Goal: Task Accomplishment & Management: Manage account settings

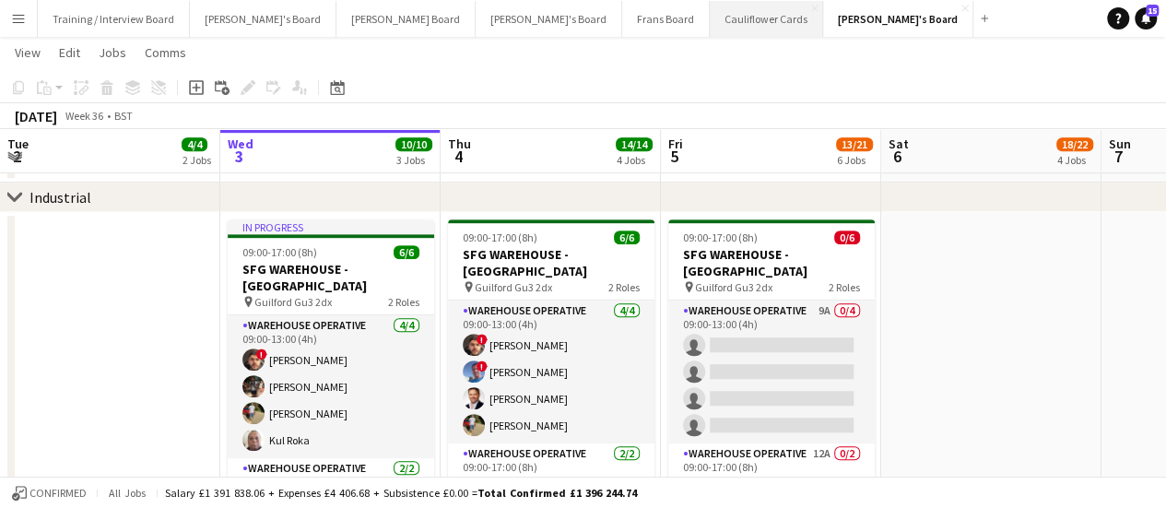
scroll to position [0, 505]
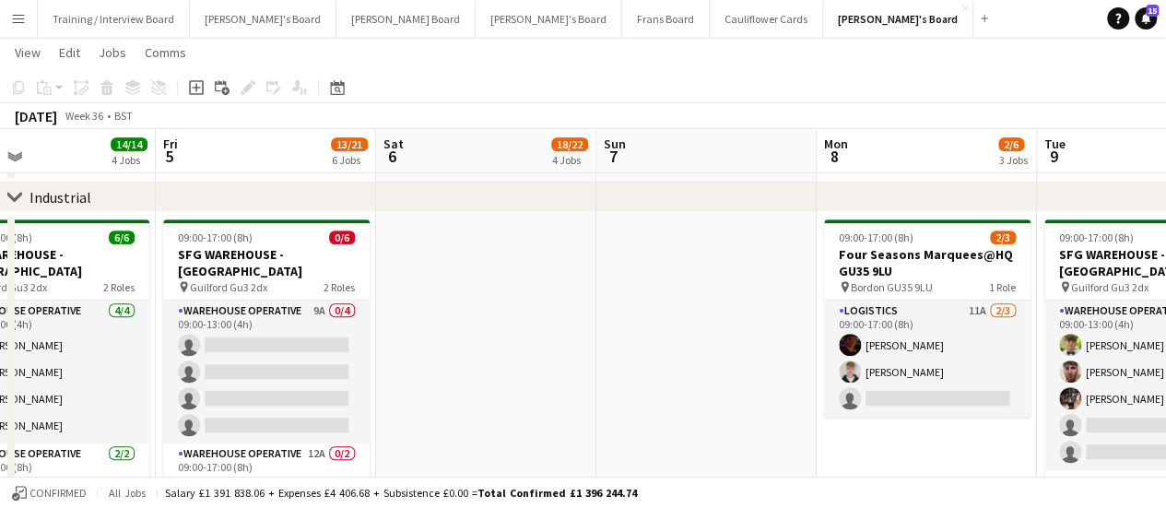
click at [646, 314] on app-date-cell at bounding box center [707, 370] width 220 height 317
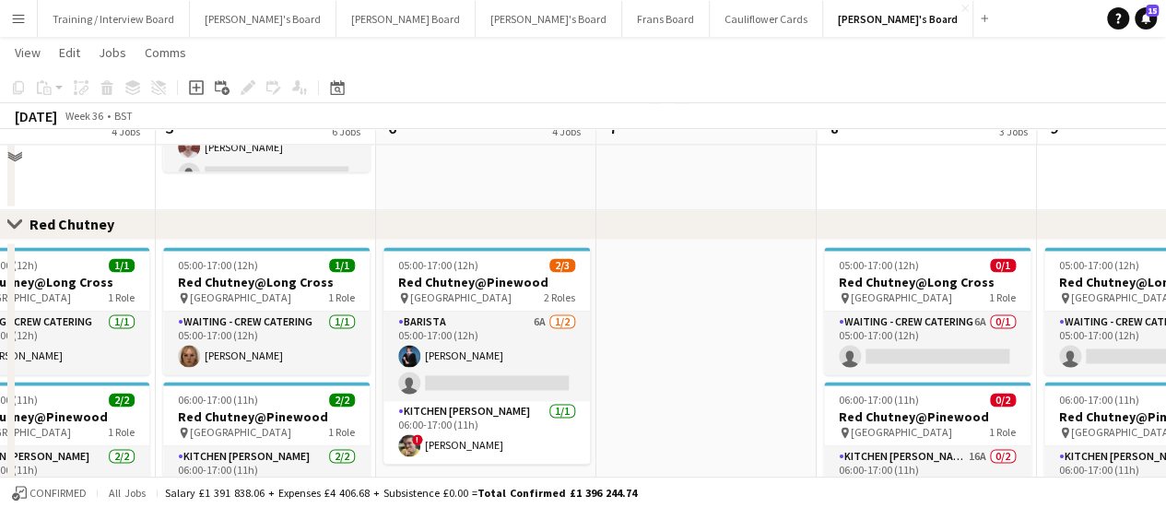
scroll to position [1343, 0]
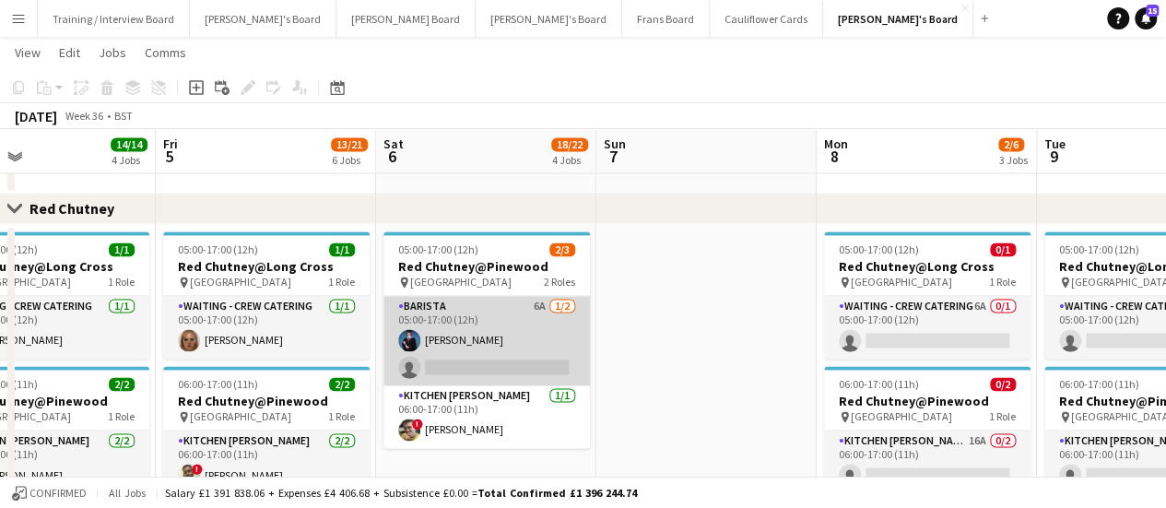
click at [550, 313] on app-card-role "Barista 6A [DATE] 05:00-17:00 (12h) [PERSON_NAME] single-neutral-actions" at bounding box center [487, 340] width 207 height 89
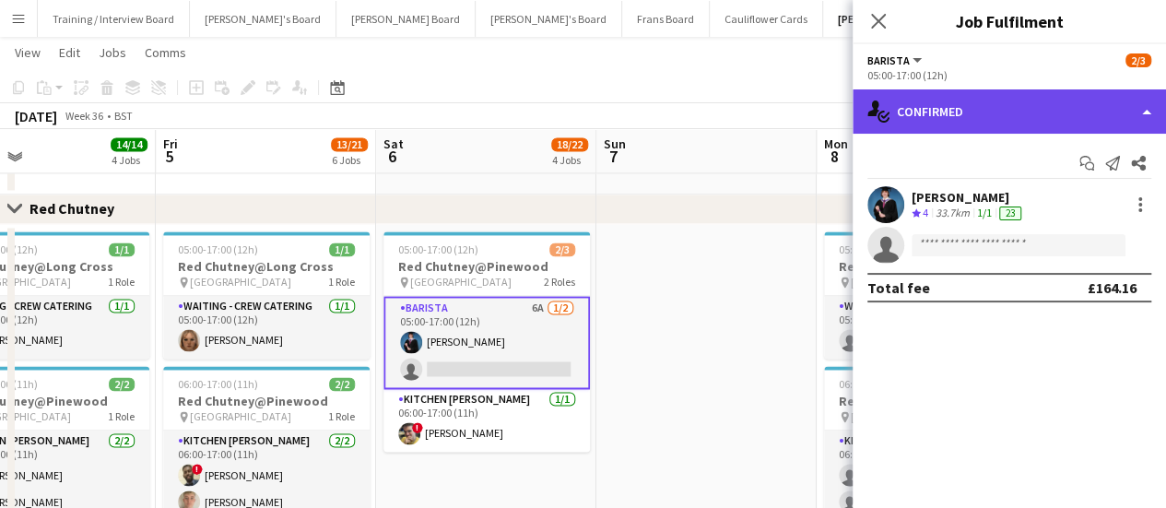
click at [1034, 106] on div "single-neutral-actions-check-2 Confirmed" at bounding box center [1009, 111] width 313 height 44
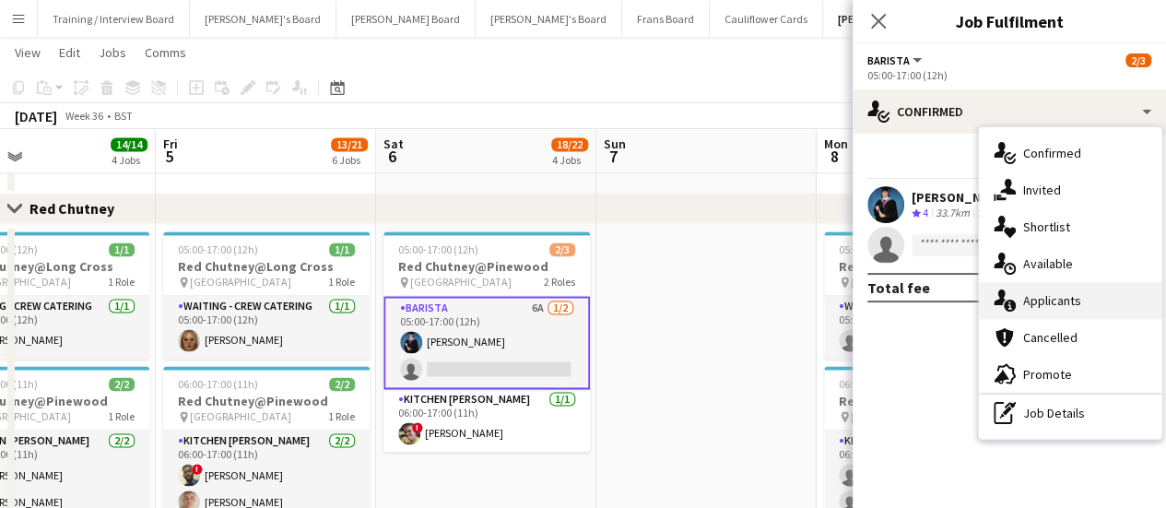
click at [1062, 310] on div "single-neutral-actions-information Applicants" at bounding box center [1070, 300] width 183 height 37
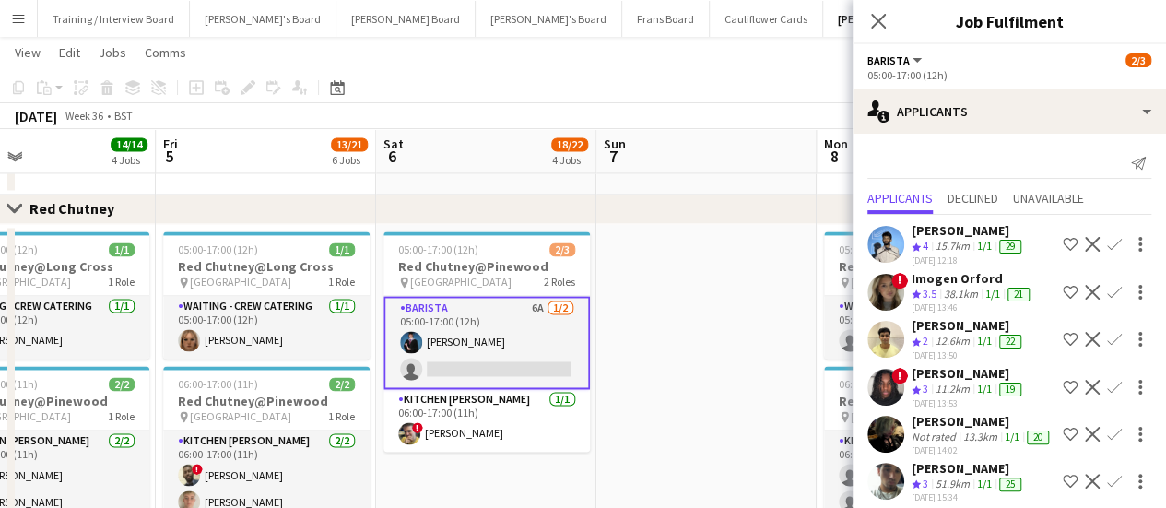
scroll to position [37, 0]
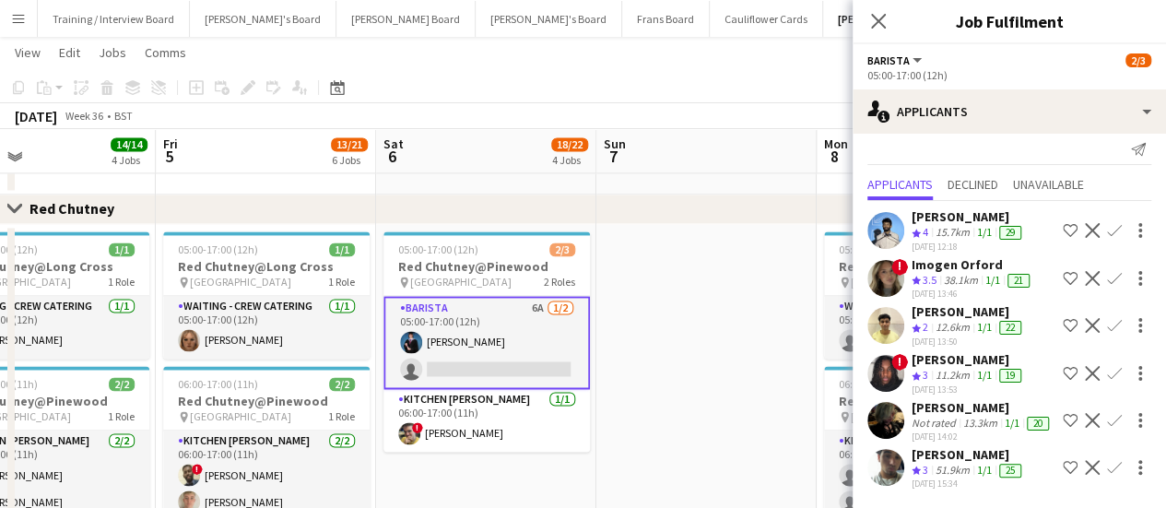
click at [658, 362] on app-date-cell at bounding box center [707, 400] width 220 height 352
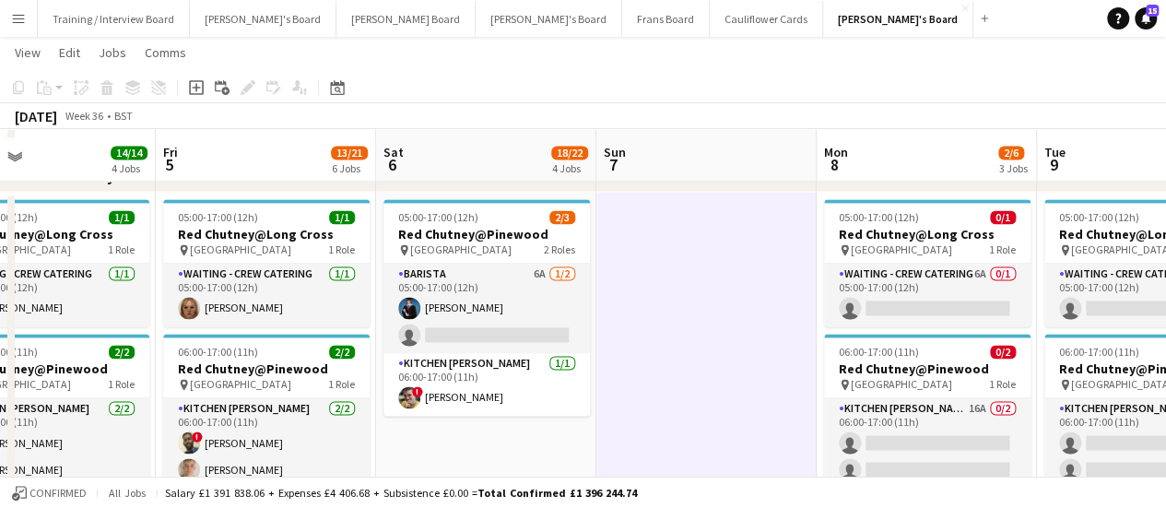
scroll to position [1383, 0]
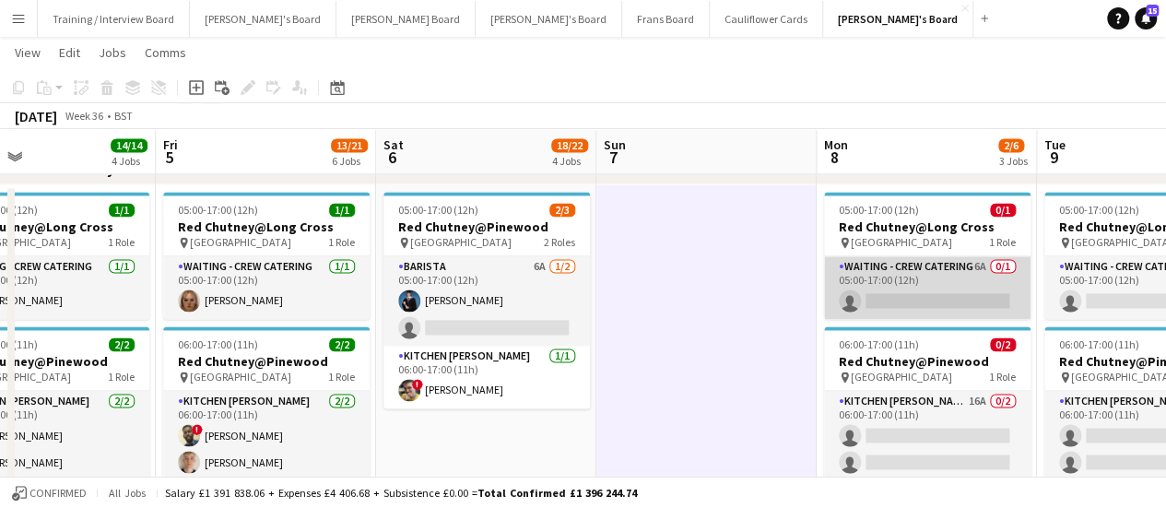
click at [979, 277] on app-card-role "Waiting - Crew Catering 6A 0/1 05:00-17:00 (12h) single-neutral-actions" at bounding box center [927, 287] width 207 height 63
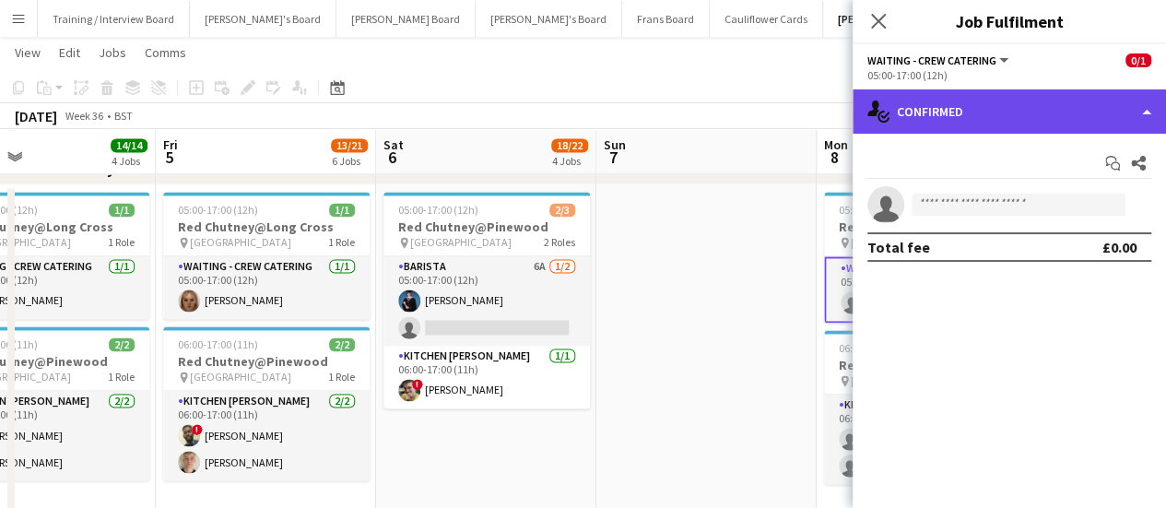
click at [1045, 128] on div "single-neutral-actions-check-2 Confirmed" at bounding box center [1009, 111] width 313 height 44
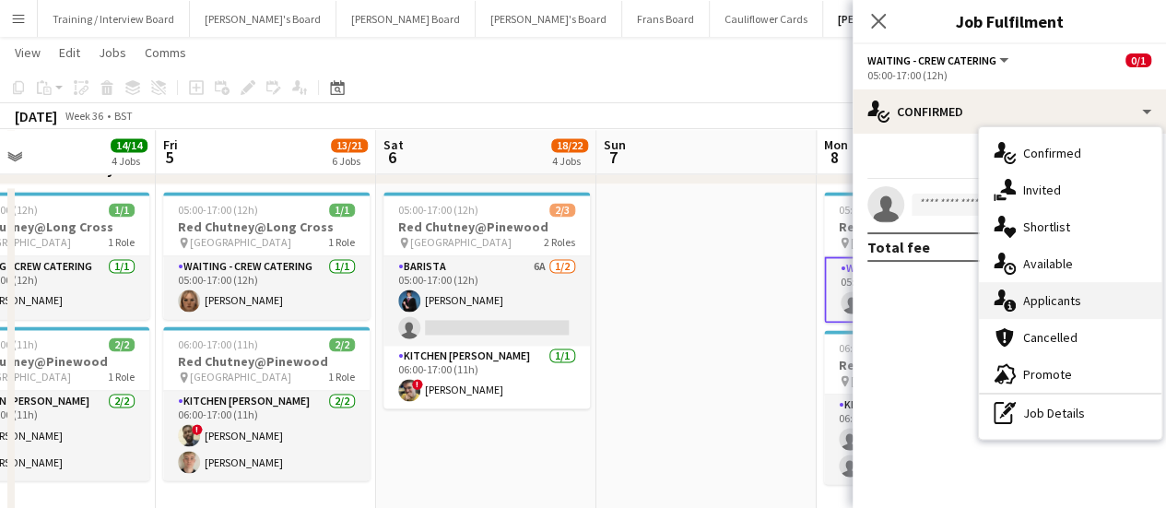
click at [1071, 296] on span "Applicants" at bounding box center [1052, 300] width 58 height 17
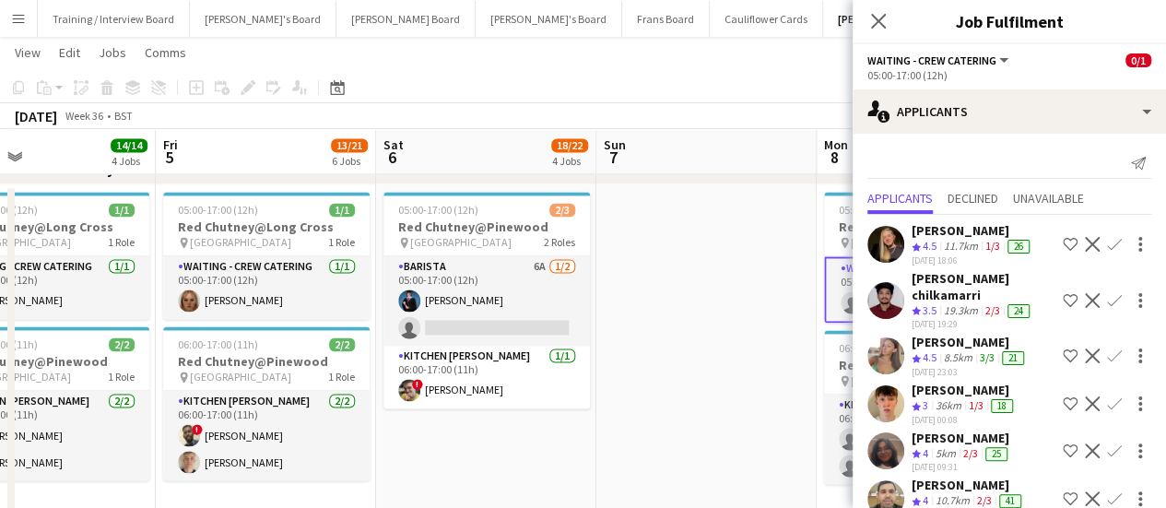
click at [950, 477] on div "[PERSON_NAME]" at bounding box center [968, 485] width 113 height 17
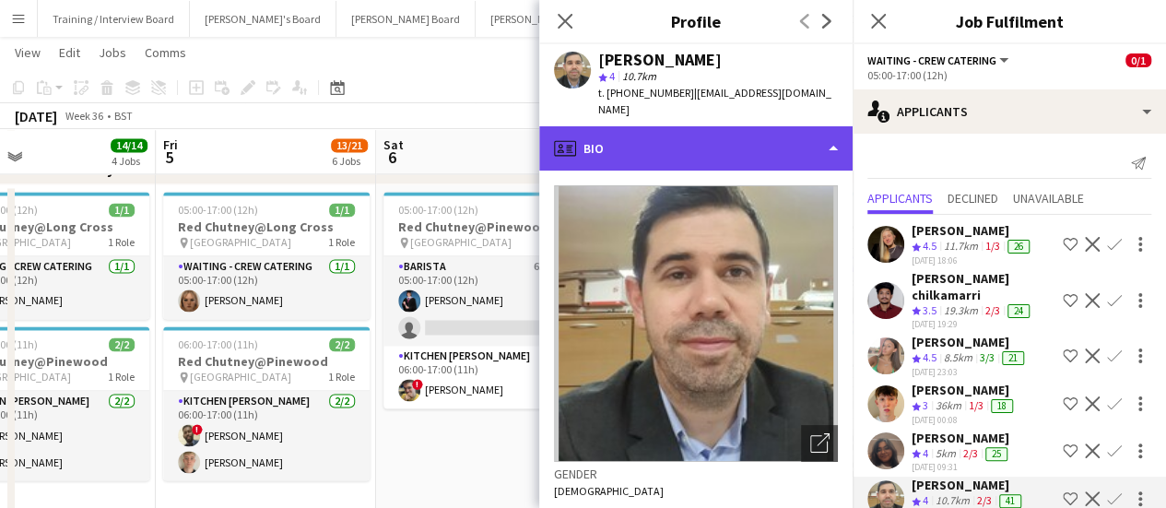
click at [732, 137] on div "profile Bio" at bounding box center [695, 148] width 313 height 44
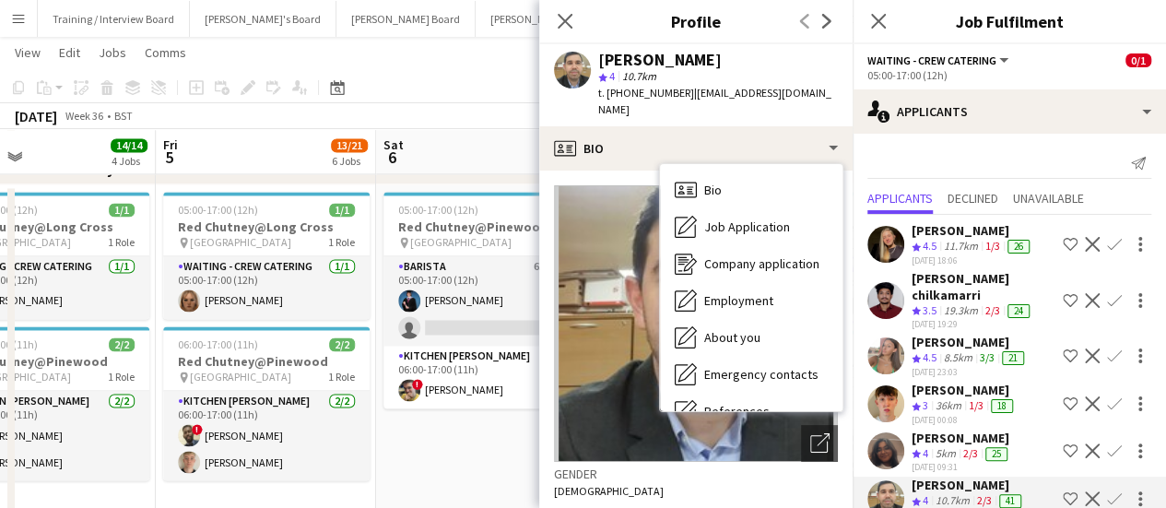
click at [484, 449] on app-date-cell "05:00-17:00 (12h) 2/3 Red Chutney@Pinewood pin Pinewood Studios 2 Roles Barista…" at bounding box center [486, 360] width 220 height 352
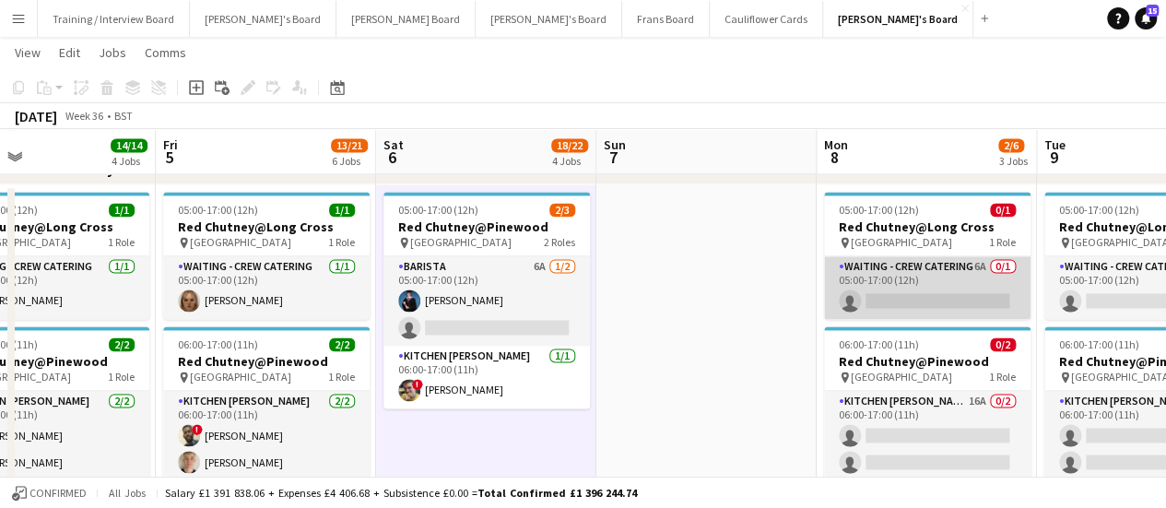
click at [987, 287] on app-card-role "Waiting - Crew Catering 6A 0/1 05:00-17:00 (12h) single-neutral-actions" at bounding box center [927, 287] width 207 height 63
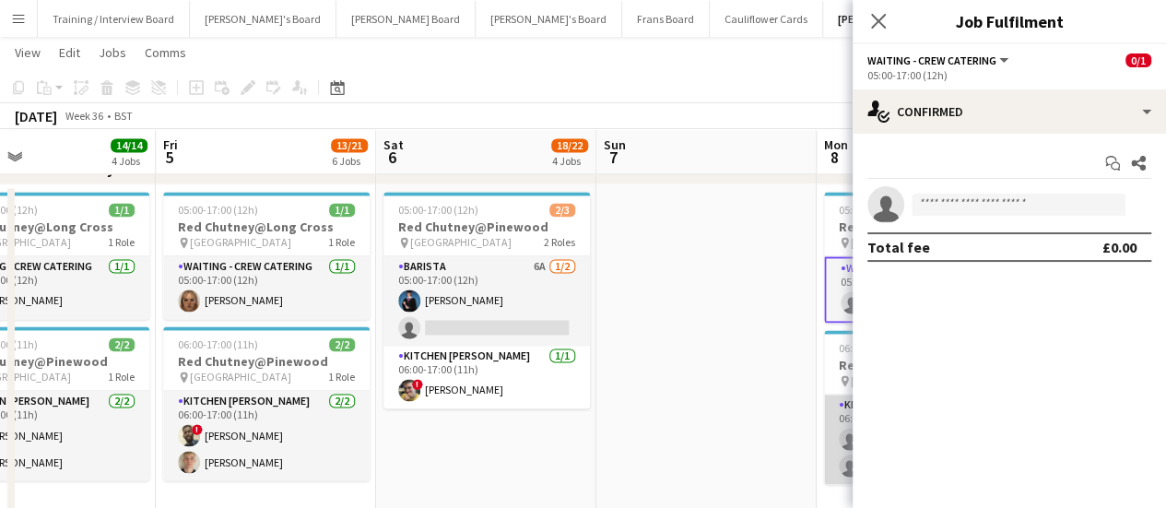
click at [838, 421] on app-card-role "Kitchen [PERSON_NAME] 16A 0/2 06:00-17:00 (11h) single-neutral-actions single-n…" at bounding box center [927, 439] width 207 height 89
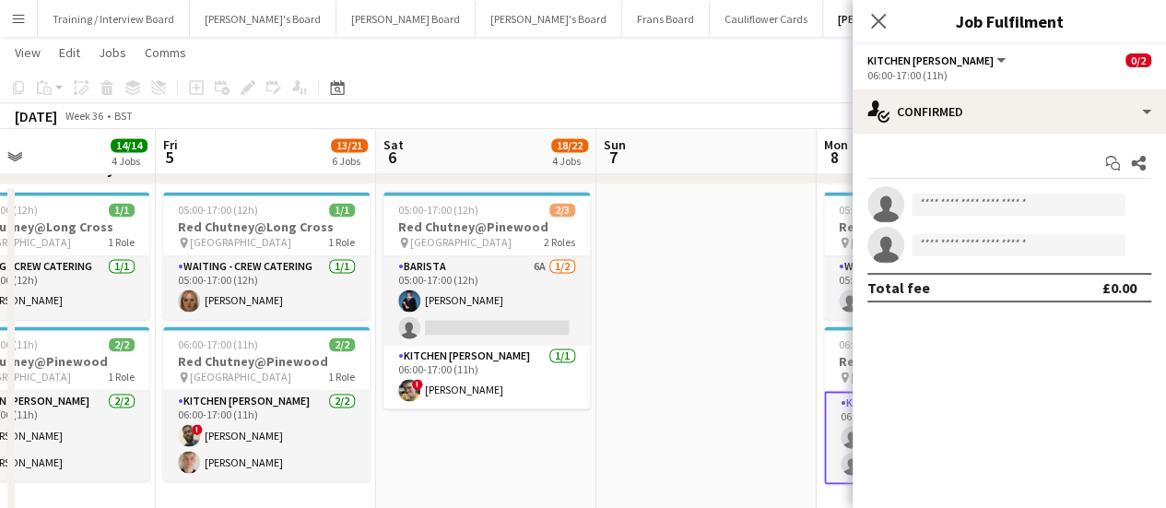
click at [748, 353] on app-date-cell at bounding box center [707, 360] width 220 height 352
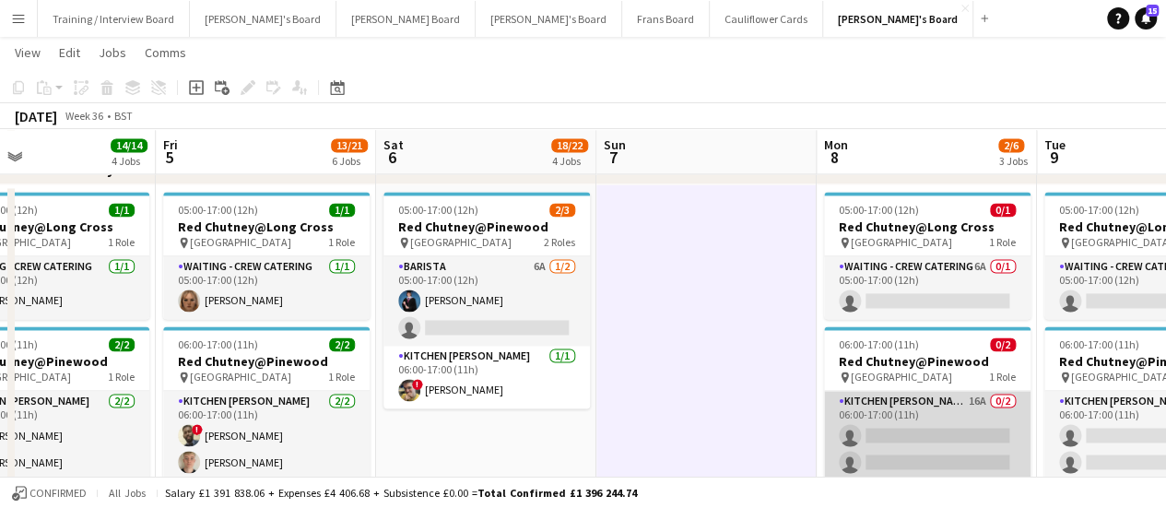
click at [953, 397] on app-card-role "Kitchen [PERSON_NAME] 16A 0/2 06:00-17:00 (11h) single-neutral-actions single-n…" at bounding box center [927, 435] width 207 height 89
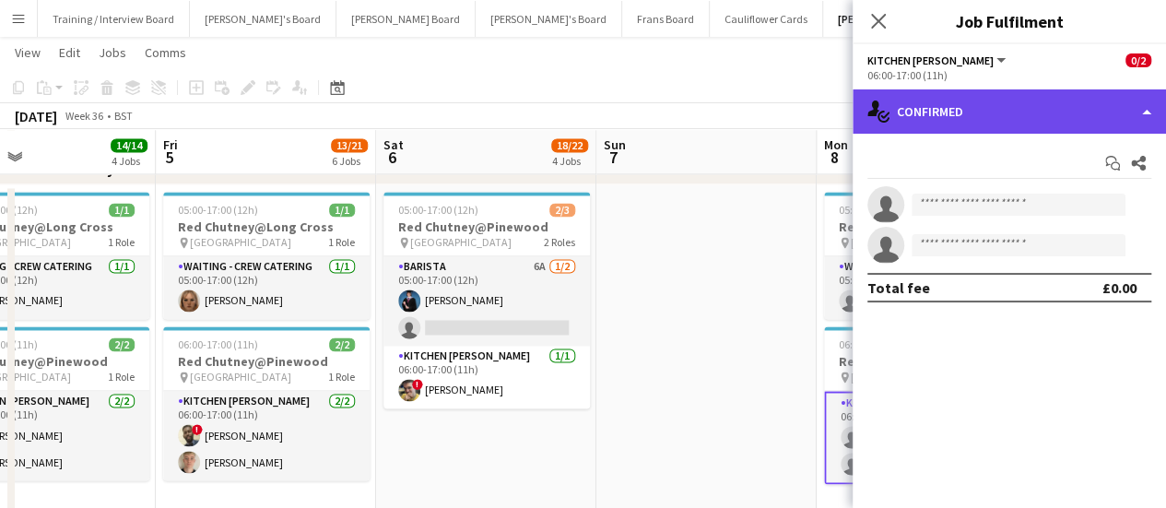
click at [992, 113] on div "single-neutral-actions-check-2 Confirmed" at bounding box center [1009, 111] width 313 height 44
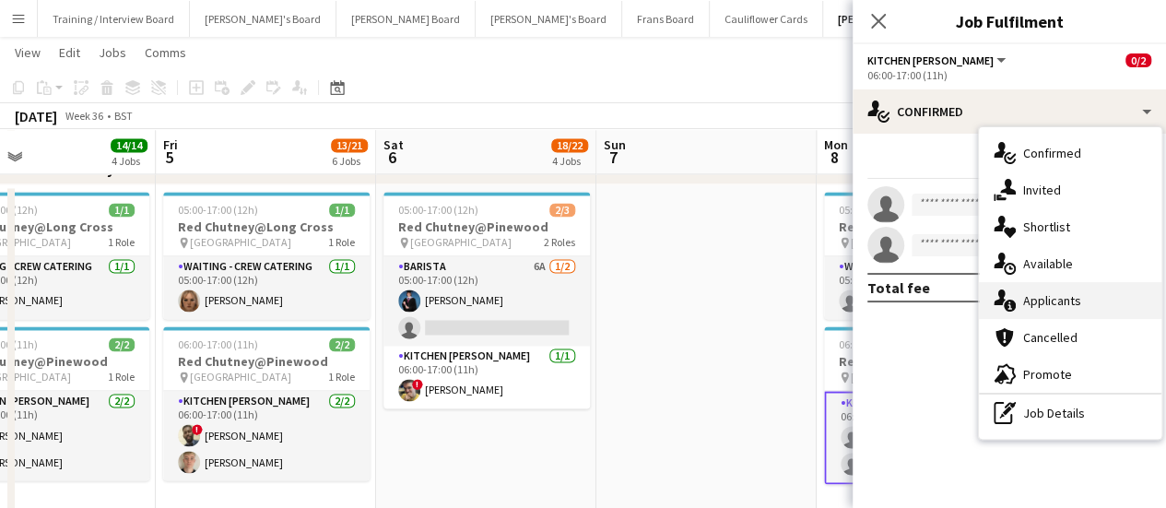
click at [1047, 303] on span "Applicants" at bounding box center [1052, 300] width 58 height 17
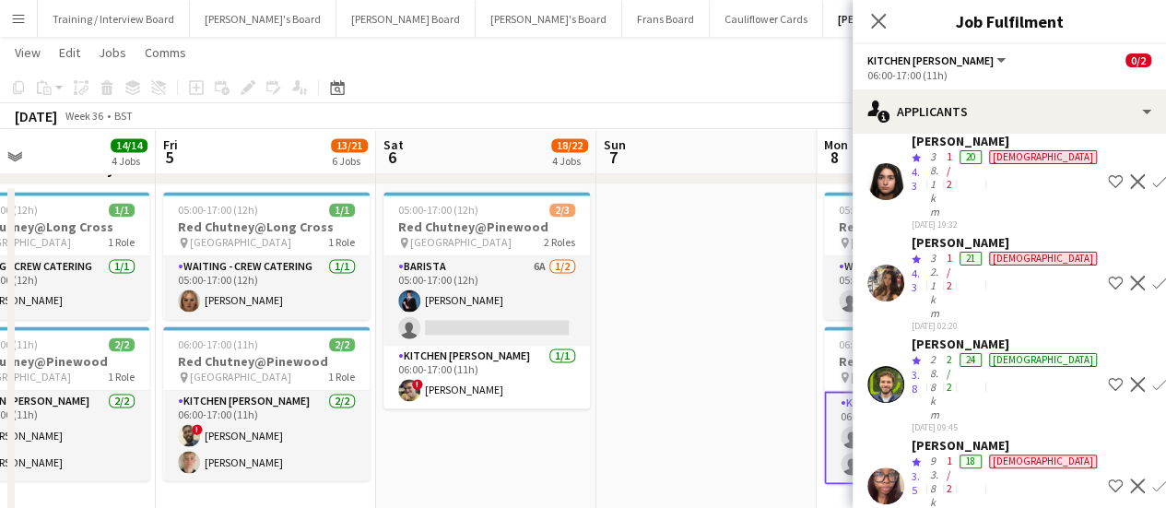
scroll to position [970, 0]
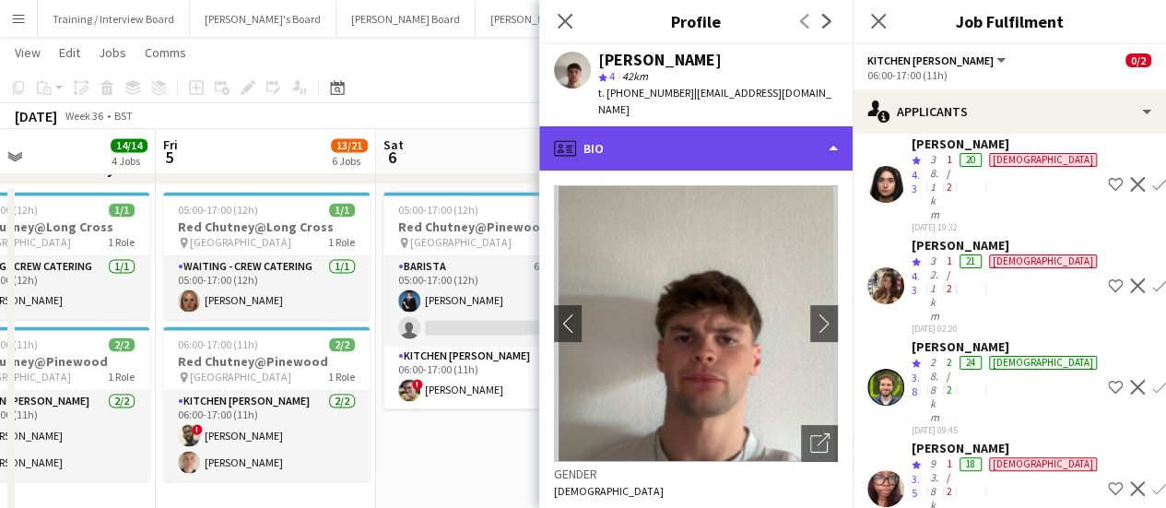
click at [665, 136] on div "profile Bio" at bounding box center [695, 148] width 313 height 44
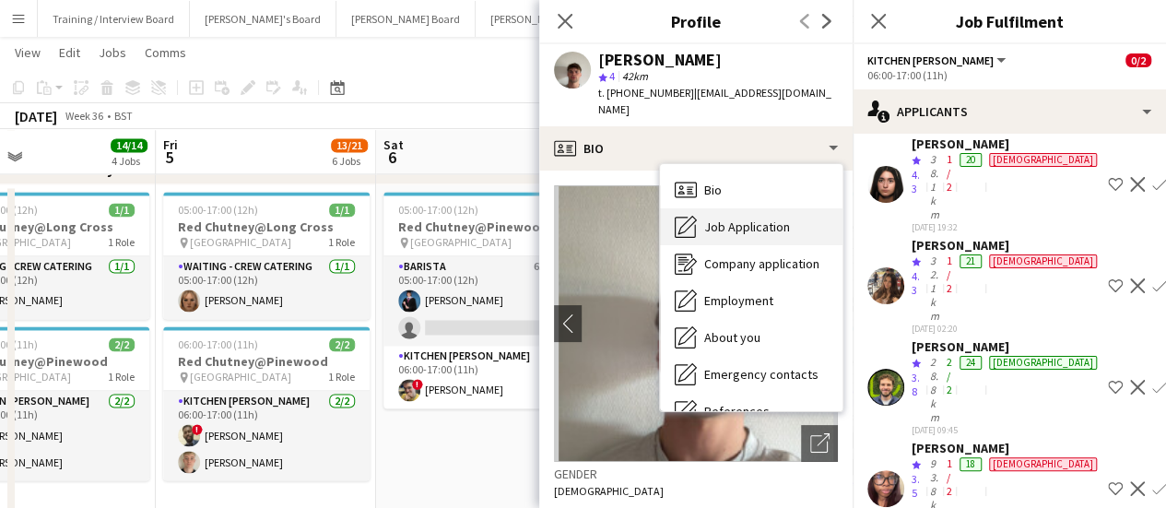
click at [721, 219] on span "Job Application" at bounding box center [747, 227] width 86 height 17
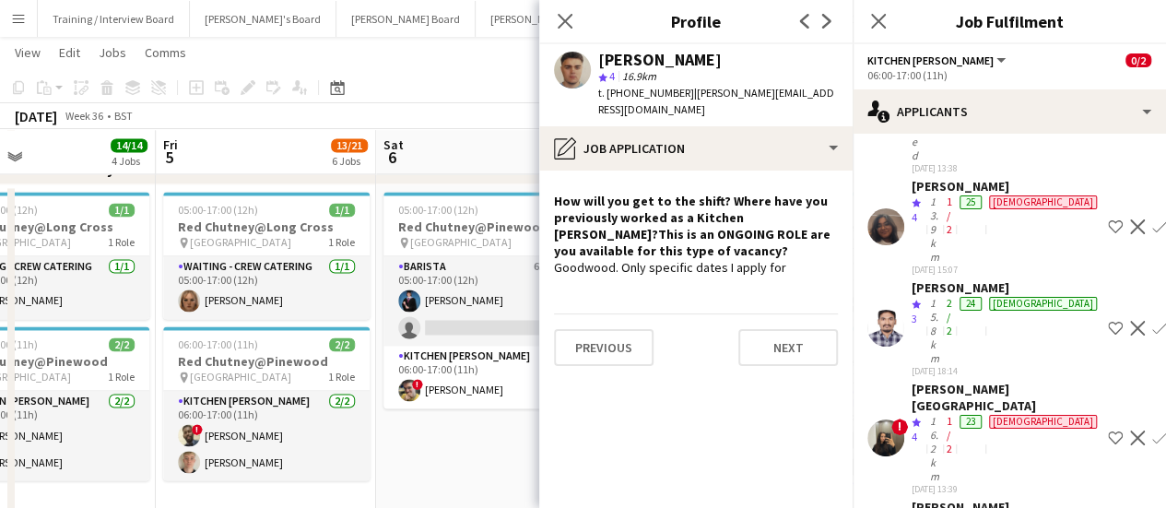
scroll to position [592, 0]
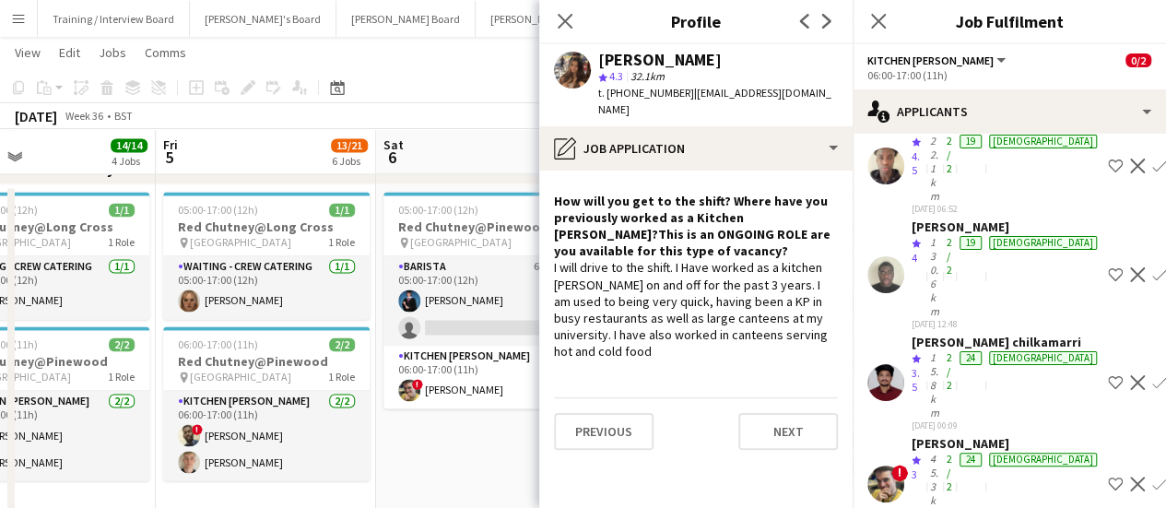
scroll to position [0, 0]
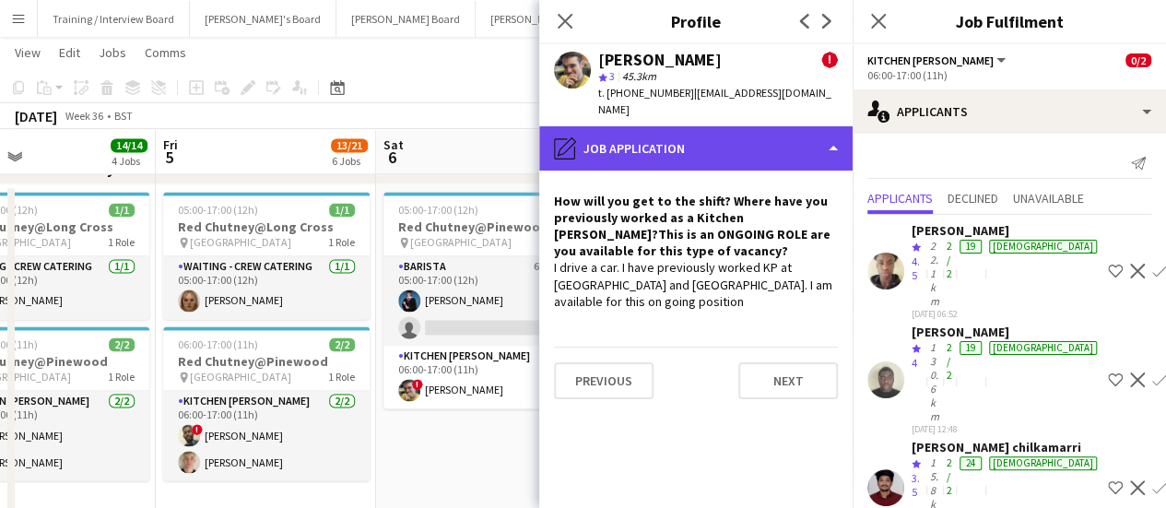
click at [791, 132] on div "pencil4 Job Application" at bounding box center [695, 148] width 313 height 44
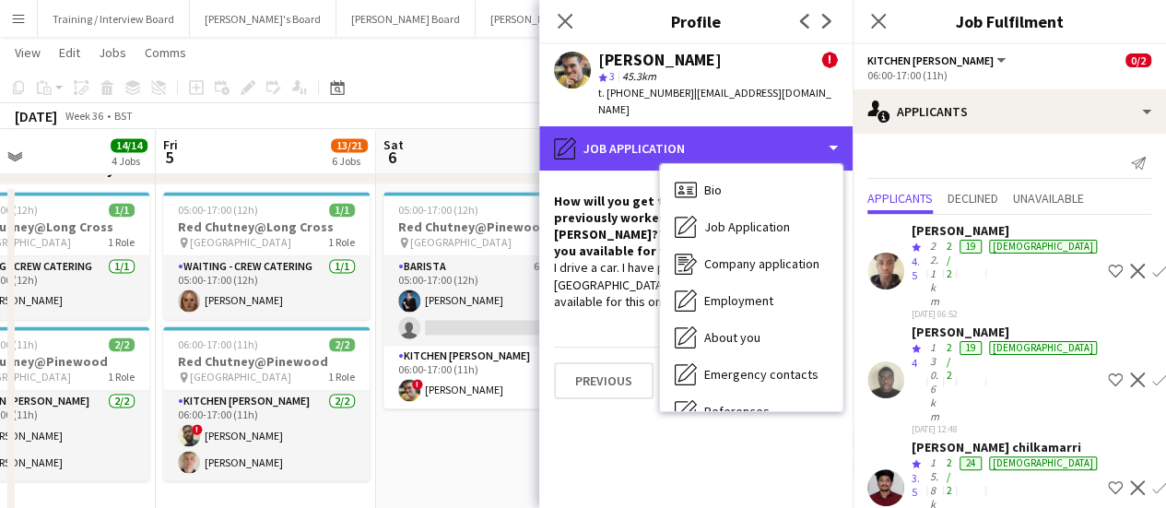
scroll to position [273, 0]
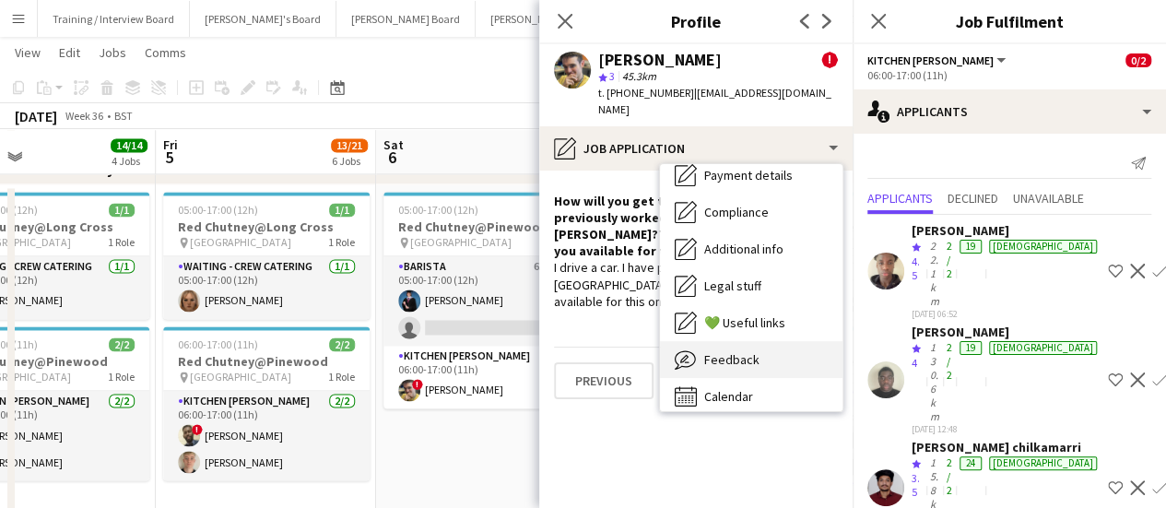
click at [778, 341] on div "Feedback Feedback" at bounding box center [751, 359] width 183 height 37
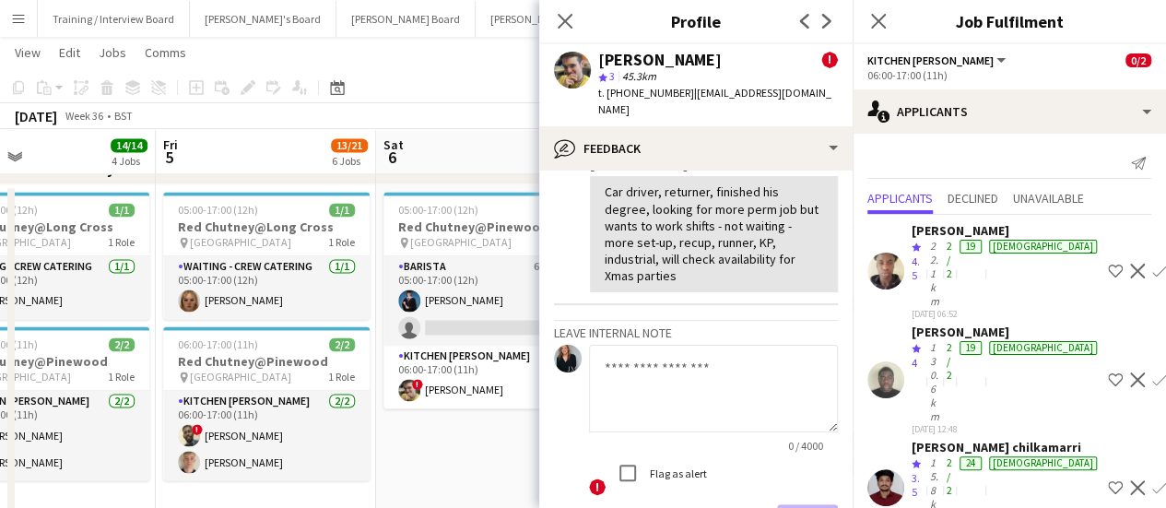
scroll to position [1009, 0]
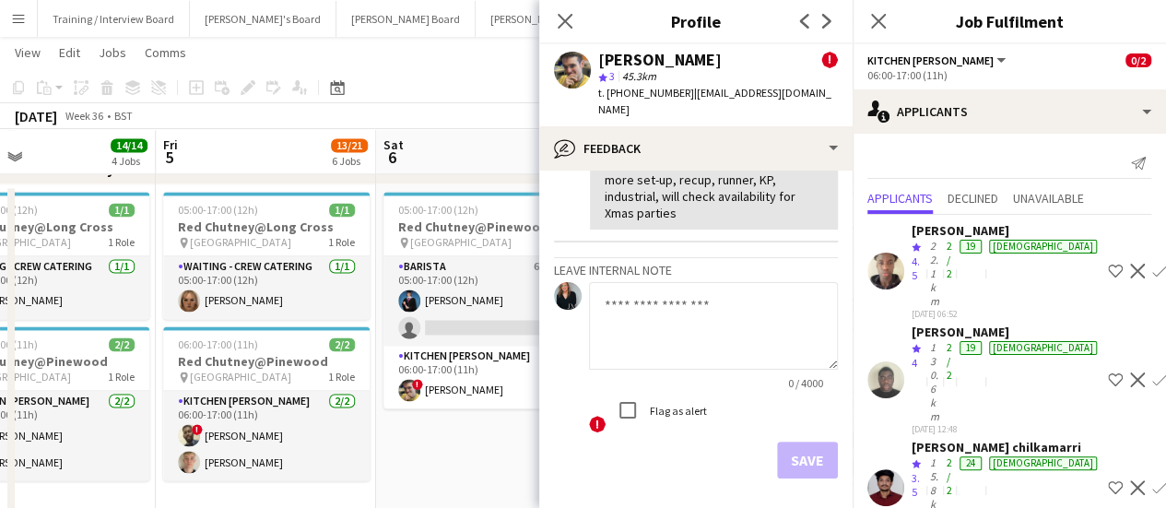
click at [699, 282] on textarea at bounding box center [713, 326] width 249 height 88
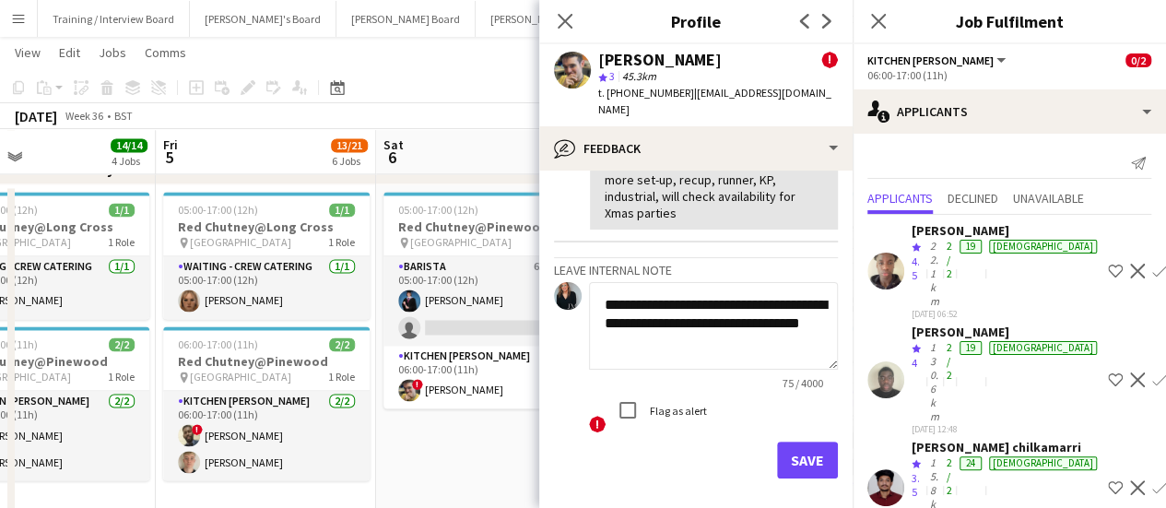
type textarea "**********"
click at [798, 442] on button "Save" at bounding box center [807, 460] width 61 height 37
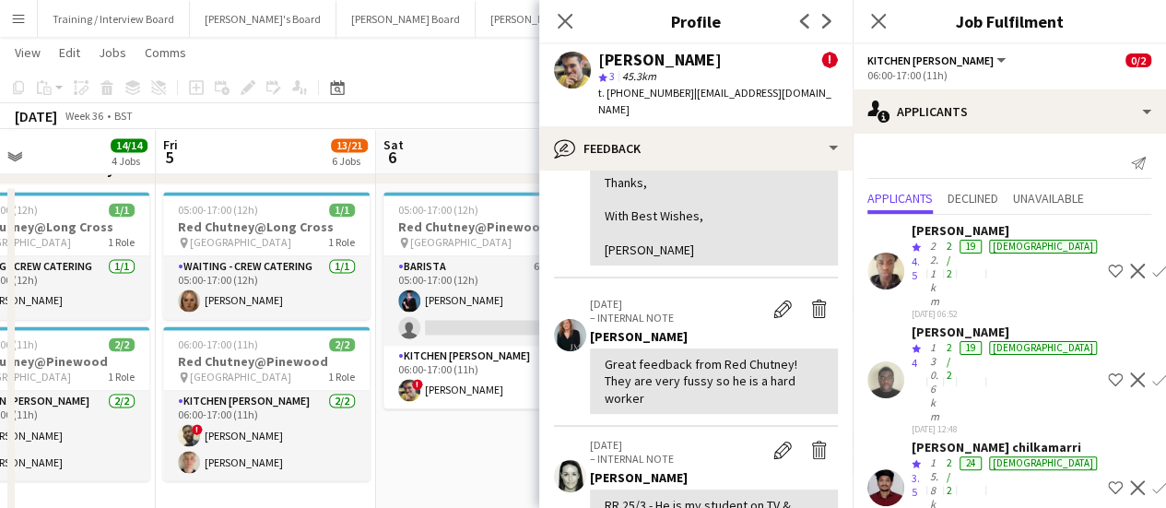
scroll to position [0, 0]
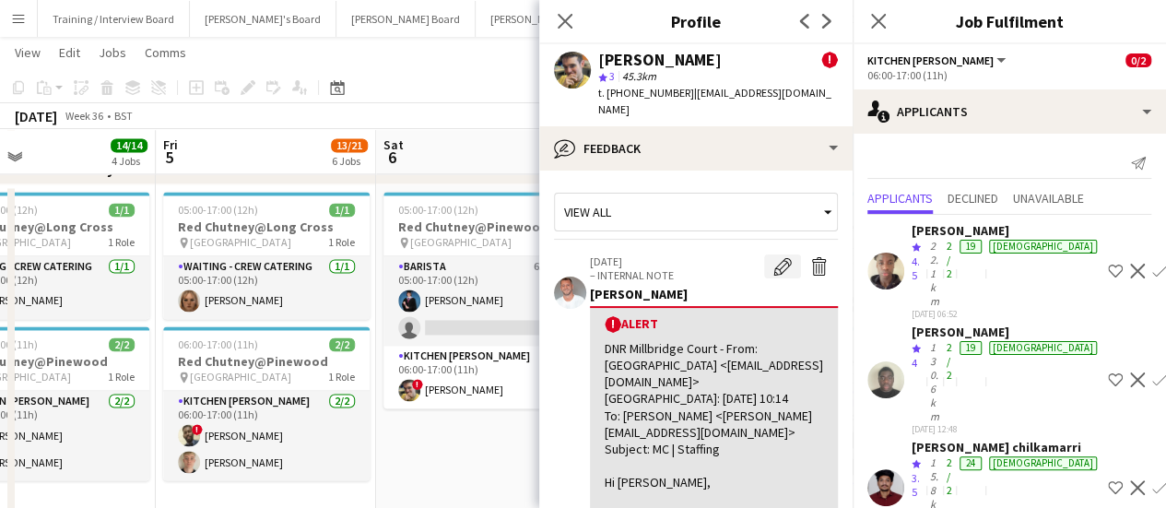
click at [774, 257] on app-icon "Edit alert" at bounding box center [783, 266] width 18 height 18
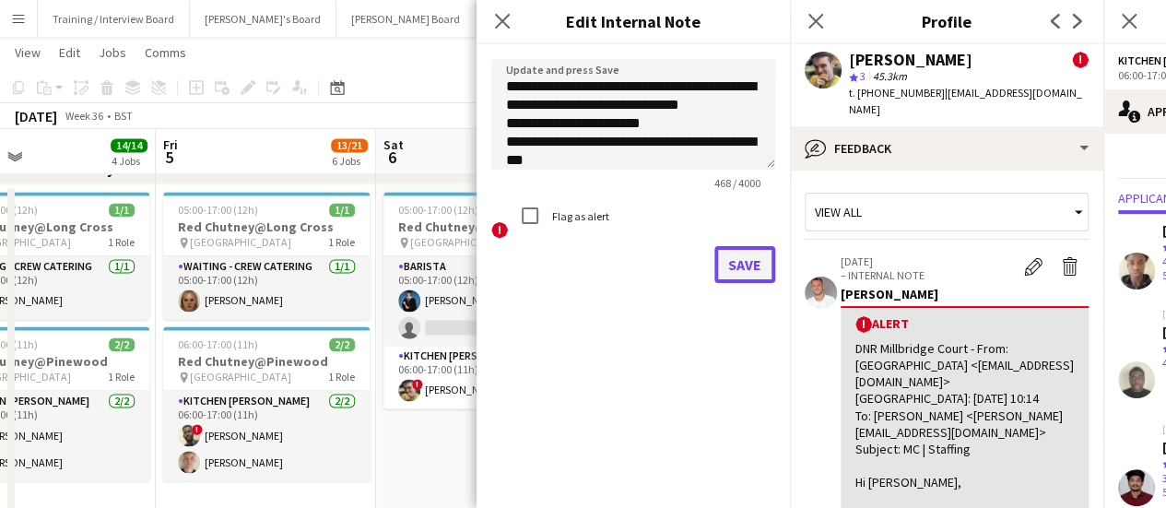
click at [744, 278] on button "Save" at bounding box center [745, 264] width 61 height 37
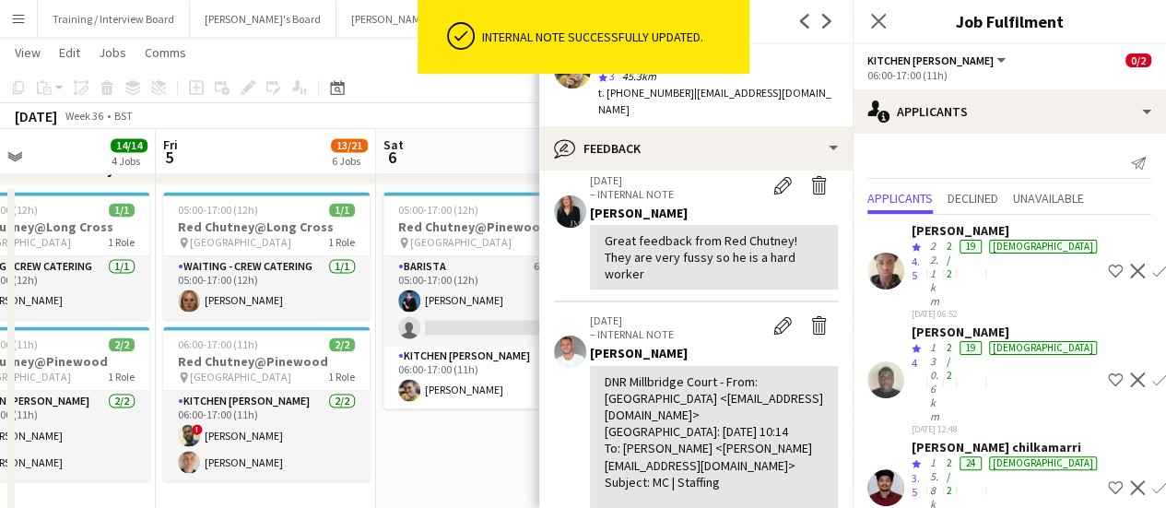
scroll to position [75, 0]
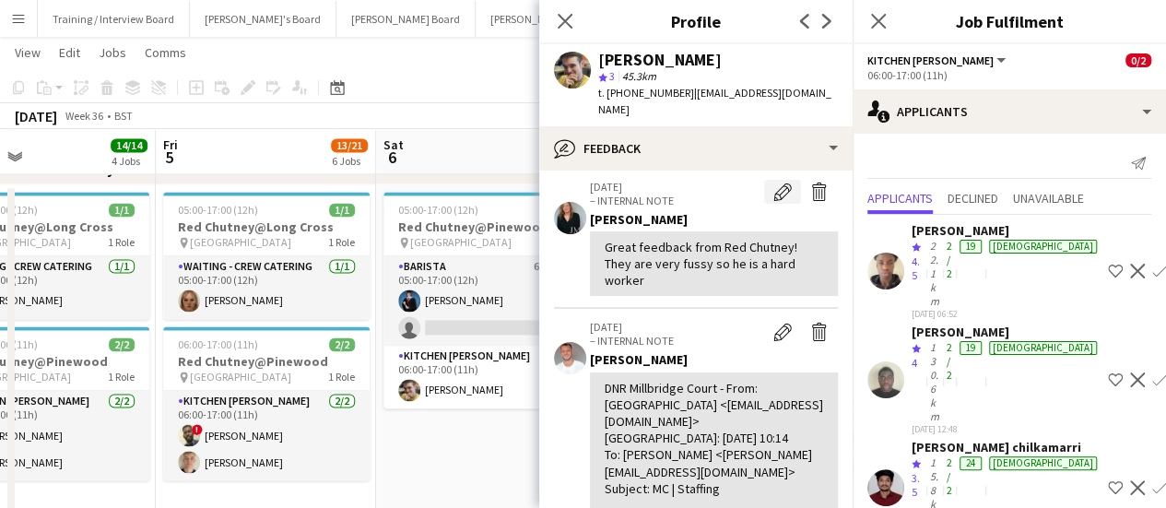
click at [774, 183] on app-icon "Edit internal note" at bounding box center [783, 192] width 18 height 18
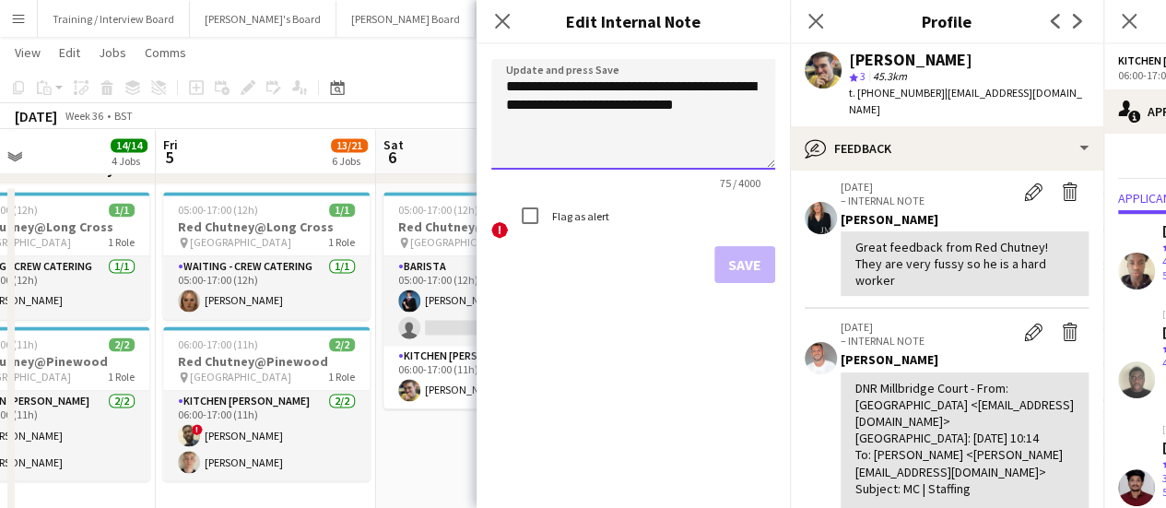
click at [585, 103] on textarea "**********" at bounding box center [633, 114] width 284 height 111
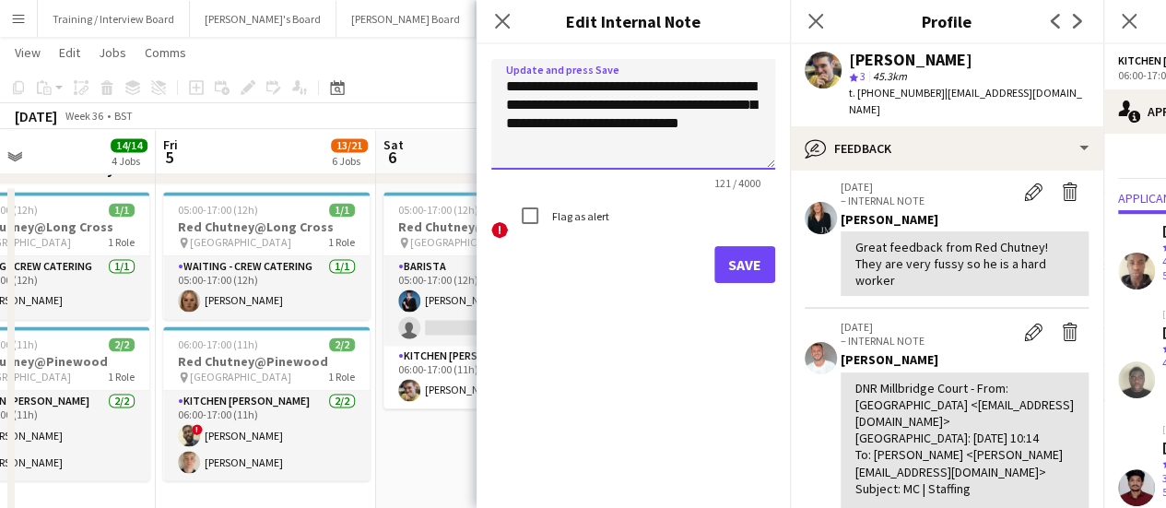
click at [561, 141] on textarea "**********" at bounding box center [633, 114] width 284 height 111
type textarea "**********"
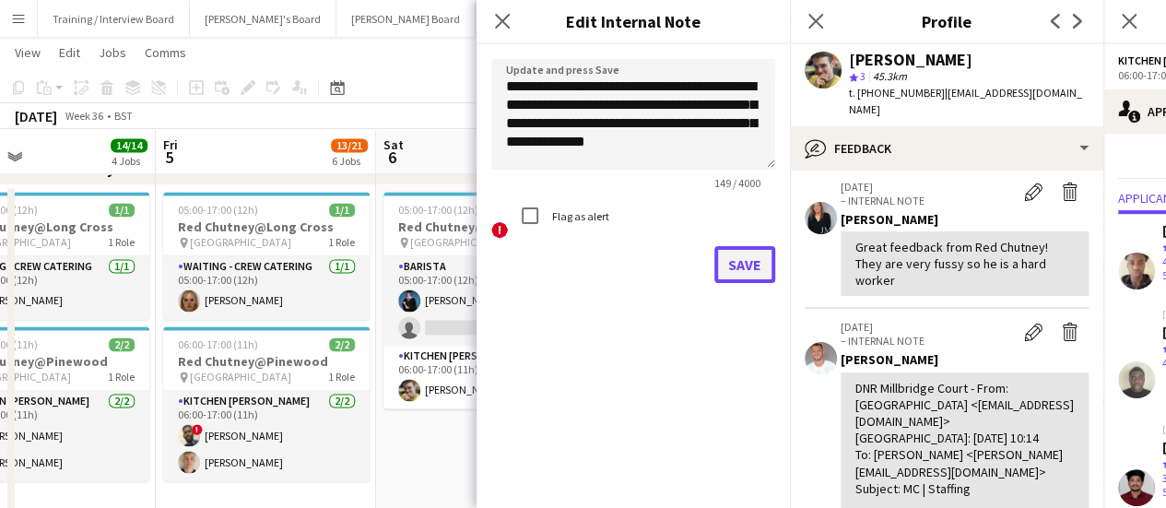
click at [769, 266] on button "Save" at bounding box center [745, 264] width 61 height 37
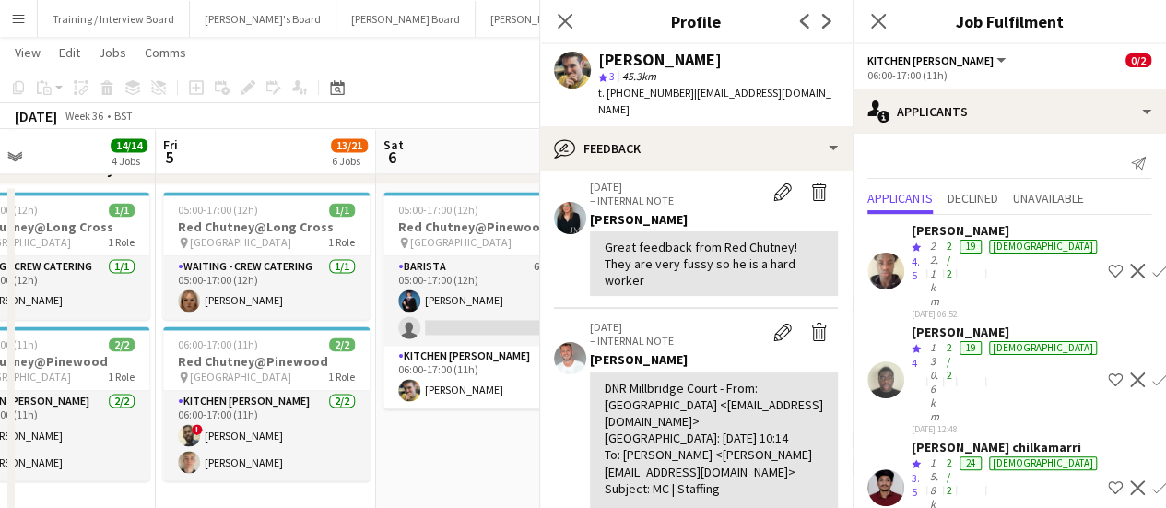
scroll to position [109, 0]
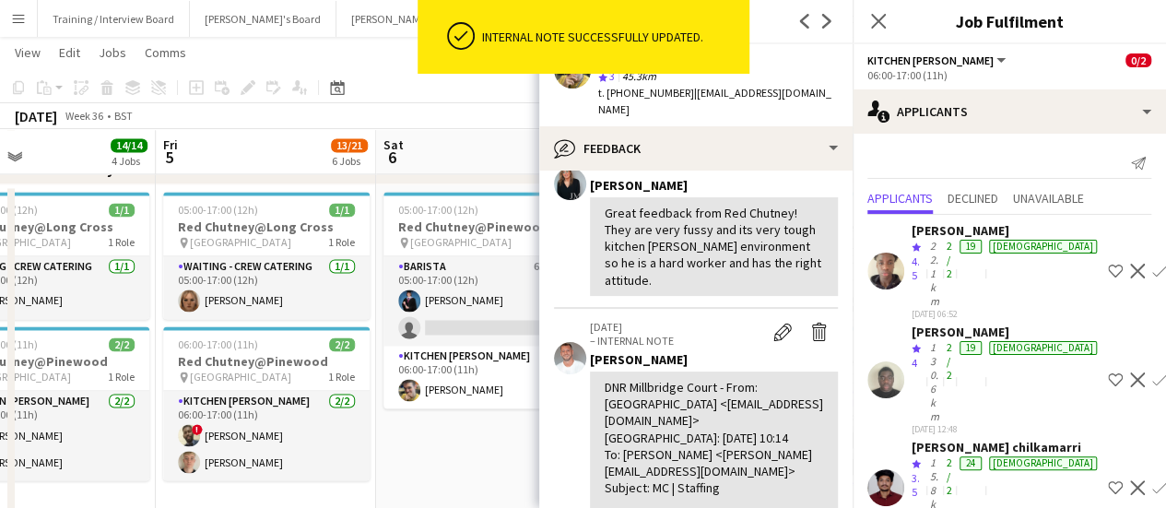
click at [483, 451] on app-date-cell "05:00-17:00 (12h) 2/3 Red Chutney@Pinewood pin Pinewood Studios 2 Roles Barista…" at bounding box center [486, 360] width 220 height 352
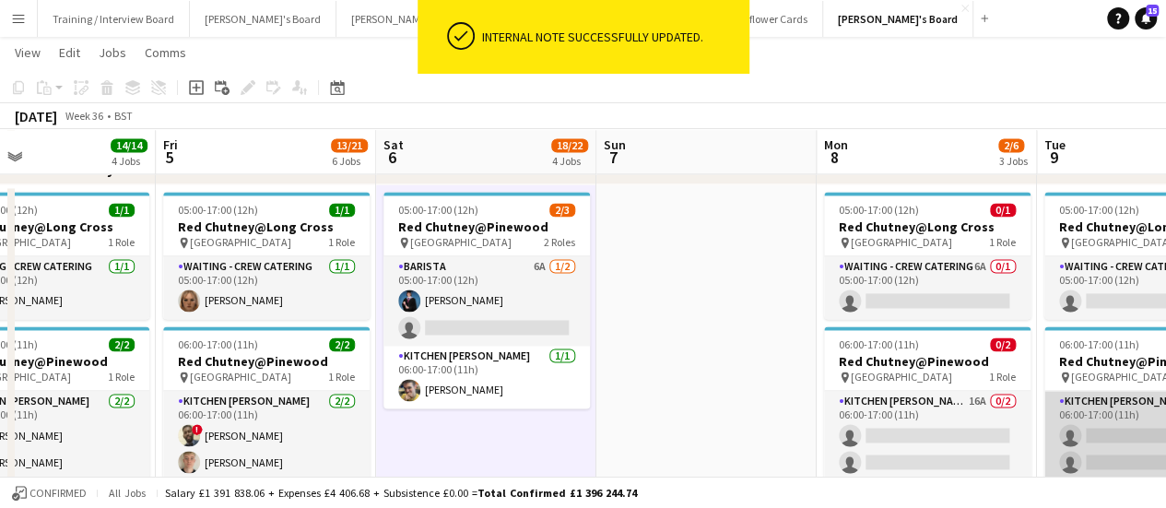
click at [1162, 408] on app-card-role "Kitchen [PERSON_NAME] 12A 0/2 06:00-17:00 (11h) single-neutral-actions single-n…" at bounding box center [1148, 435] width 207 height 89
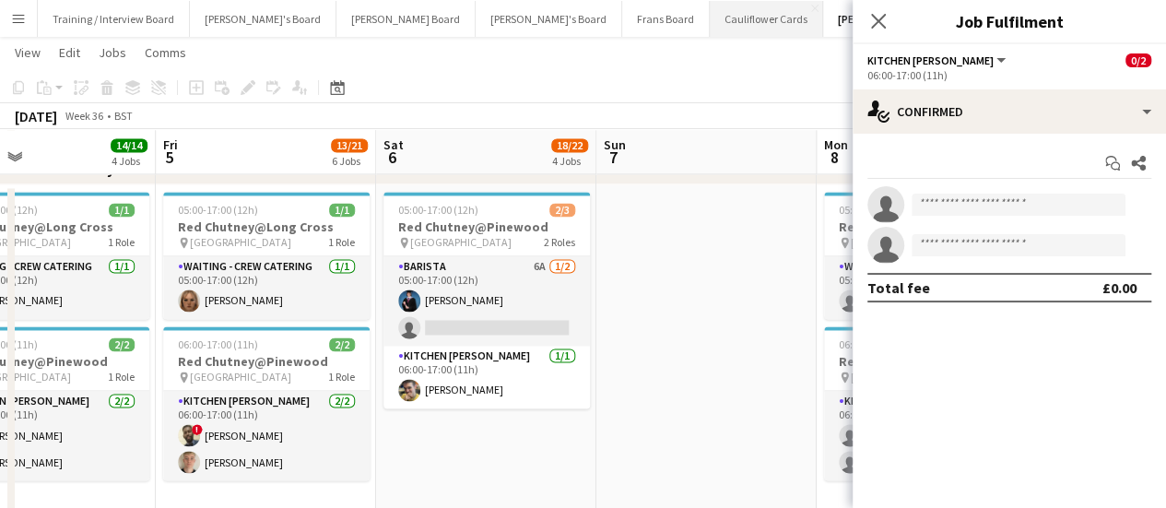
click at [710, 10] on button "Cauliflower Cards Close" at bounding box center [766, 19] width 113 height 36
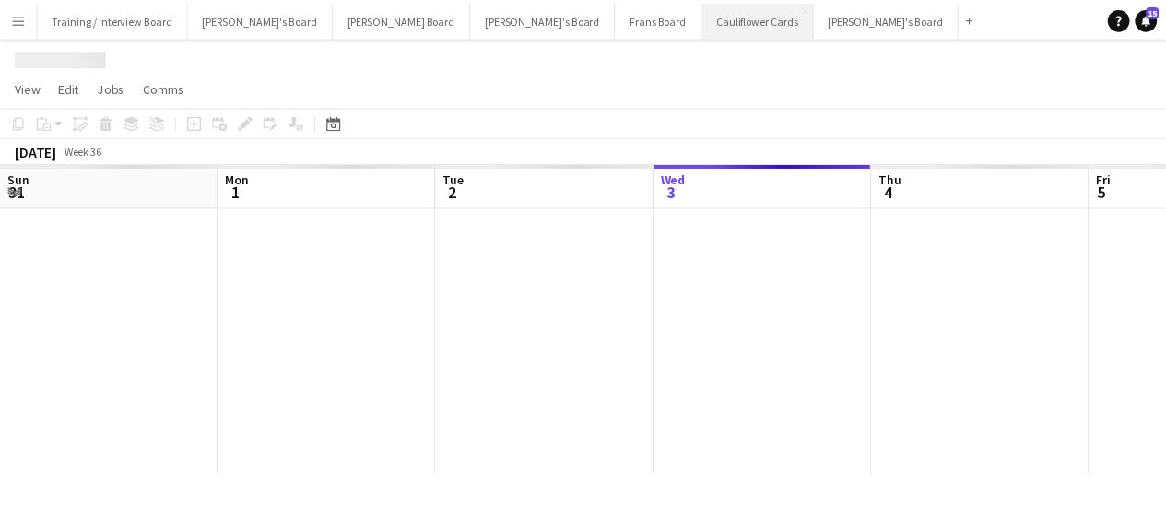
scroll to position [0, 441]
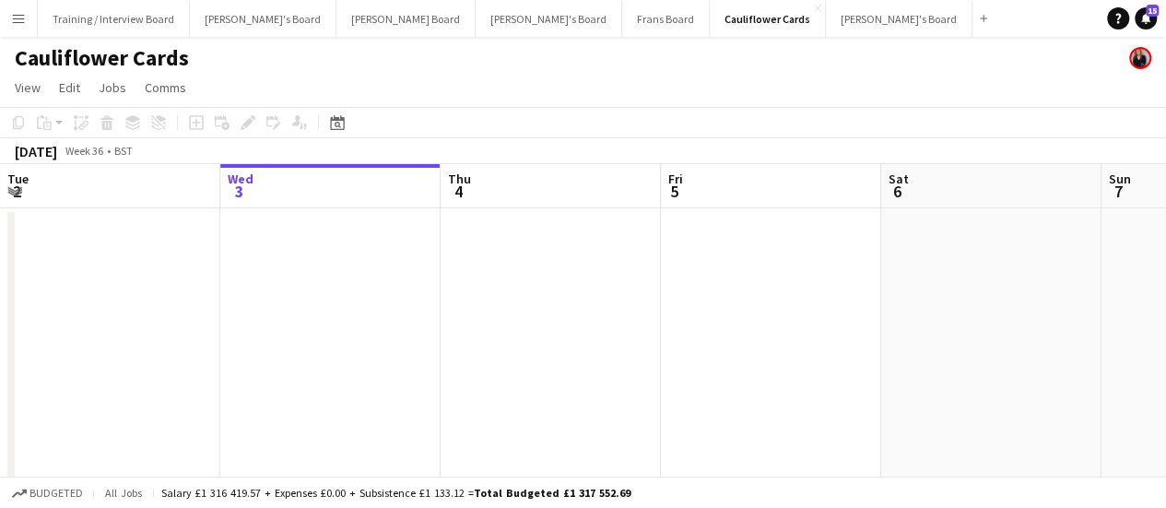
click at [920, 372] on app-date-cell at bounding box center [991, 366] width 220 height 317
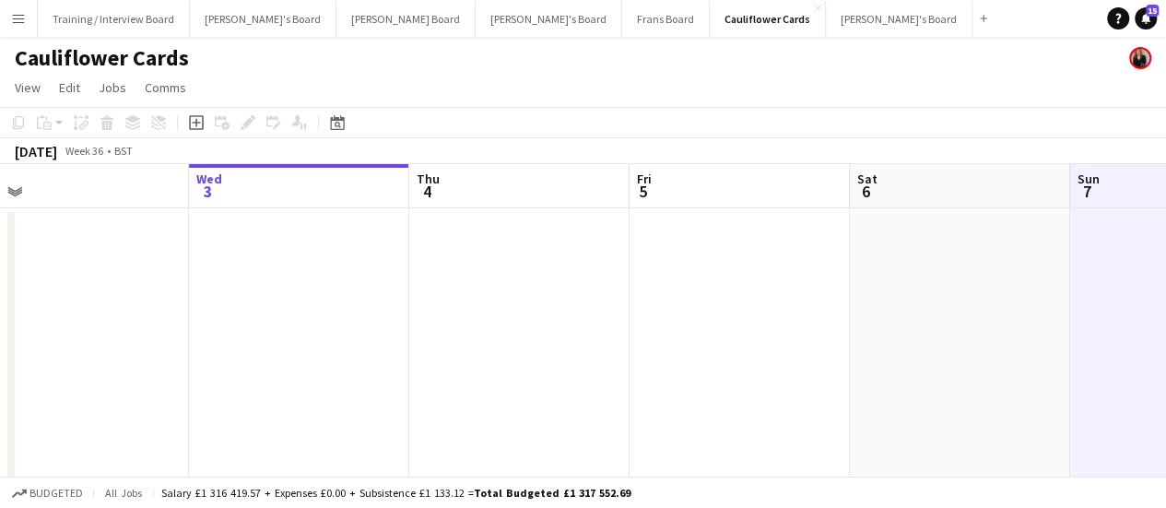
drag, startPoint x: 1053, startPoint y: 218, endPoint x: 1118, endPoint y: 218, distance: 64.5
click at [1086, 212] on app-calendar-viewport "Sun 31 Mon 1 0/24 1 Job Tue 2 Wed 3 Thu 4 Fri 5 Sat 6 Sun 7 Mon 8 0/24 1 Job Tu…" at bounding box center [583, 344] width 1166 height 361
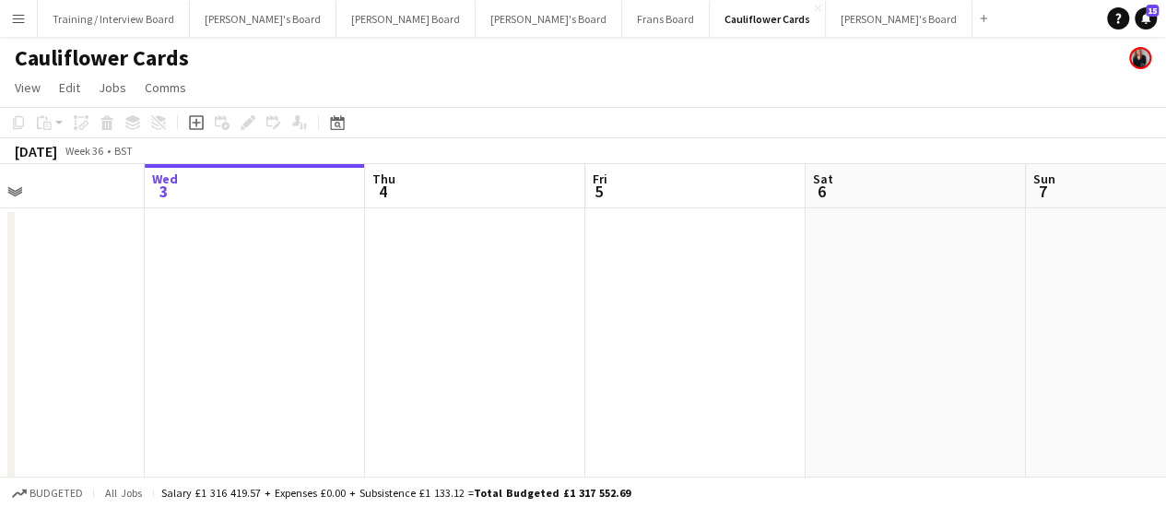
drag, startPoint x: 1018, startPoint y: 300, endPoint x: 1177, endPoint y: 236, distance: 170.9
click at [1165, 236] on html "Menu Boards Boards Boards All jobs Status Workforce Workforce My Workforce Recr…" at bounding box center [583, 278] width 1166 height 557
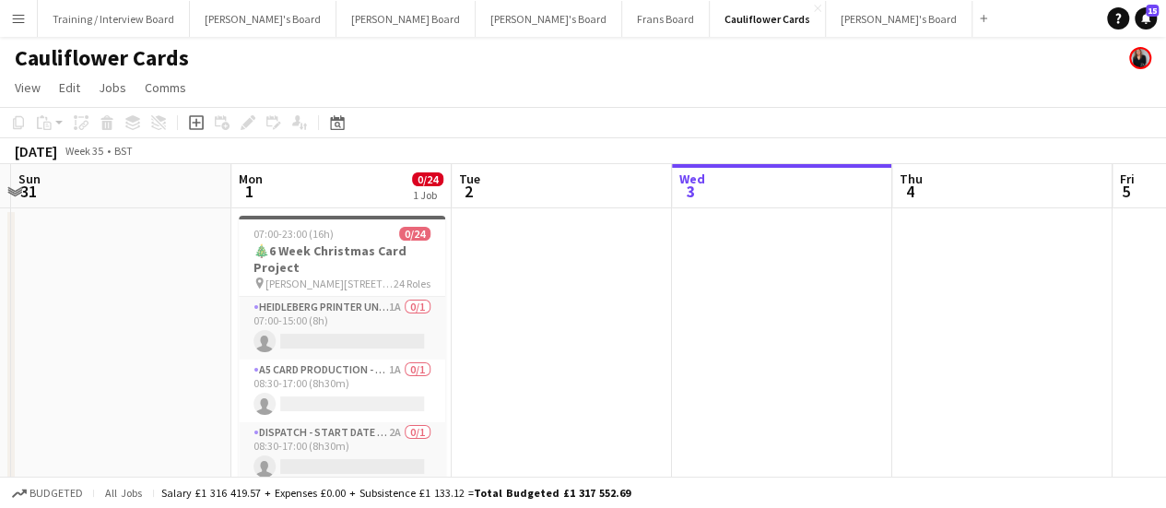
scroll to position [0, 429]
drag, startPoint x: 846, startPoint y: 219, endPoint x: 1016, endPoint y: 208, distance: 170.9
click at [1016, 208] on app-calendar-viewport "Fri 29 Sat 30 Sun 31 Mon 1 0/24 1 Job Tue 2 Wed 3 Thu 4 Fri 5 Sat 6 Sun 7 Mon 8…" at bounding box center [583, 344] width 1166 height 361
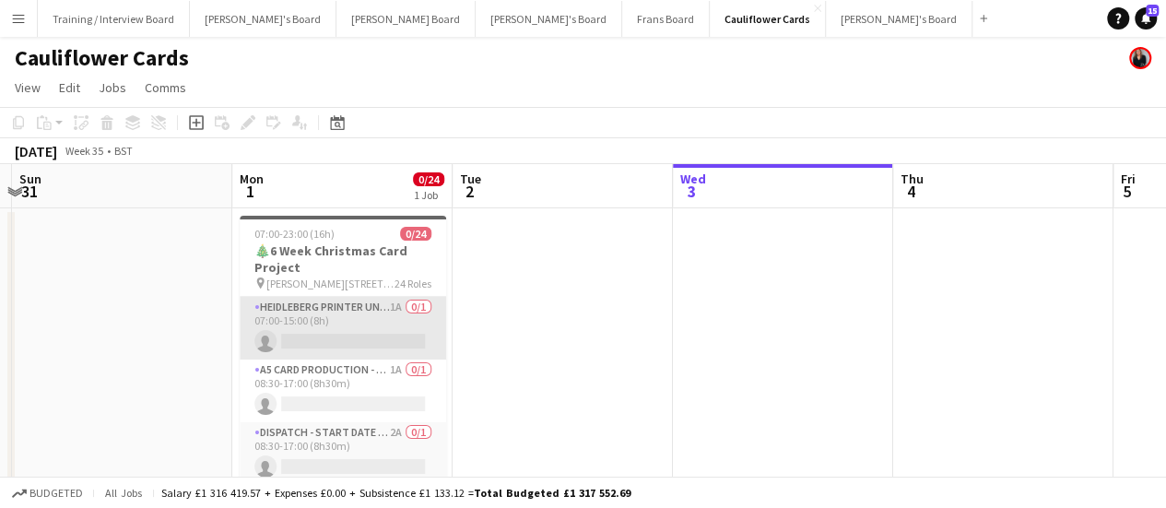
click at [374, 320] on app-card-role "Heidleberg Printer Unloading - Start Date [DATE] 1A 0/1 07:00-15:00 (8h) single…" at bounding box center [343, 328] width 207 height 63
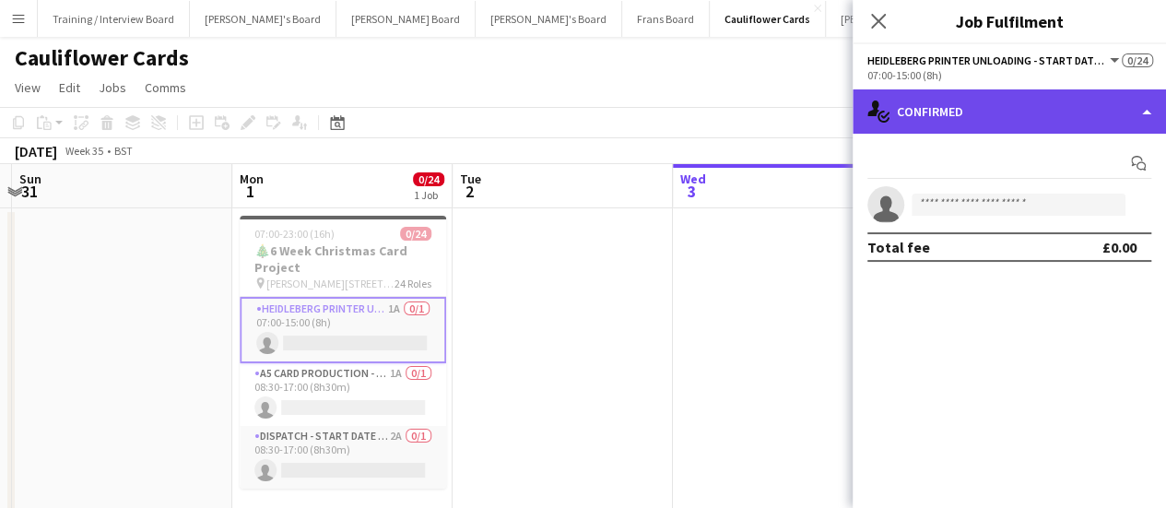
click at [969, 110] on div "single-neutral-actions-check-2 Confirmed" at bounding box center [1009, 111] width 313 height 44
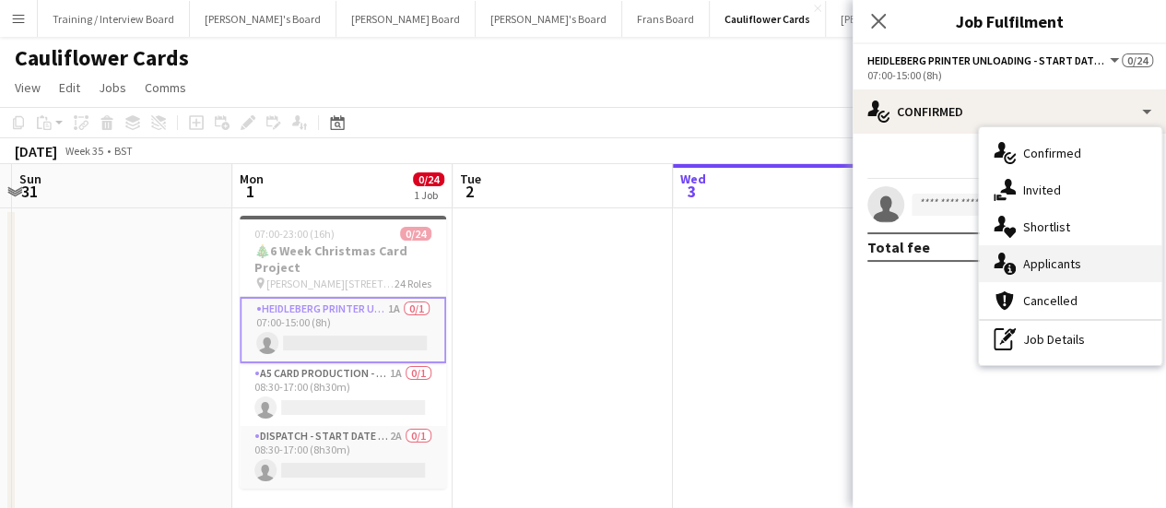
click at [1072, 265] on span "Applicants" at bounding box center [1052, 263] width 58 height 17
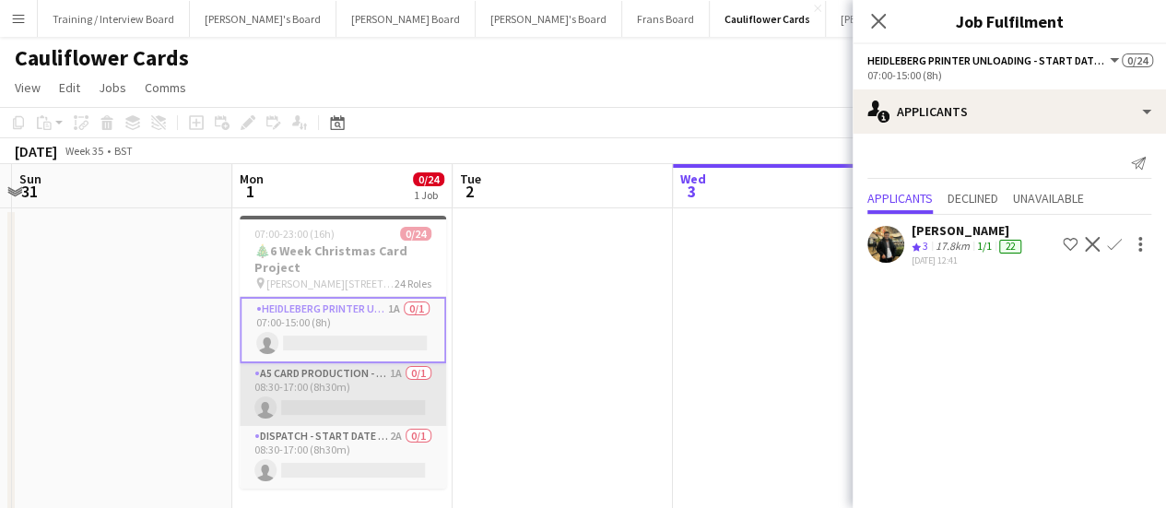
click at [367, 381] on app-card-role "A5 Card Production - Start Date [DATE] 1A 0/1 08:30-17:00 (8h30m) single-neutra…" at bounding box center [343, 394] width 207 height 63
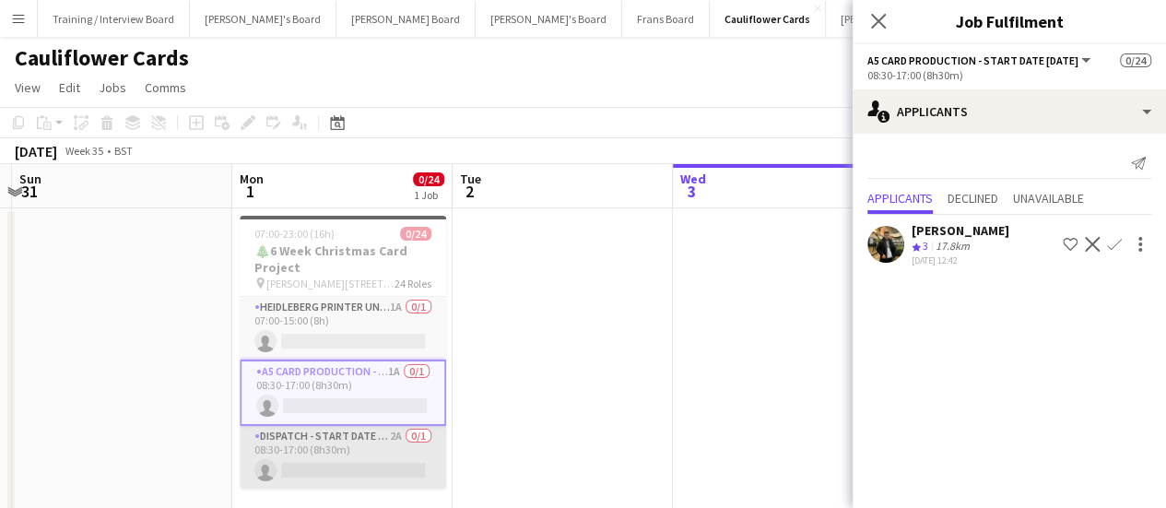
click at [334, 474] on app-card-role "Dispatch - Start Date [DATE] 2A 0/1 08:30-17:00 (8h30m) single-neutral-actions" at bounding box center [343, 457] width 207 height 63
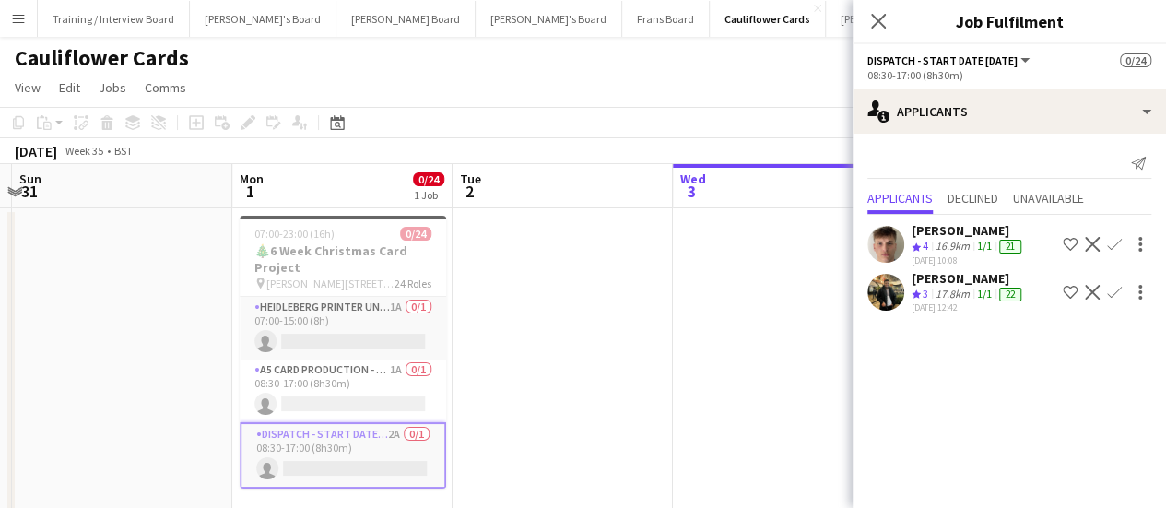
click at [947, 244] on div "16.9km" at bounding box center [952, 247] width 41 height 16
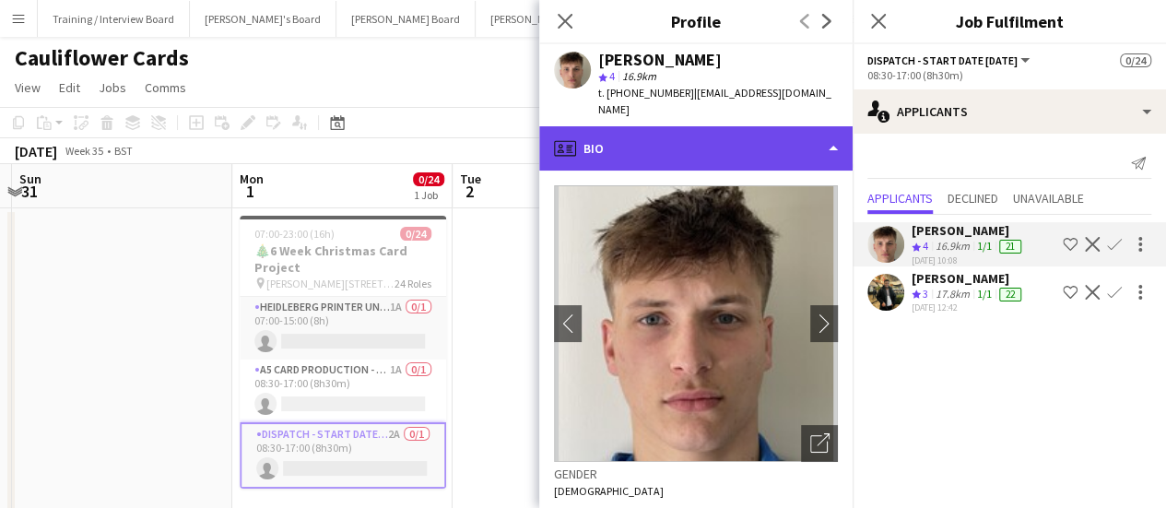
click at [671, 126] on div "profile Bio" at bounding box center [695, 148] width 313 height 44
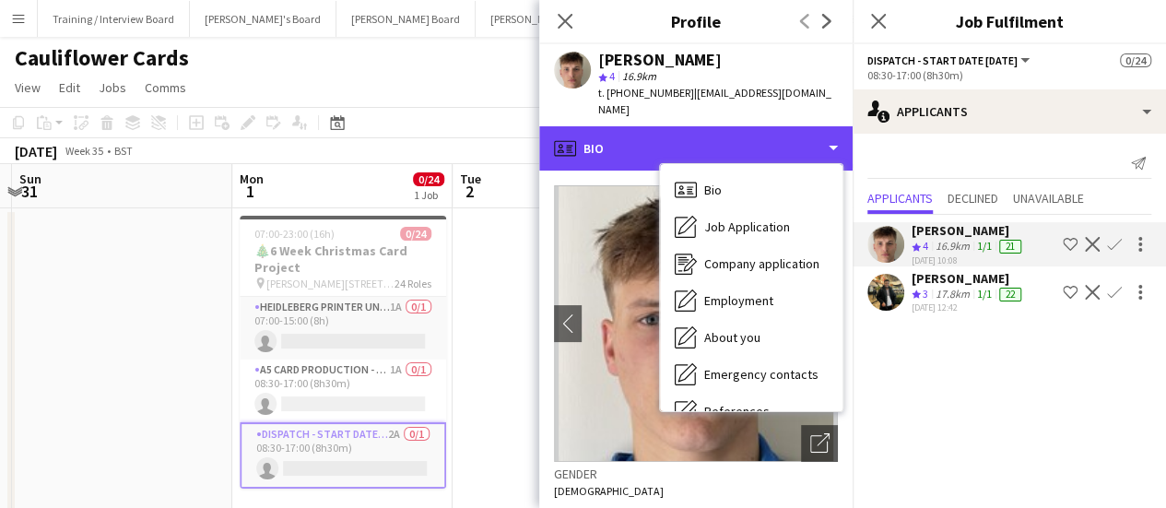
scroll to position [284, 0]
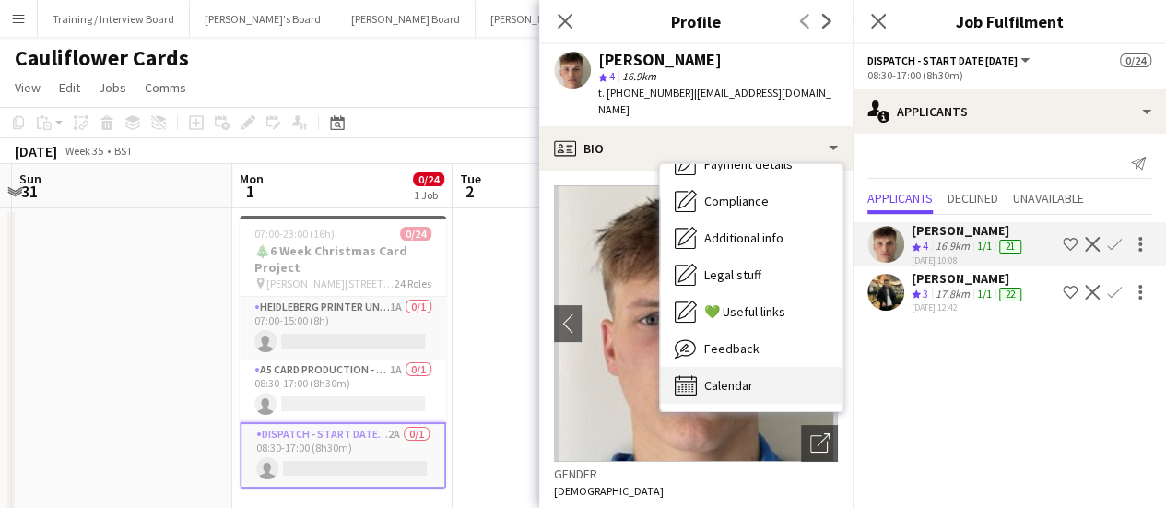
click at [771, 371] on div "Calendar Calendar" at bounding box center [751, 385] width 183 height 37
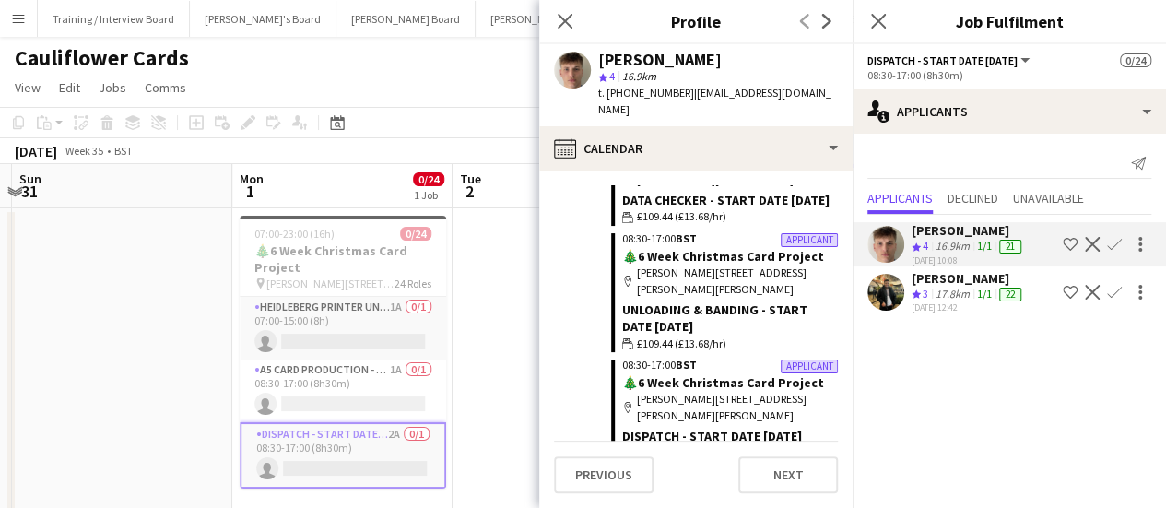
scroll to position [266, 0]
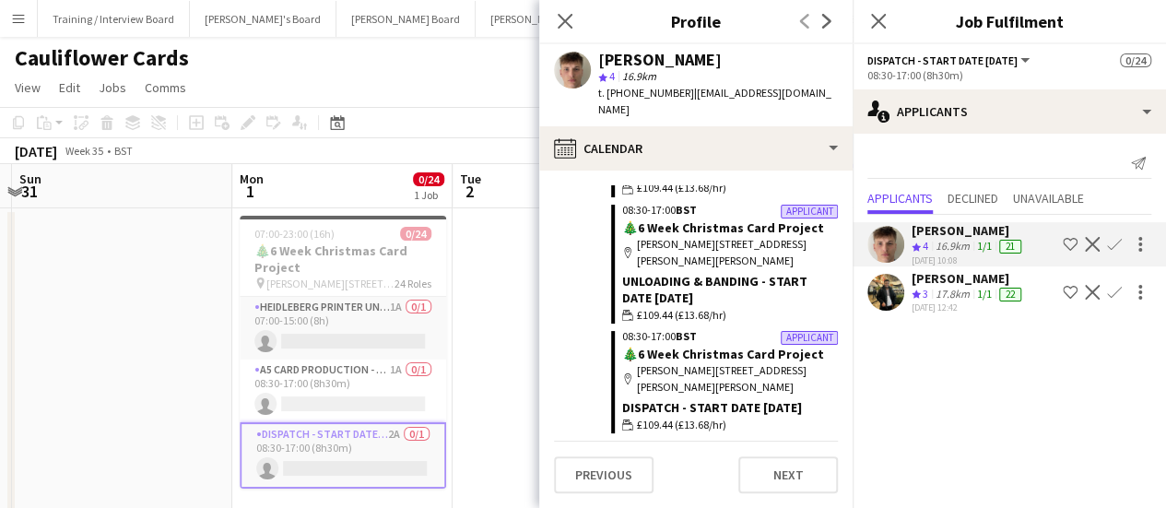
click at [502, 358] on app-date-cell at bounding box center [563, 366] width 220 height 317
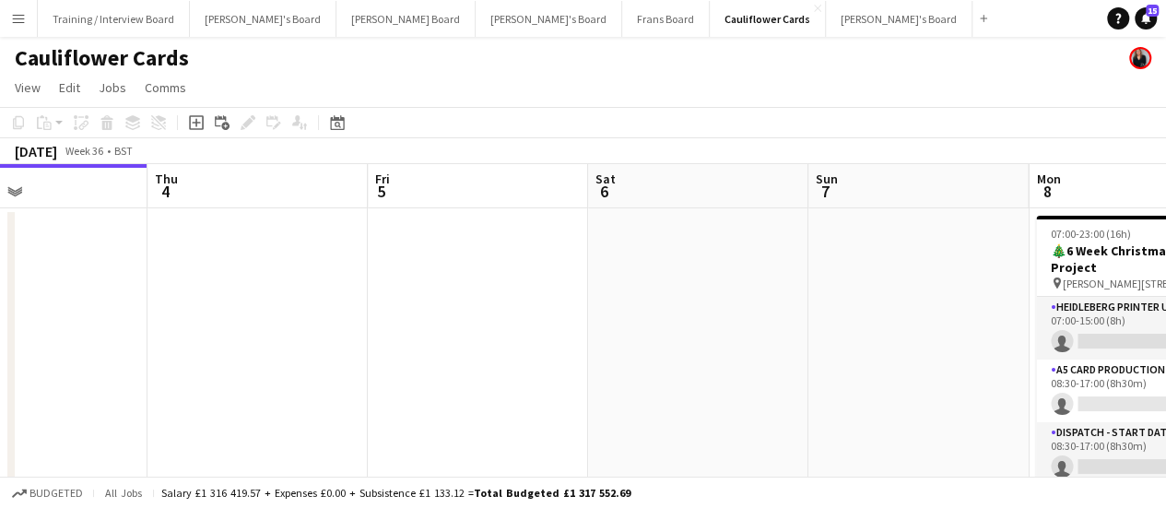
drag, startPoint x: 912, startPoint y: 302, endPoint x: 171, endPoint y: 348, distance: 741.8
click at [171, 348] on app-calendar-viewport "Sun 31 Mon 1 0/24 1 Job Tue 2 Wed 3 Thu 4 Fri 5 Sat 6 Sun 7 Mon 8 0/24 1 Job Tu…" at bounding box center [583, 344] width 1166 height 361
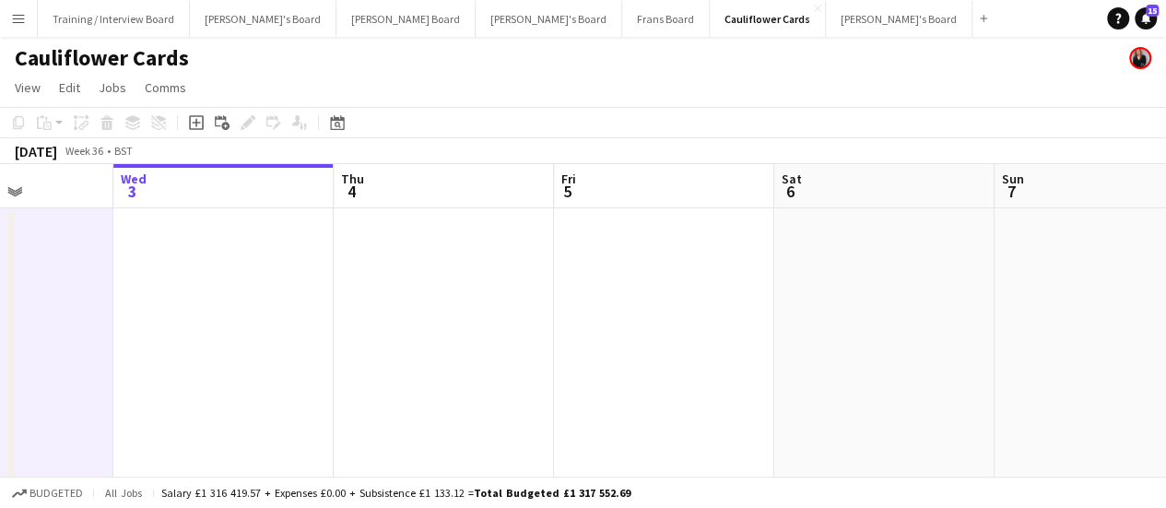
scroll to position [0, 594]
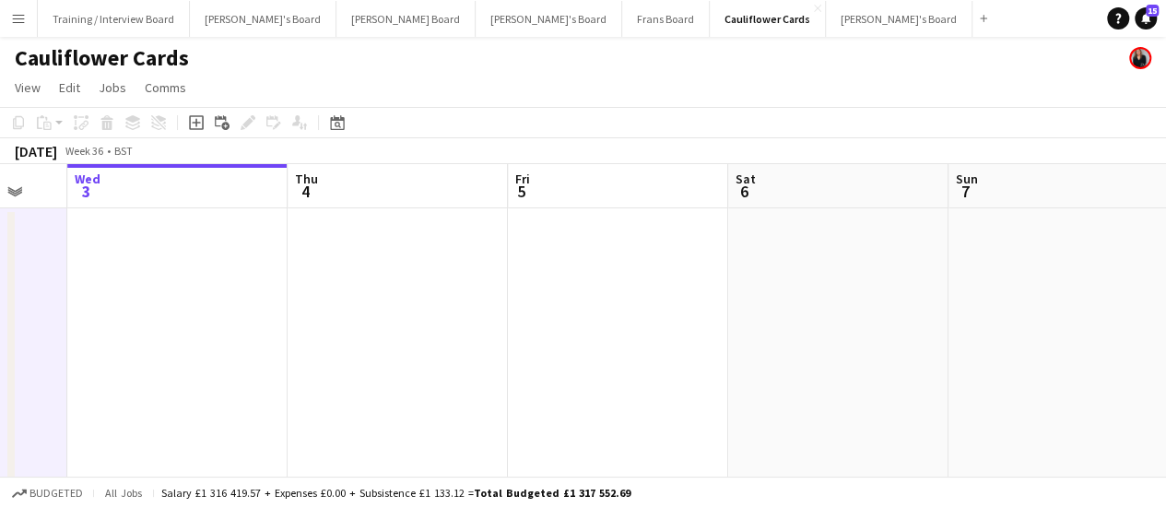
drag, startPoint x: 418, startPoint y: 337, endPoint x: 112, endPoint y: 327, distance: 305.3
click at [112, 327] on app-calendar-viewport "Sun 31 Mon 1 0/24 1 Job Tue 2 Wed 3 Thu 4 Fri 5 Sat 6 Sun 7 Mon 8 0/24 1 Job Tu…" at bounding box center [583, 344] width 1166 height 361
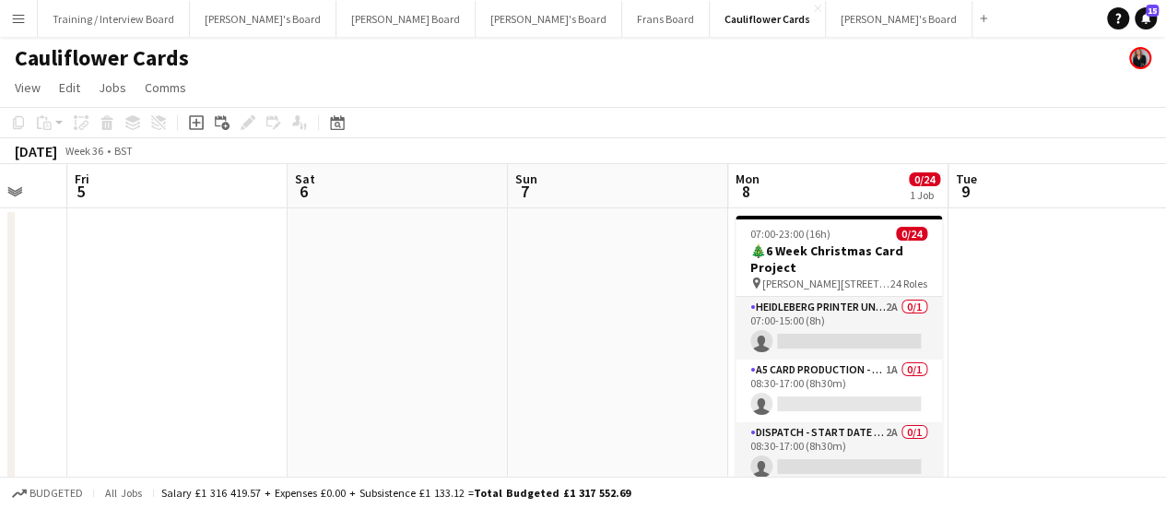
drag, startPoint x: 700, startPoint y: 305, endPoint x: 38, endPoint y: 324, distance: 662.3
click at [38, 324] on app-calendar-viewport "Tue 2 Wed 3 Thu 4 Fri 5 Sat 6 Sun 7 Mon 8 0/24 1 Job Tue 9 Wed 10 Thu 11 Fri 12…" at bounding box center [583, 344] width 1166 height 361
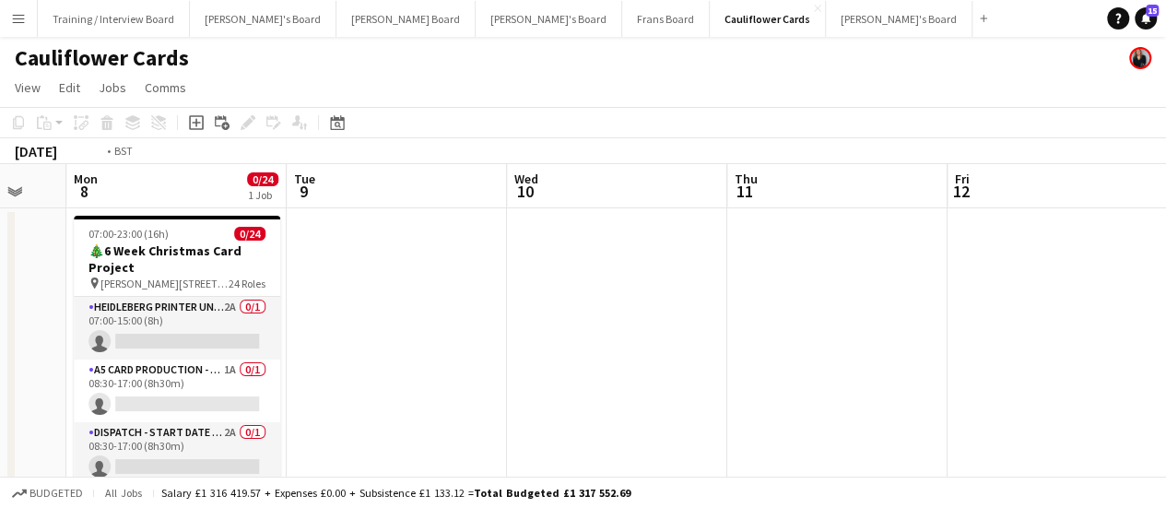
drag, startPoint x: 729, startPoint y: 381, endPoint x: 99, endPoint y: 397, distance: 630.9
click at [99, 397] on app-calendar-viewport "Fri 5 Sat 6 Sun 7 Mon 8 0/24 1 Job Tue 9 Wed 10 Thu 11 Fri 12 Sat 13 Sun 14 Mon…" at bounding box center [583, 344] width 1166 height 361
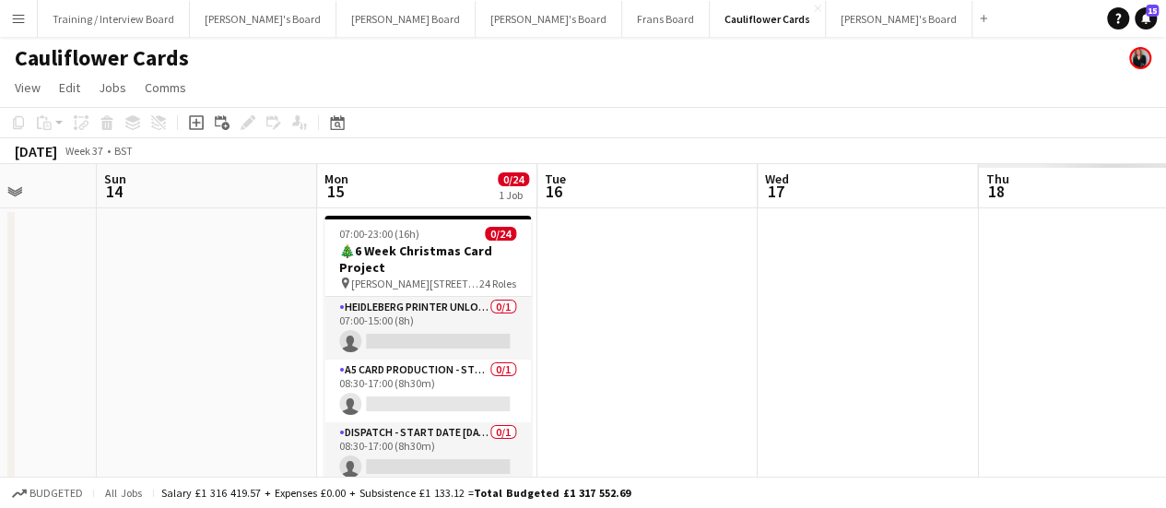
scroll to position [0, 505]
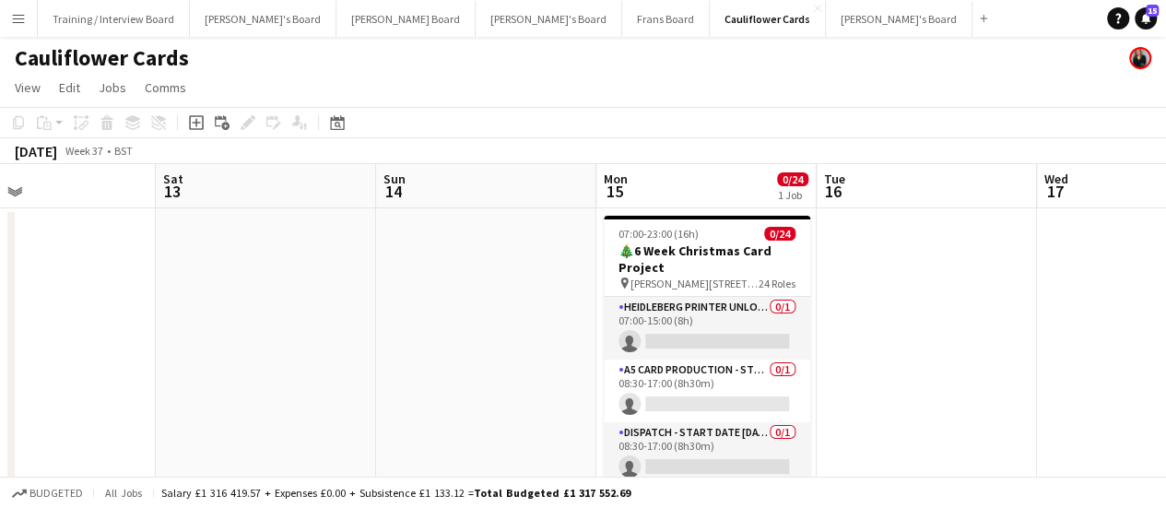
drag, startPoint x: 823, startPoint y: 311, endPoint x: 122, endPoint y: 418, distance: 709.8
click at [122, 418] on app-calendar-viewport "Wed 10 Thu 11 Fri 12 Sat 13 Sun 14 Mon 15 0/24 1 Job Tue 16 Wed 17 Thu 18 Fri 1…" at bounding box center [583, 344] width 1166 height 361
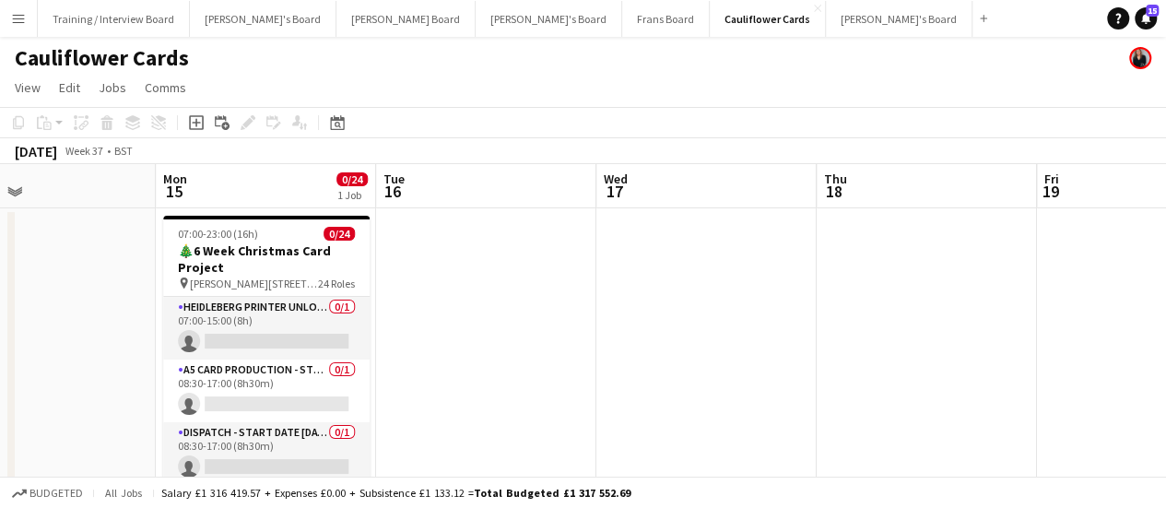
click at [337, 134] on div "Date picker" at bounding box center [337, 123] width 22 height 22
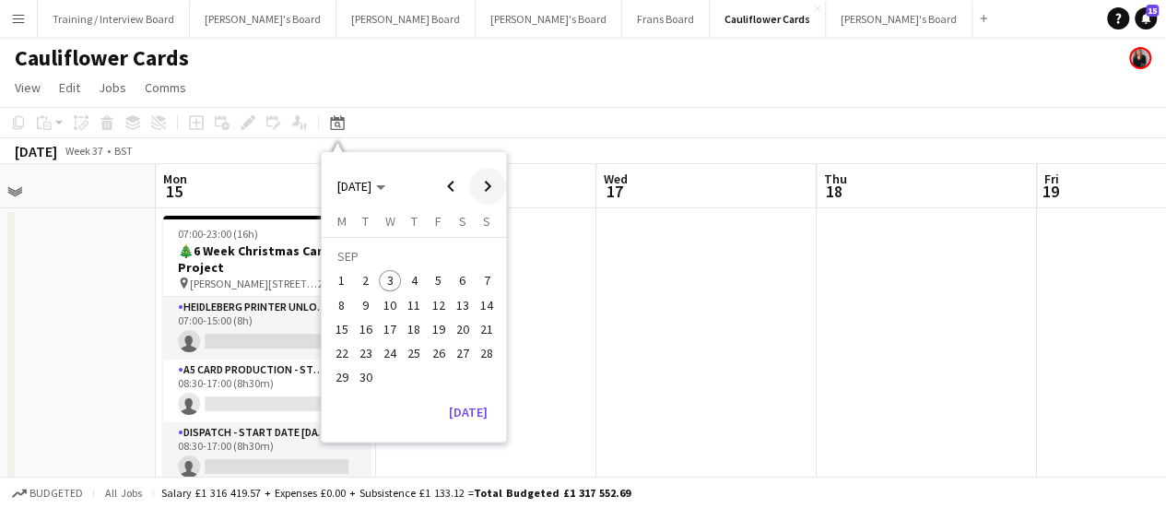
click at [484, 184] on span "Next month" at bounding box center [487, 186] width 37 height 37
click at [366, 374] on span "28" at bounding box center [366, 378] width 22 height 22
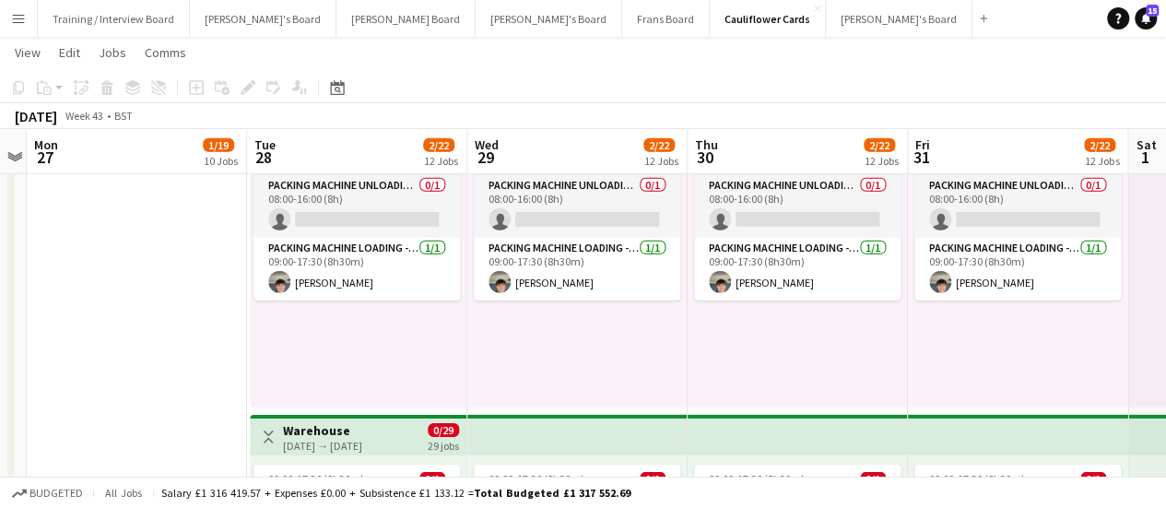
scroll to position [2732, 0]
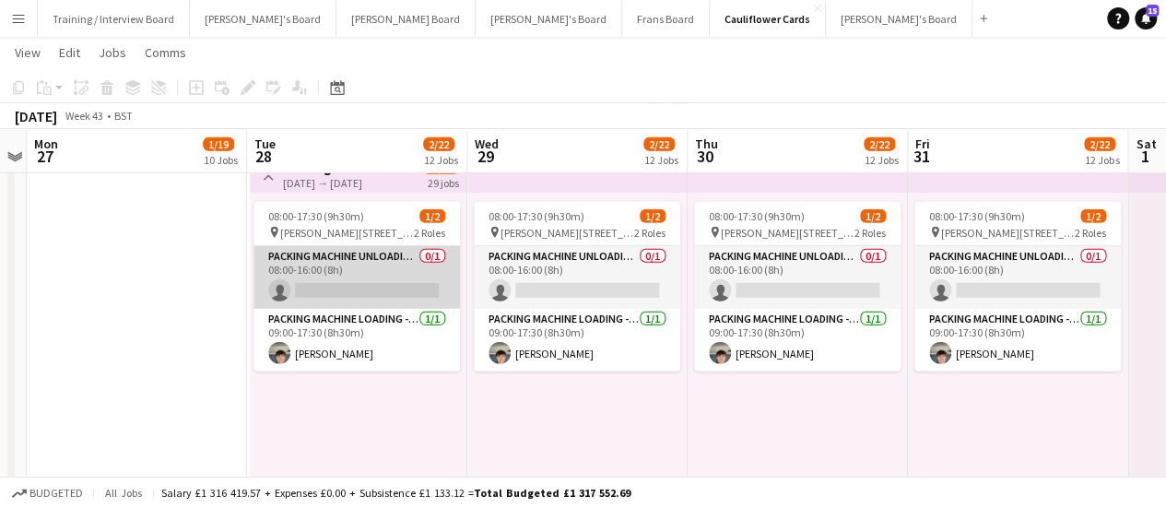
click at [349, 281] on app-card-role "Packing Machine Unloading - Start Date [DATE] 0/1 08:00-16:00 (8h) single-neutr…" at bounding box center [357, 277] width 207 height 63
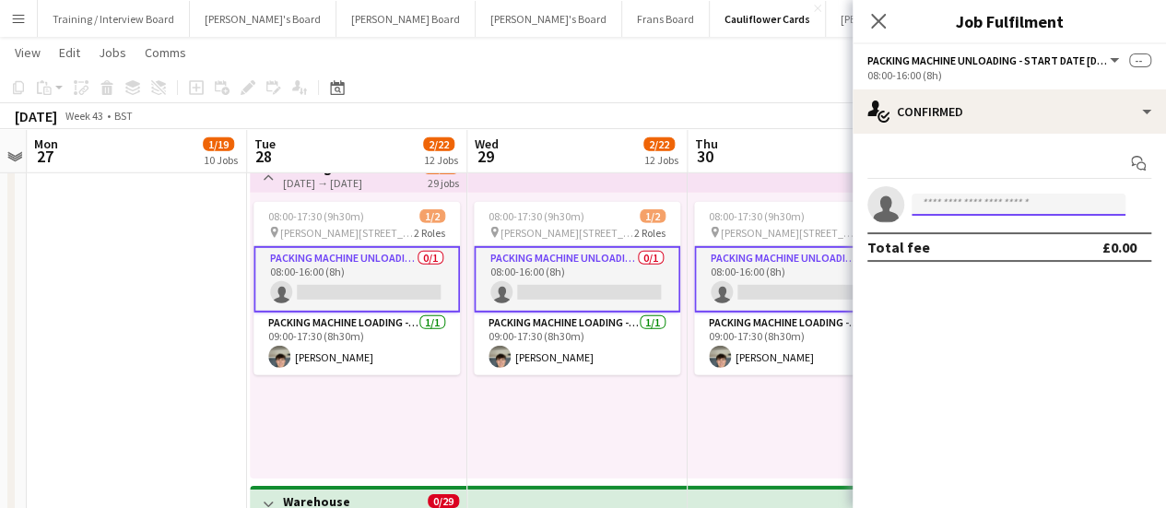
click at [951, 204] on input at bounding box center [1019, 205] width 214 height 22
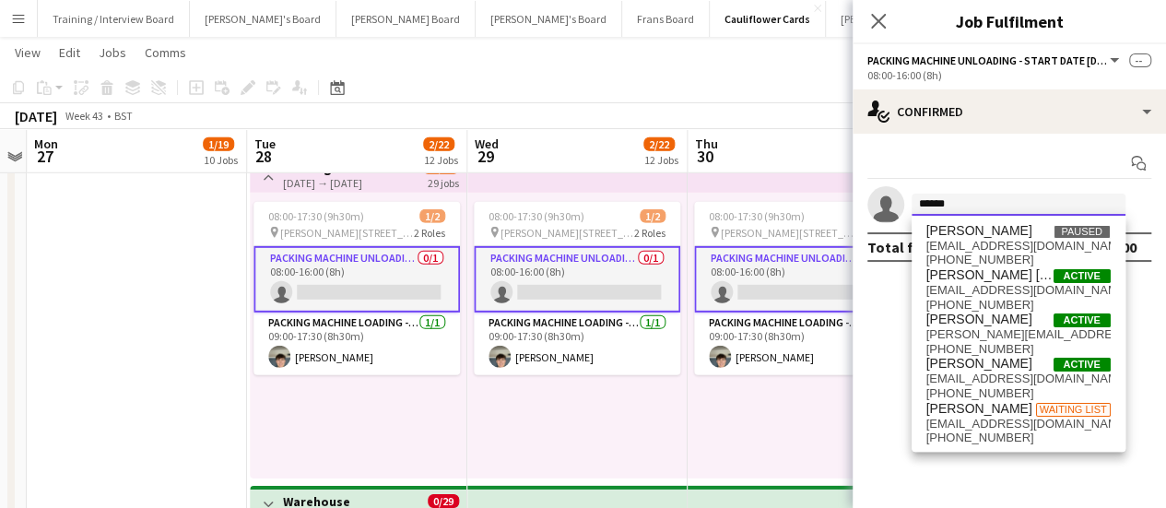
type input "******"
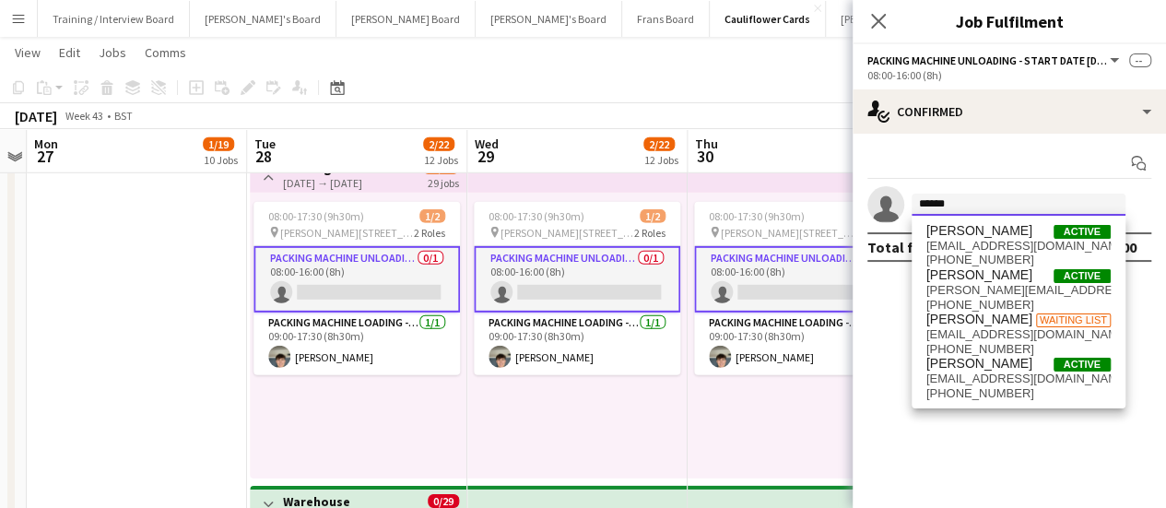
click at [951, 204] on input "******" at bounding box center [1019, 205] width 214 height 22
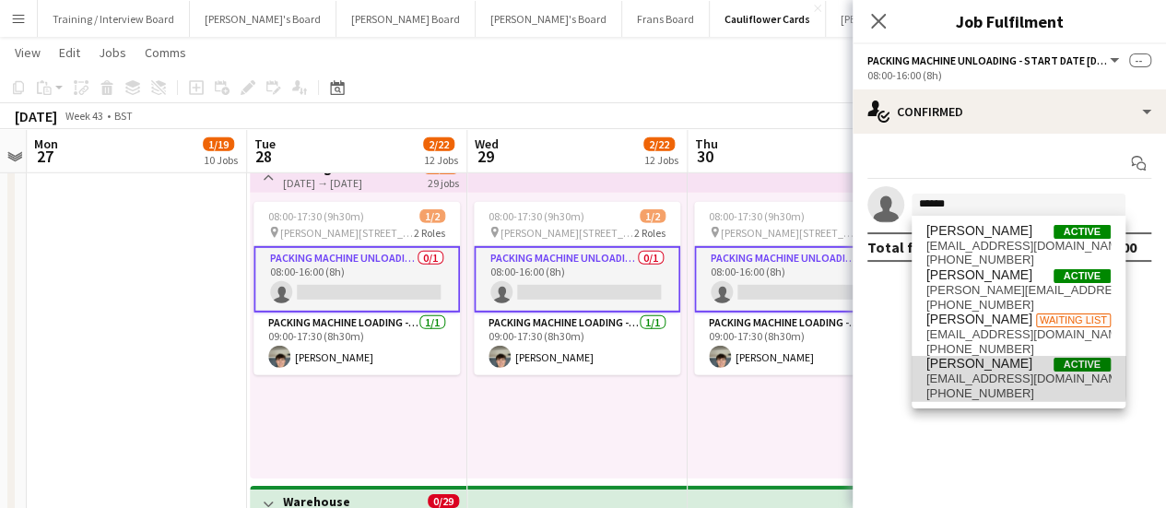
click at [982, 373] on span "[EMAIL_ADDRESS][DOMAIN_NAME]" at bounding box center [1019, 379] width 184 height 15
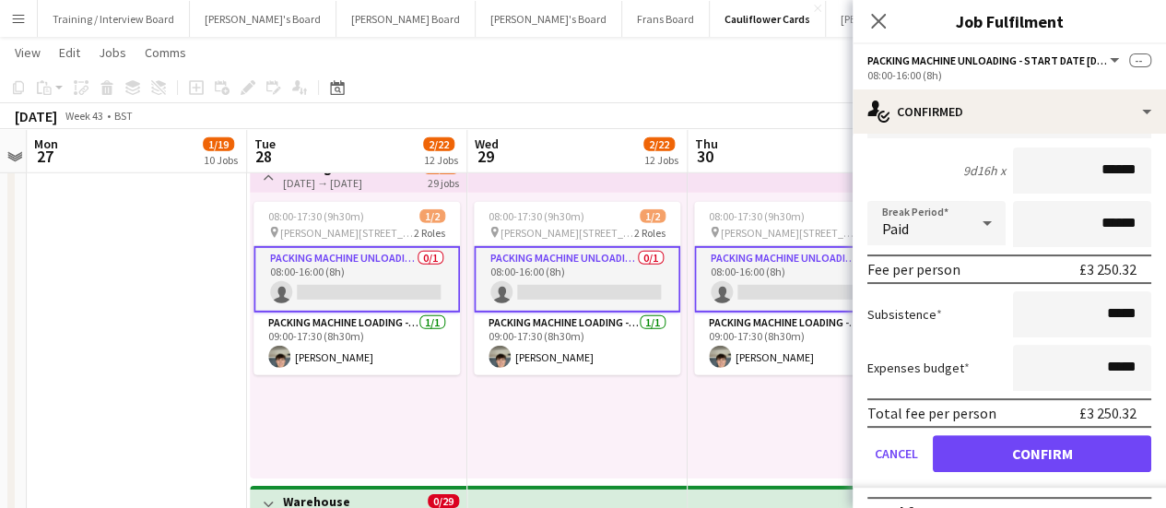
scroll to position [163, 0]
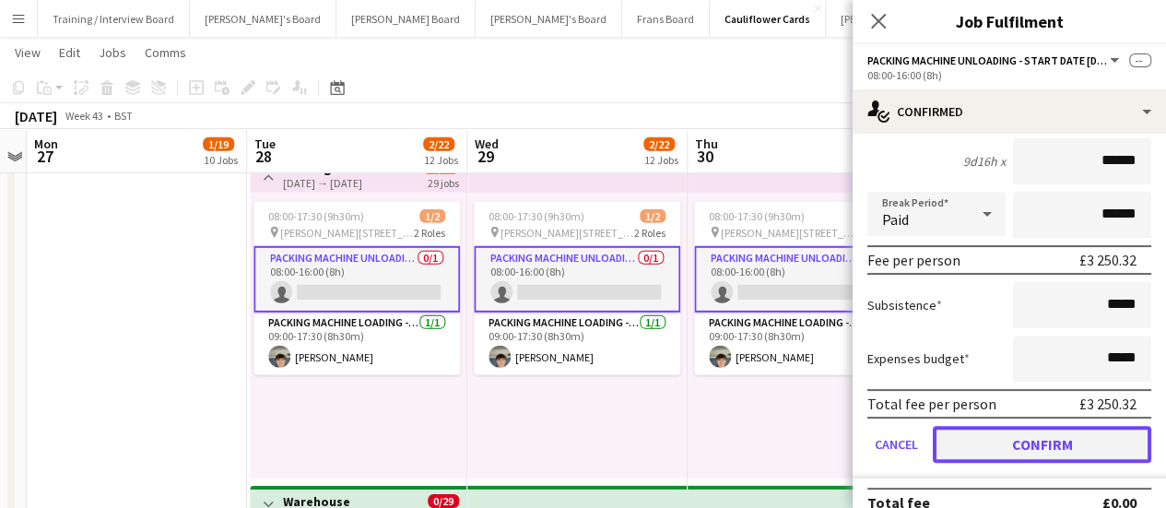
click at [1035, 449] on button "Confirm" at bounding box center [1042, 444] width 219 height 37
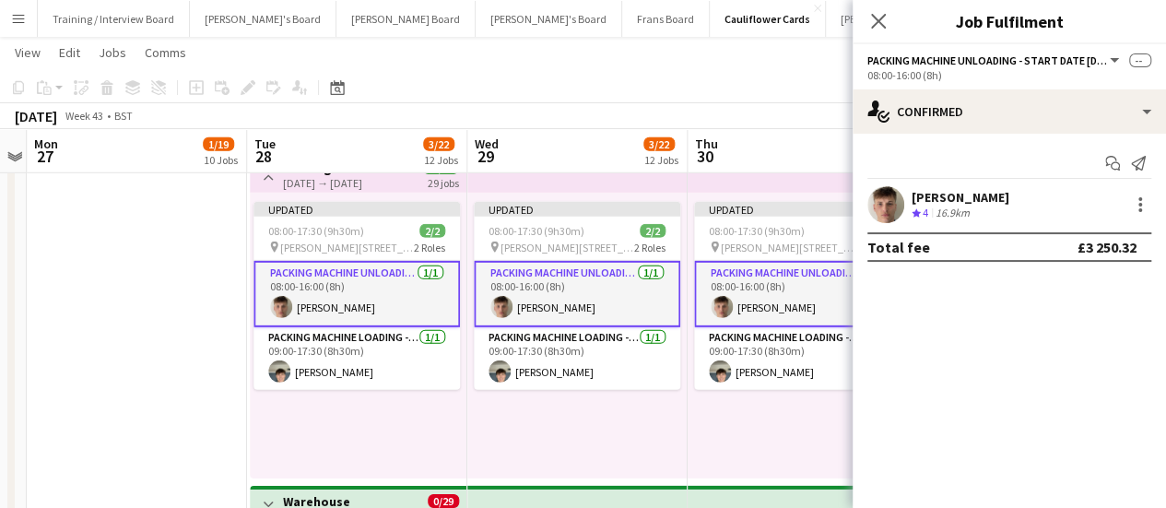
scroll to position [0, 0]
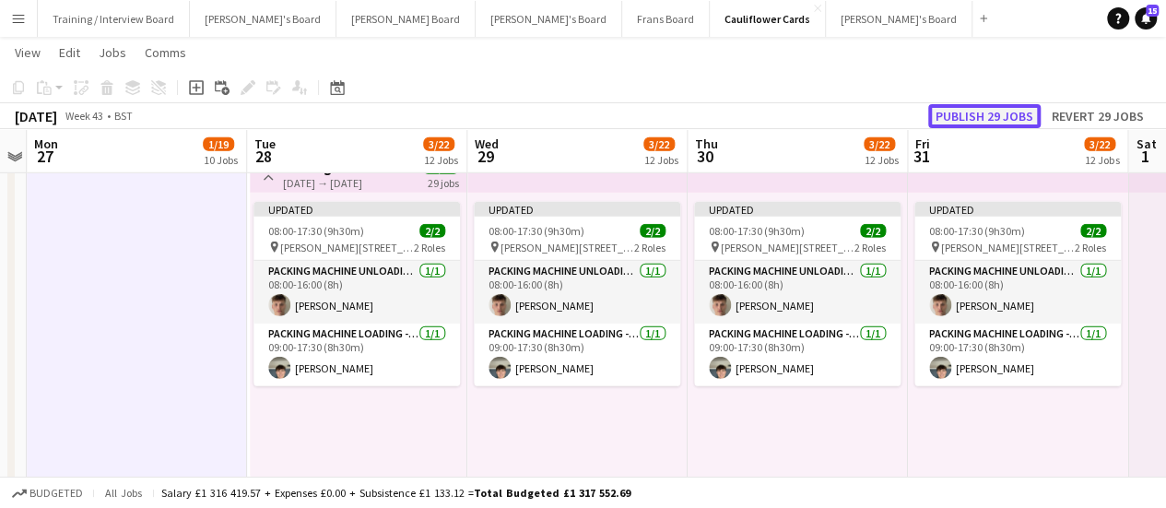
click at [1012, 112] on button "Publish 29 jobs" at bounding box center [984, 116] width 112 height 24
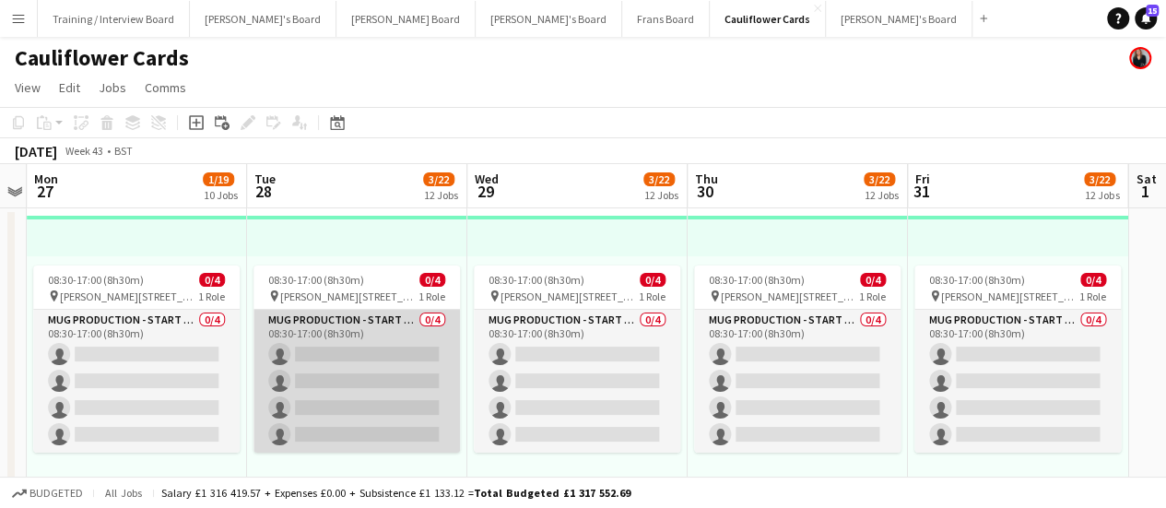
click at [361, 339] on app-card-role "Mug Production - Start Date [DATE] 0/4 08:30-17:00 (8h30m) single-neutral-actio…" at bounding box center [357, 381] width 207 height 143
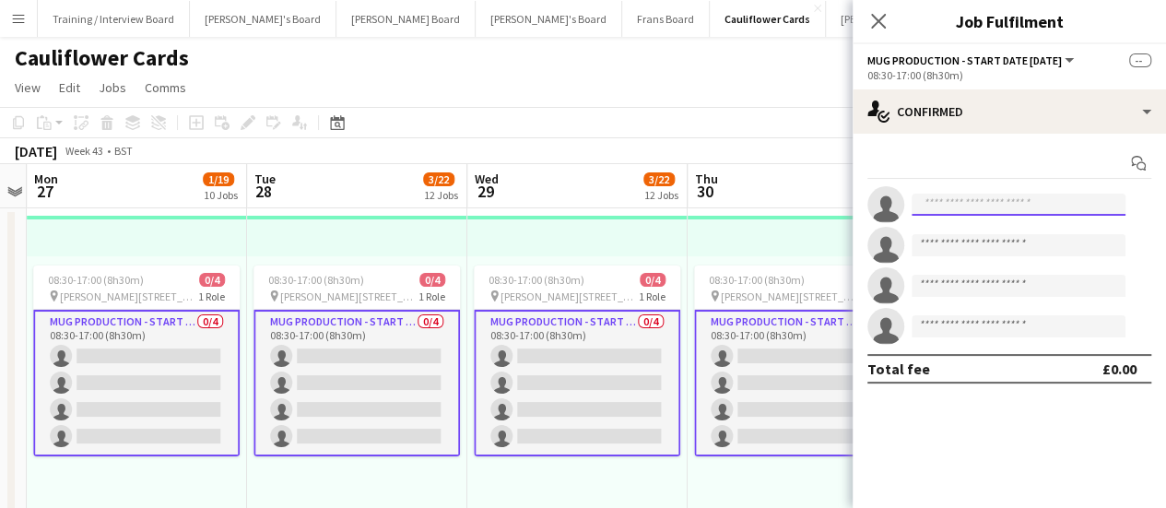
click at [943, 200] on input at bounding box center [1019, 205] width 214 height 22
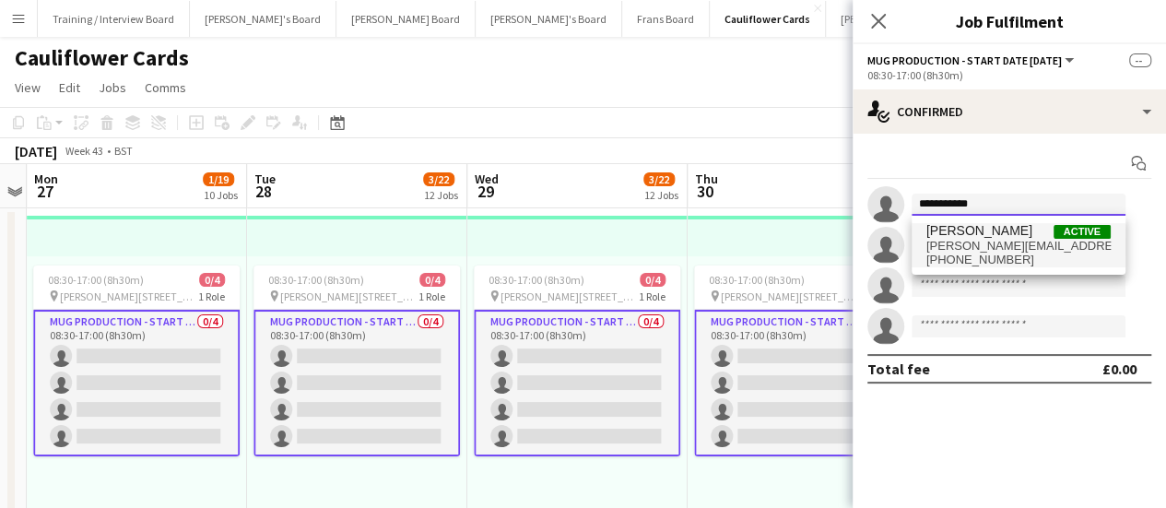
type input "**********"
click at [999, 235] on span "[PERSON_NAME]" at bounding box center [980, 231] width 106 height 16
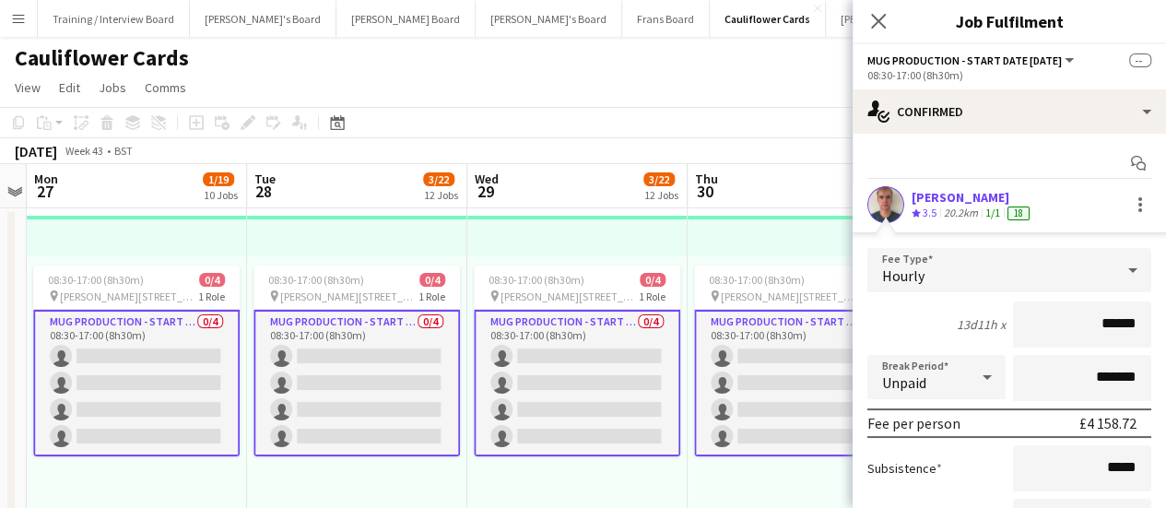
click at [957, 199] on div "[PERSON_NAME]" at bounding box center [973, 197] width 122 height 17
click at [873, 27] on icon at bounding box center [878, 21] width 18 height 18
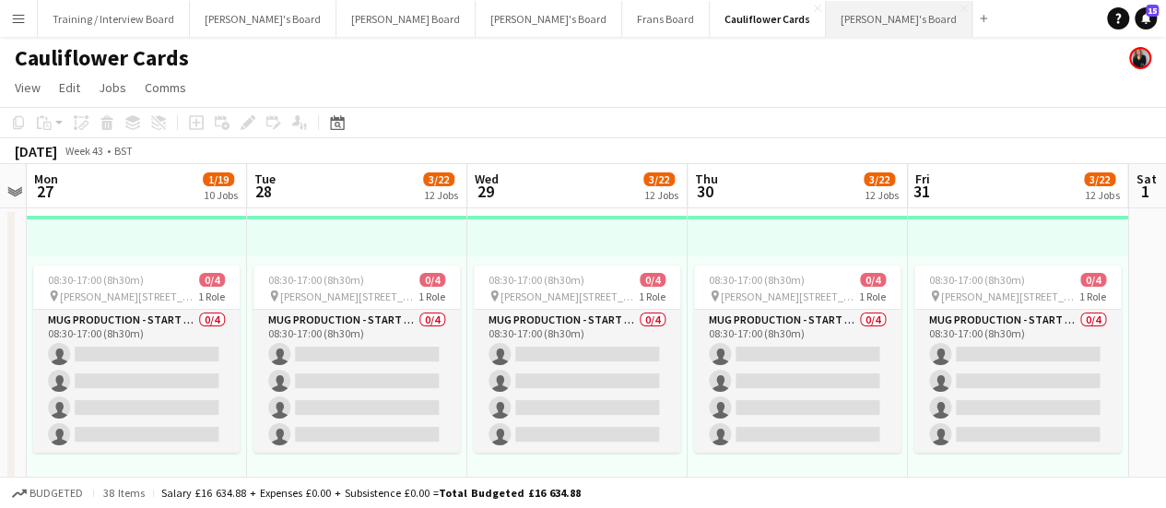
click at [826, 15] on button "[PERSON_NAME]'s Board Close" at bounding box center [899, 19] width 147 height 36
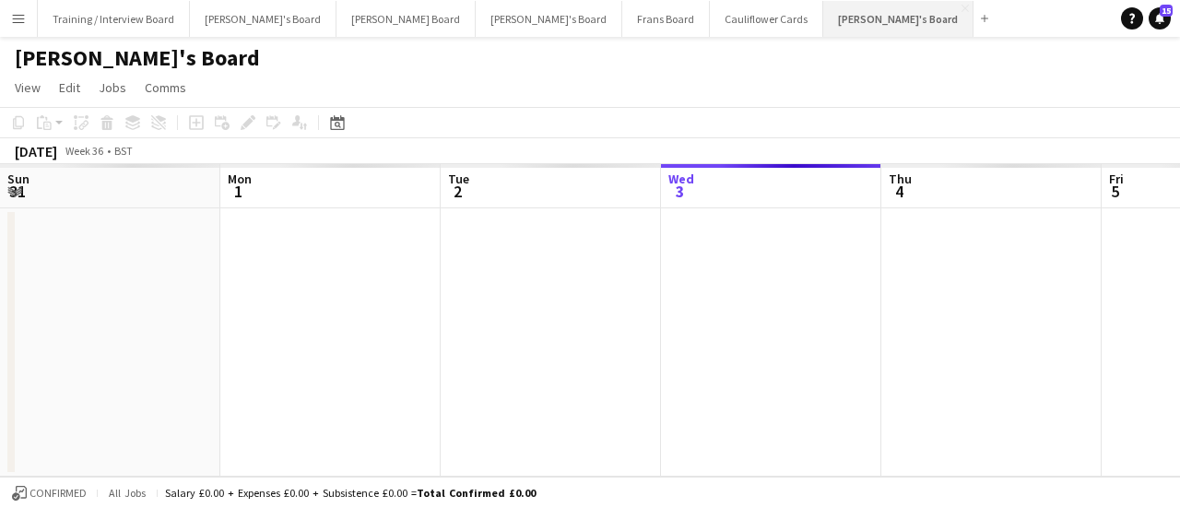
scroll to position [0, 441]
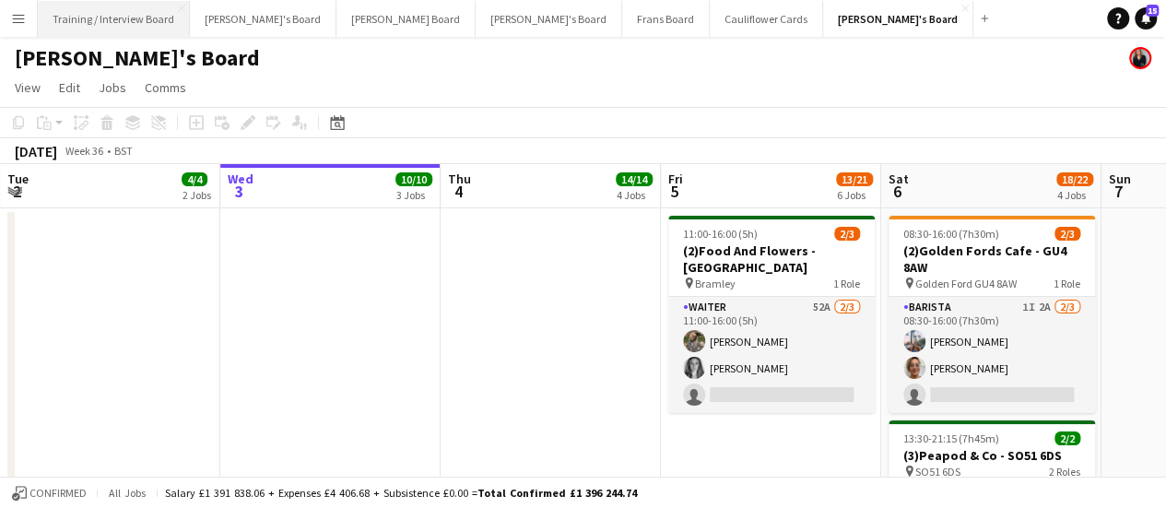
click at [114, 27] on button "Training / Interview Board Close" at bounding box center [114, 19] width 152 height 36
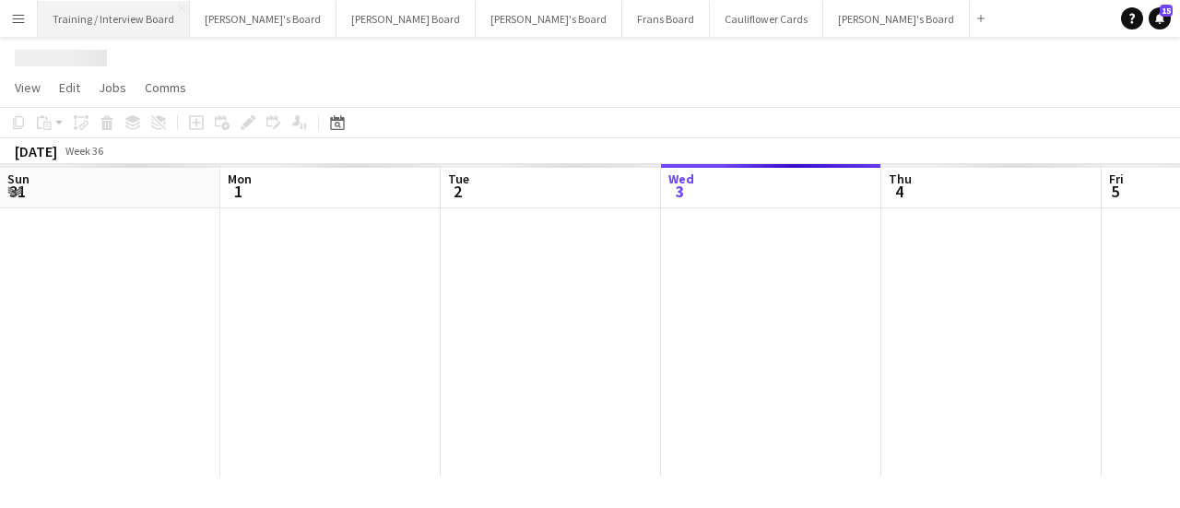
scroll to position [0, 441]
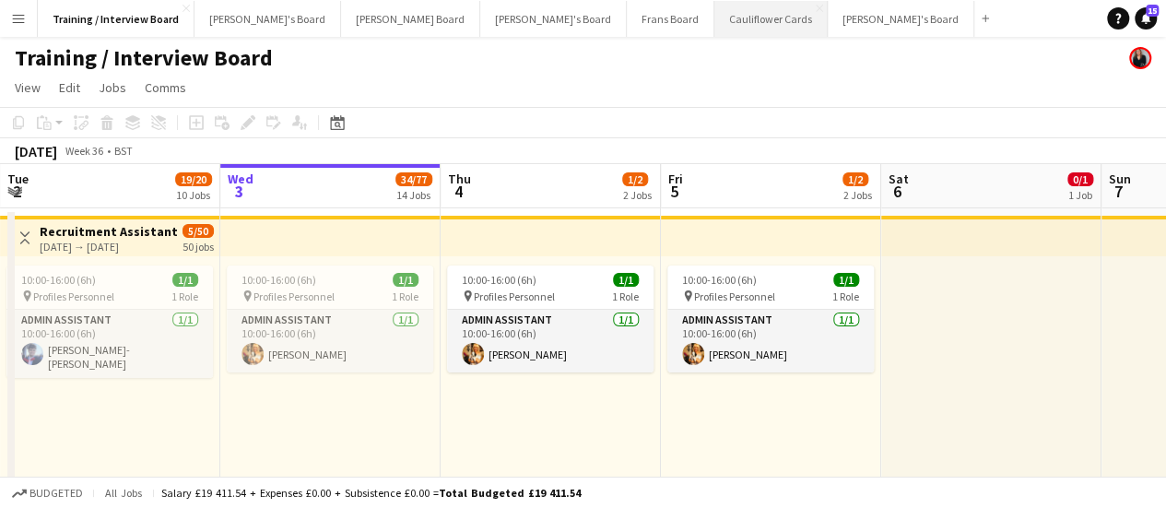
click at [715, 29] on button "Cauliflower Cards Close" at bounding box center [771, 19] width 113 height 36
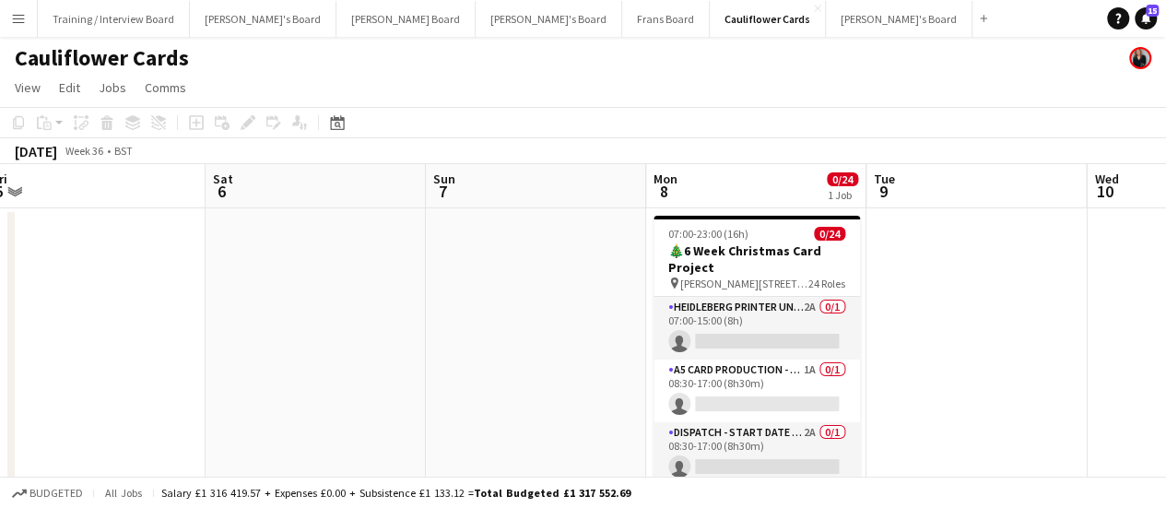
scroll to position [0, 501]
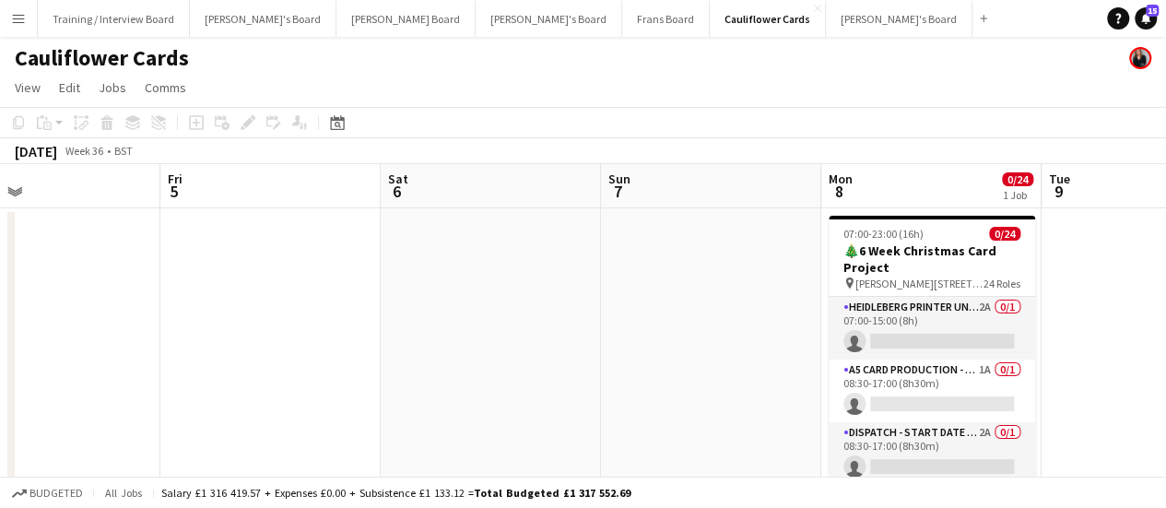
drag, startPoint x: 814, startPoint y: 337, endPoint x: 313, endPoint y: 266, distance: 505.7
click at [313, 266] on app-calendar-viewport "Tue 2 Wed 3 Thu 4 Fri 5 Sat 6 Sun 7 Mon 8 0/24 1 Job Tue 9 Wed 10 Thu 11 Fri 12…" at bounding box center [583, 344] width 1166 height 361
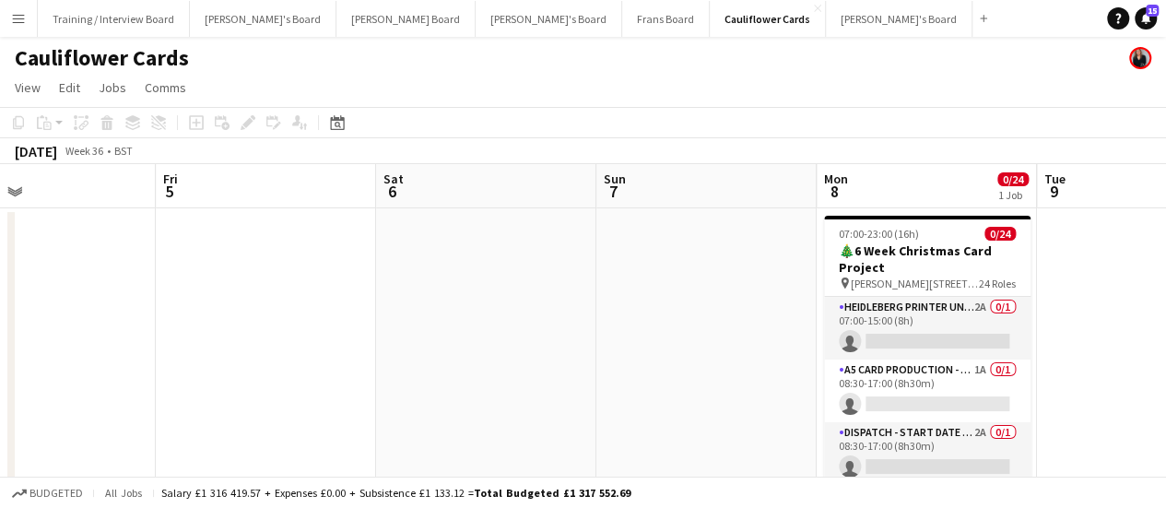
drag, startPoint x: 850, startPoint y: 348, endPoint x: 405, endPoint y: 189, distance: 472.7
click at [405, 189] on app-calendar-viewport "Tue 2 Wed 3 Thu 4 Fri 5 Sat 6 Sun 7 Mon 8 0/24 1 Job Tue 9 Wed 10 Thu 11 Fri 12…" at bounding box center [583, 344] width 1166 height 361
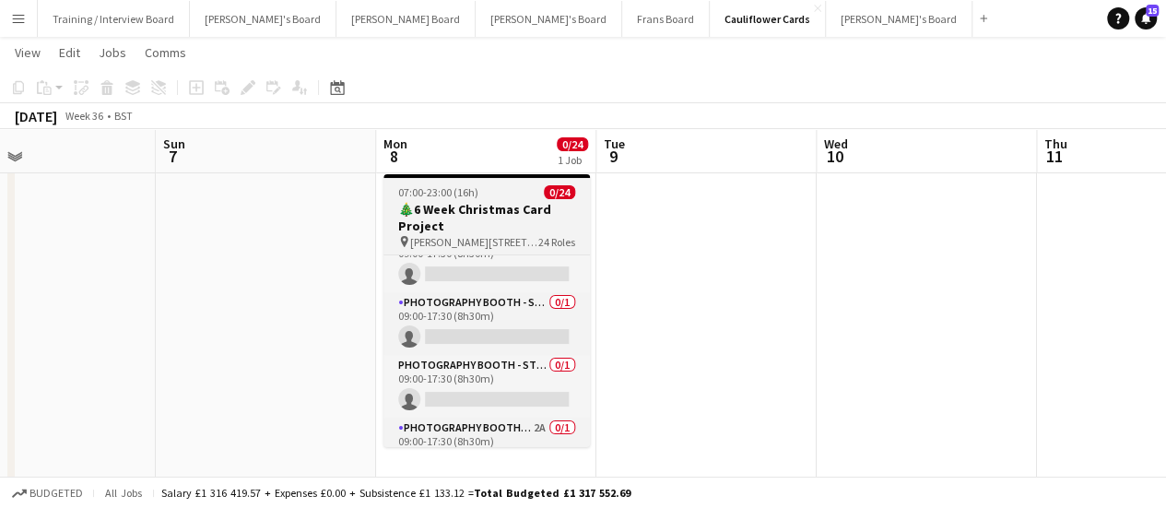
scroll to position [1102, 0]
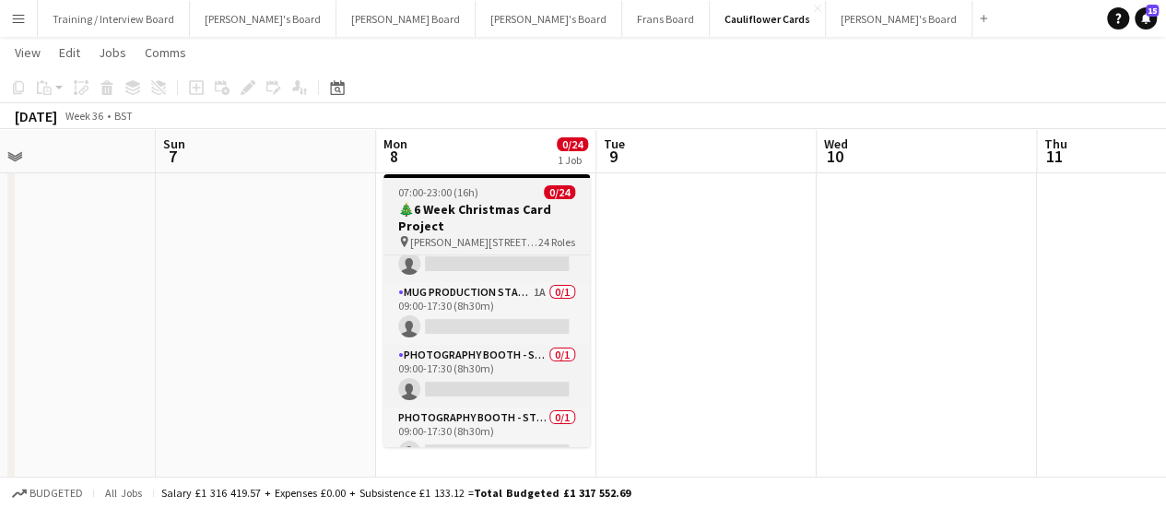
click at [446, 205] on h3 "🎄6 Week Christmas Card Project" at bounding box center [487, 217] width 207 height 33
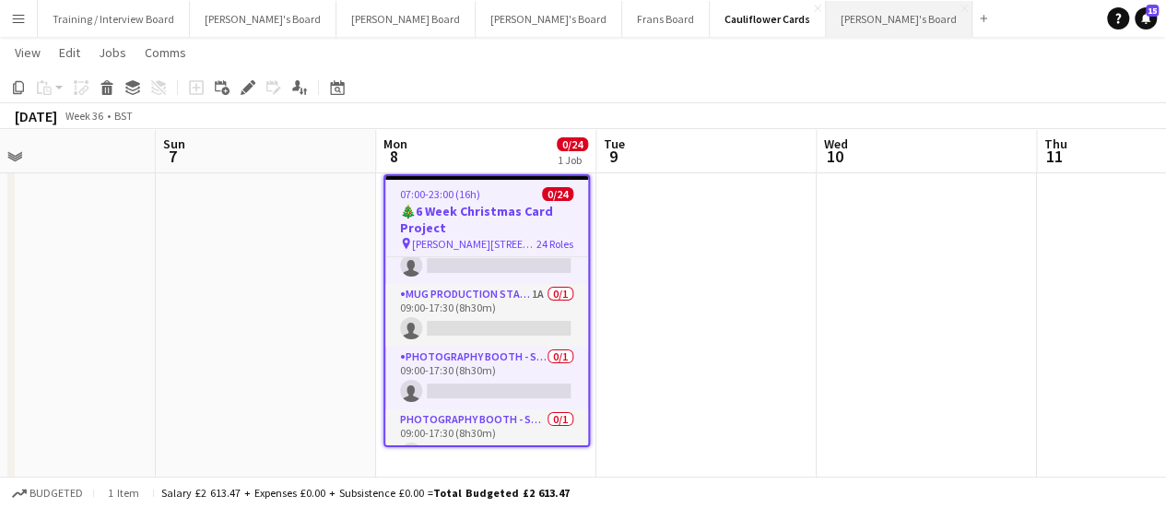
click at [826, 14] on button "[PERSON_NAME]'s Board Close" at bounding box center [899, 19] width 147 height 36
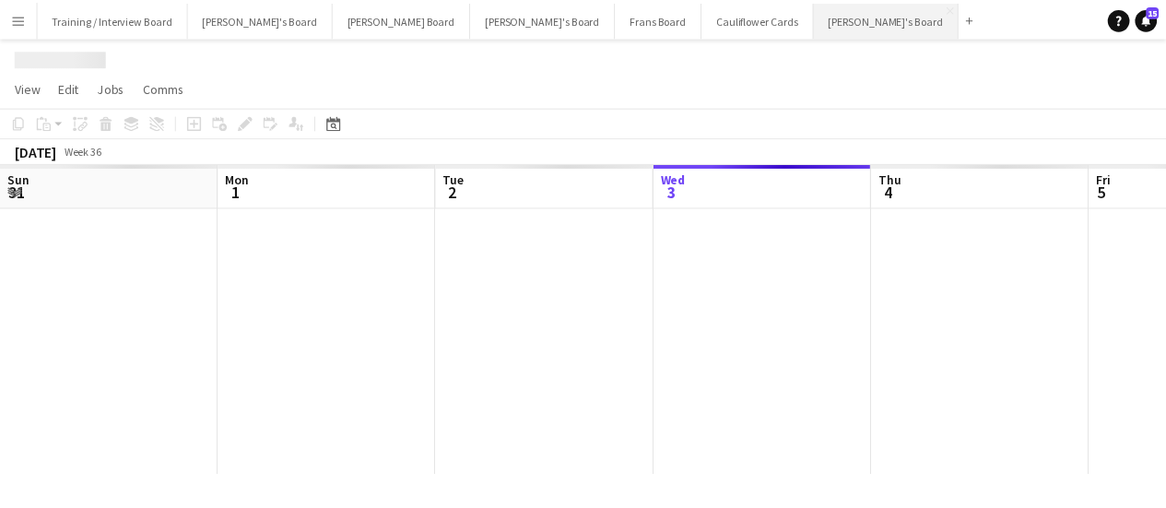
scroll to position [0, 441]
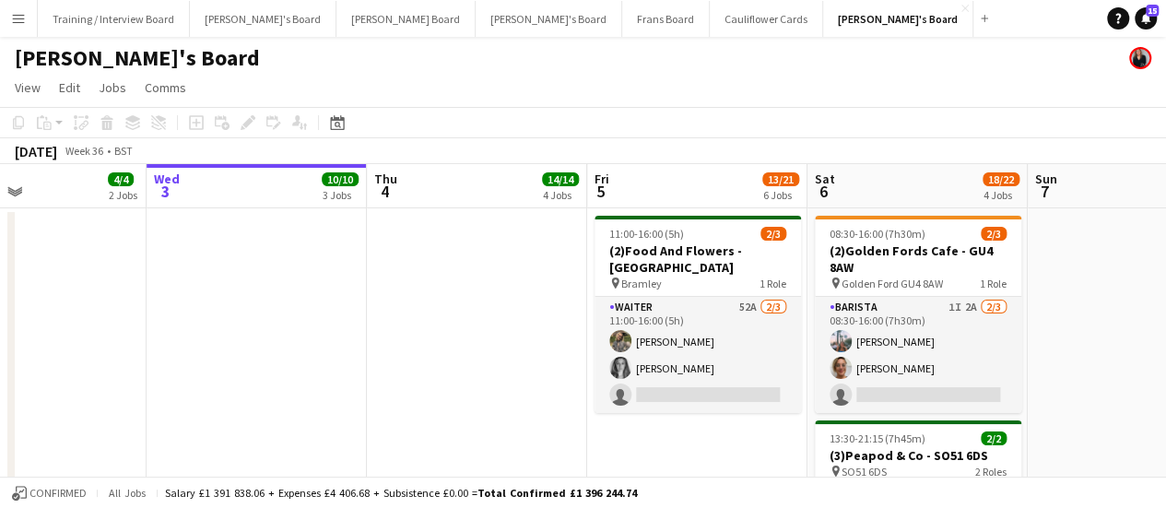
drag, startPoint x: 866, startPoint y: 272, endPoint x: 349, endPoint y: 316, distance: 519.2
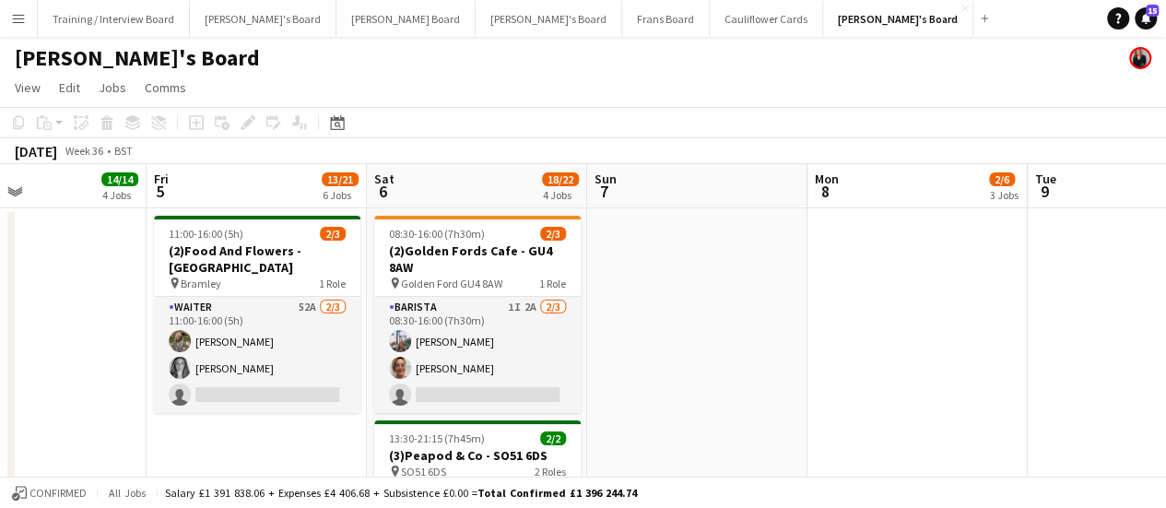
scroll to position [0, 517]
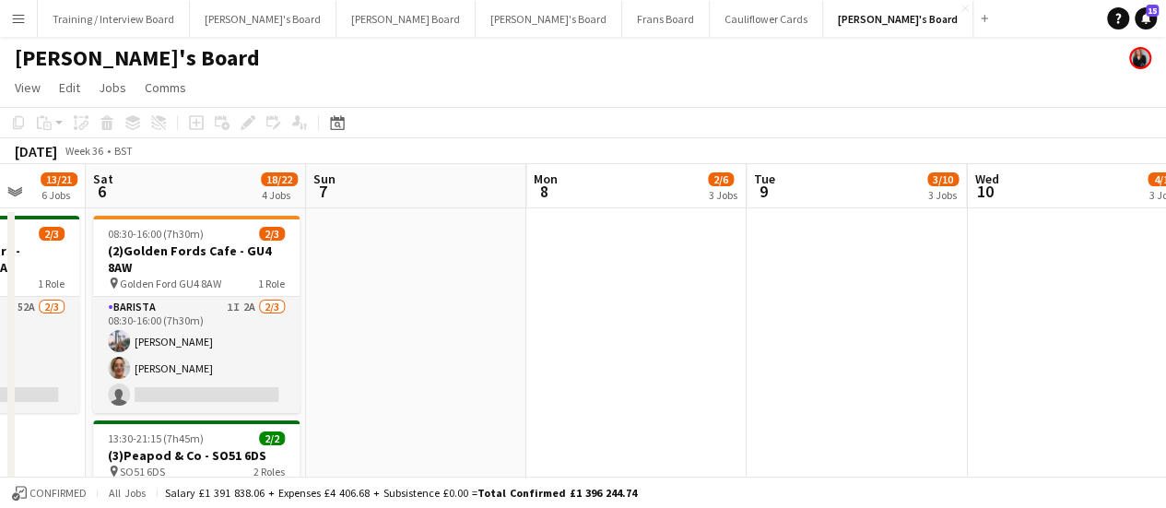
drag, startPoint x: 999, startPoint y: 274, endPoint x: 722, endPoint y: 315, distance: 280.6
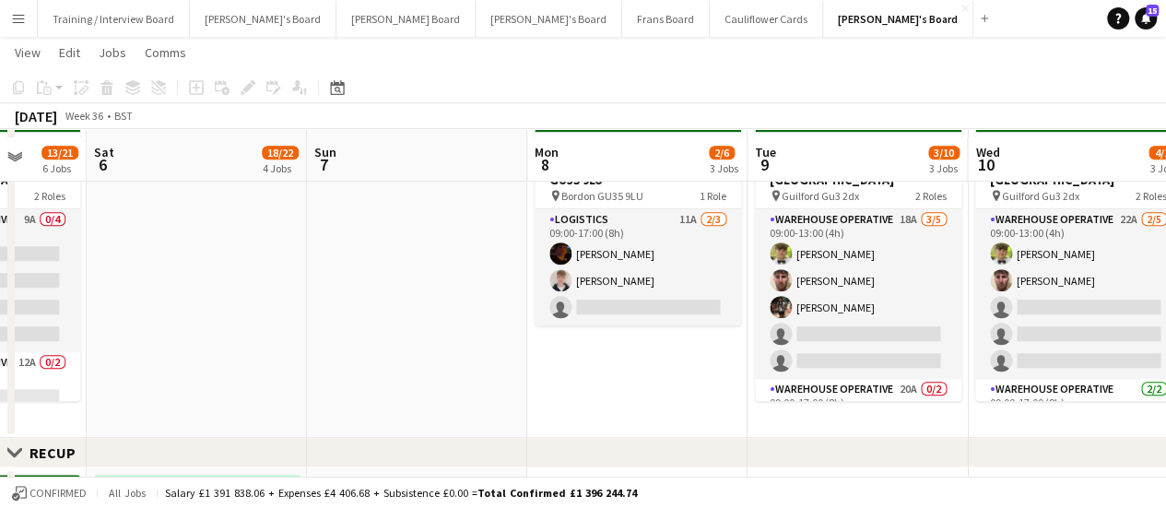
scroll to position [571, 0]
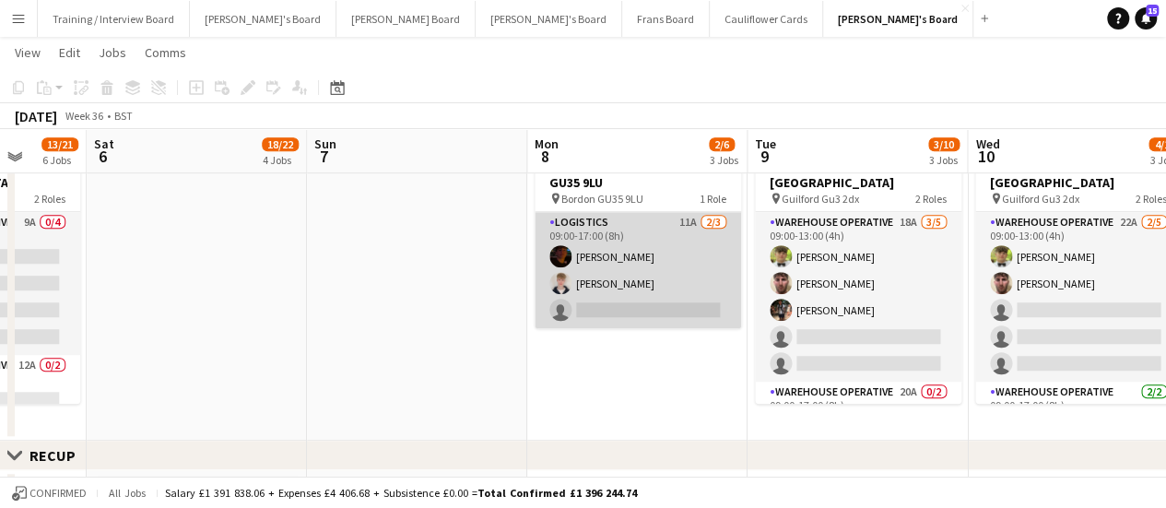
click at [621, 259] on app-card-role "Logistics 11A [DATE] 09:00-17:00 (8h) [PERSON_NAME] [PERSON_NAME] single-neutra…" at bounding box center [638, 270] width 207 height 116
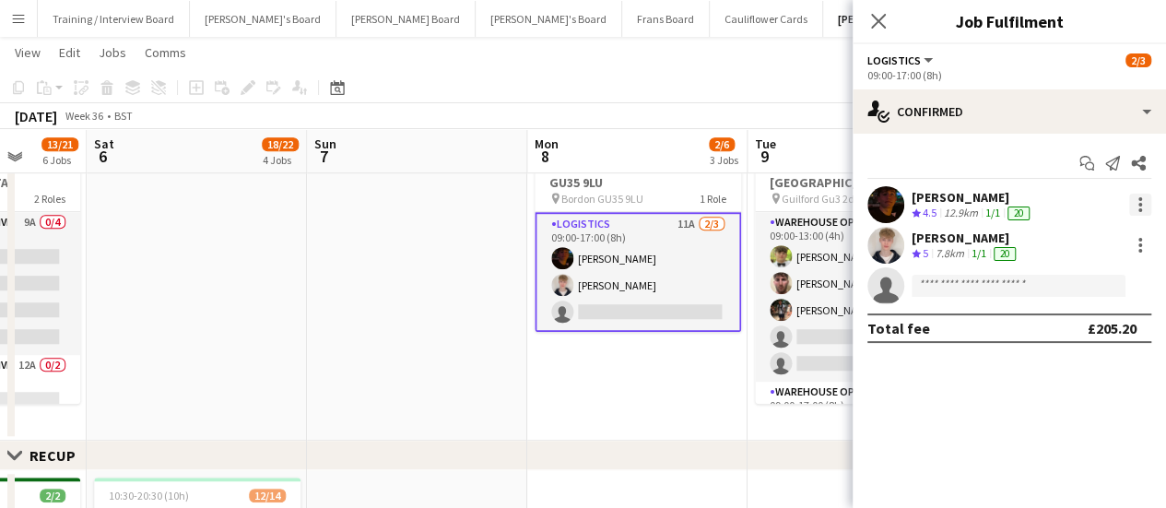
click at [1140, 209] on div at bounding box center [1141, 210] width 4 height 4
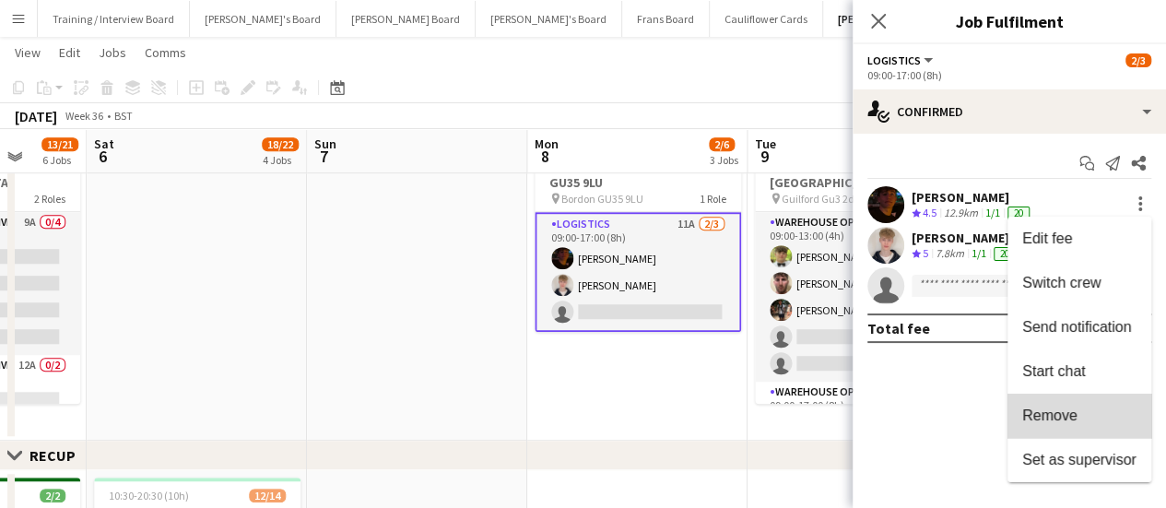
click at [1088, 399] on button "Remove" at bounding box center [1080, 416] width 144 height 44
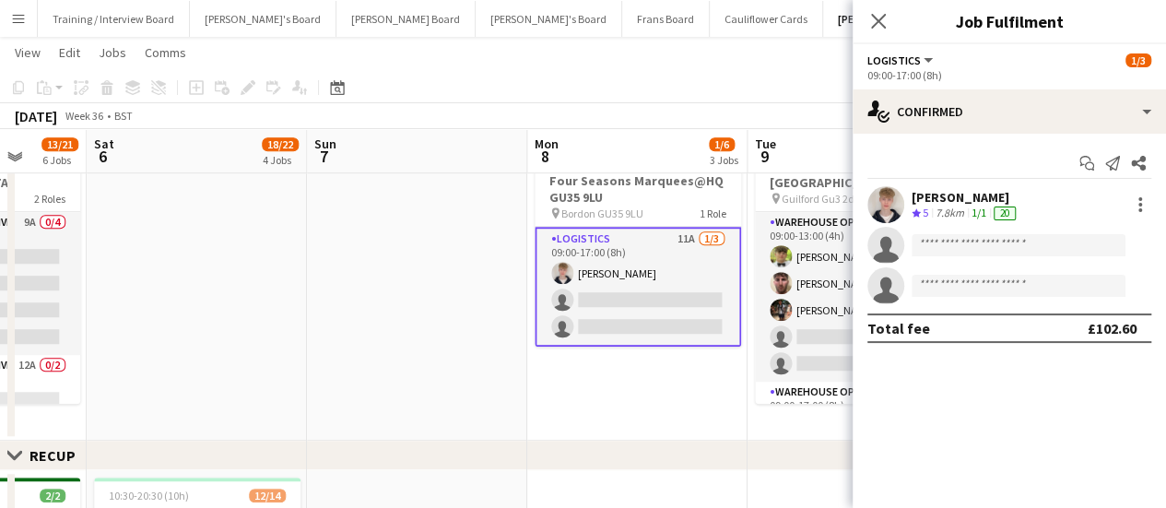
click at [471, 270] on app-date-cell at bounding box center [417, 282] width 220 height 317
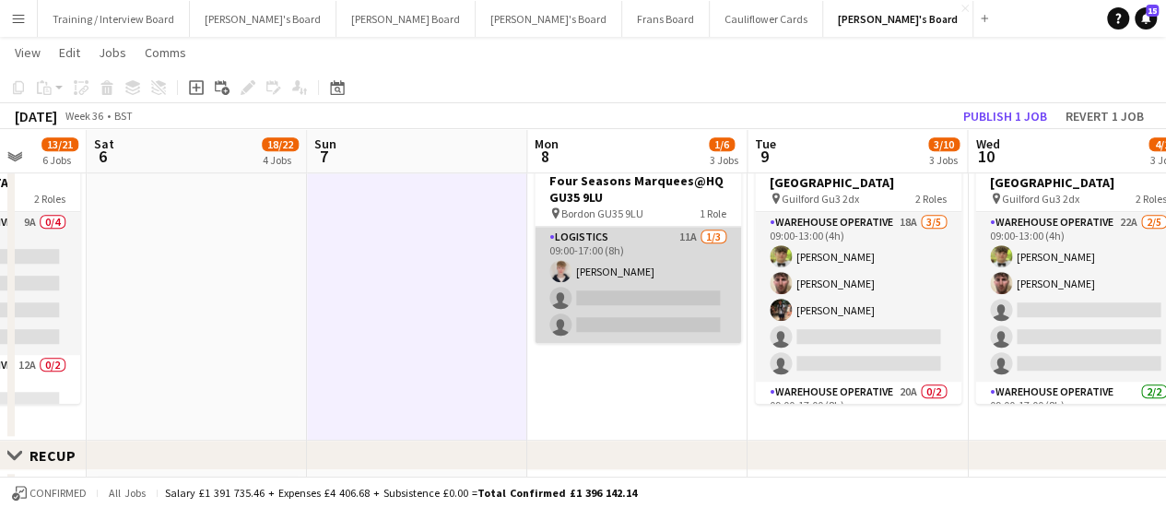
click at [662, 275] on app-card-role "Logistics 11A [DATE] 09:00-17:00 (8h) [PERSON_NAME] single-neutral-actions sing…" at bounding box center [638, 285] width 207 height 116
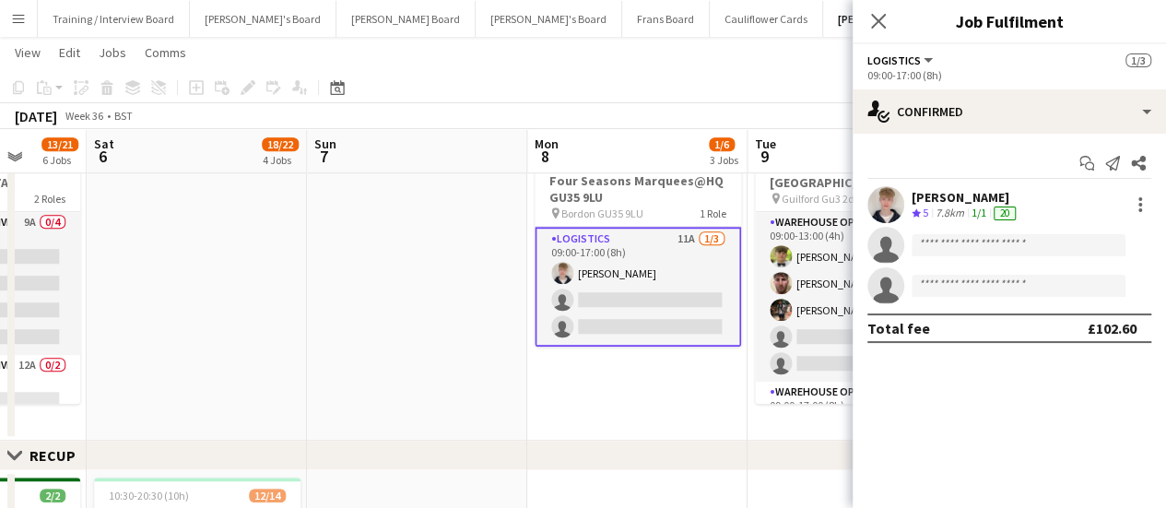
click at [501, 273] on app-date-cell at bounding box center [417, 282] width 220 height 317
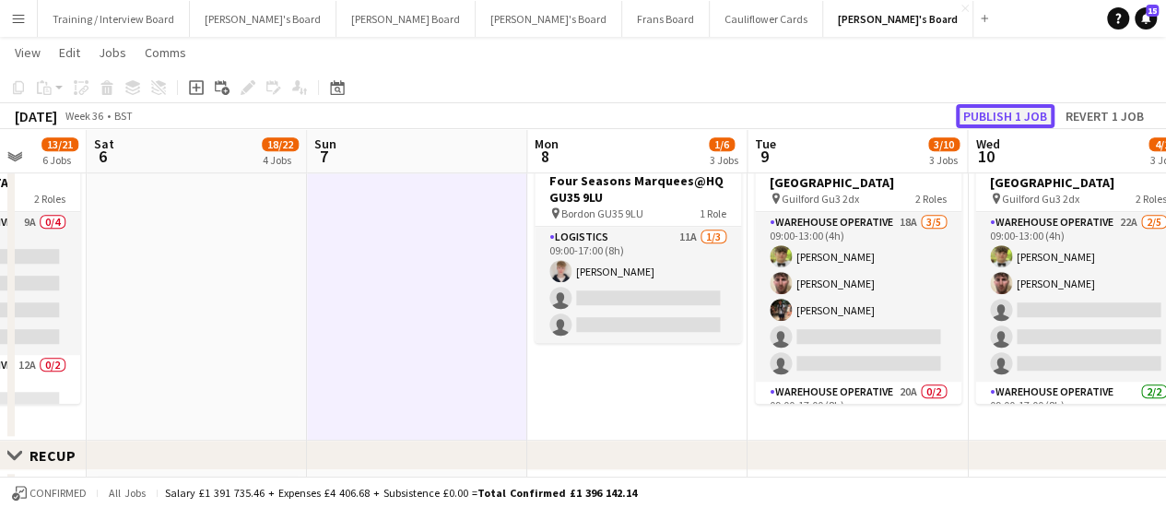
click at [1033, 119] on button "Publish 1 job" at bounding box center [1005, 116] width 99 height 24
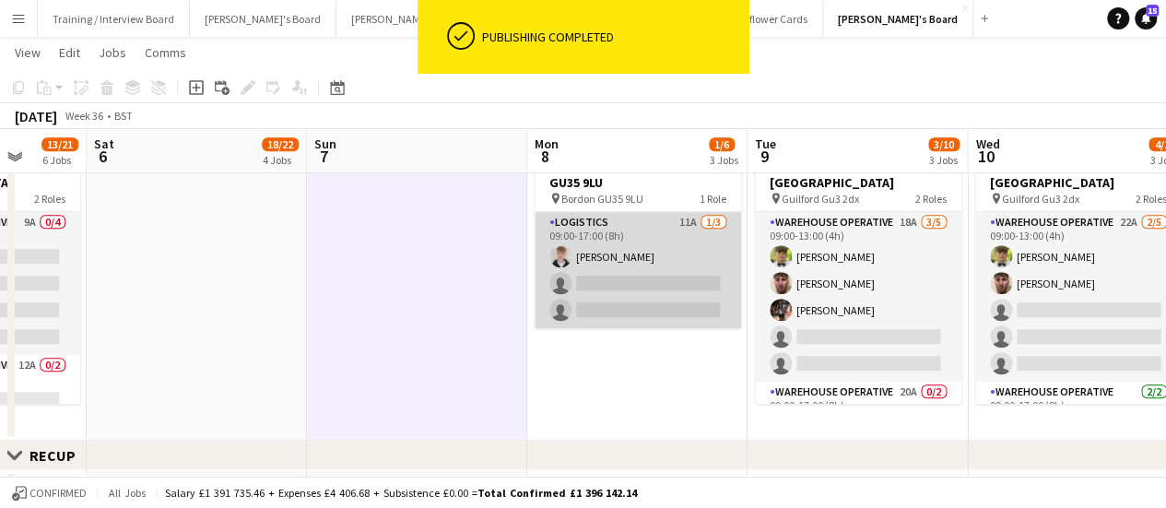
click at [671, 295] on app-card-role "Logistics 11A [DATE] 09:00-17:00 (8h) [PERSON_NAME] single-neutral-actions sing…" at bounding box center [638, 270] width 207 height 116
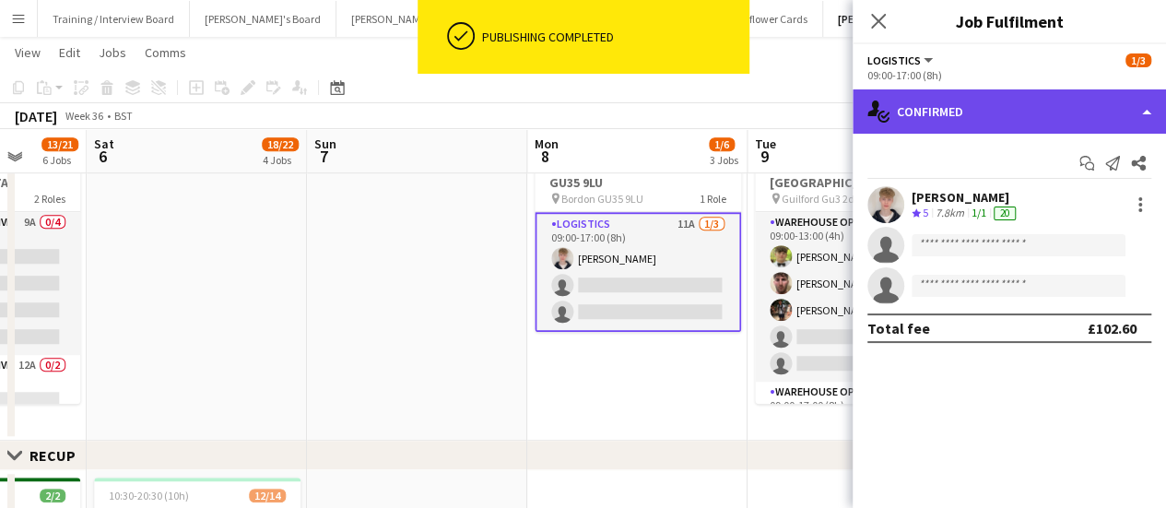
click at [990, 125] on div "single-neutral-actions-check-2 Confirmed" at bounding box center [1009, 111] width 313 height 44
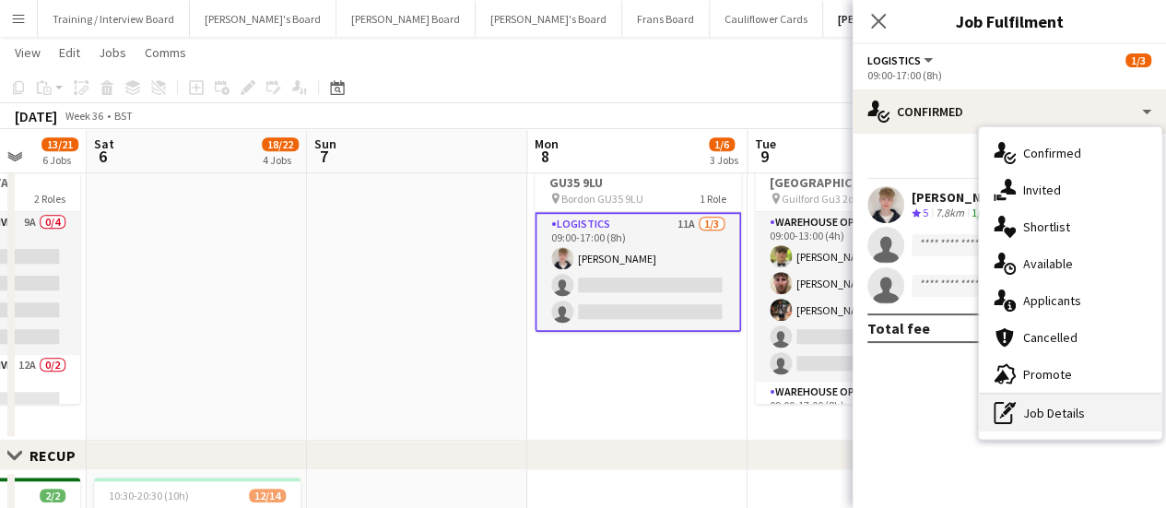
click at [1018, 398] on div "pen-write Job Details" at bounding box center [1070, 413] width 183 height 37
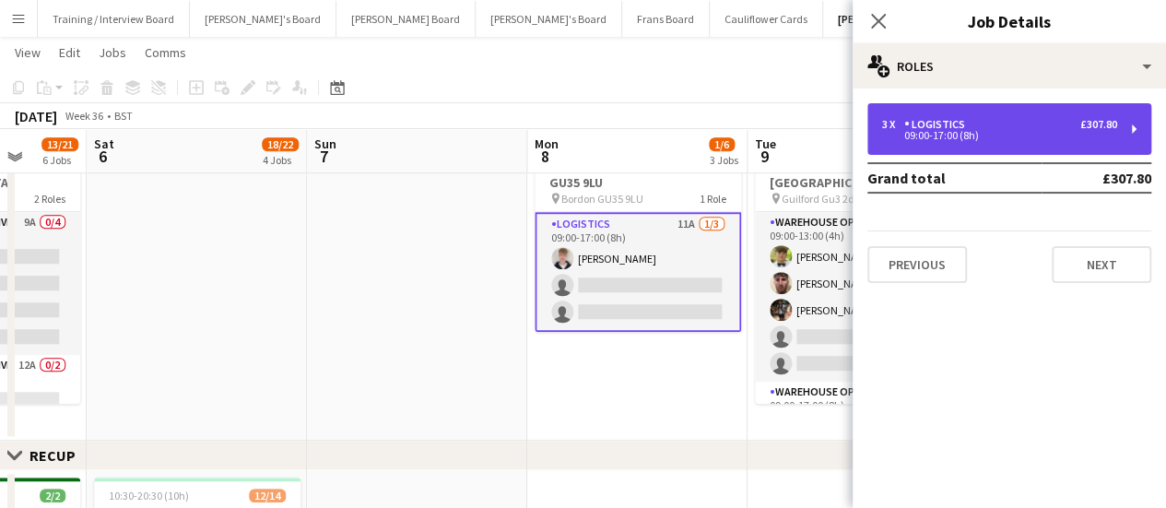
click at [974, 119] on div "3 x Logistics £307.80" at bounding box center [999, 124] width 235 height 13
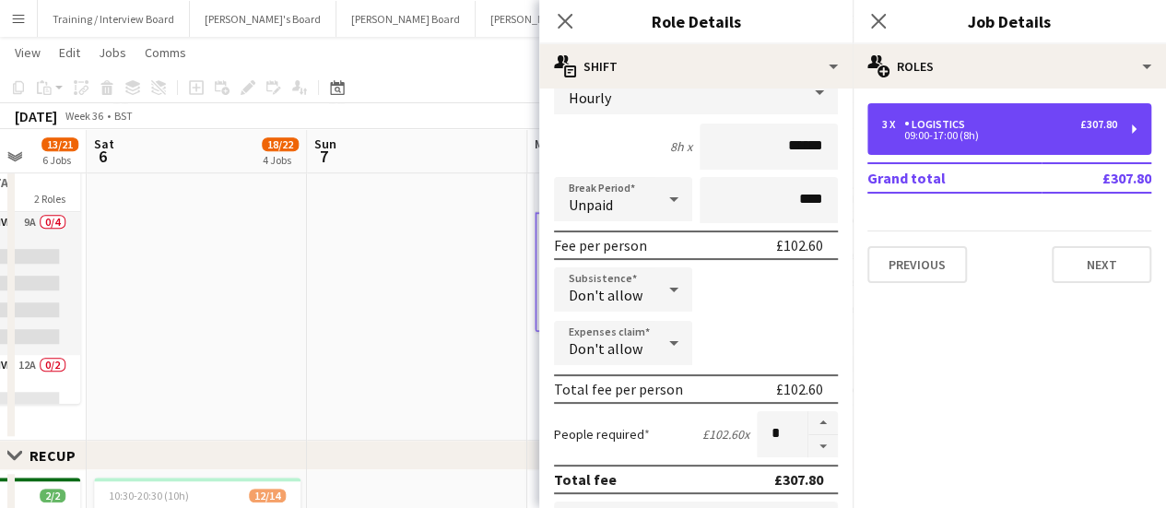
scroll to position [146, 0]
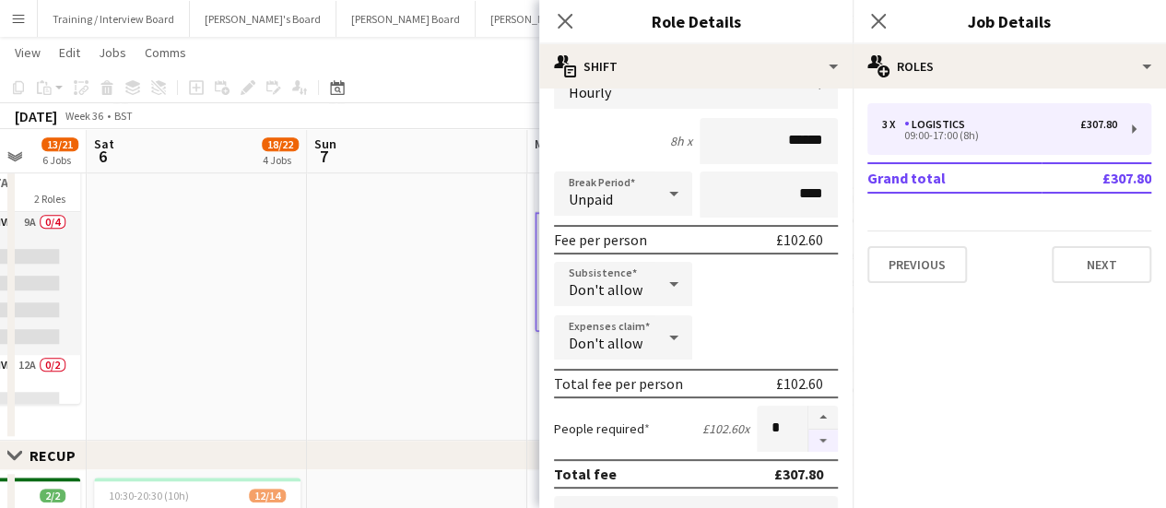
click at [809, 442] on button "button" at bounding box center [824, 441] width 30 height 23
type input "*"
click at [487, 303] on app-date-cell at bounding box center [417, 282] width 220 height 317
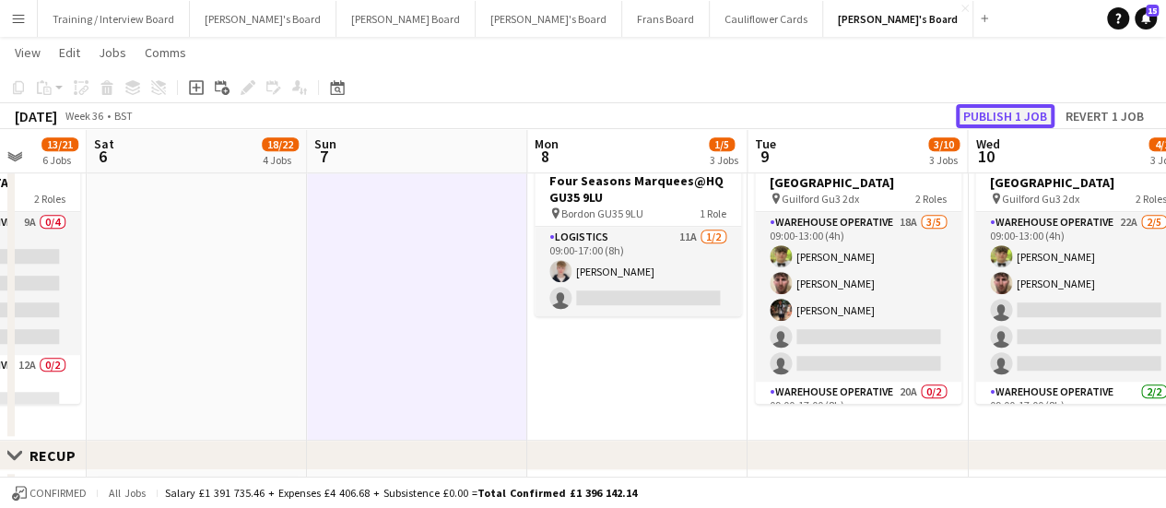
click at [1013, 113] on button "Publish 1 job" at bounding box center [1005, 116] width 99 height 24
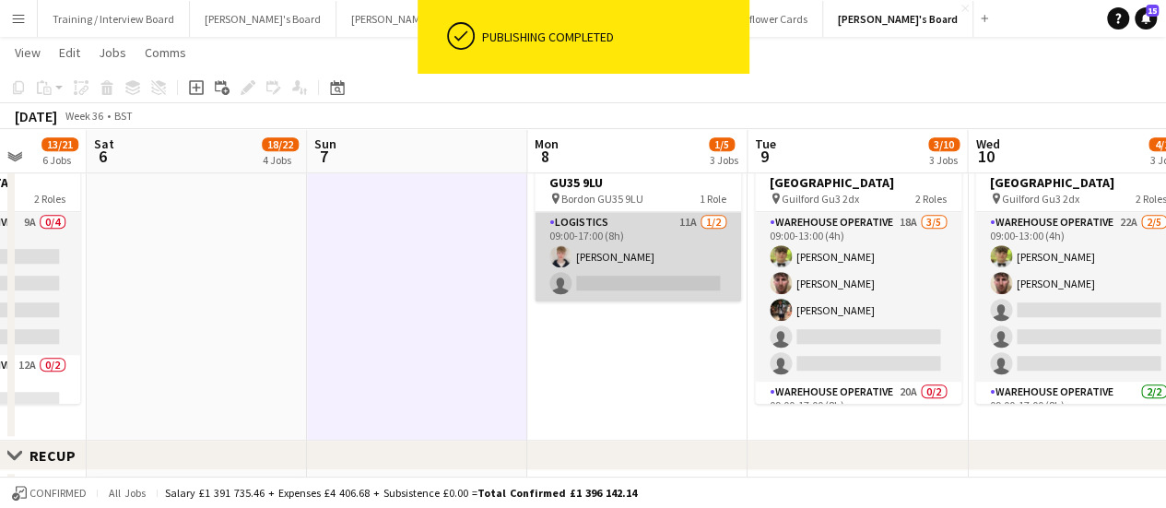
click at [675, 242] on app-card-role "Logistics 11A [DATE] 09:00-17:00 (8h) [PERSON_NAME] single-neutral-actions" at bounding box center [638, 256] width 207 height 89
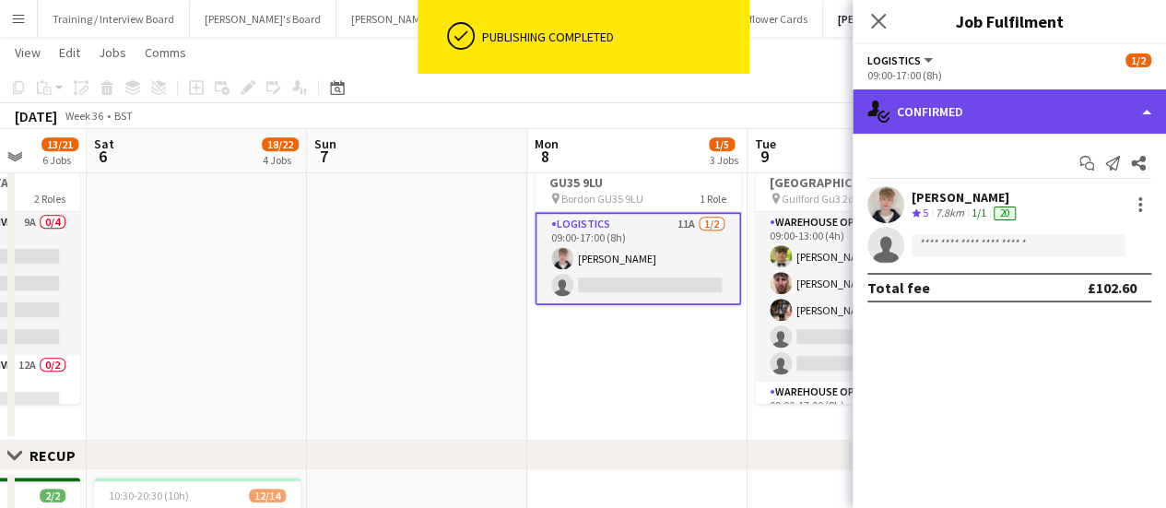
click at [1030, 117] on div "single-neutral-actions-check-2 Confirmed" at bounding box center [1009, 111] width 313 height 44
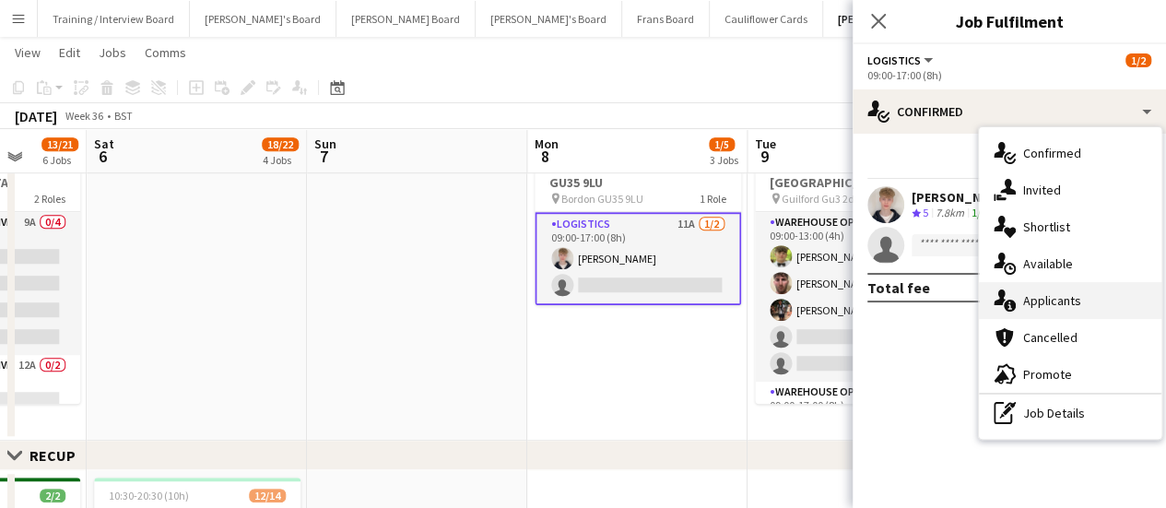
click at [1056, 302] on span "Applicants" at bounding box center [1052, 300] width 58 height 17
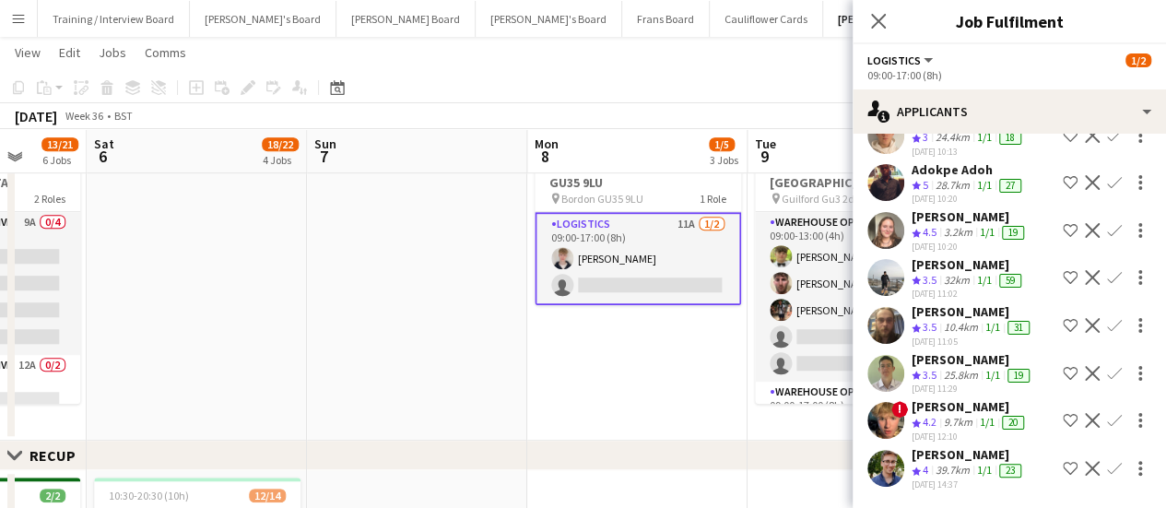
scroll to position [310, 0]
click at [968, 273] on div "32km" at bounding box center [956, 281] width 33 height 16
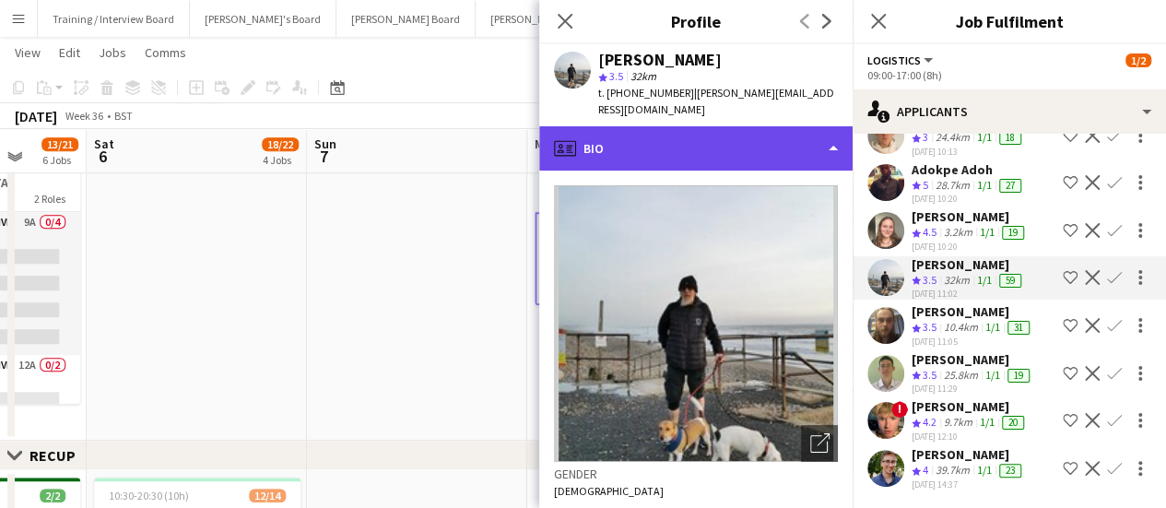
click at [732, 132] on div "profile Bio" at bounding box center [695, 148] width 313 height 44
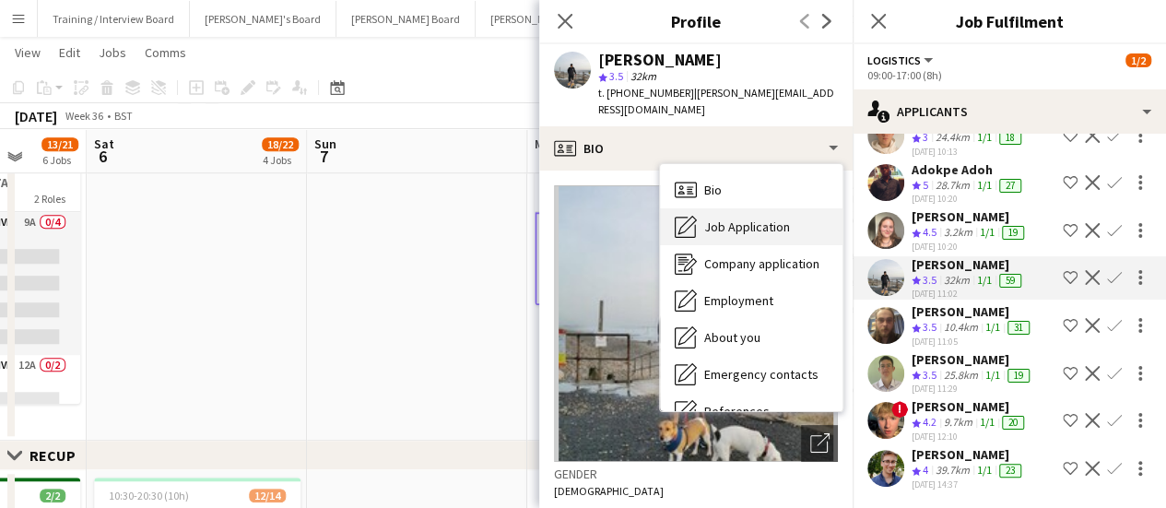
click at [754, 222] on div "Job Application Job Application" at bounding box center [751, 226] width 183 height 37
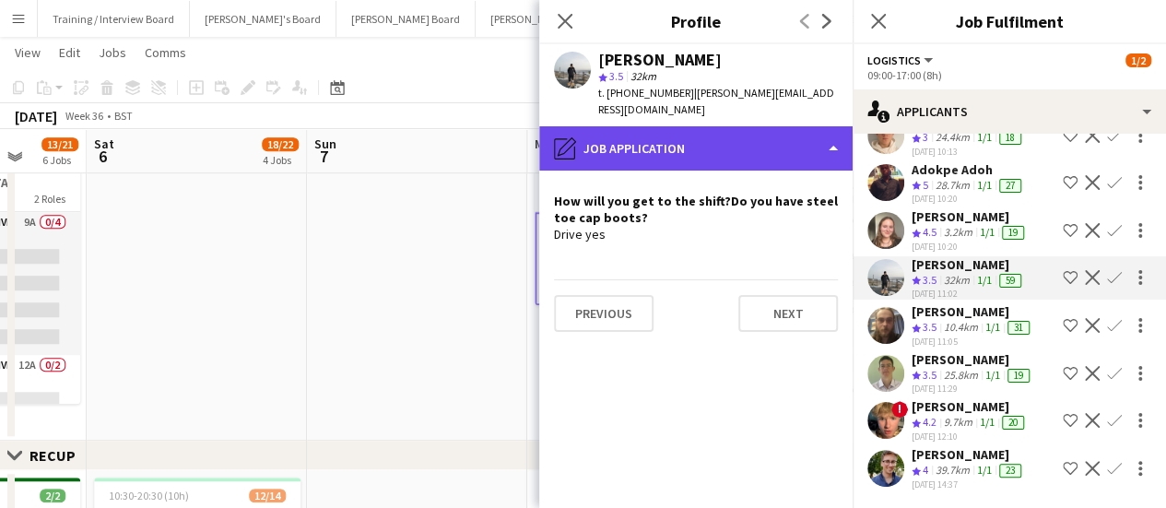
click at [750, 134] on div "pencil4 Job Application" at bounding box center [695, 148] width 313 height 44
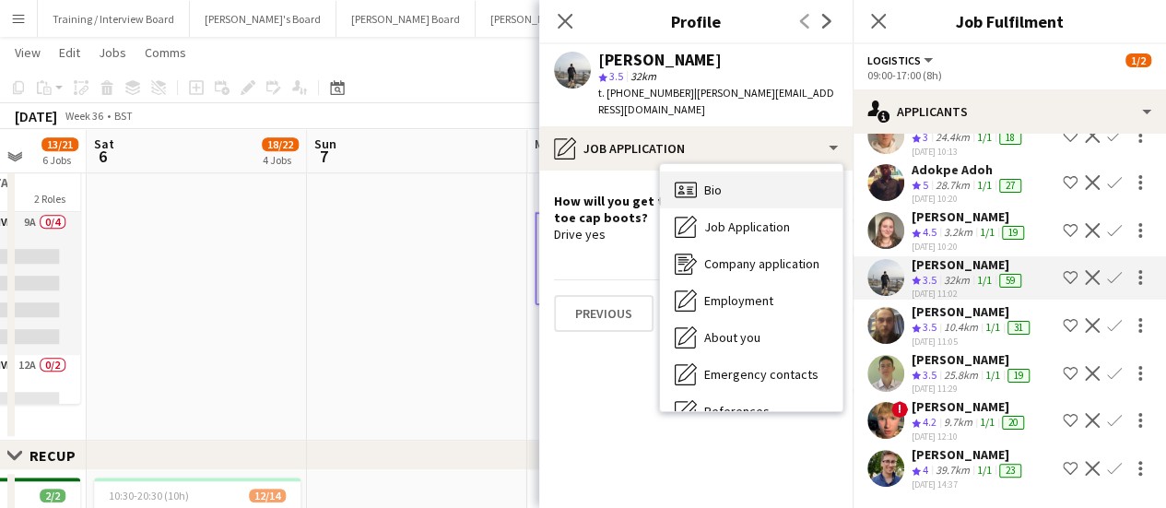
click at [784, 178] on div "Bio Bio" at bounding box center [751, 189] width 183 height 37
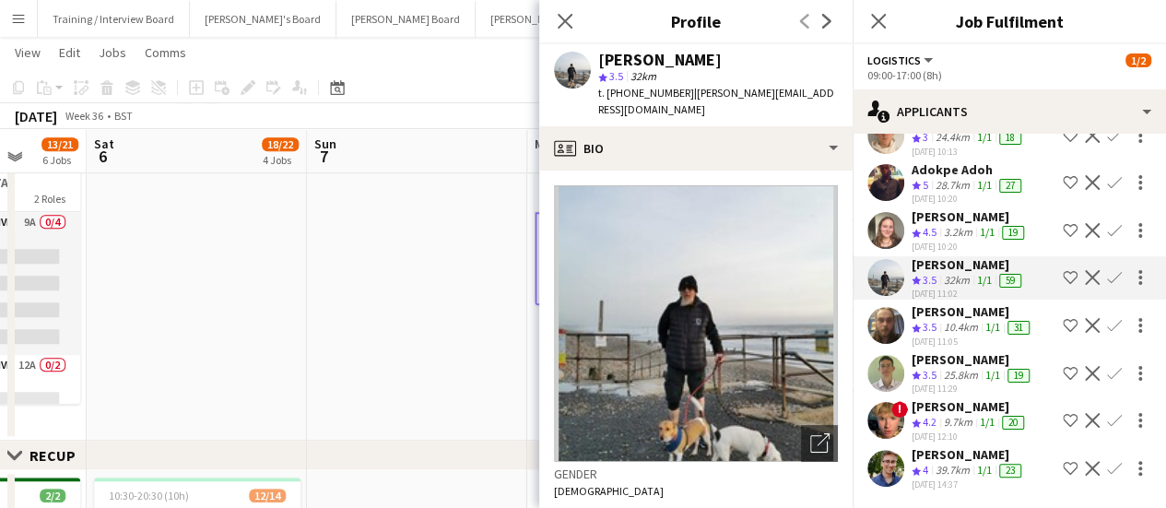
click at [952, 446] on div "[PERSON_NAME]" at bounding box center [968, 454] width 113 height 17
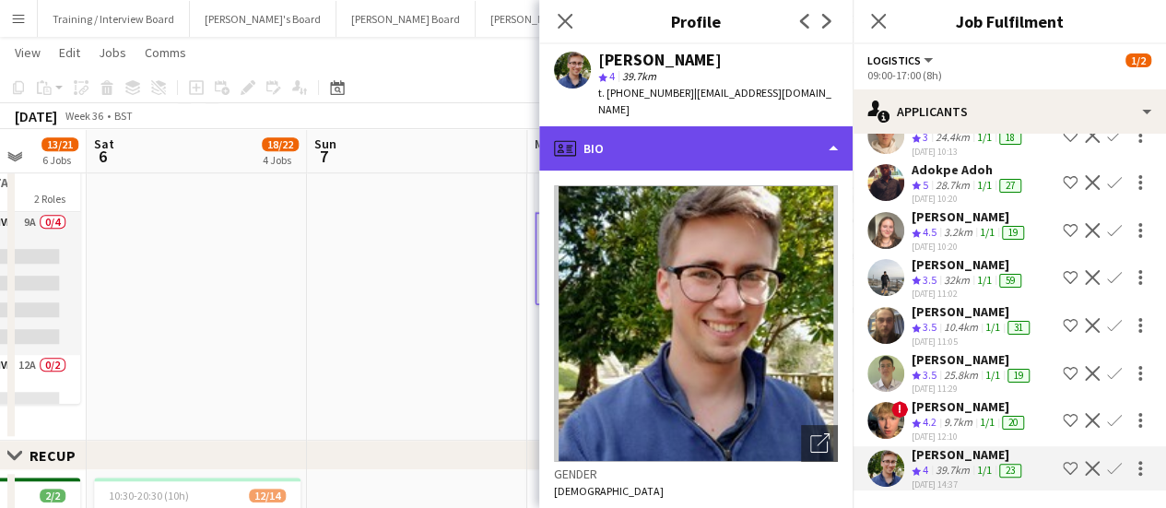
click at [727, 144] on div "profile Bio" at bounding box center [695, 148] width 313 height 44
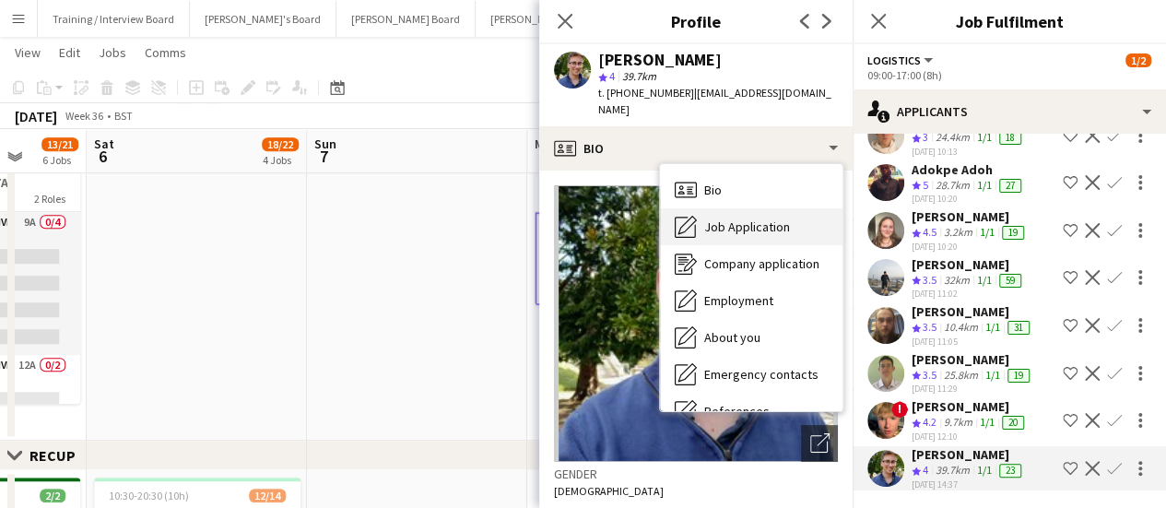
click at [749, 219] on span "Job Application" at bounding box center [747, 227] width 86 height 17
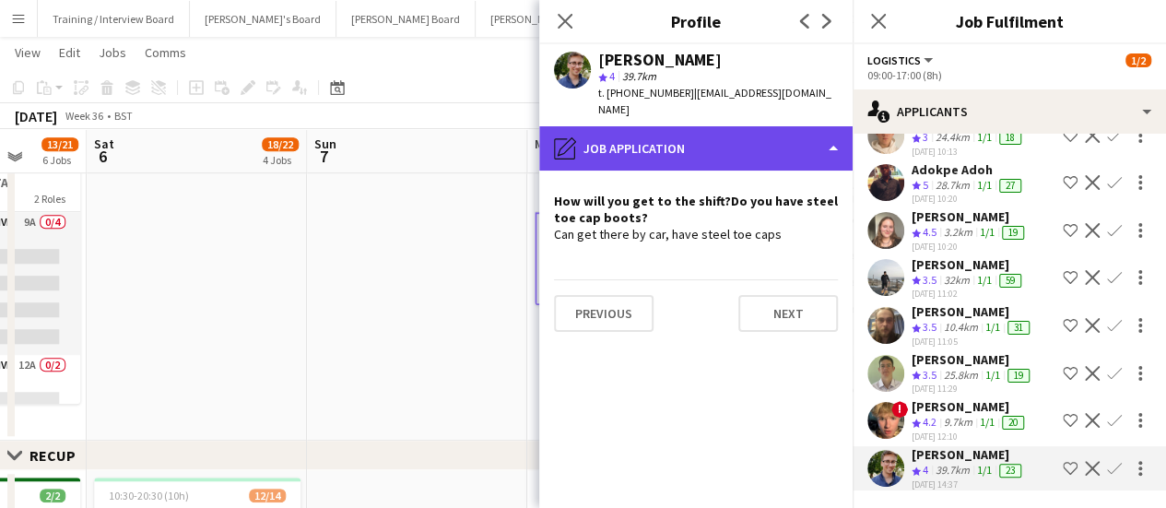
click at [708, 126] on div "pencil4 Job Application" at bounding box center [695, 148] width 313 height 44
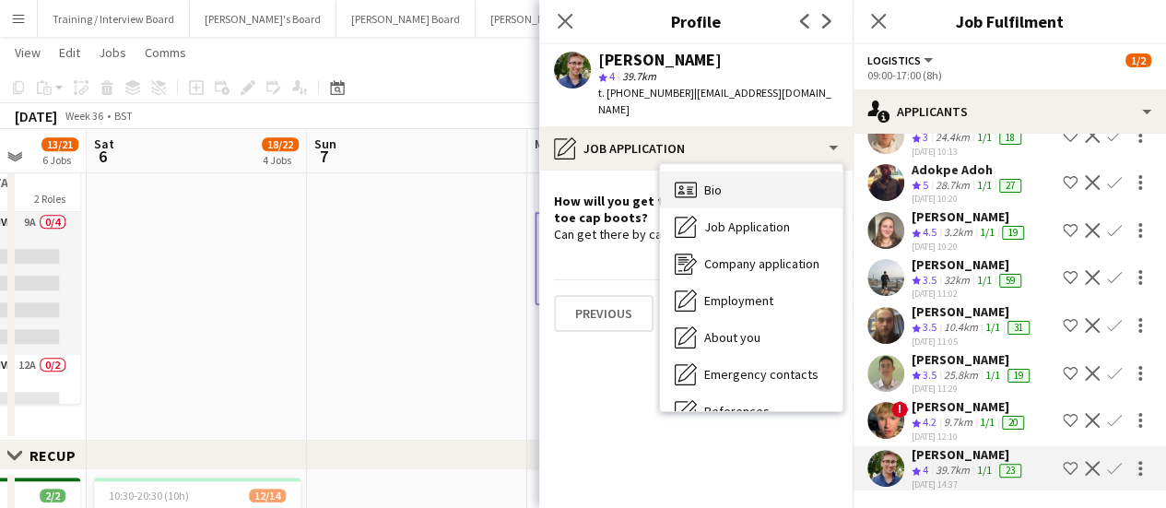
click at [736, 171] on div "Bio Bio" at bounding box center [751, 189] width 183 height 37
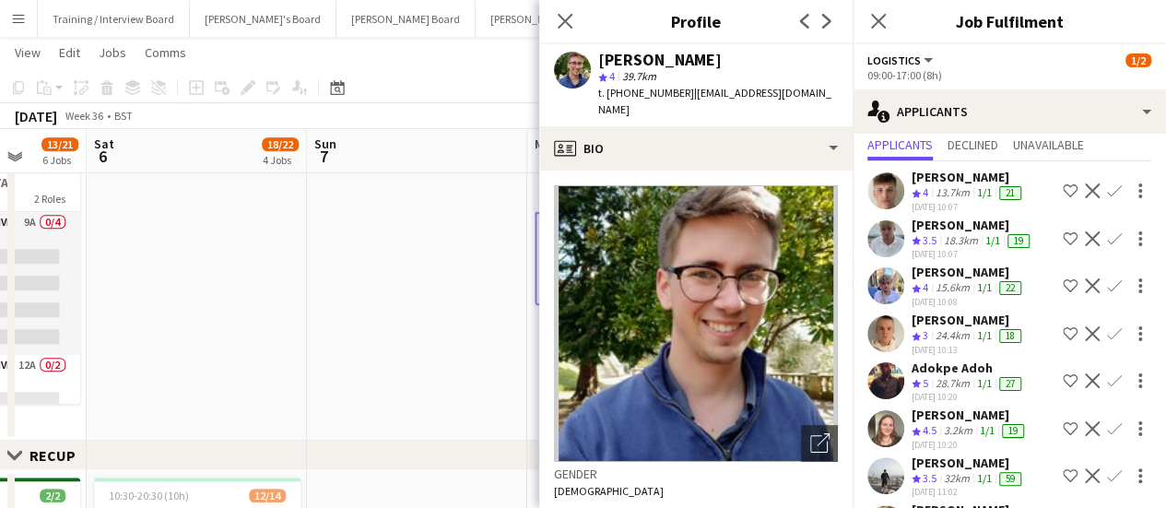
scroll to position [33, 0]
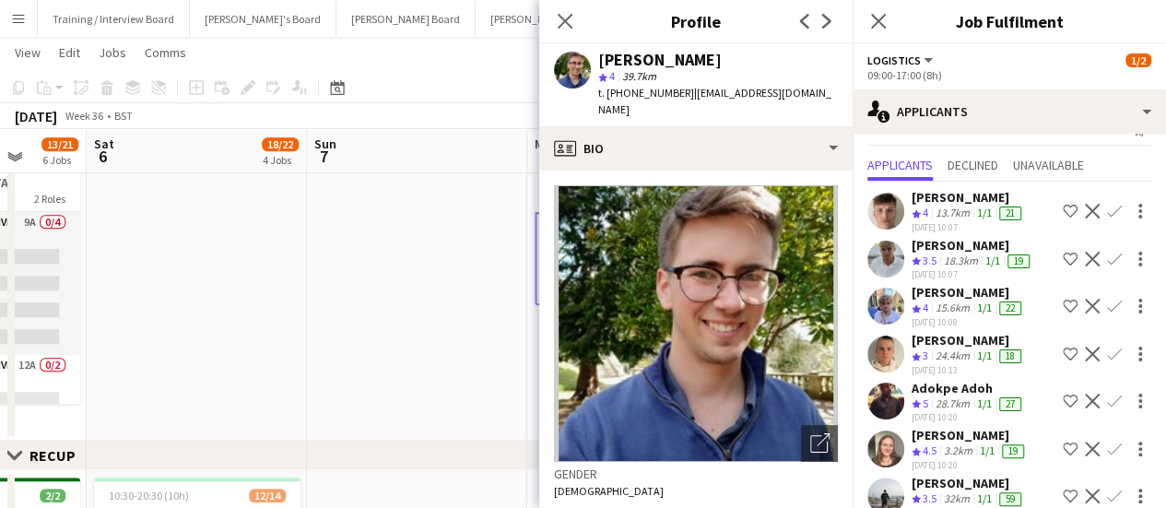
click at [956, 254] on div "18.3km" at bounding box center [960, 262] width 41 height 16
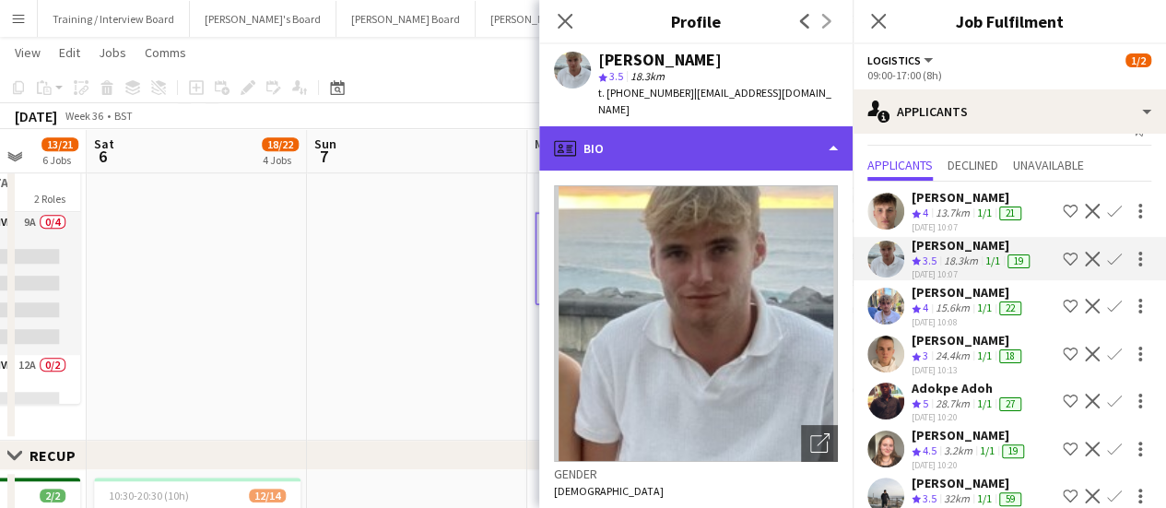
click at [693, 143] on div "profile Bio" at bounding box center [695, 148] width 313 height 44
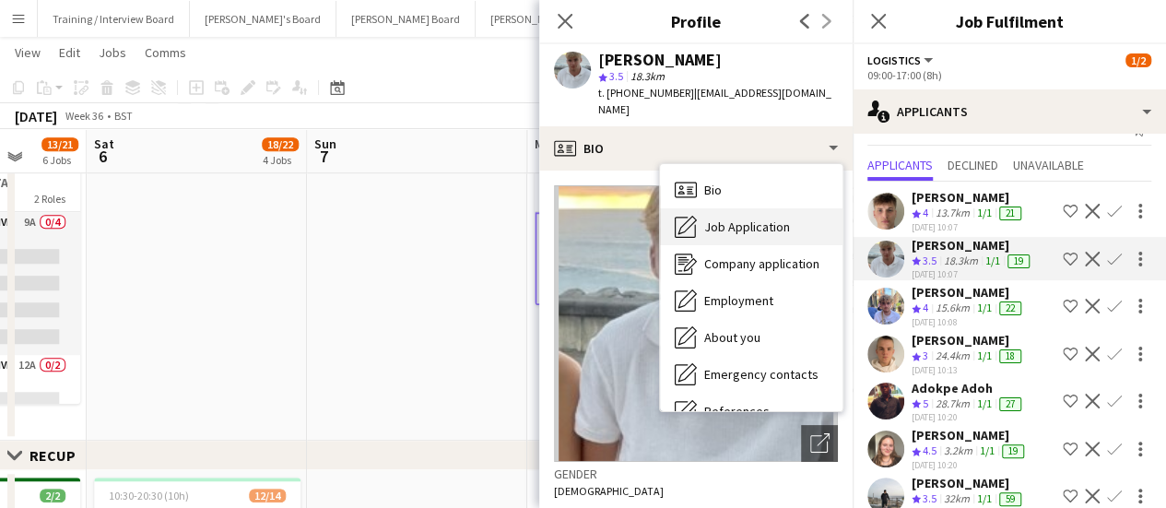
click at [730, 219] on span "Job Application" at bounding box center [747, 227] width 86 height 17
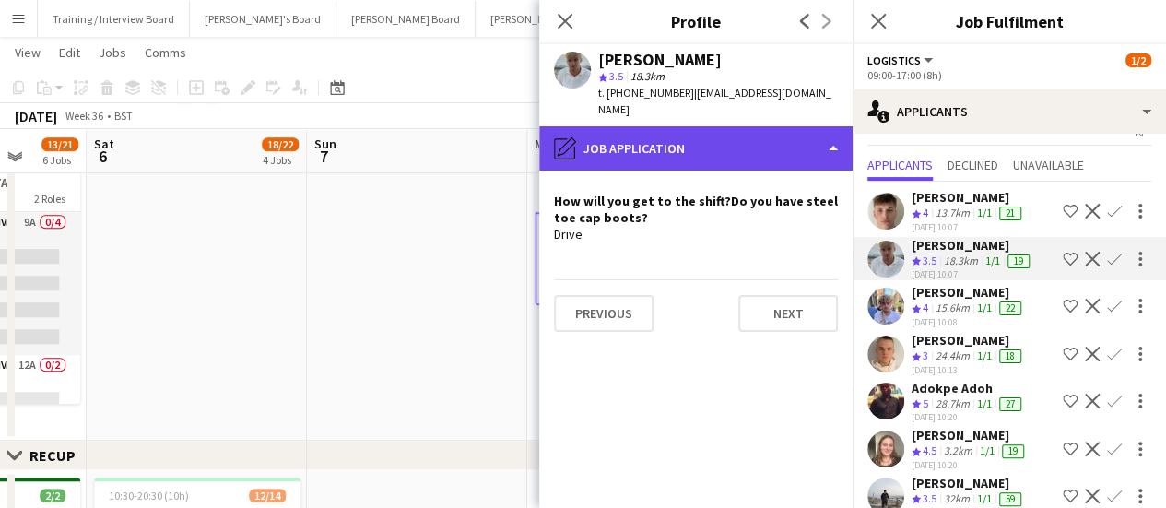
click at [764, 126] on div "pencil4 Job Application" at bounding box center [695, 148] width 313 height 44
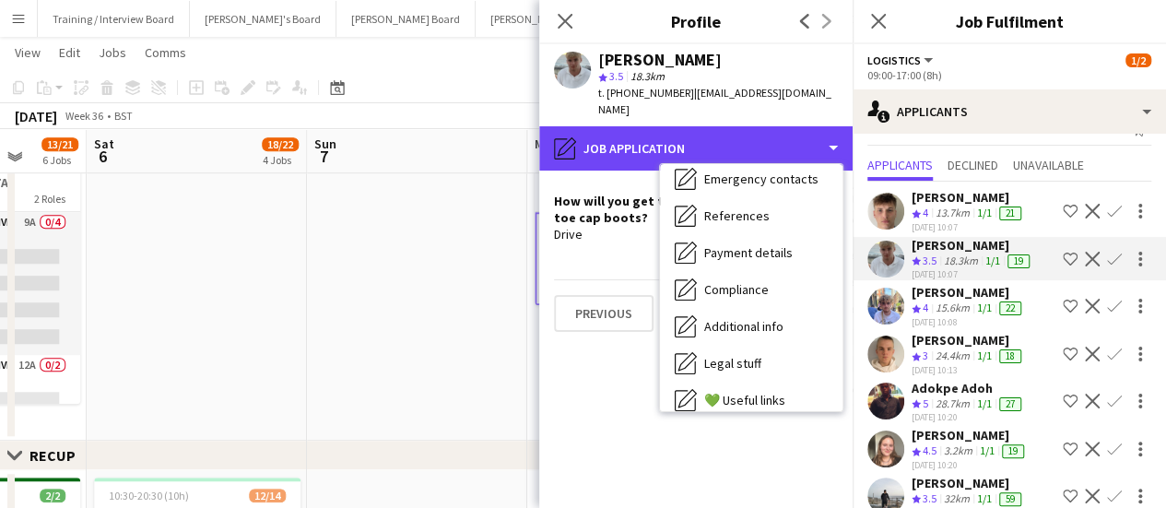
scroll to position [198, 0]
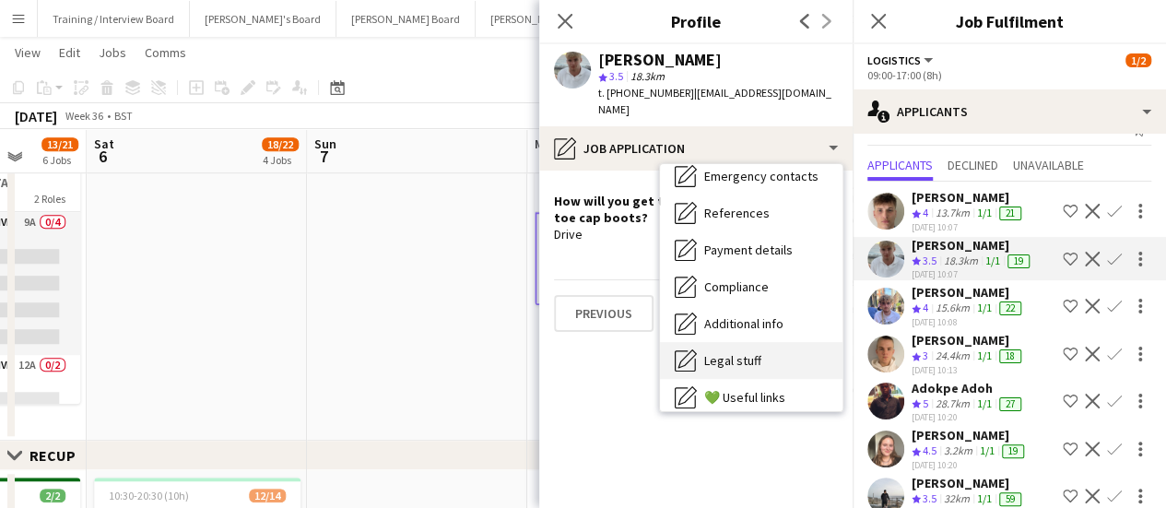
click at [785, 344] on div "Legal stuff Legal stuff" at bounding box center [751, 360] width 183 height 37
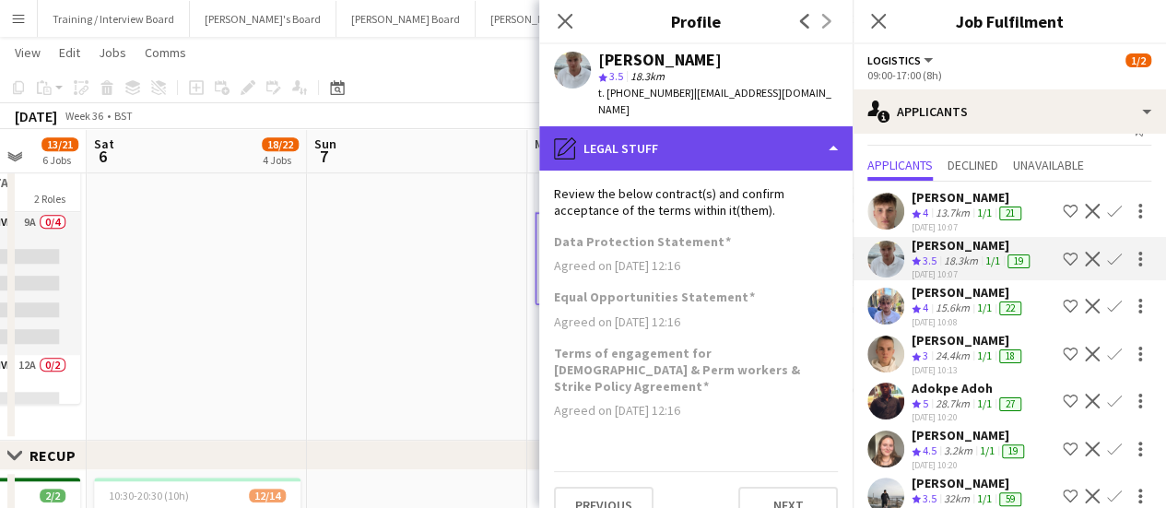
click at [786, 129] on div "pencil4 Legal stuff" at bounding box center [695, 148] width 313 height 44
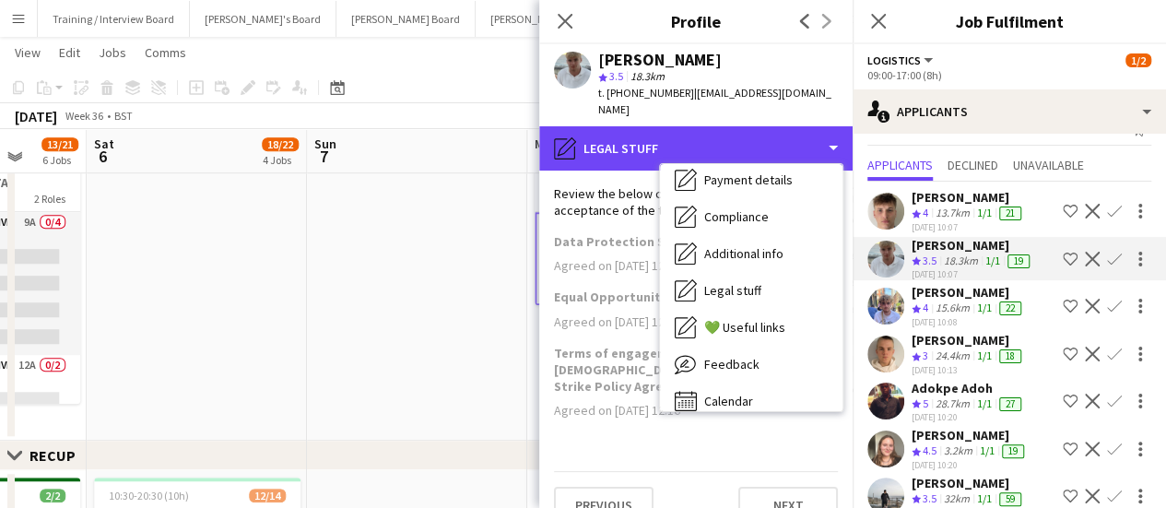
scroll to position [270, 0]
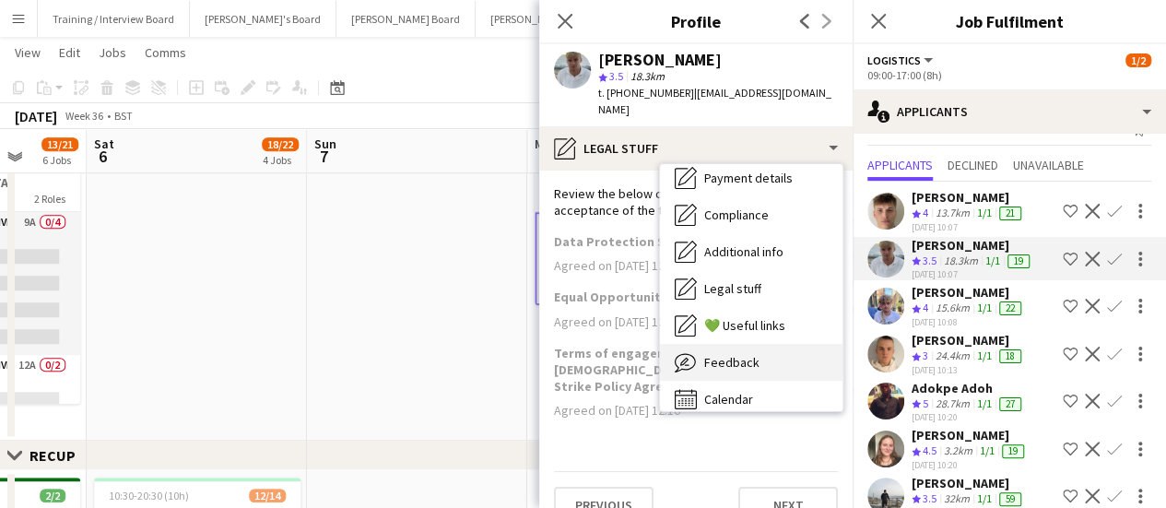
click at [778, 344] on div "Feedback Feedback" at bounding box center [751, 362] width 183 height 37
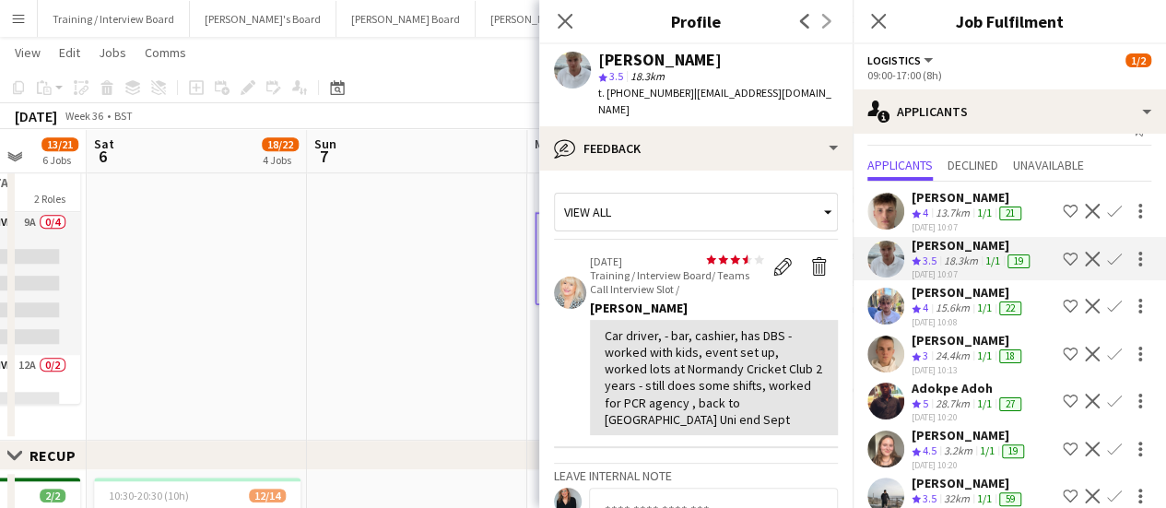
click at [960, 196] on div "[PERSON_NAME]" at bounding box center [968, 197] width 113 height 17
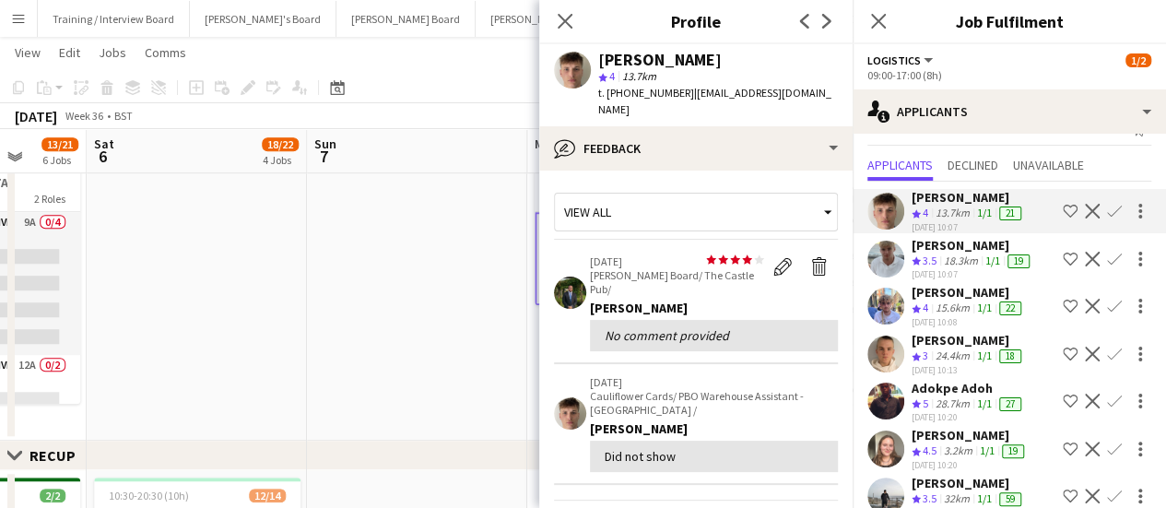
click at [1107, 207] on app-icon "Confirm" at bounding box center [1114, 211] width 15 height 15
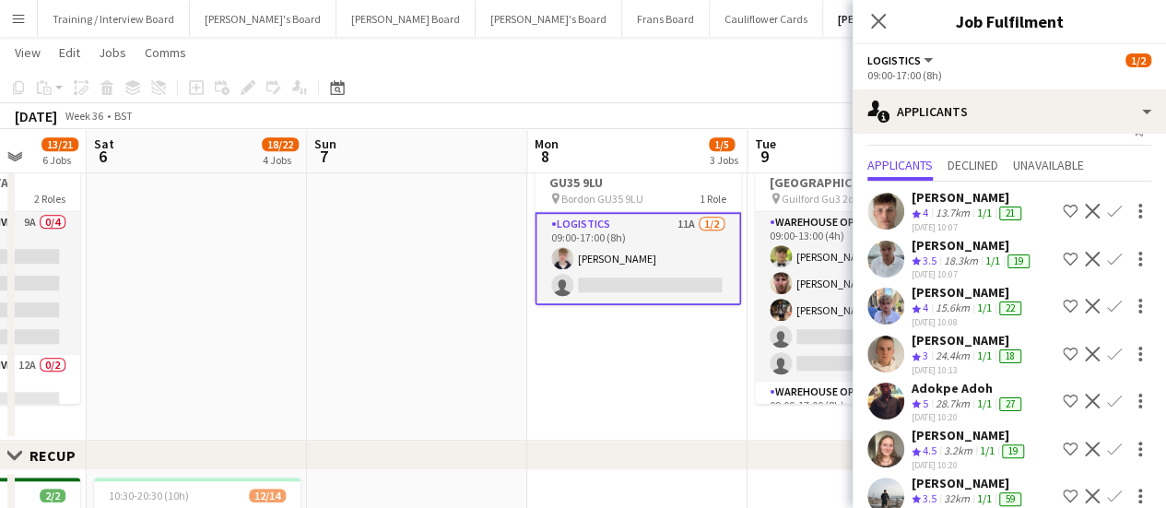
click at [1107, 207] on app-icon "Confirm" at bounding box center [1114, 211] width 15 height 15
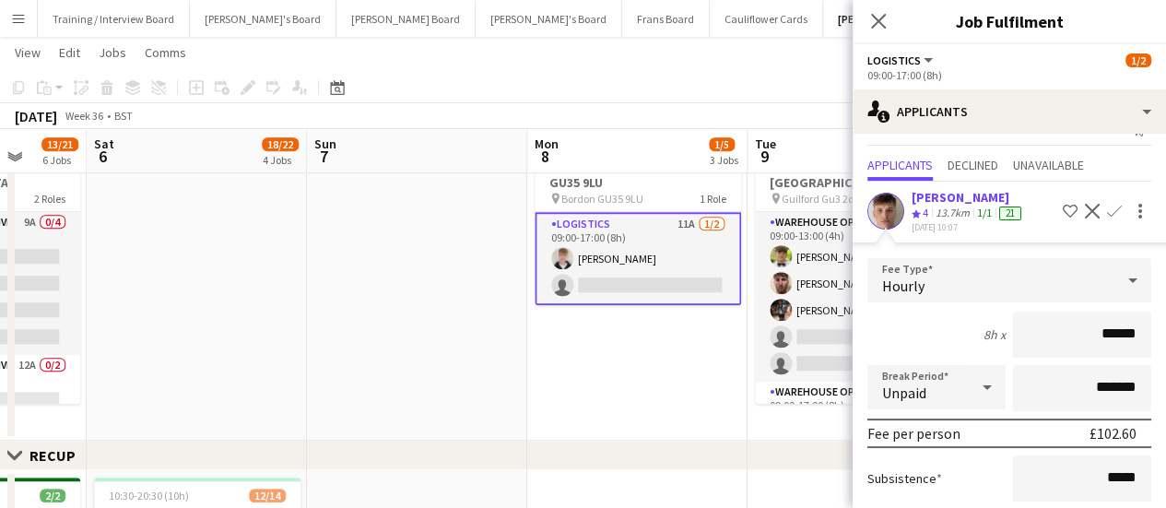
scroll to position [467, 0]
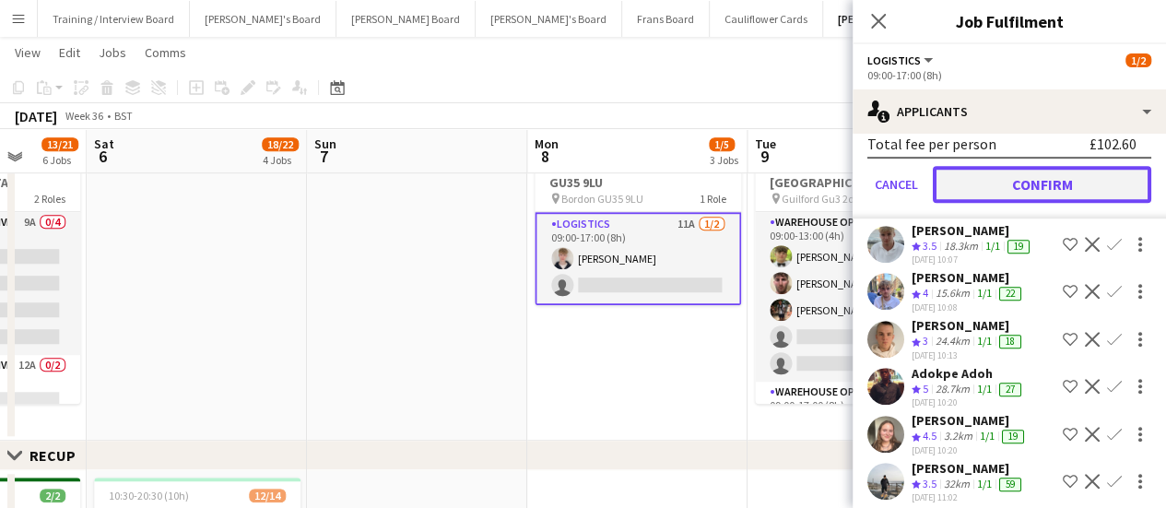
click at [1053, 183] on button "Confirm" at bounding box center [1042, 184] width 219 height 37
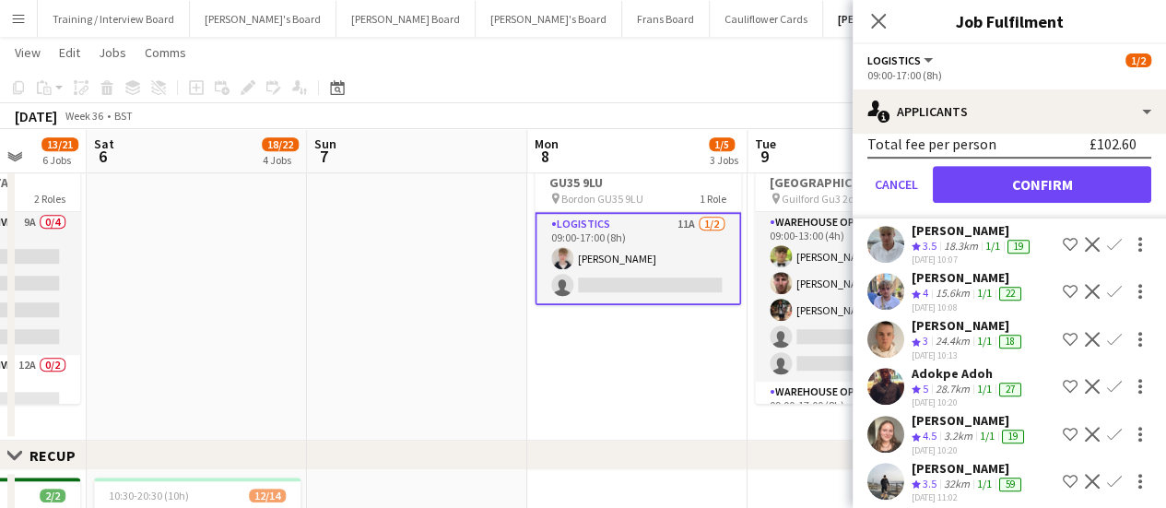
scroll to position [2, 0]
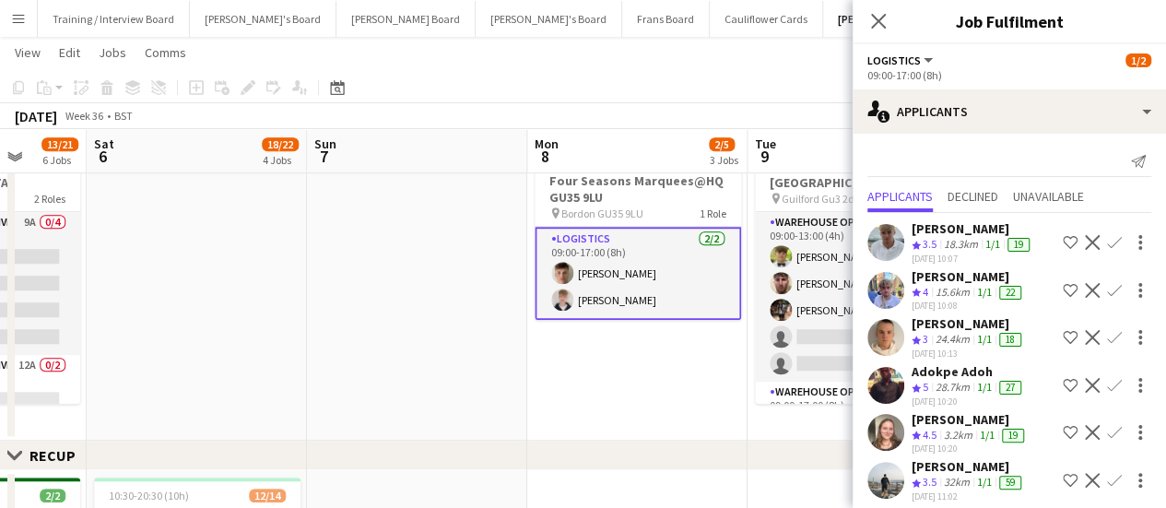
click at [644, 281] on app-card-role "Logistics [DATE] 09:00-17:00 (8h) [PERSON_NAME] [PERSON_NAME]" at bounding box center [638, 273] width 207 height 93
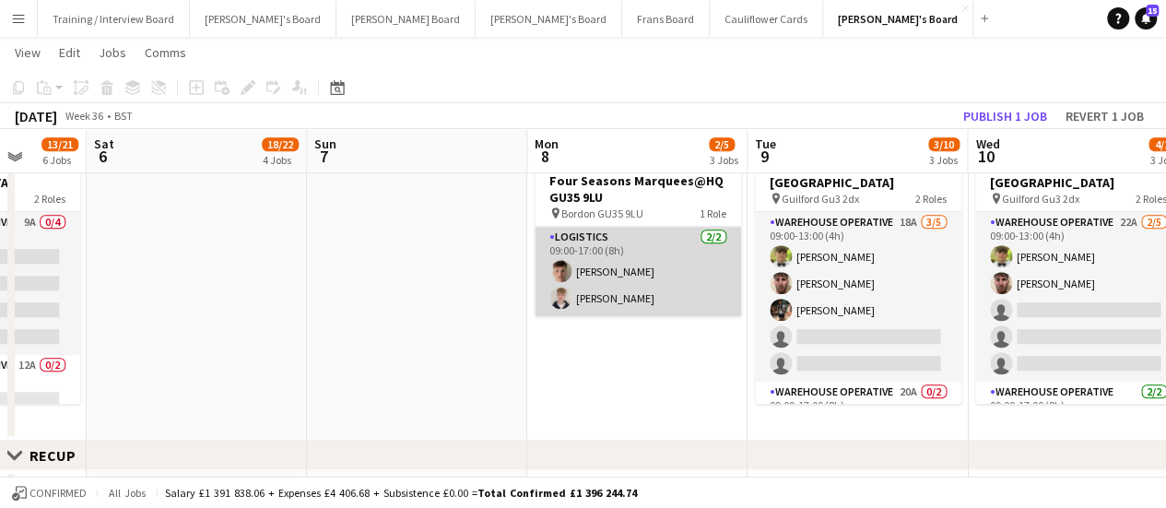
click at [644, 281] on app-card-role "Logistics [DATE] 09:00-17:00 (8h) [PERSON_NAME] [PERSON_NAME]" at bounding box center [638, 271] width 207 height 89
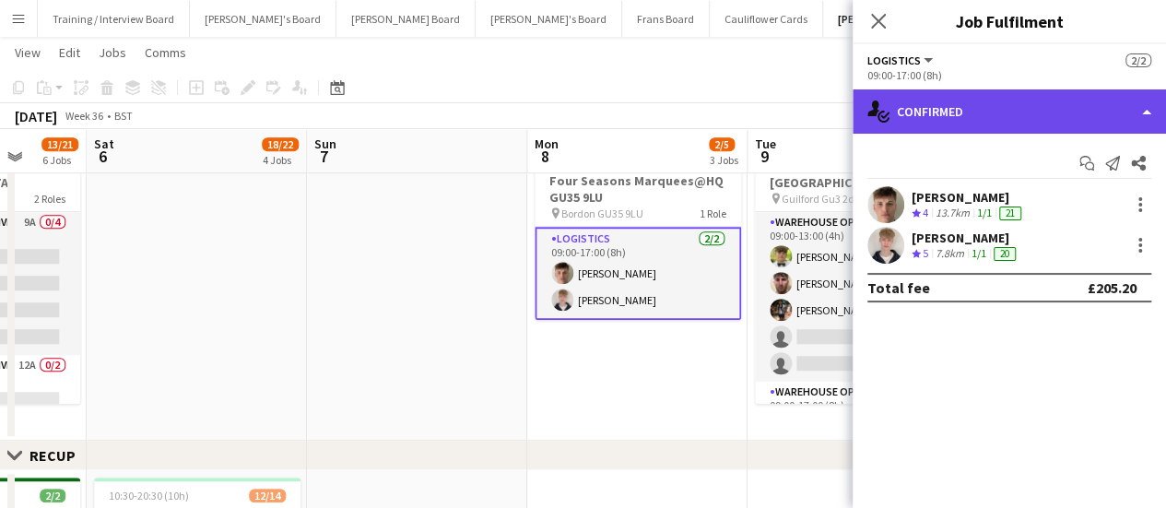
click at [1011, 130] on div "single-neutral-actions-check-2 Confirmed" at bounding box center [1009, 111] width 313 height 44
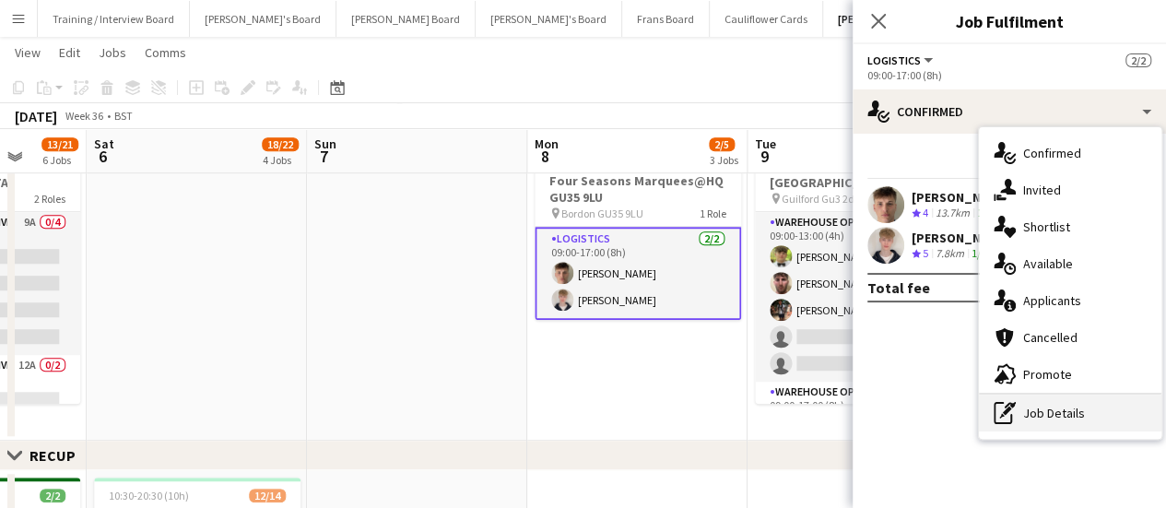
click at [1056, 424] on div "pen-write Job Details" at bounding box center [1070, 413] width 183 height 37
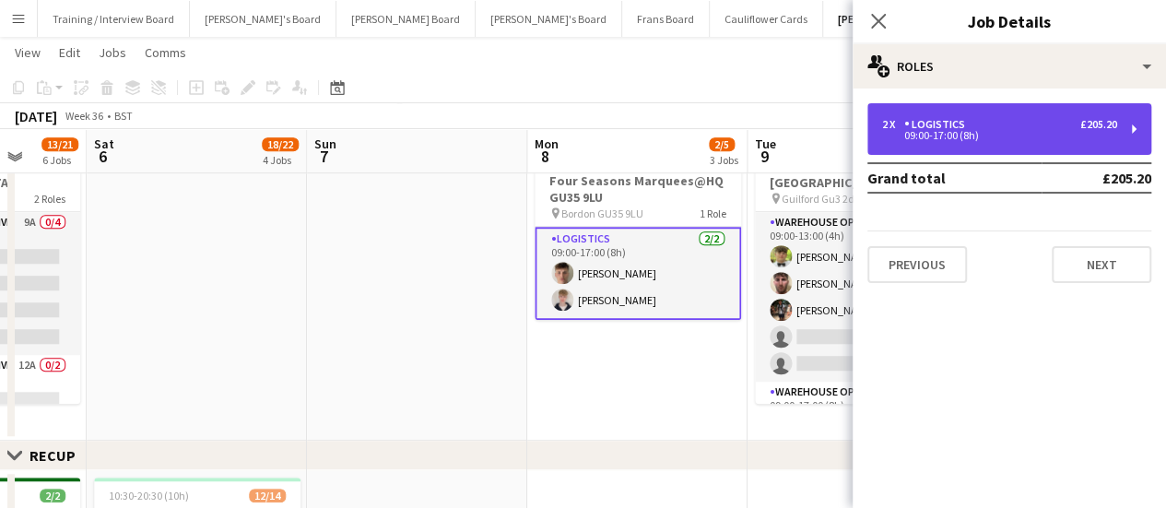
click at [972, 140] on div "09:00-17:00 (8h)" at bounding box center [999, 135] width 235 height 9
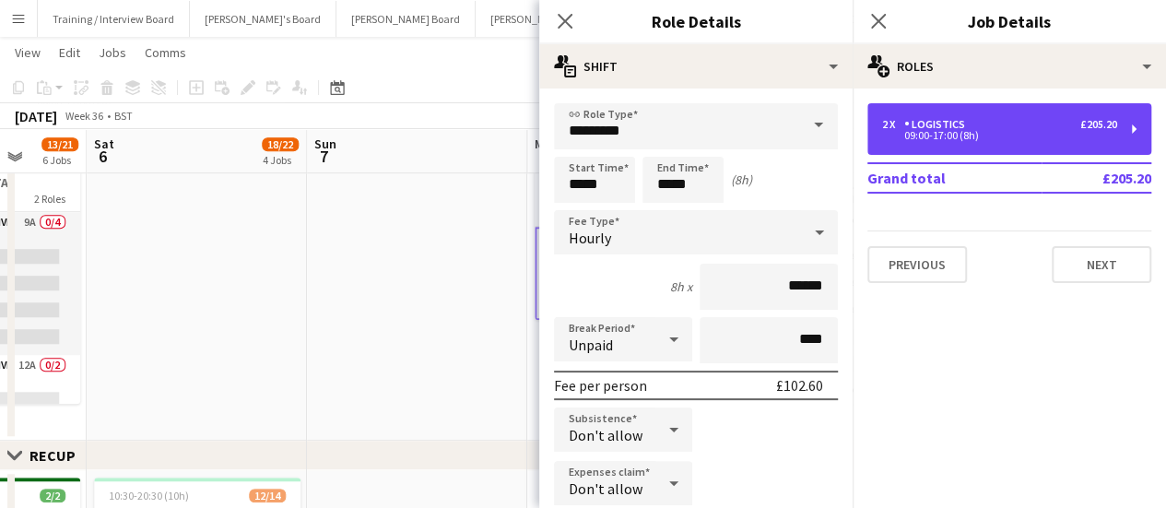
scroll to position [384, 0]
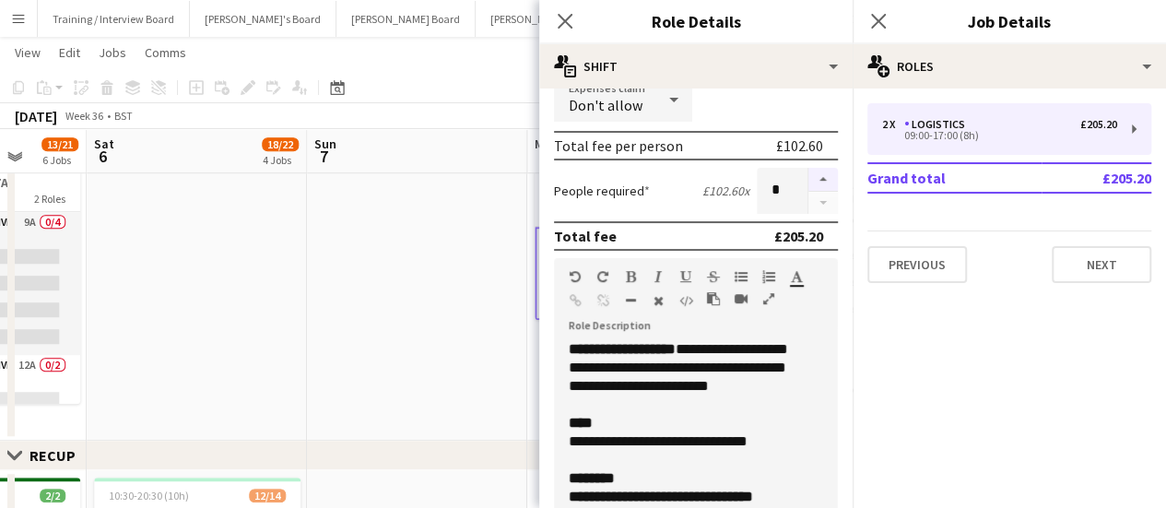
click at [809, 178] on button "button" at bounding box center [824, 180] width 30 height 24
type input "*"
click at [423, 239] on app-date-cell at bounding box center [417, 282] width 220 height 317
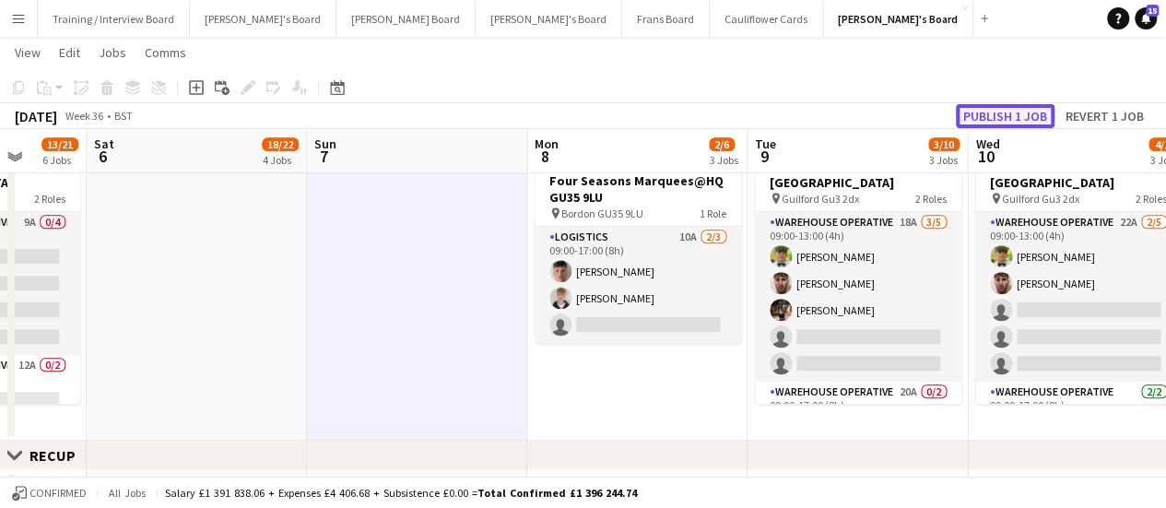
click at [970, 116] on button "Publish 1 job" at bounding box center [1005, 116] width 99 height 24
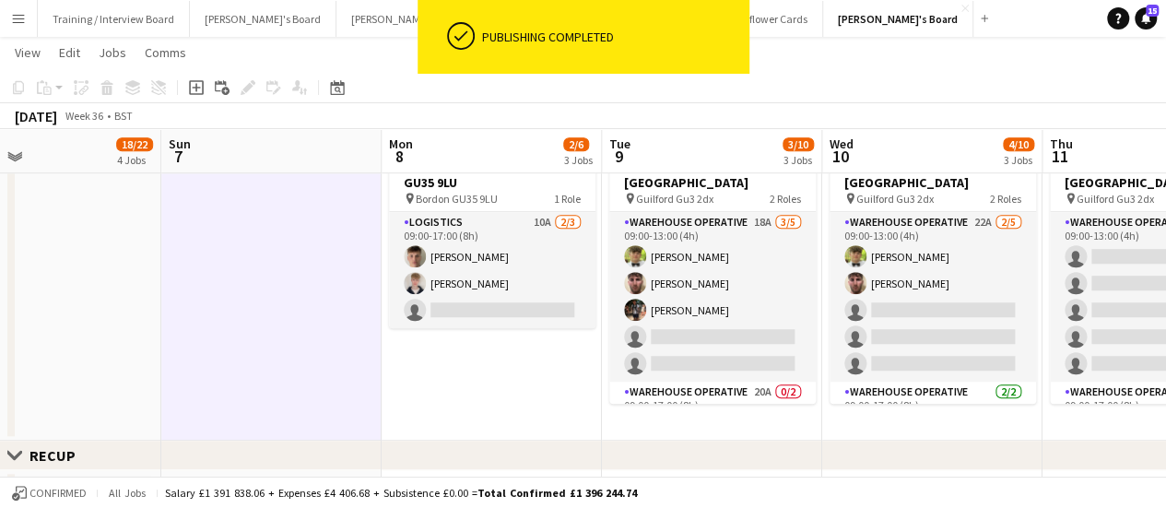
drag, startPoint x: 1014, startPoint y: 283, endPoint x: 869, endPoint y: 281, distance: 144.8
click at [869, 281] on app-calendar-viewport "Thu 4 14/14 4 Jobs Fri 5 13/21 6 Jobs Sat 6 18/22 4 Jobs Sun 7 Mon 8 2/6 3 Jobs…" at bounding box center [583, 467] width 1166 height 1933
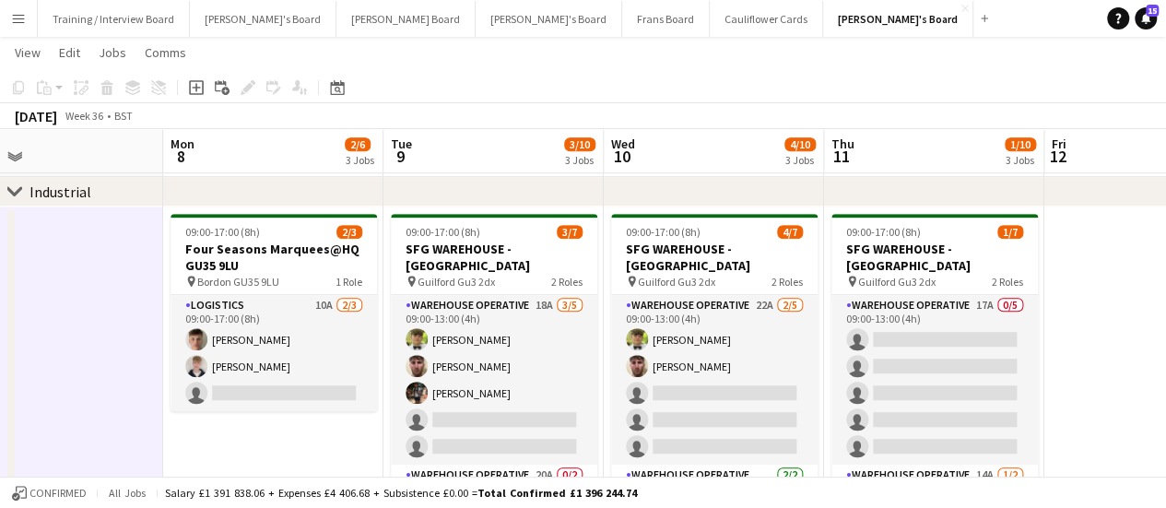
scroll to position [0, 497]
drag, startPoint x: 267, startPoint y: 355, endPoint x: 50, endPoint y: 351, distance: 217.6
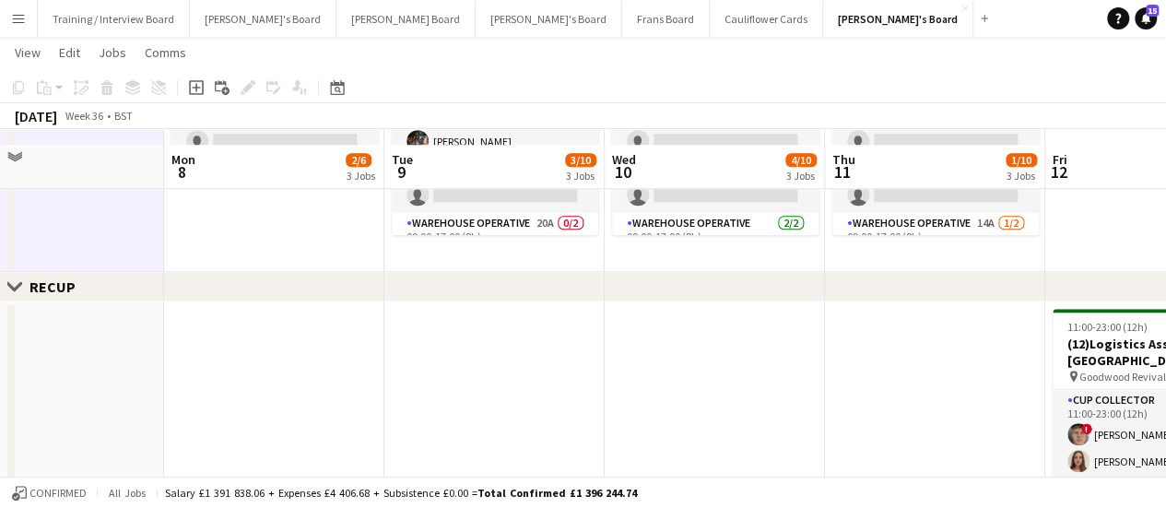
scroll to position [737, 0]
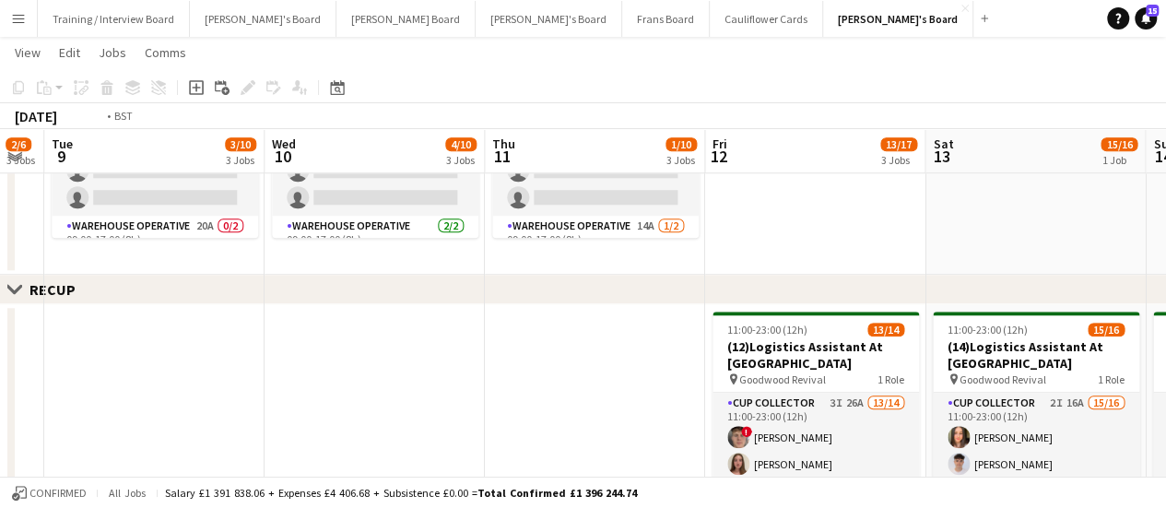
drag, startPoint x: 910, startPoint y: 377, endPoint x: 131, endPoint y: 368, distance: 779.2
click at [131, 368] on app-calendar-viewport "Fri 5 13/21 6 Jobs Sat 6 18/22 4 Jobs Sun 7 Mon 8 2/6 3 Jobs Tue 9 3/10 3 Jobs …" at bounding box center [583, 301] width 1166 height 1933
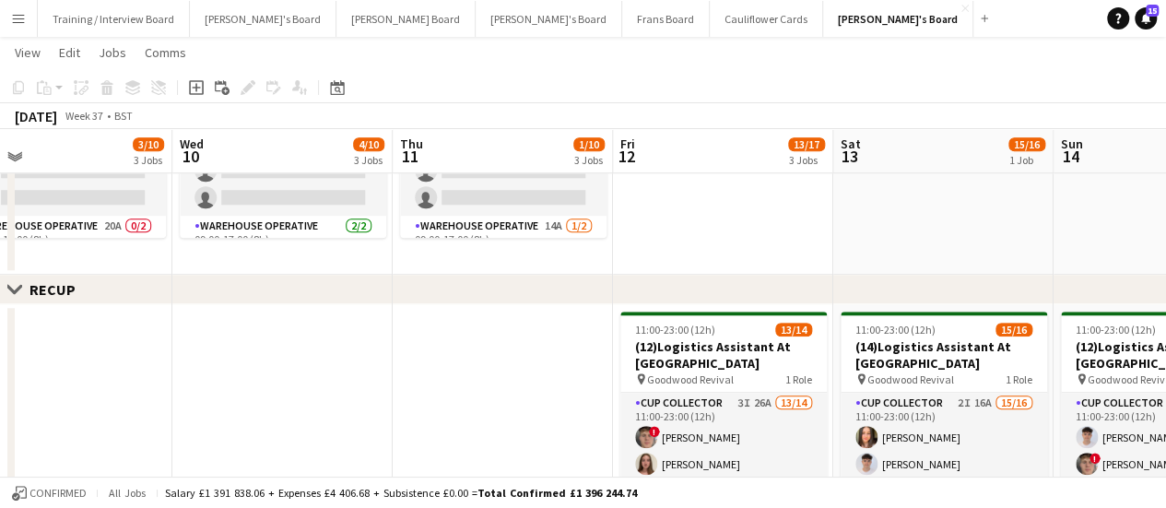
scroll to position [0, 432]
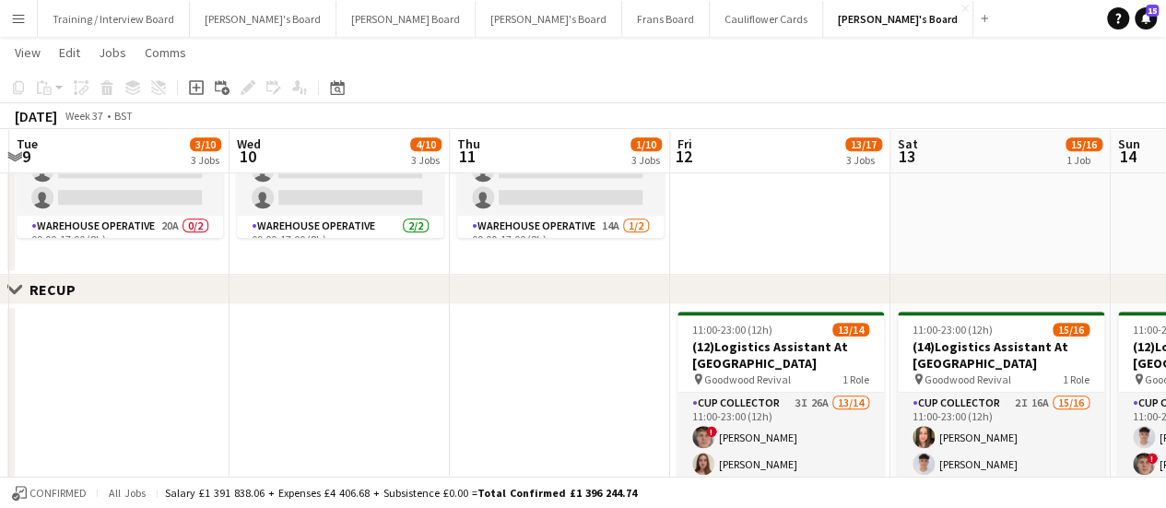
drag, startPoint x: 325, startPoint y: 235, endPoint x: 728, endPoint y: 257, distance: 404.5
click at [728, 257] on app-calendar-viewport "Sun 7 Mon 8 2/6 3 Jobs Tue 9 3/10 3 Jobs Wed 10 4/10 3 Jobs Thu 11 1/10 3 Jobs …" at bounding box center [583, 301] width 1166 height 1933
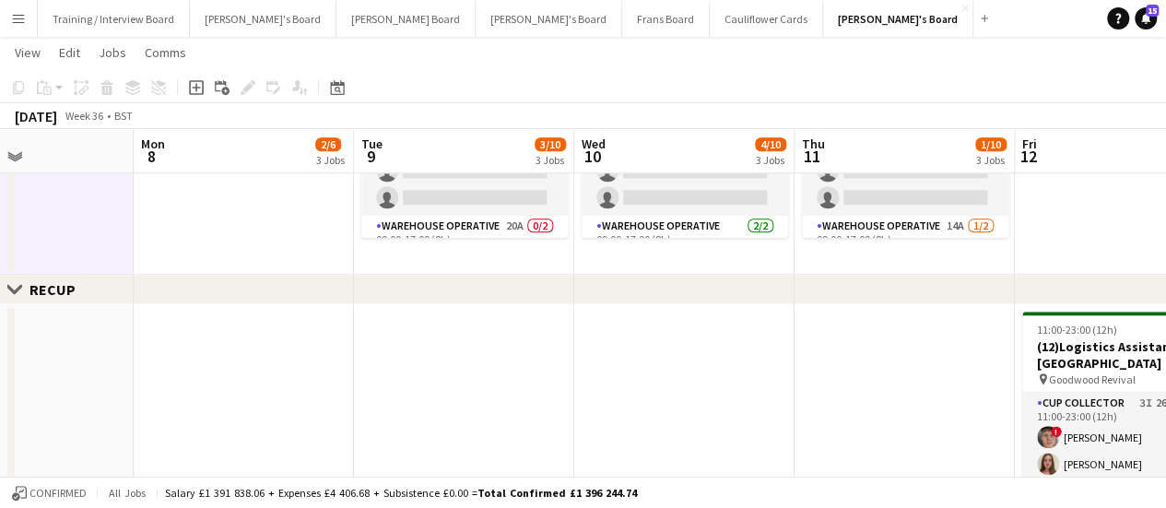
drag, startPoint x: 326, startPoint y: 246, endPoint x: 671, endPoint y: 265, distance: 345.3
click at [671, 265] on app-calendar-viewport "Fri 5 13/21 6 Jobs Sat 6 18/22 4 Jobs Sun 7 Mon 8 2/6 3 Jobs Tue 9 3/10 3 Jobs …" at bounding box center [583, 301] width 1166 height 1933
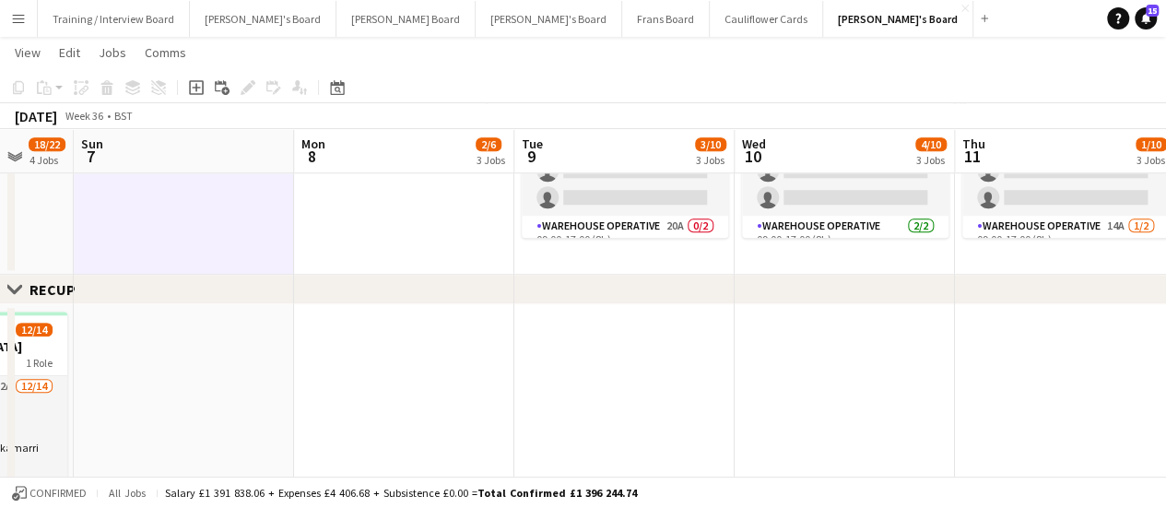
drag, startPoint x: 195, startPoint y: 215, endPoint x: 356, endPoint y: 205, distance: 160.8
click at [356, 205] on app-calendar-viewport "Fri 5 13/21 6 Jobs Sat 6 18/22 4 Jobs Sun 7 Mon 8 2/6 3 Jobs Tue 9 3/10 3 Jobs …" at bounding box center [583, 301] width 1166 height 1933
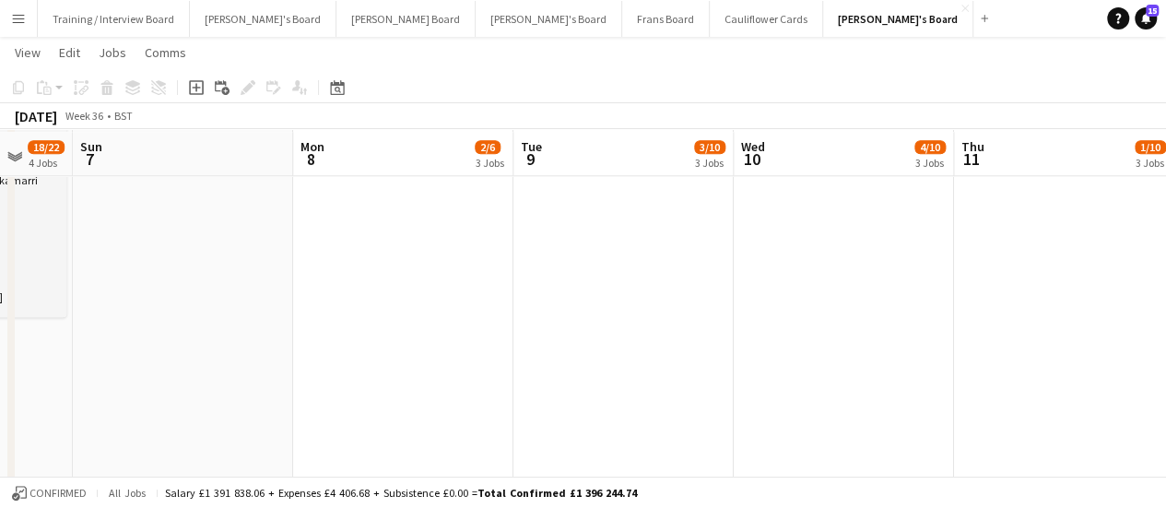
scroll to position [1007, 0]
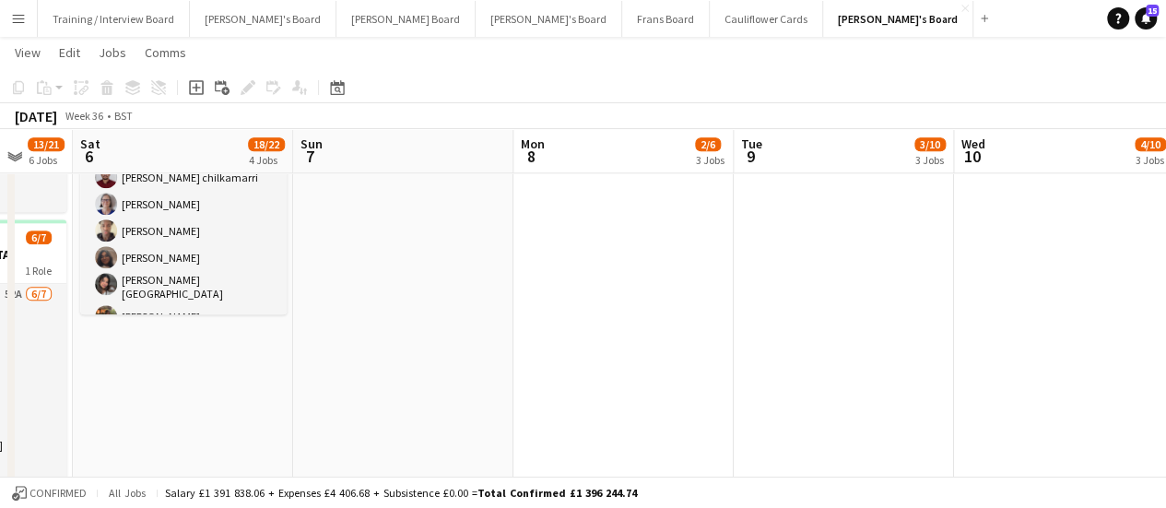
drag, startPoint x: 540, startPoint y: 287, endPoint x: 971, endPoint y: 309, distance: 431.2
click at [971, 309] on app-calendar-viewport "Wed 3 10/10 3 Jobs Thu 4 14/14 4 Jobs Fri 5 13/21 6 Jobs Sat 6 18/22 4 Jobs Sun…" at bounding box center [583, 31] width 1166 height 1933
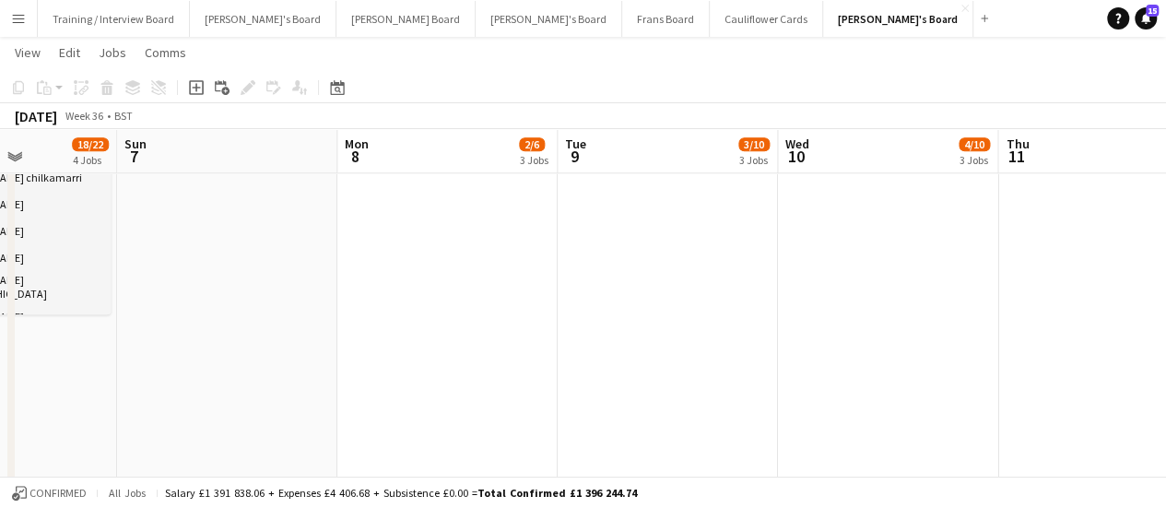
scroll to position [0, 769]
drag, startPoint x: 910, startPoint y: 272, endPoint x: 519, endPoint y: 176, distance: 402.5
click at [519, 176] on app-calendar-viewport "Wed 3 10/10 3 Jobs Thu 4 14/14 4 Jobs Fri 5 13/21 6 Jobs Sat 6 18/22 4 Jobs Sun…" at bounding box center [583, 31] width 1166 height 1933
click at [341, 93] on icon "Date picker" at bounding box center [337, 87] width 15 height 15
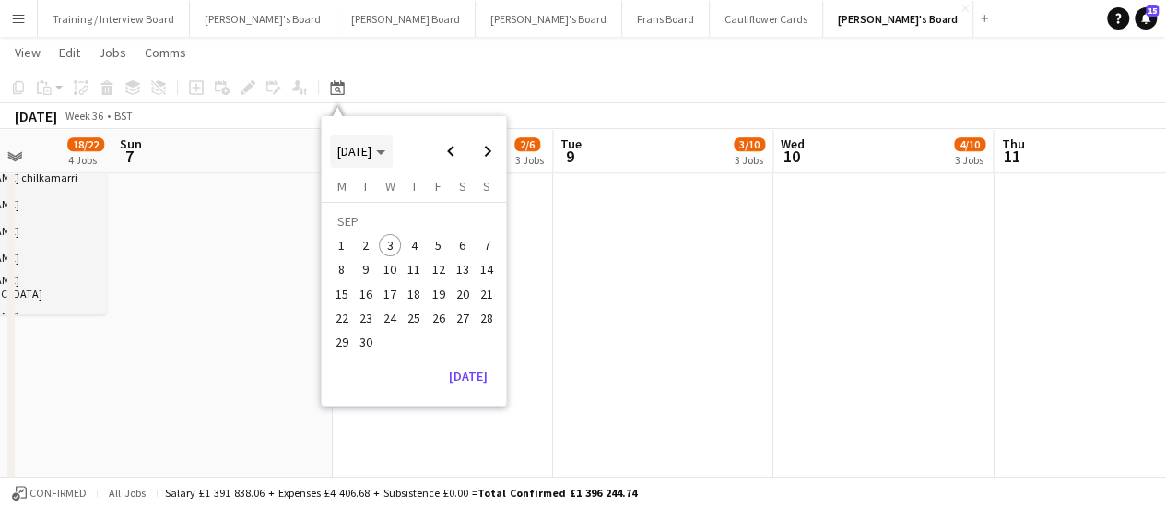
click at [385, 156] on span "[DATE]" at bounding box center [361, 151] width 48 height 17
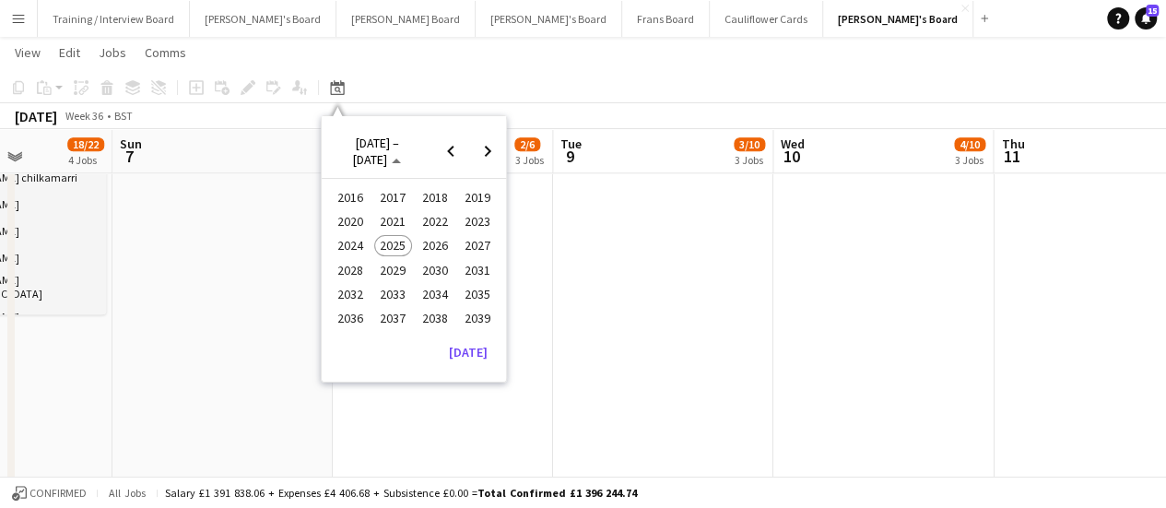
click at [485, 213] on span "2023" at bounding box center [478, 221] width 38 height 22
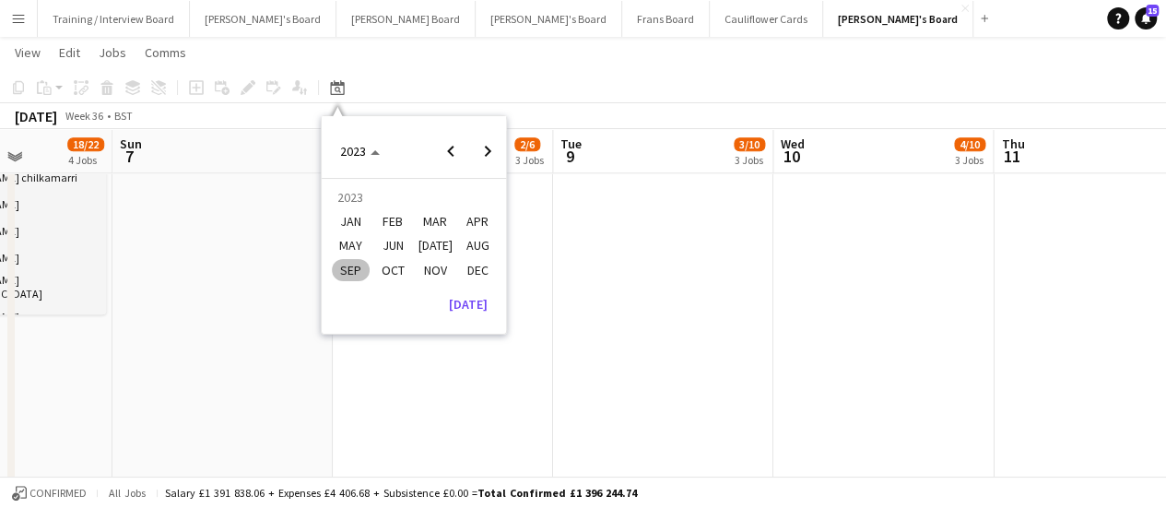
click at [435, 267] on span "NOV" at bounding box center [436, 270] width 38 height 22
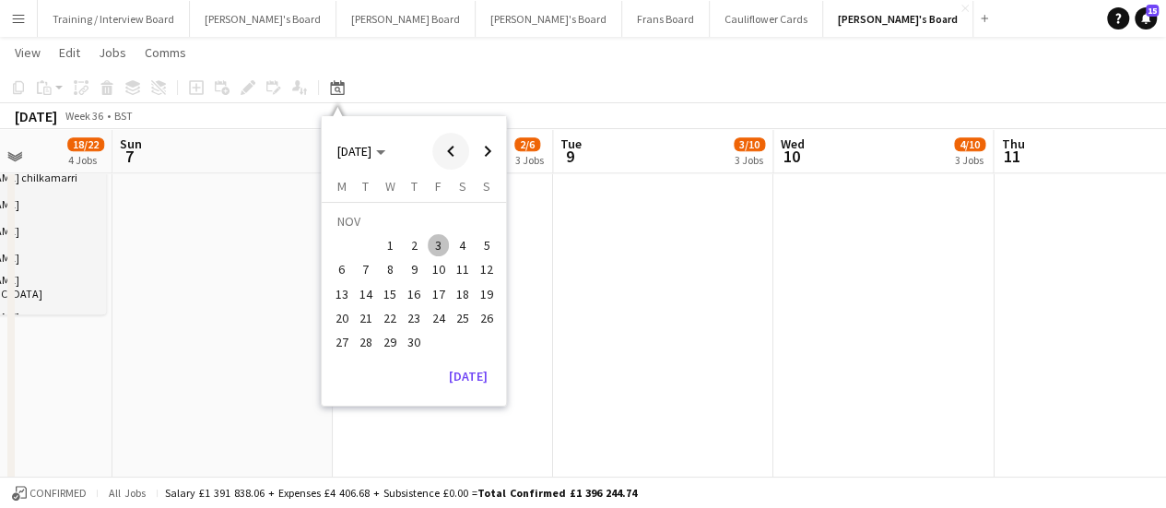
click at [457, 151] on span "Previous month" at bounding box center [450, 151] width 37 height 37
click at [418, 300] on span "19" at bounding box center [414, 299] width 22 height 22
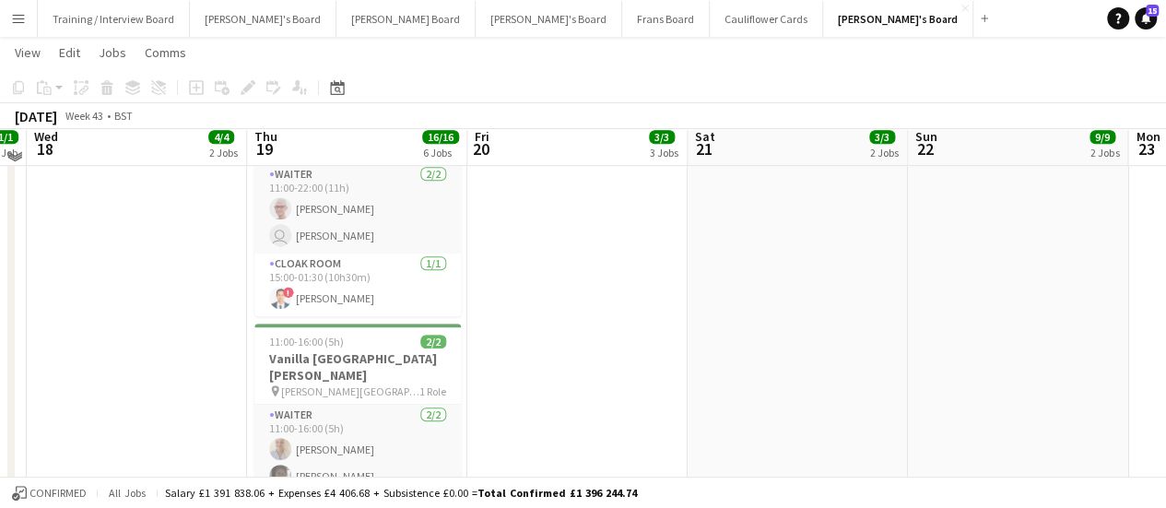
scroll to position [508, 0]
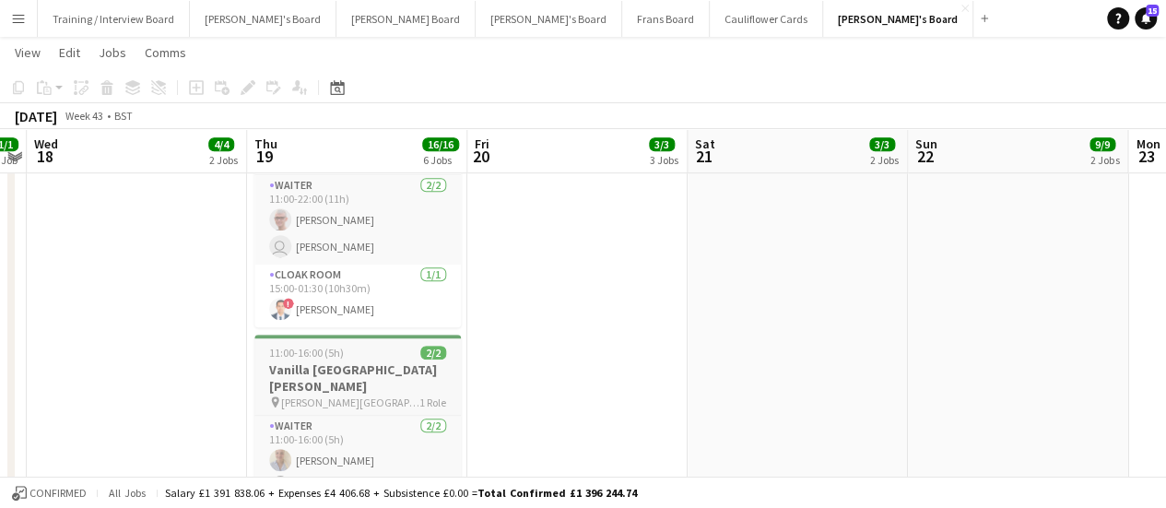
click at [384, 361] on h3 "Vanilla [GEOGRAPHIC_DATA][PERSON_NAME]" at bounding box center [357, 377] width 207 height 33
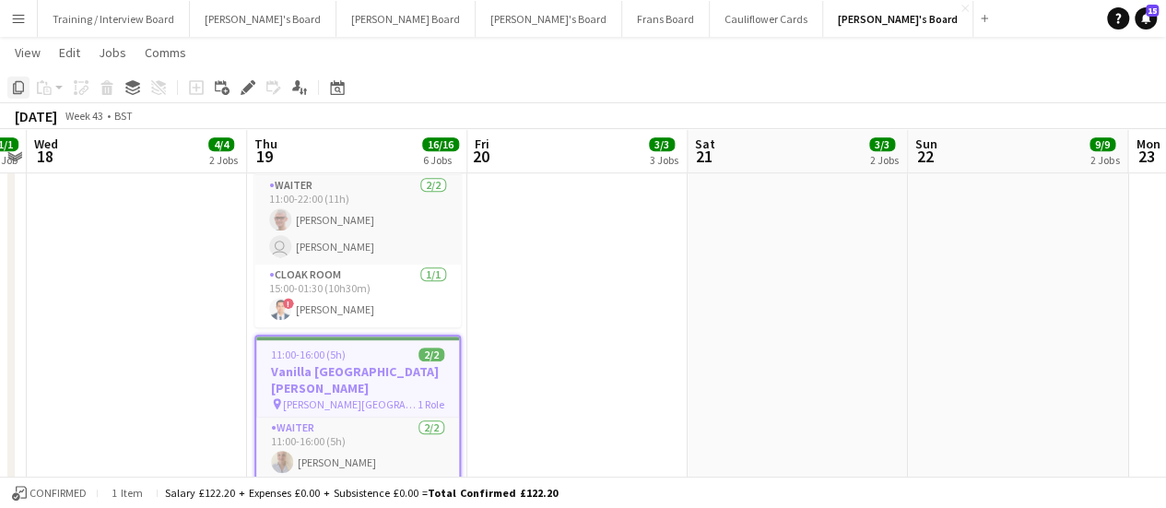
click at [16, 87] on icon at bounding box center [18, 87] width 11 height 13
click at [339, 94] on icon at bounding box center [337, 87] width 14 height 15
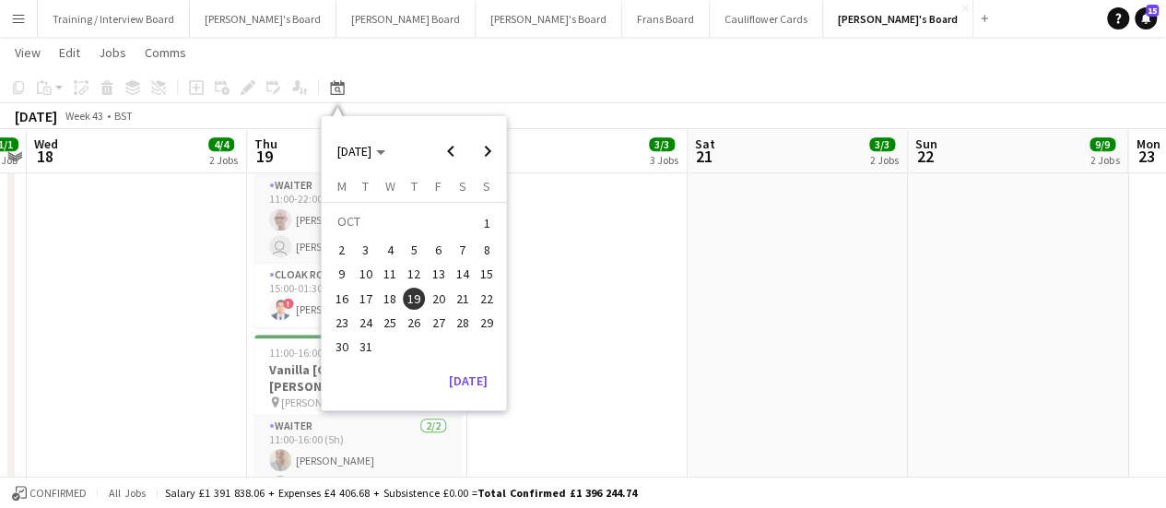
click at [557, 326] on app-date-cell "09:00-17:00 (8h) 1/1 [PERSON_NAME] Imports - GU30 7QU pin [PERSON_NAME] Imports…" at bounding box center [577, 326] width 220 height 1256
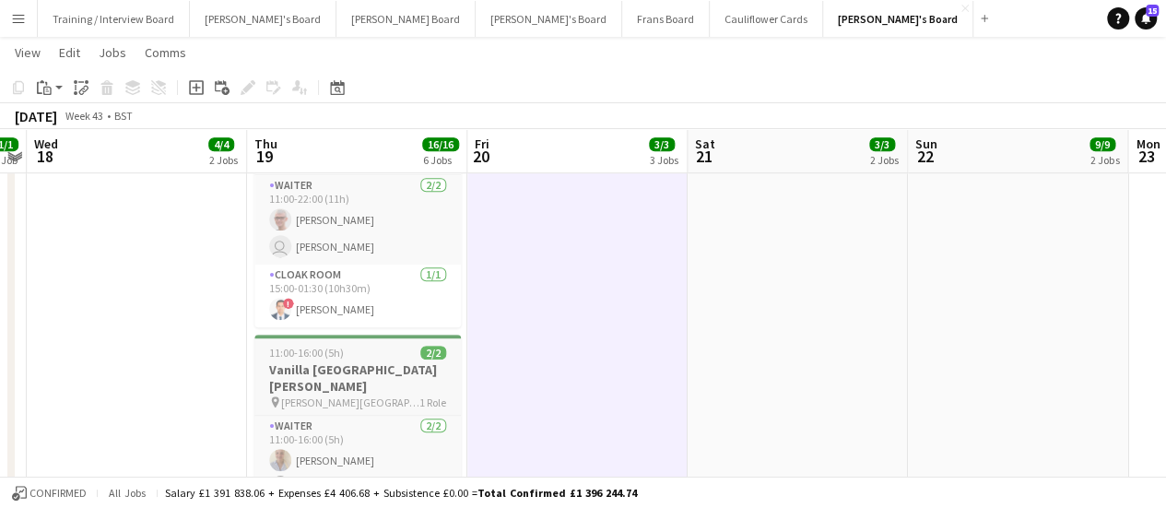
click at [367, 361] on h3 "Vanilla [GEOGRAPHIC_DATA][PERSON_NAME]" at bounding box center [357, 377] width 207 height 33
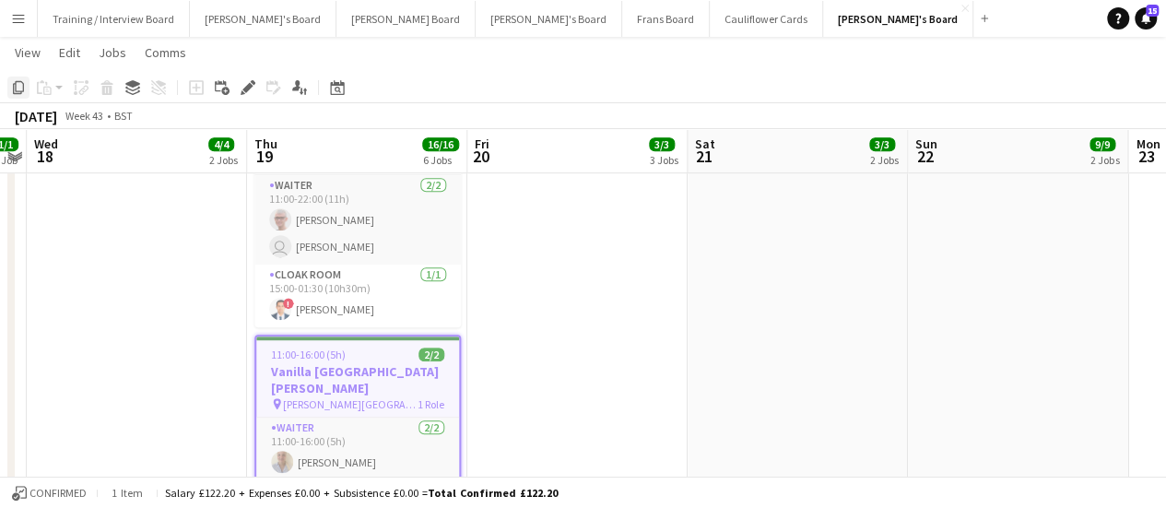
click at [21, 89] on icon "Copy" at bounding box center [18, 87] width 15 height 15
click at [337, 91] on icon "Date picker" at bounding box center [337, 87] width 15 height 15
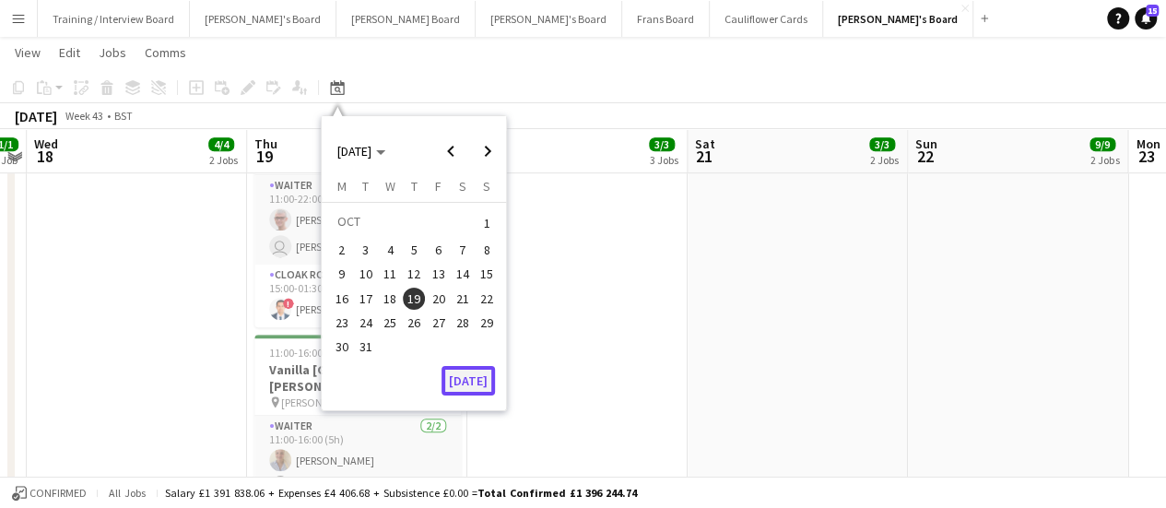
click at [458, 378] on button "[DATE]" at bounding box center [468, 381] width 53 height 30
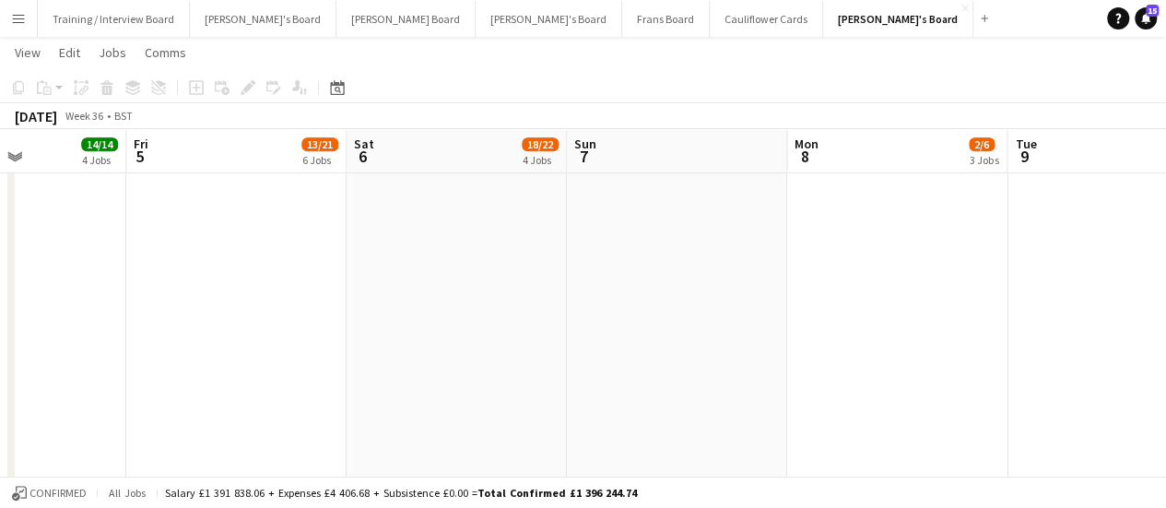
scroll to position [0, 589]
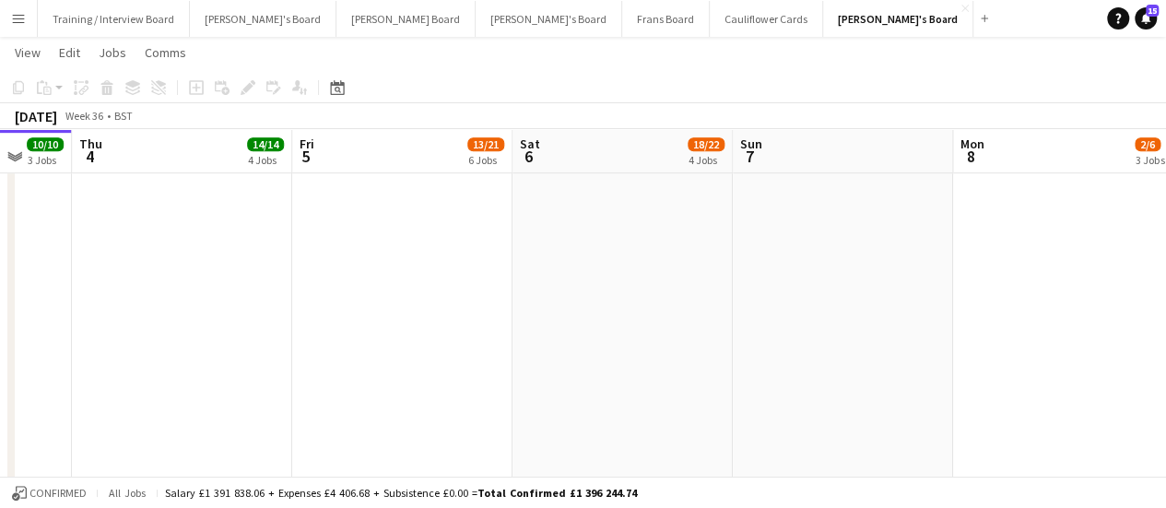
drag, startPoint x: 897, startPoint y: 338, endPoint x: 502, endPoint y: 276, distance: 400.5
click at [562, 257] on app-date-cell "08:30-16:00 (7h30m) 2/3 (2)Golden Fords Cafe - GU4 8AW pin Golden Ford GU4 8AW …" at bounding box center [623, 326] width 220 height 1256
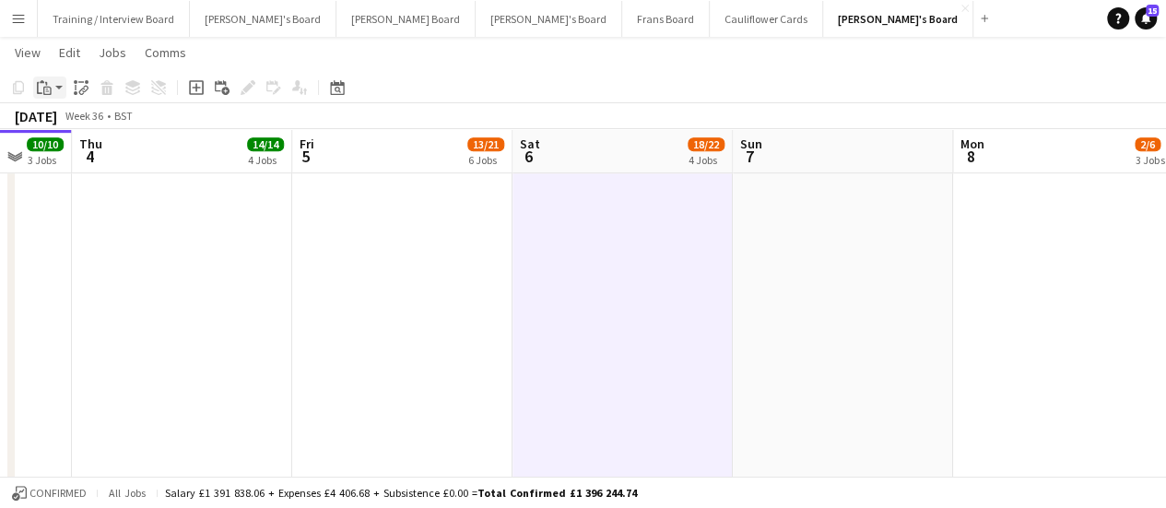
click at [46, 87] on icon at bounding box center [47, 91] width 8 height 8
click at [58, 130] on link "Paste Ctrl+V" at bounding box center [135, 122] width 173 height 17
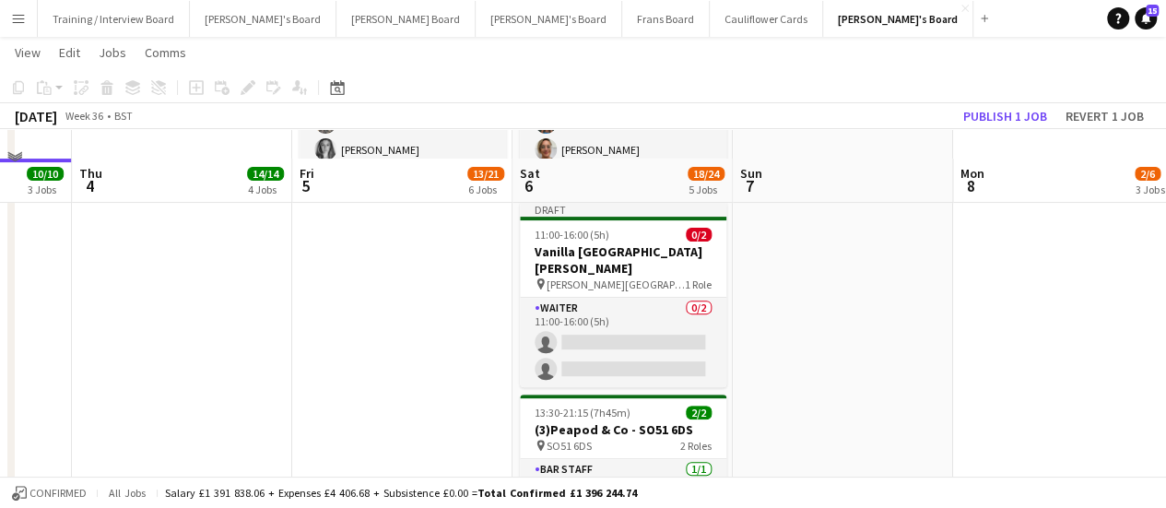
scroll to position [213, 0]
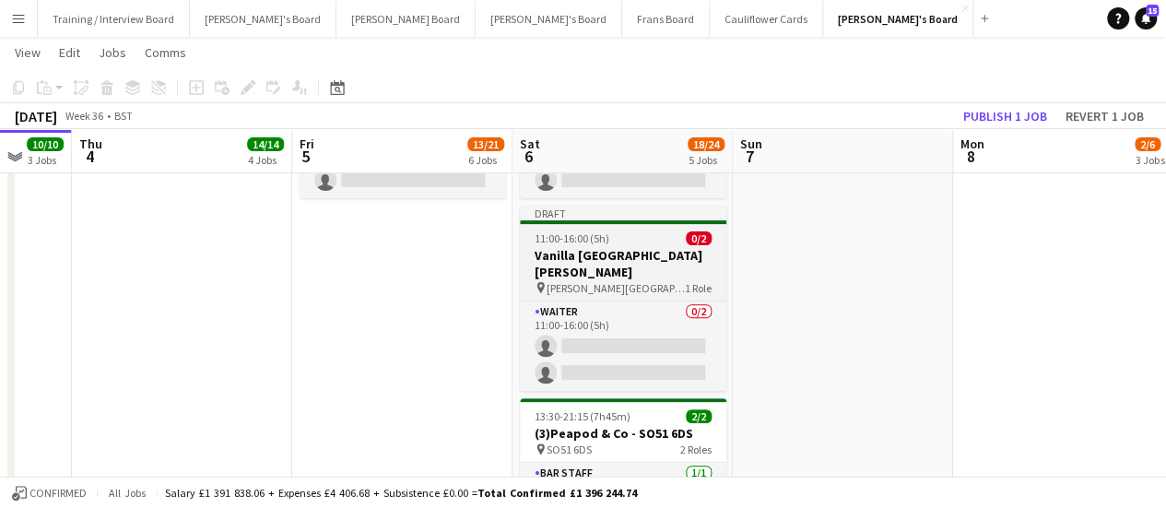
click at [634, 254] on h3 "Vanilla [GEOGRAPHIC_DATA][PERSON_NAME]" at bounding box center [623, 263] width 207 height 33
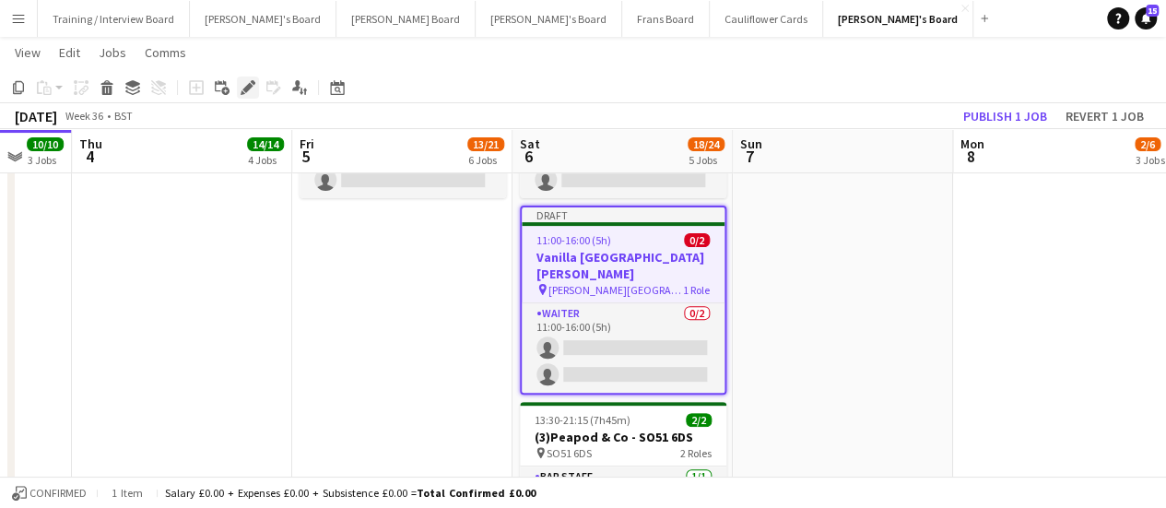
click at [241, 87] on icon "Edit" at bounding box center [248, 87] width 15 height 15
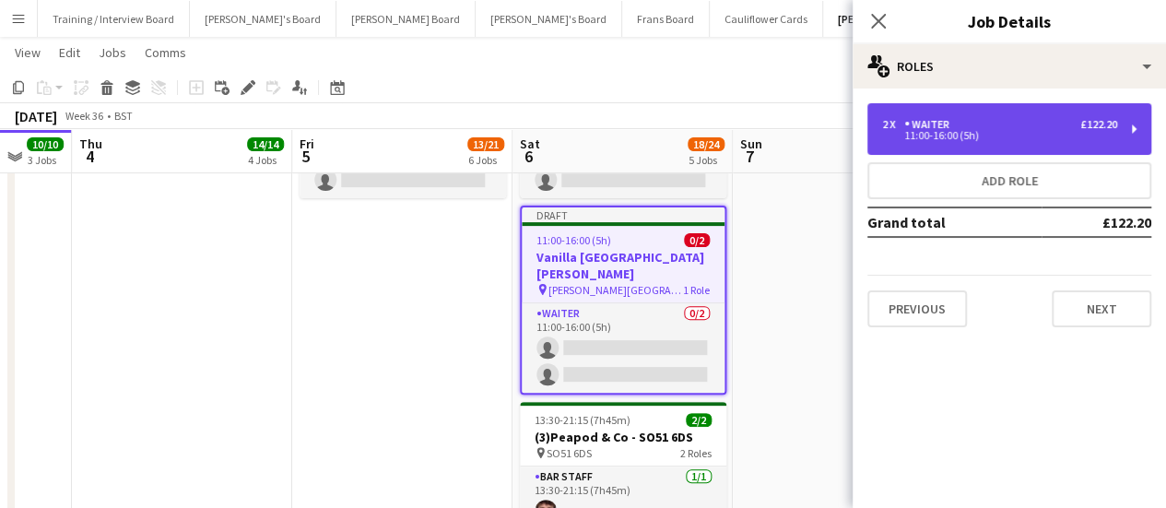
click at [1046, 118] on div "2 x Waiter £122.20" at bounding box center [999, 124] width 235 height 13
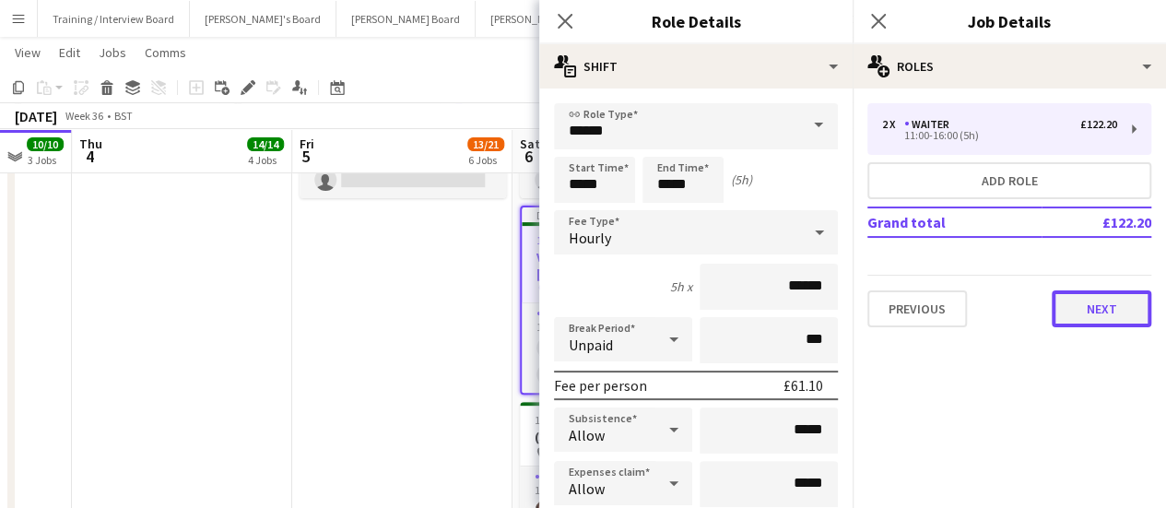
click at [1130, 313] on button "Next" at bounding box center [1102, 308] width 100 height 37
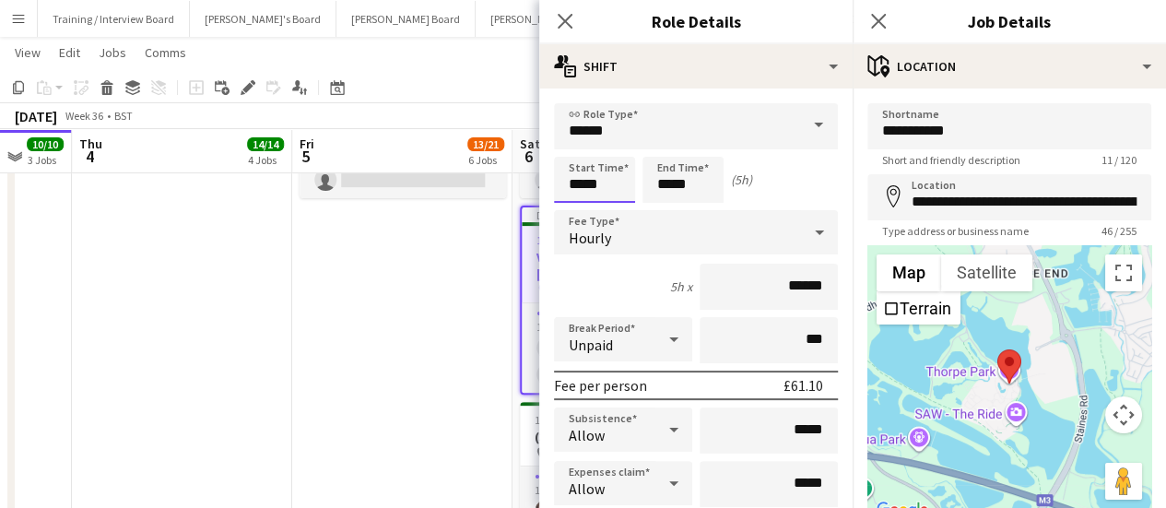
click at [582, 183] on input "*****" at bounding box center [594, 180] width 81 height 46
type input "*****"
click at [793, 289] on input "******" at bounding box center [769, 287] width 138 height 46
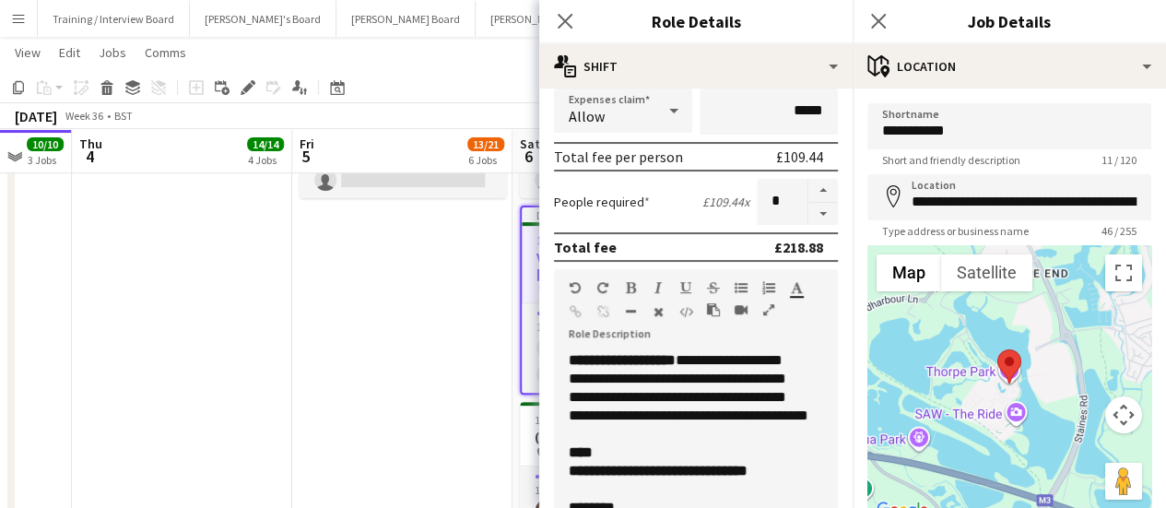
scroll to position [444, 0]
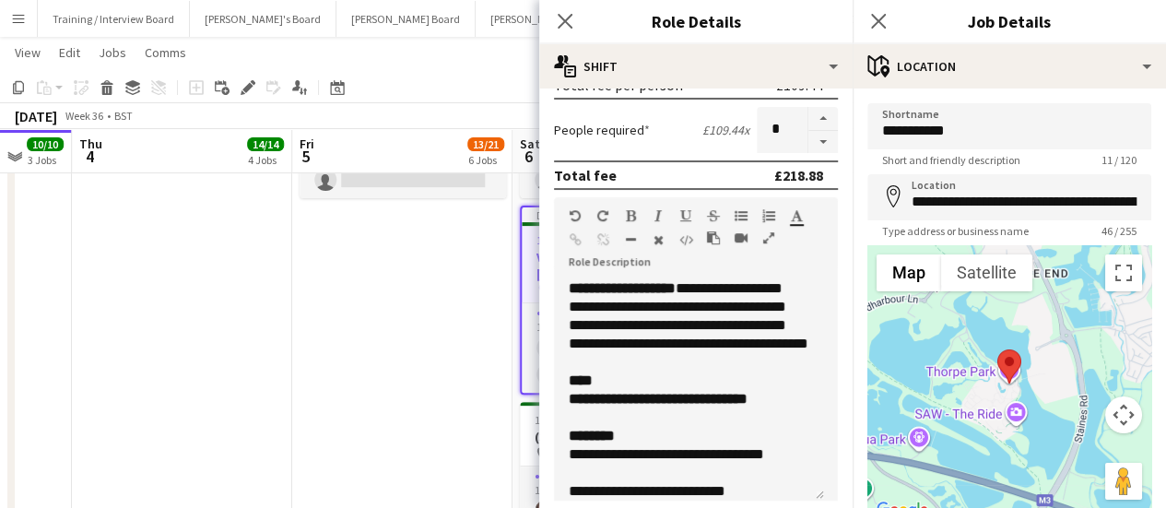
type input "******"
click at [590, 406] on b "**********" at bounding box center [658, 399] width 179 height 14
click at [639, 406] on b "**********" at bounding box center [658, 399] width 179 height 14
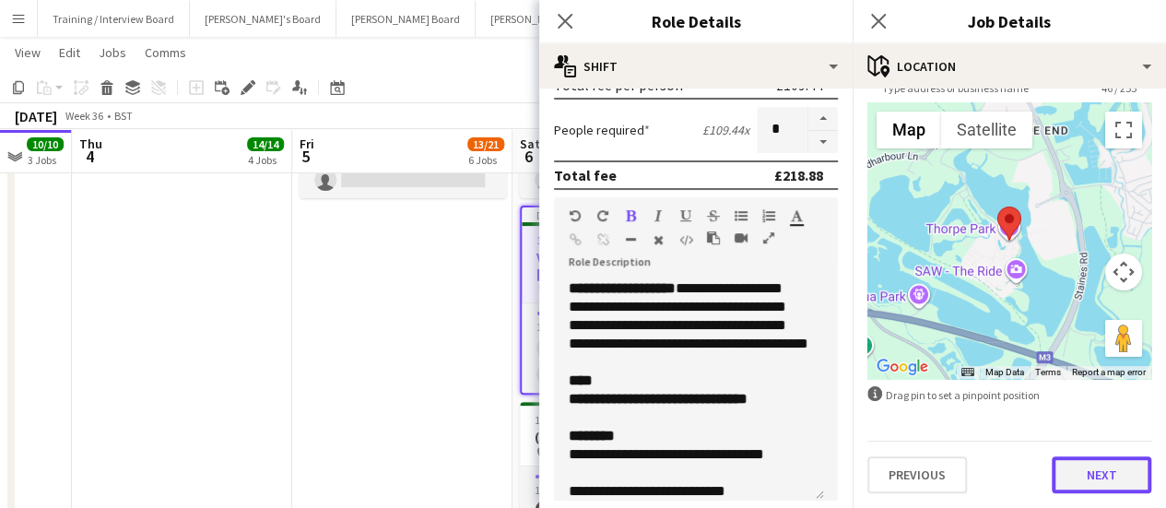
click at [1094, 479] on button "Next" at bounding box center [1102, 474] width 100 height 37
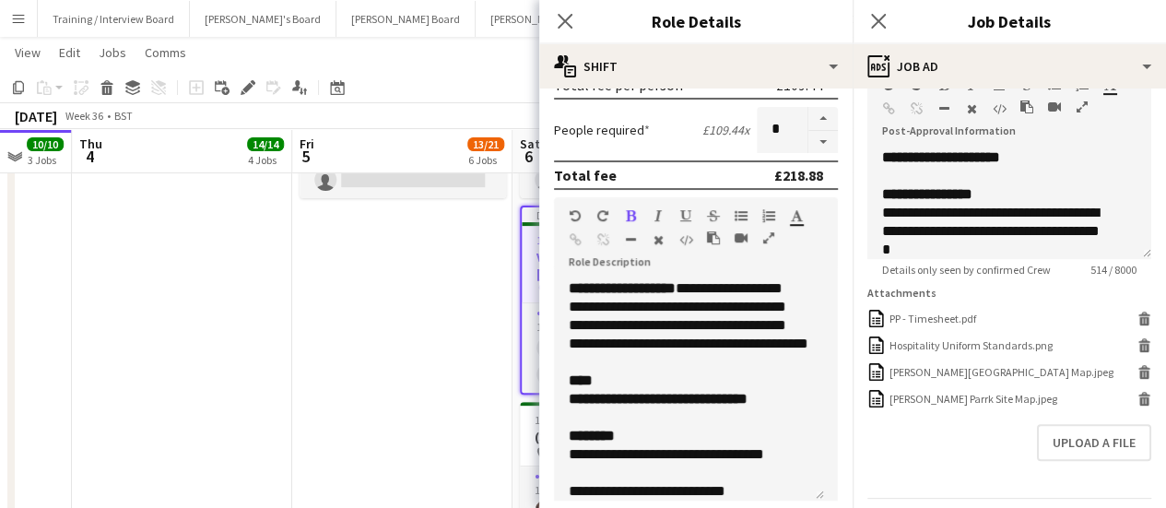
scroll to position [452, 0]
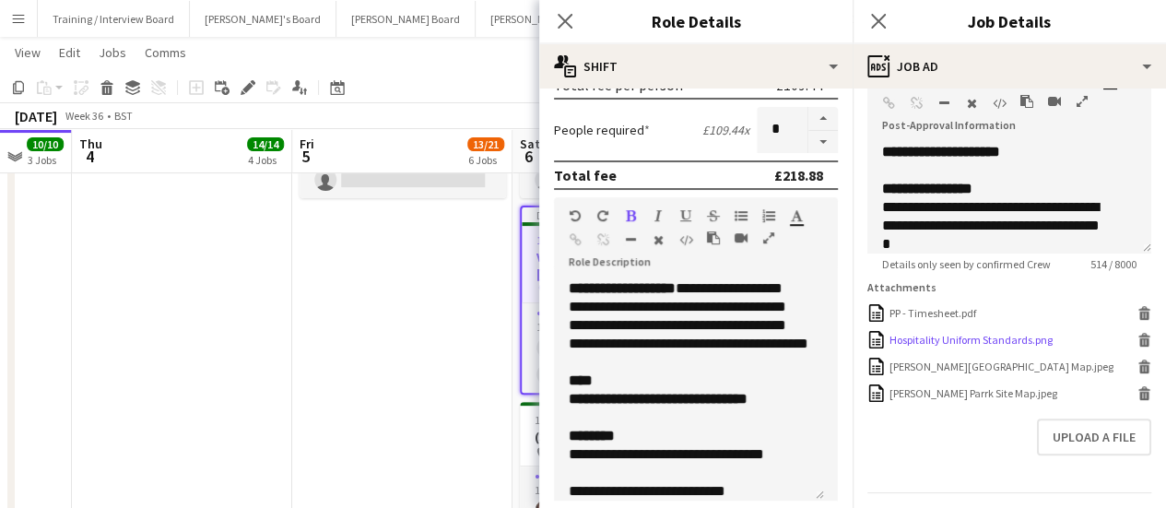
click at [1141, 347] on icon at bounding box center [1145, 342] width 9 height 8
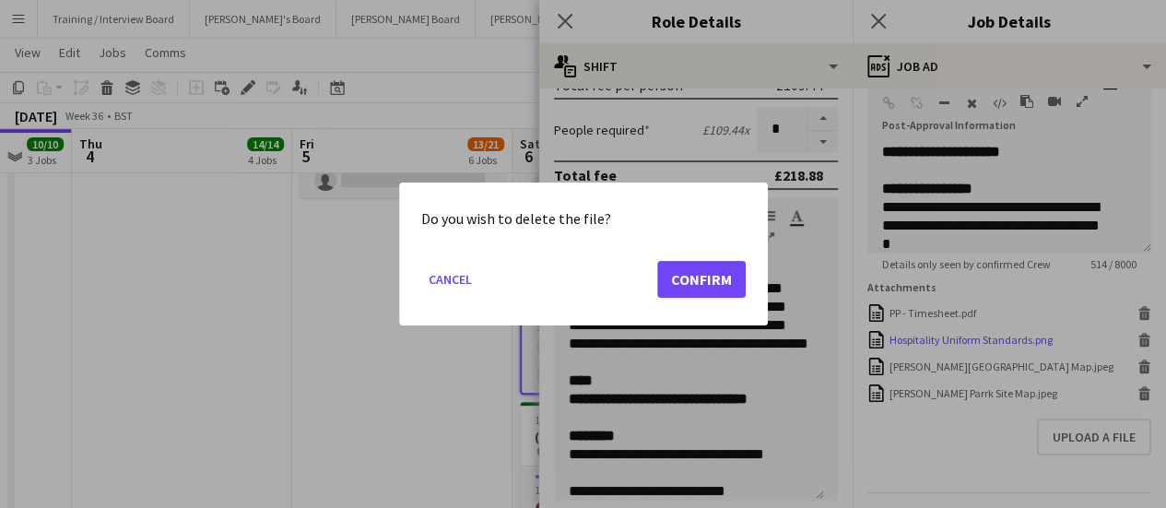
scroll to position [0, 0]
click at [725, 278] on button "Confirm" at bounding box center [701, 279] width 89 height 37
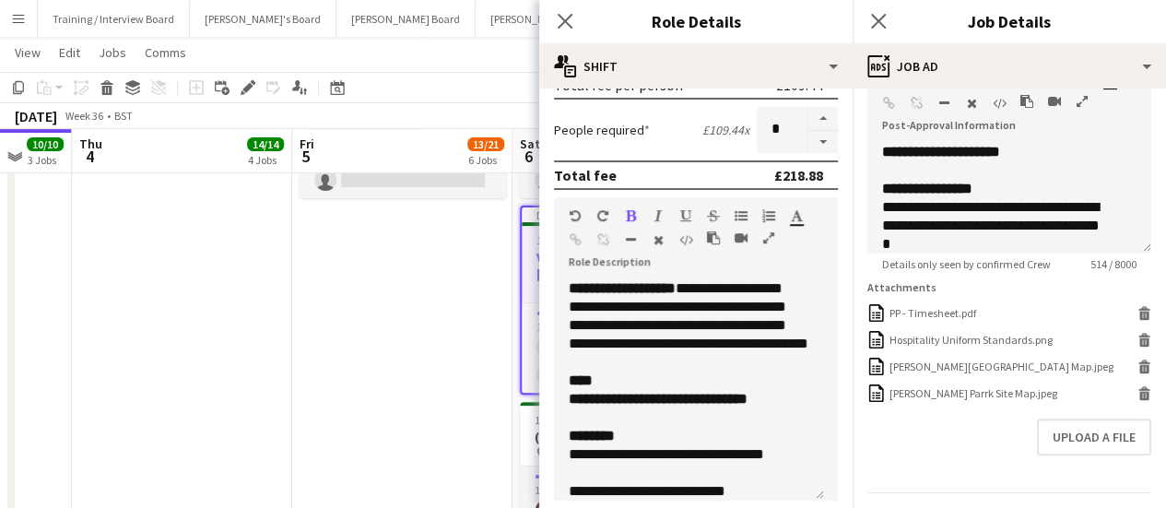
scroll to position [213, 0]
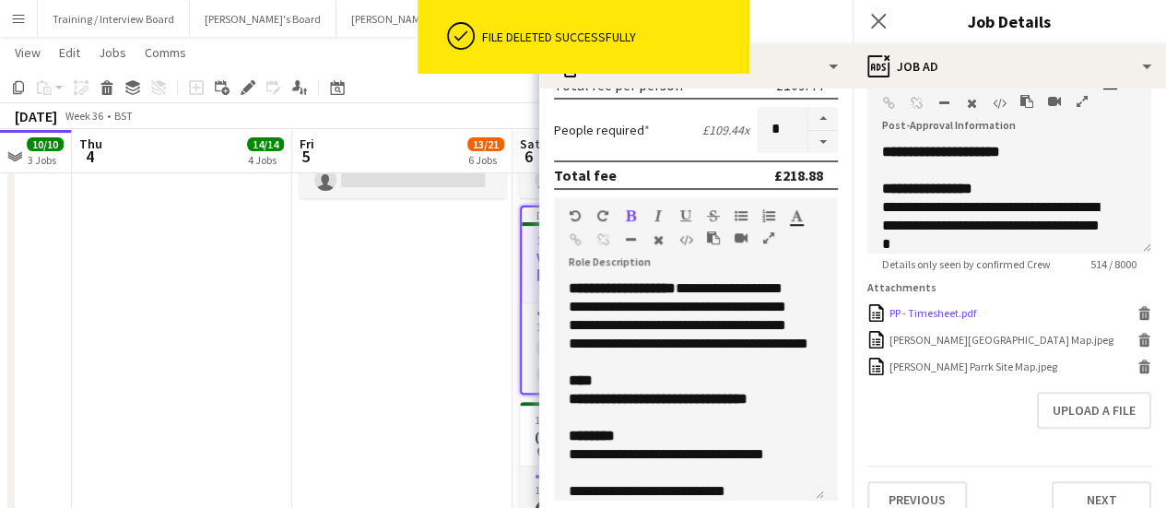
click at [1139, 311] on icon at bounding box center [1145, 308] width 12 height 5
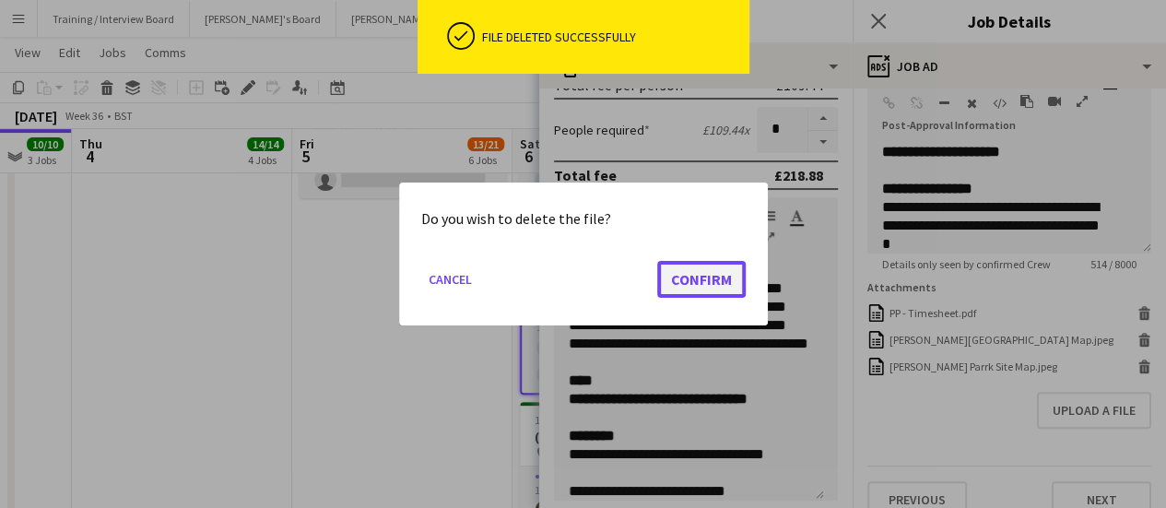
click at [728, 283] on button "Confirm" at bounding box center [701, 279] width 89 height 37
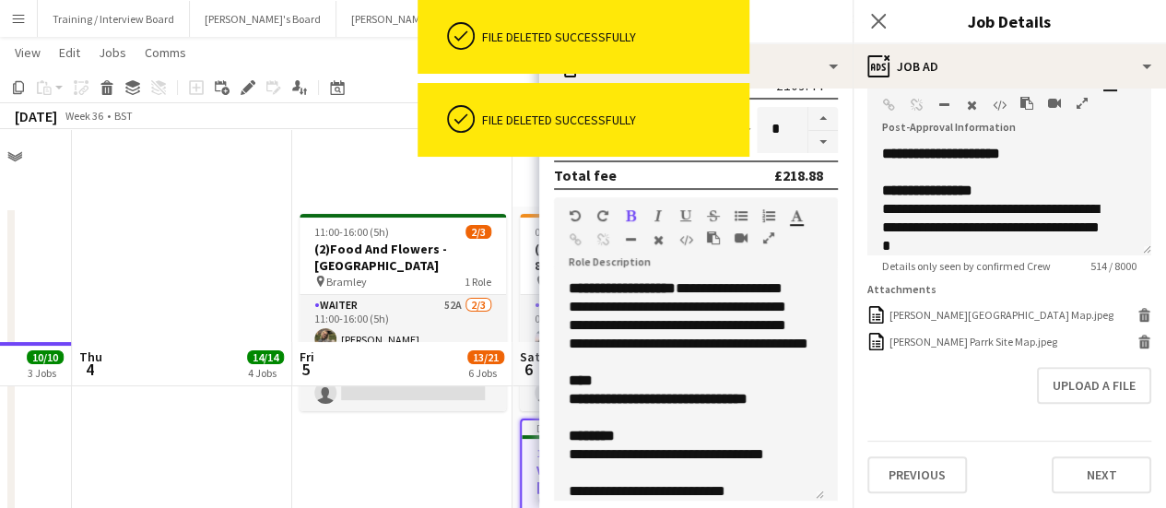
scroll to position [213, 0]
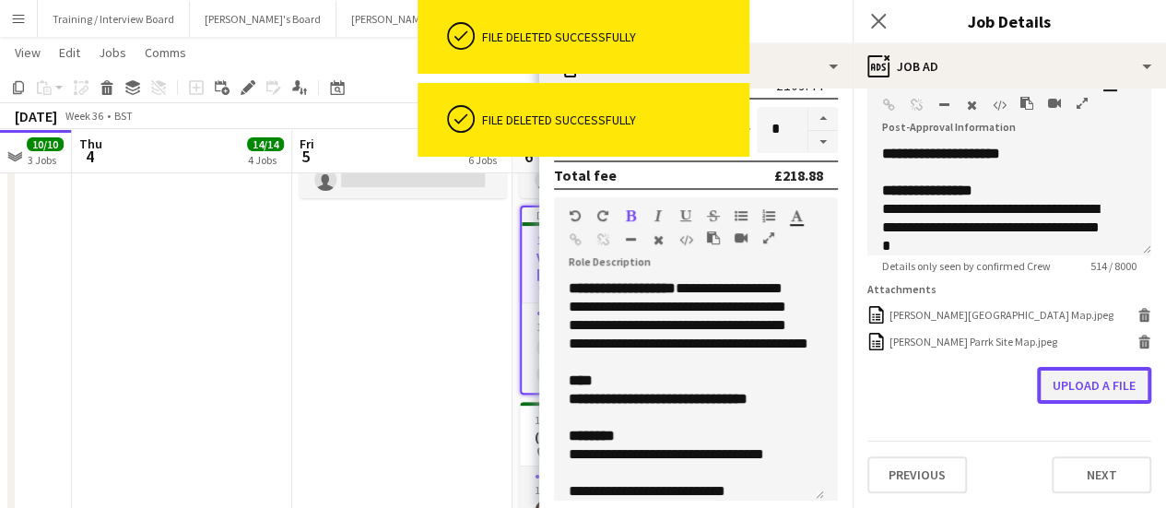
click at [1062, 384] on button "Upload a file" at bounding box center [1094, 385] width 114 height 37
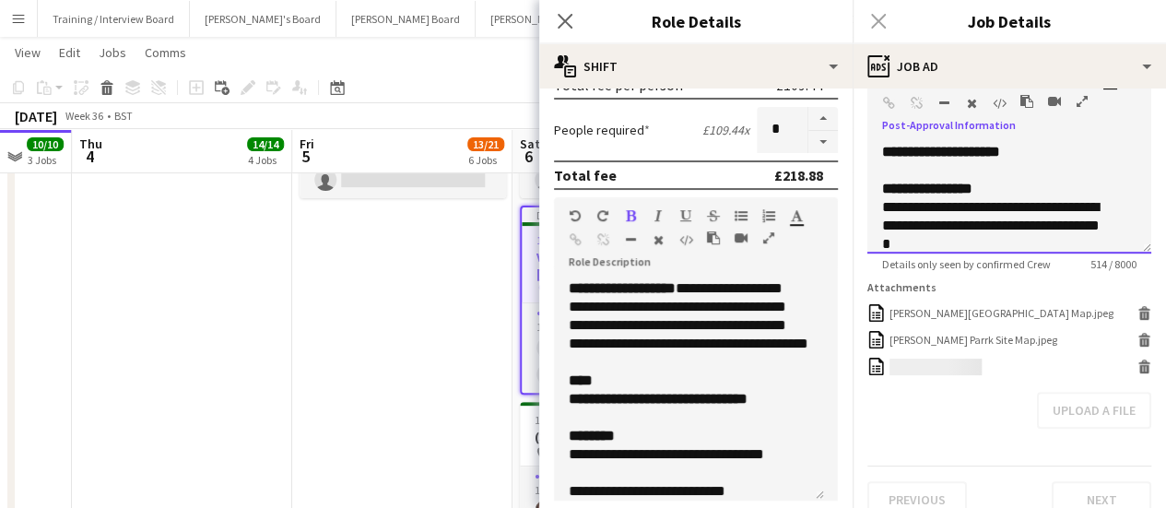
scroll to position [328, 0]
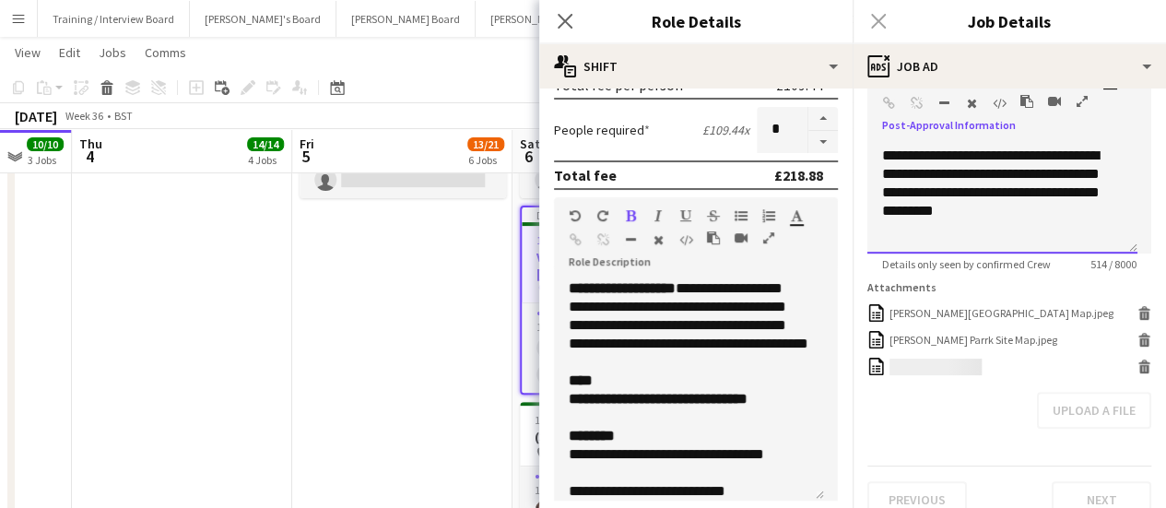
click at [1003, 189] on div "**********" at bounding box center [995, 184] width 226 height 74
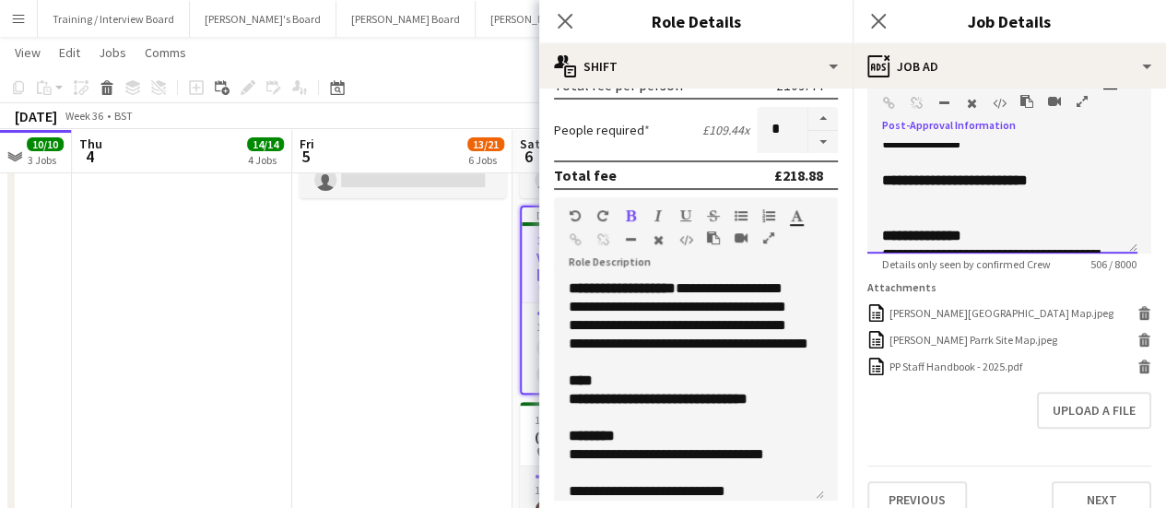
scroll to position [234, 0]
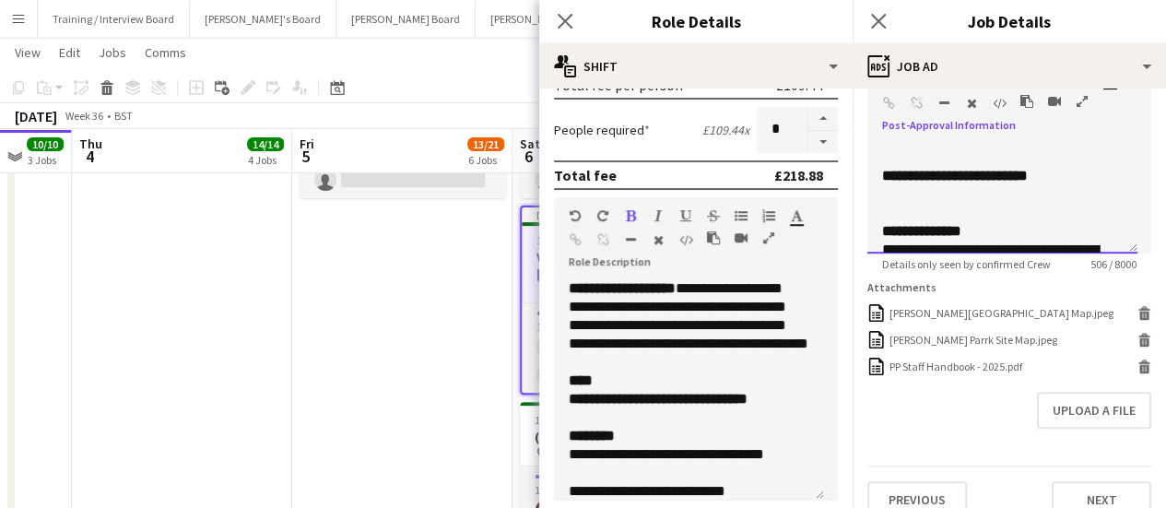
click at [1098, 178] on div "**********" at bounding box center [1002, 185] width 241 height 37
click at [998, 226] on div "**********" at bounding box center [1002, 231] width 241 height 18
click at [1110, 170] on div "**********" at bounding box center [1003, 198] width 270 height 111
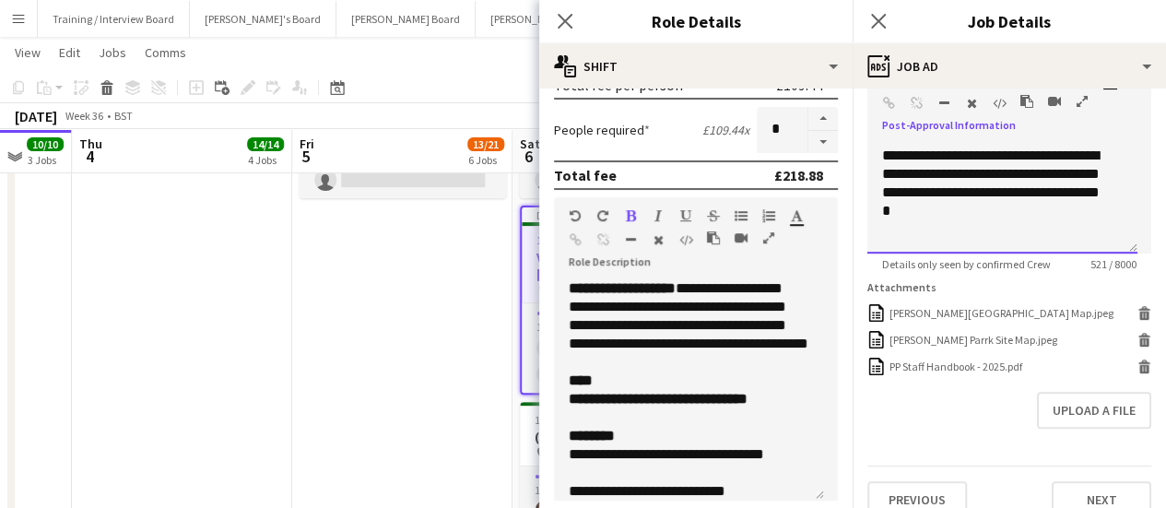
scroll to position [489, 0]
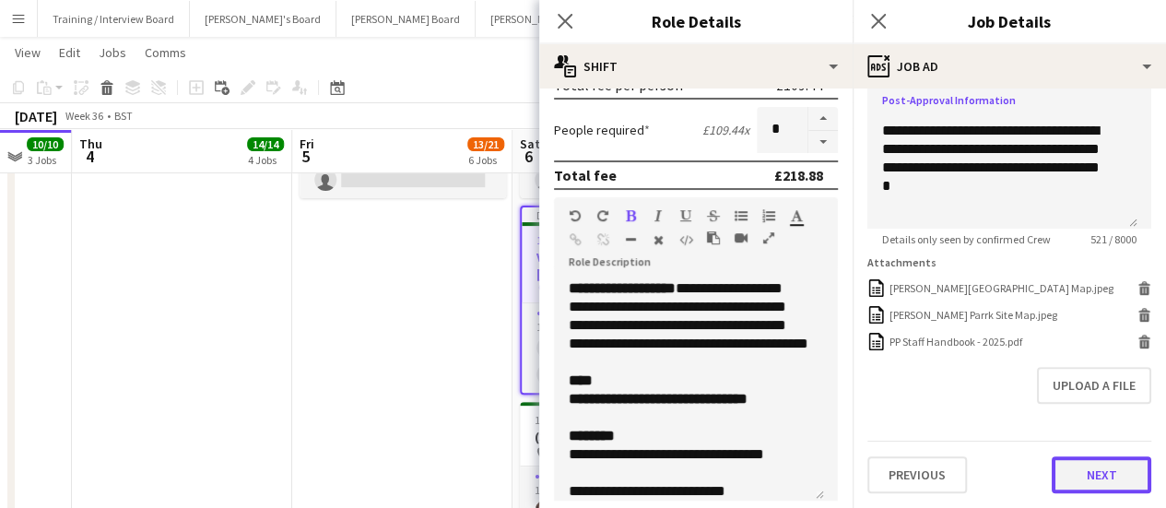
click at [1114, 485] on button "Next" at bounding box center [1102, 474] width 100 height 37
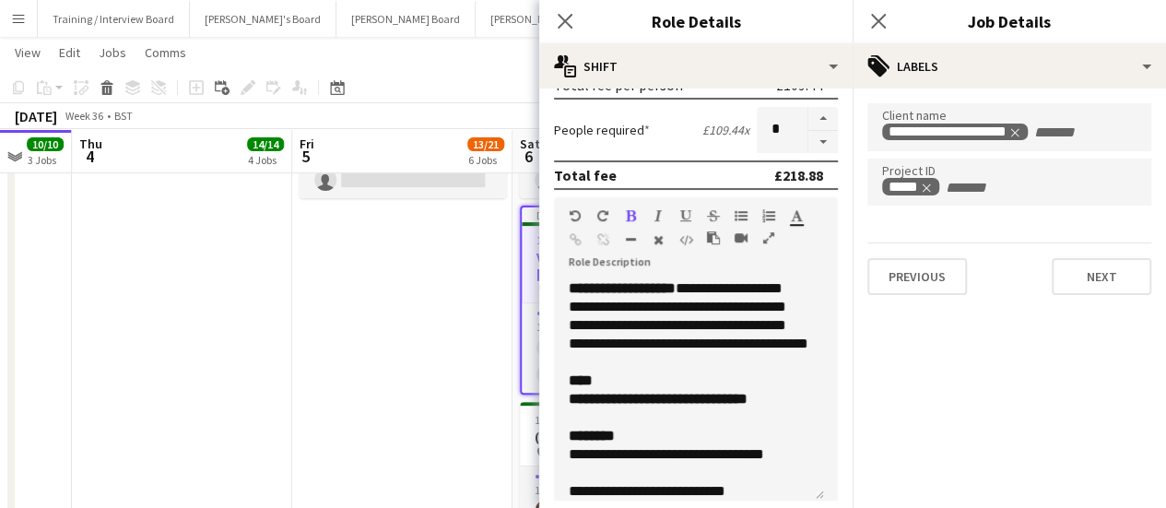
scroll to position [0, 0]
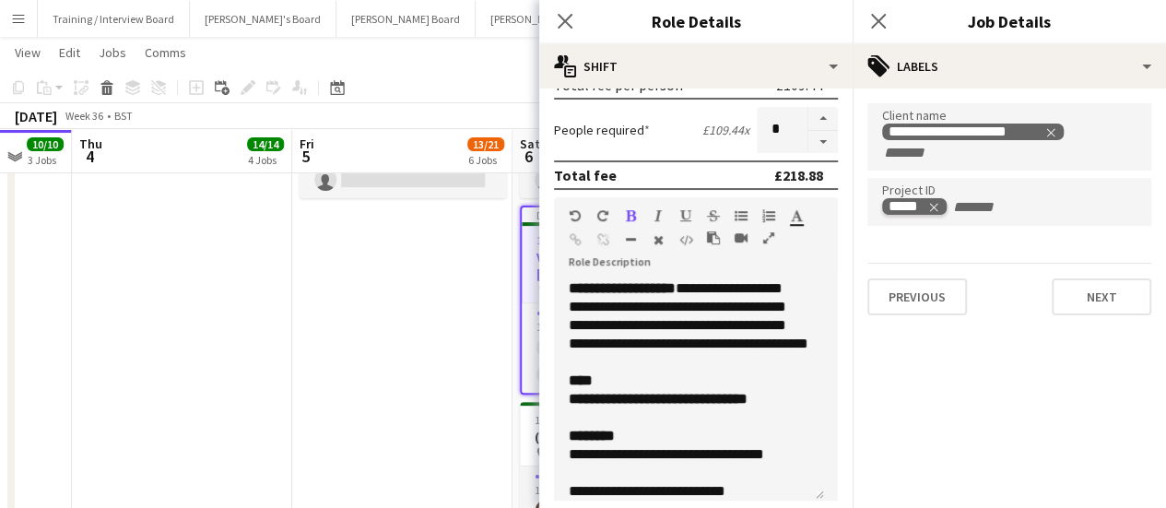
click at [939, 206] on icon "Remove tag" at bounding box center [934, 207] width 13 height 13
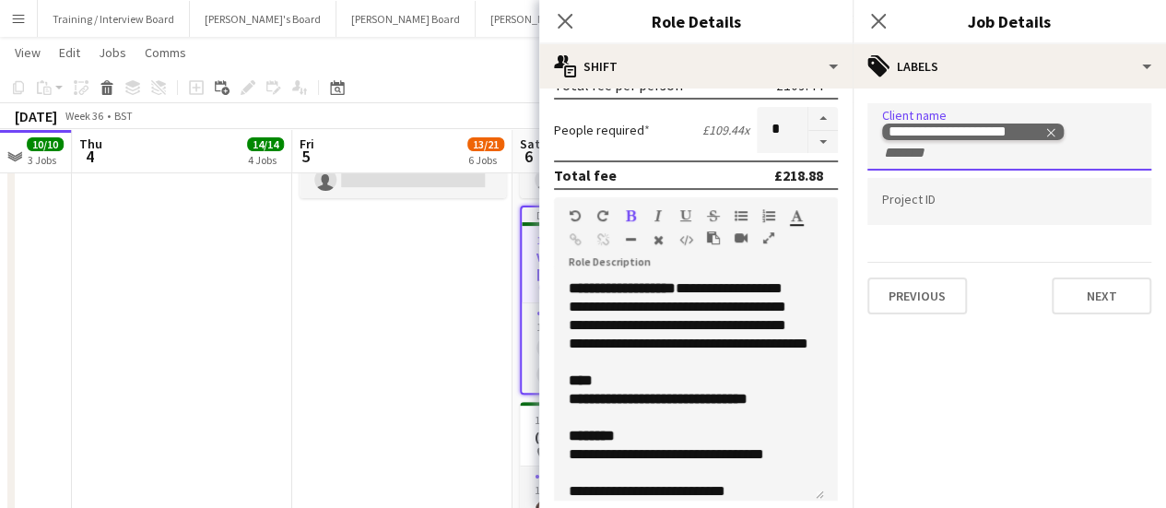
click at [1053, 128] on icon "Remove tag" at bounding box center [1051, 132] width 13 height 13
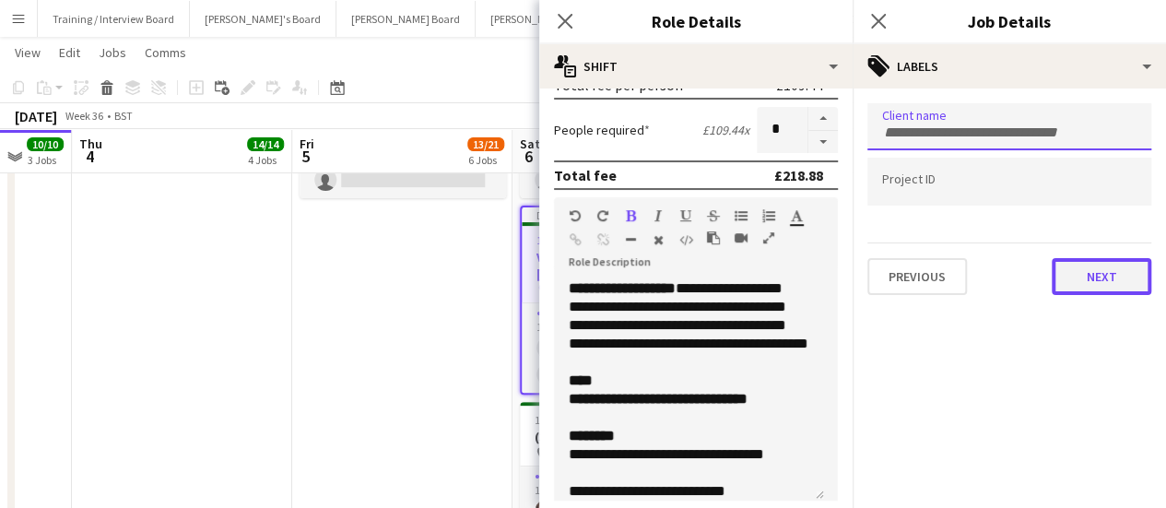
click at [1105, 275] on button "Next" at bounding box center [1102, 276] width 100 height 37
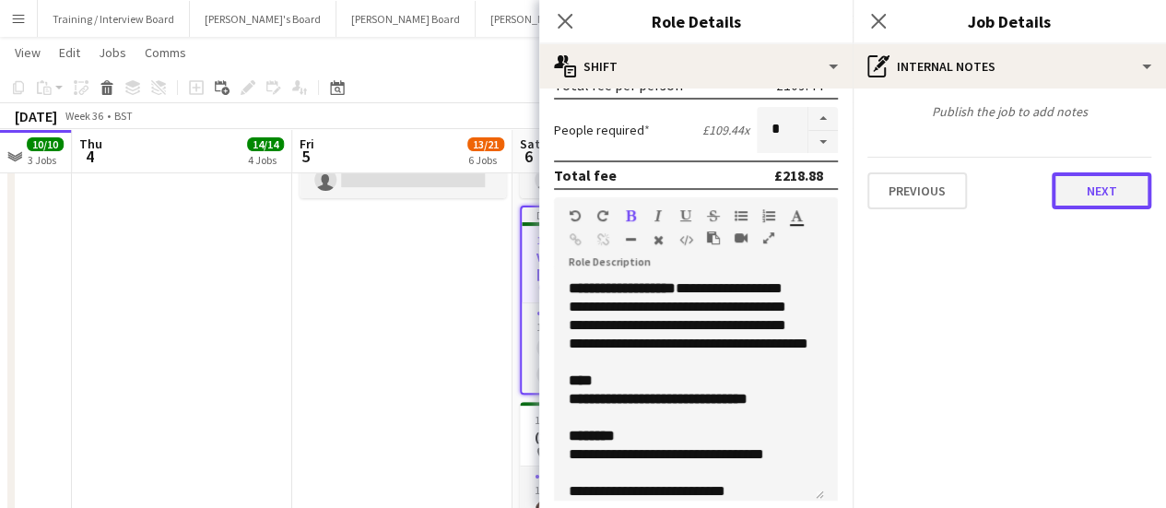
click at [1122, 183] on button "Next" at bounding box center [1102, 190] width 100 height 37
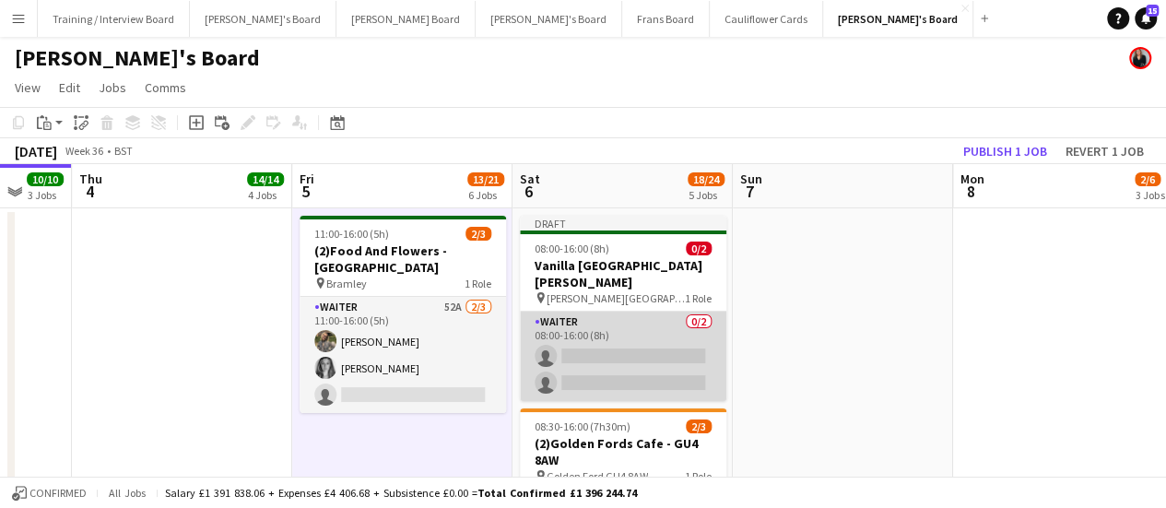
click at [641, 338] on app-card-role "Waiter 0/2 08:00-16:00 (8h) single-neutral-actions single-neutral-actions" at bounding box center [623, 356] width 207 height 89
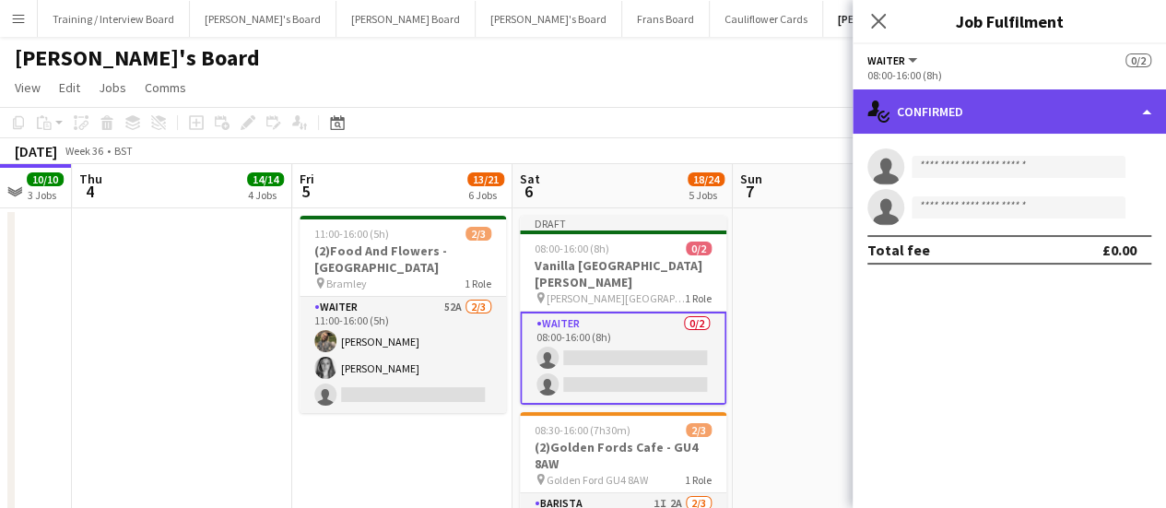
click at [1136, 119] on div "single-neutral-actions-check-2 Confirmed" at bounding box center [1009, 111] width 313 height 44
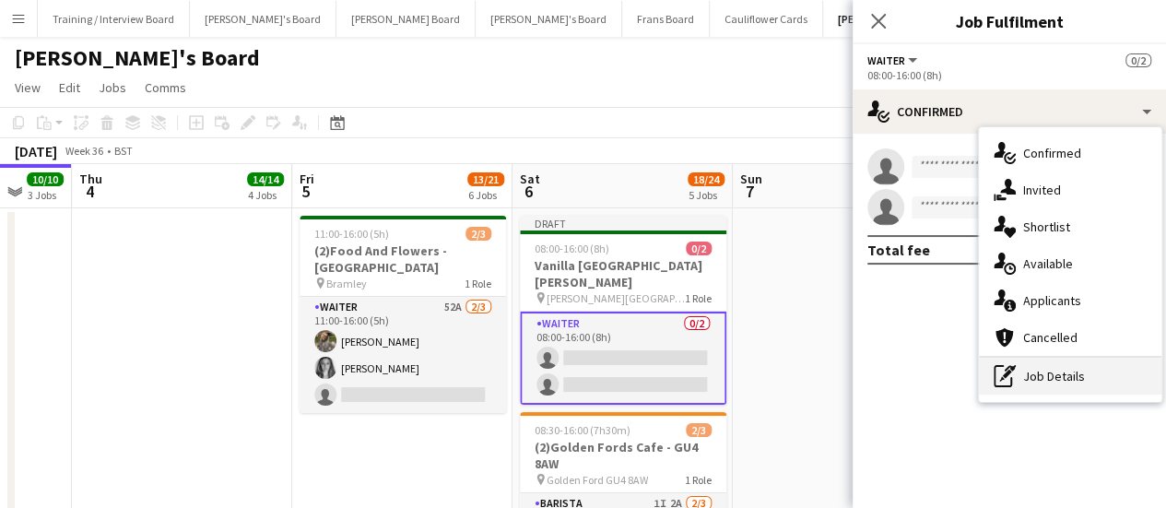
click at [1060, 370] on div "pen-write Job Details" at bounding box center [1070, 376] width 183 height 37
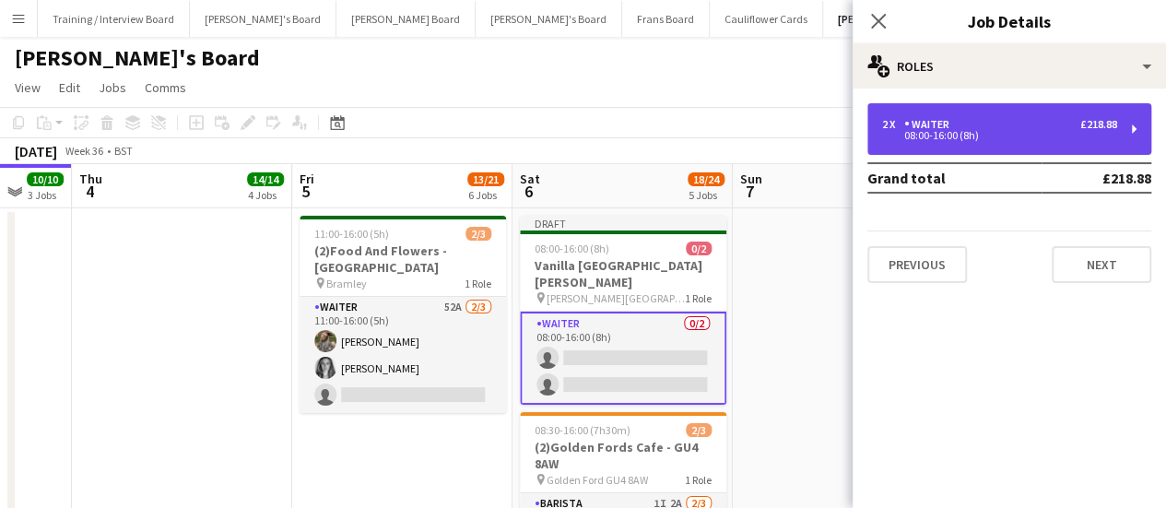
click at [943, 129] on div "Waiter" at bounding box center [931, 124] width 53 height 13
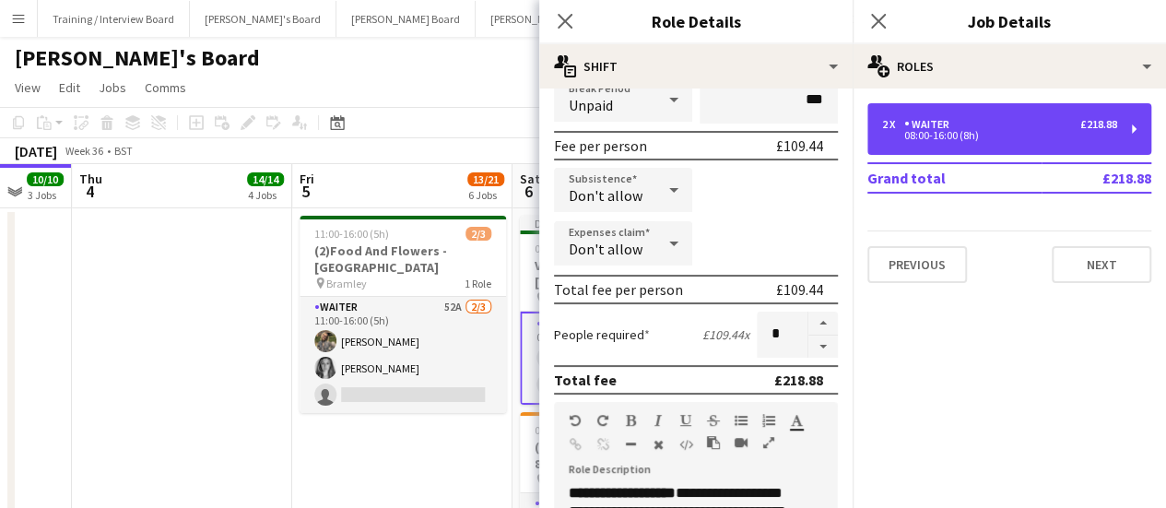
scroll to position [243, 0]
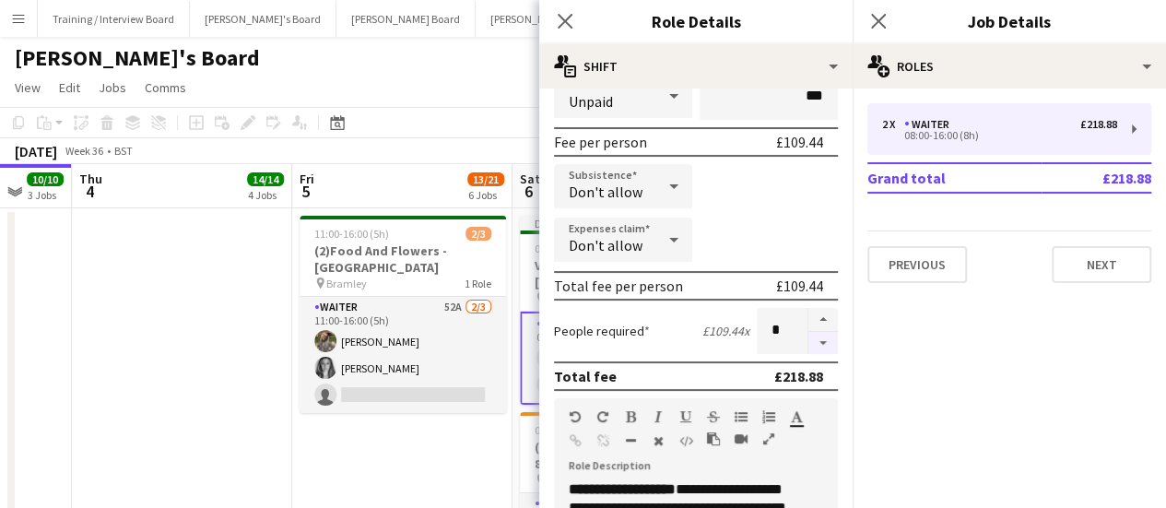
click at [810, 342] on button "button" at bounding box center [824, 343] width 30 height 23
type input "*"
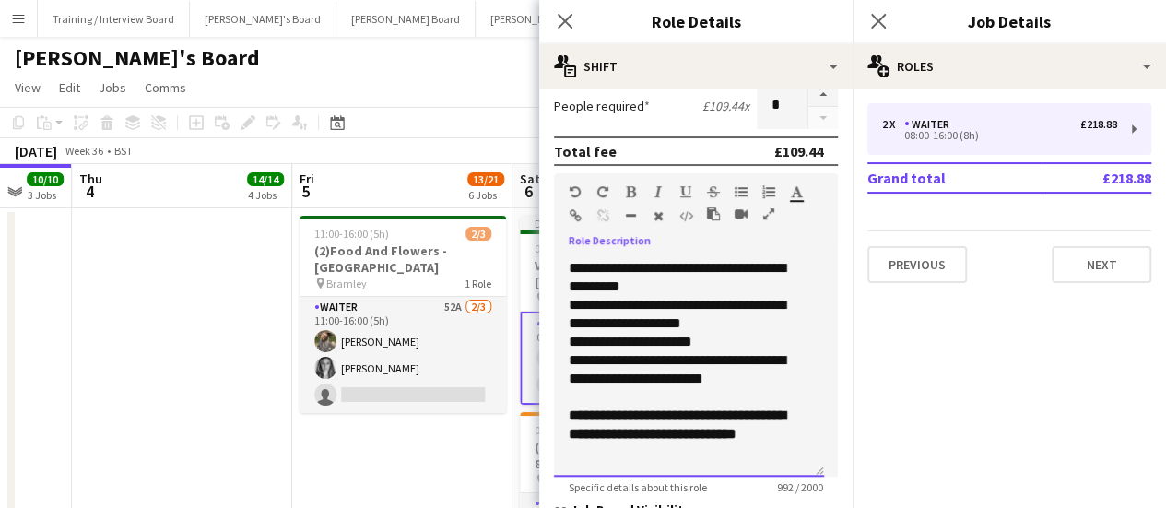
scroll to position [568, 0]
drag, startPoint x: 560, startPoint y: 263, endPoint x: 808, endPoint y: 472, distance: 324.5
click at [808, 472] on div "**********" at bounding box center [689, 365] width 270 height 221
copy div "**********"
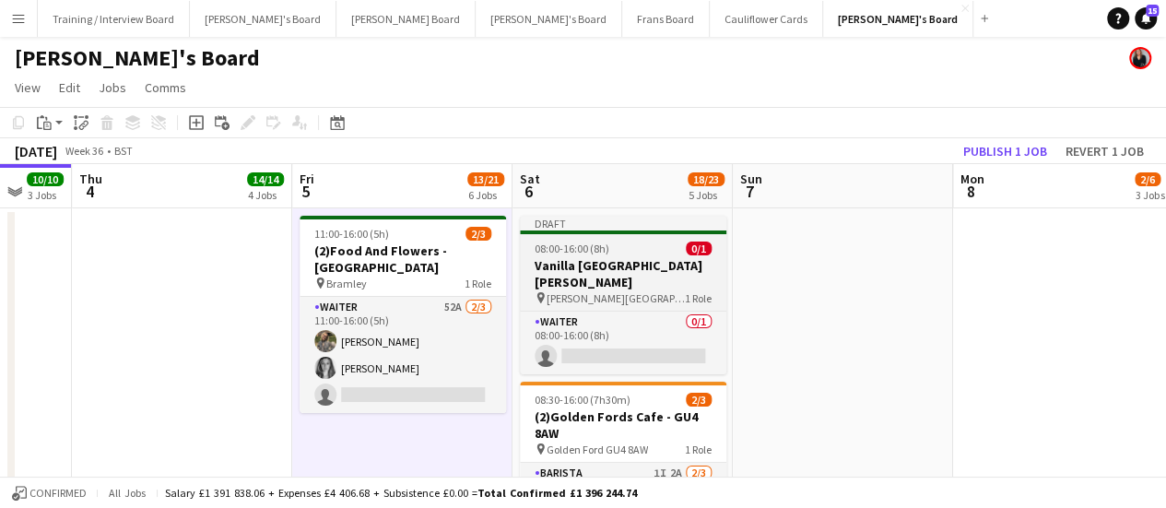
click at [652, 257] on h3 "Vanilla [GEOGRAPHIC_DATA][PERSON_NAME]" at bounding box center [623, 273] width 207 height 33
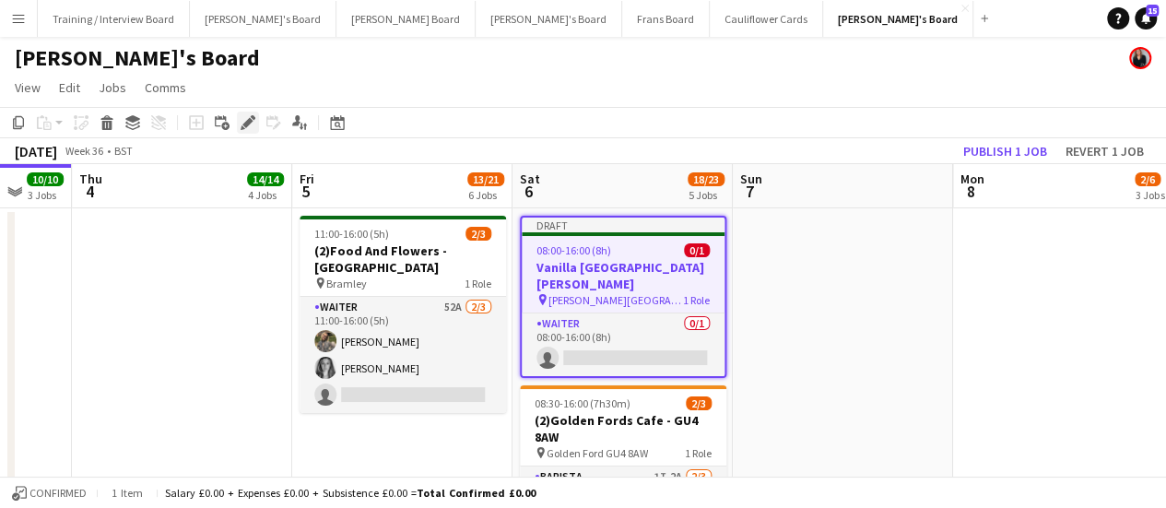
click at [251, 123] on icon at bounding box center [247, 123] width 10 height 10
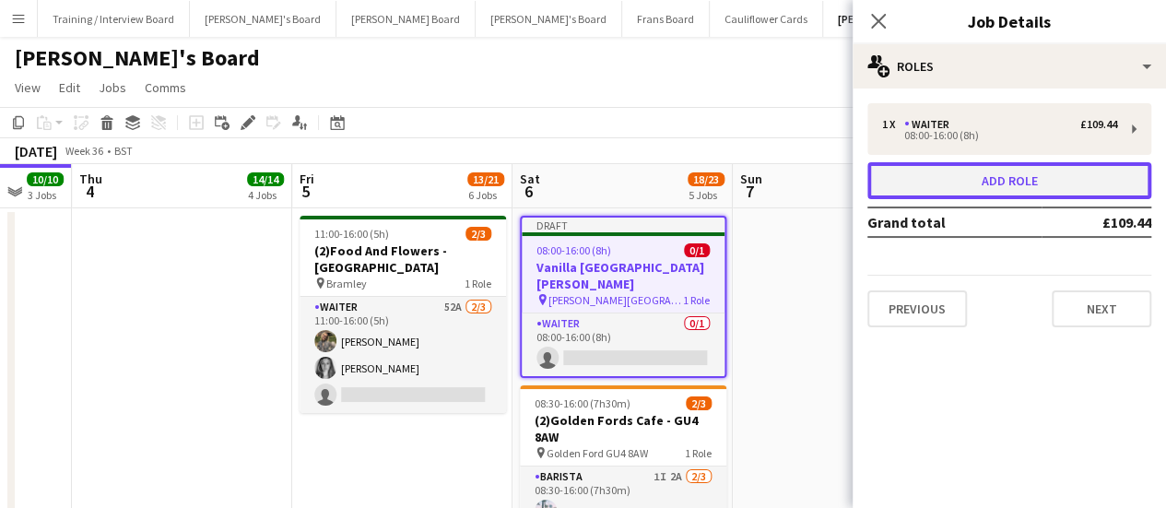
click at [1084, 182] on button "Add role" at bounding box center [1010, 180] width 284 height 37
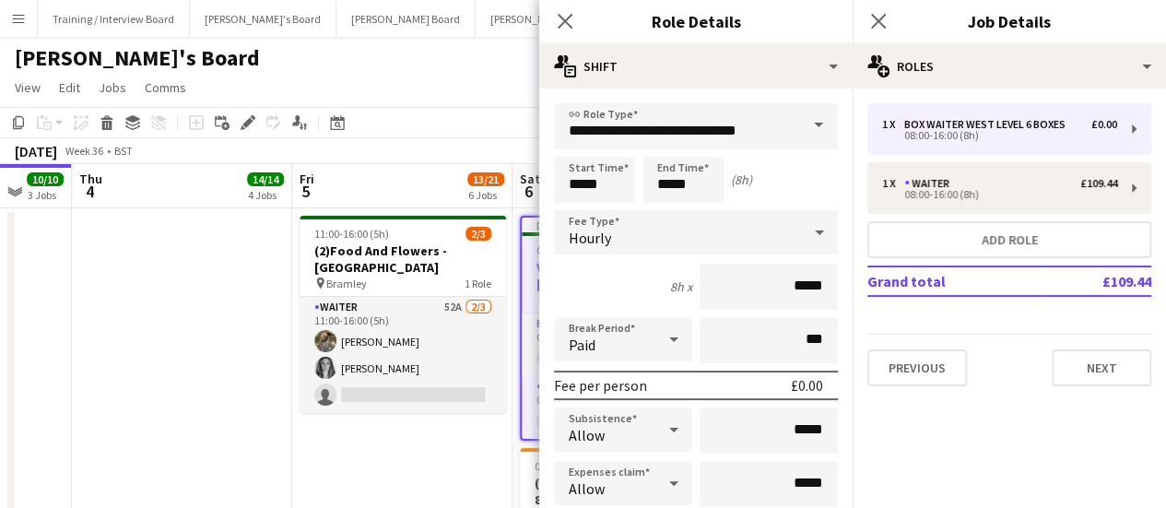
drag, startPoint x: 787, startPoint y: 128, endPoint x: 607, endPoint y: 130, distance: 179.8
click at [607, 130] on div "**********" at bounding box center [696, 126] width 284 height 46
drag, startPoint x: 784, startPoint y: 122, endPoint x: 438, endPoint y: 102, distance: 346.3
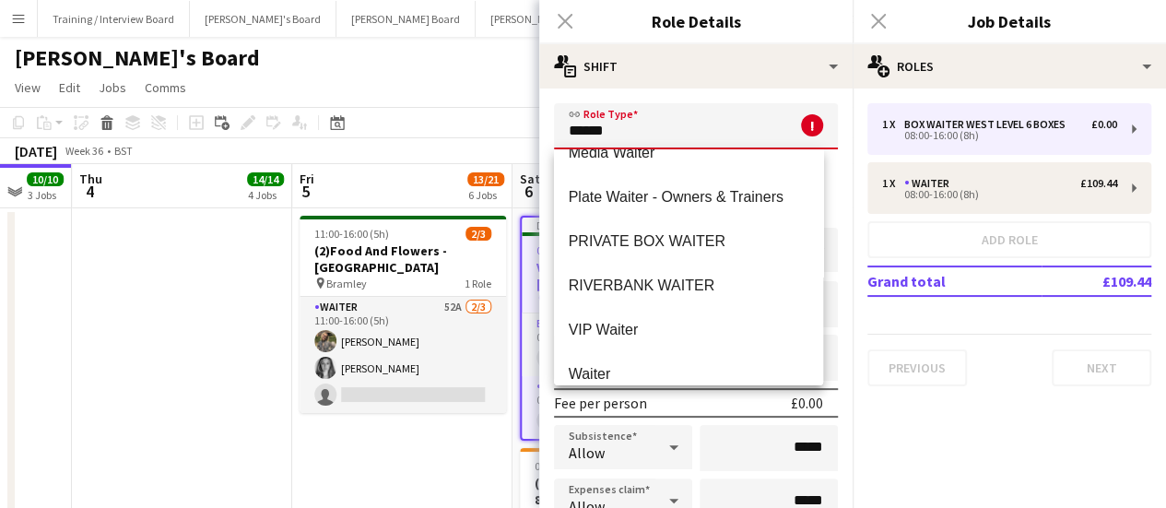
scroll to position [1094, 0]
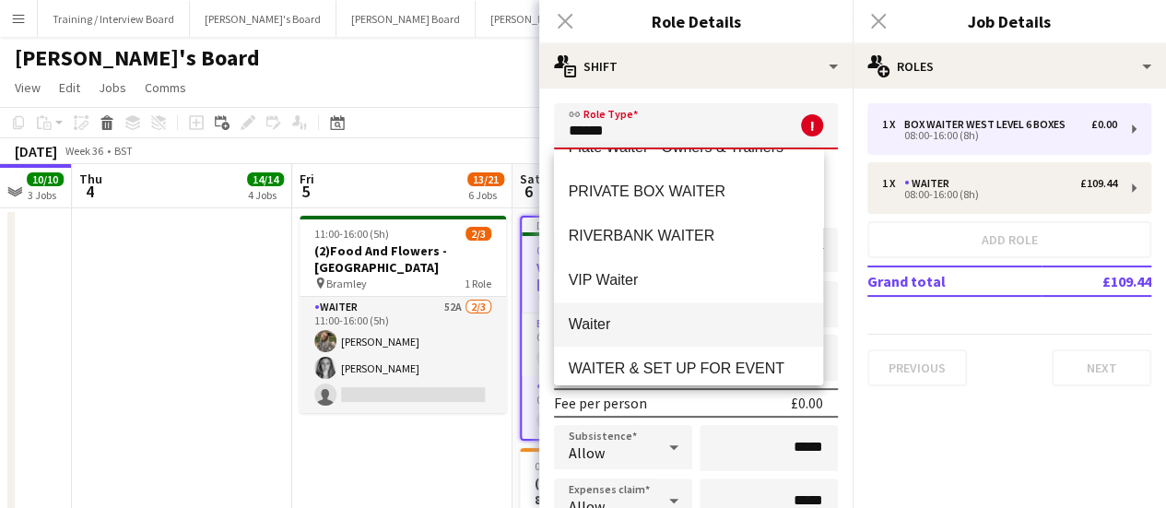
click at [712, 318] on span "Waiter" at bounding box center [689, 324] width 241 height 18
type input "******"
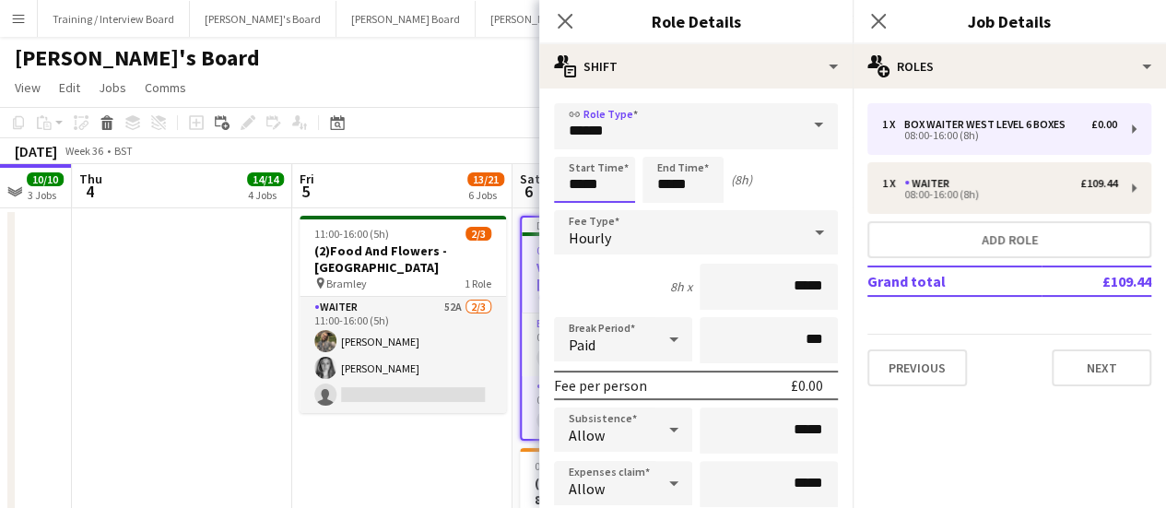
click at [582, 183] on input "*****" at bounding box center [594, 180] width 81 height 46
type input "*****"
click at [678, 183] on input "*****" at bounding box center [683, 180] width 81 height 46
type input "*****"
click at [792, 288] on input "*****" at bounding box center [769, 287] width 138 height 46
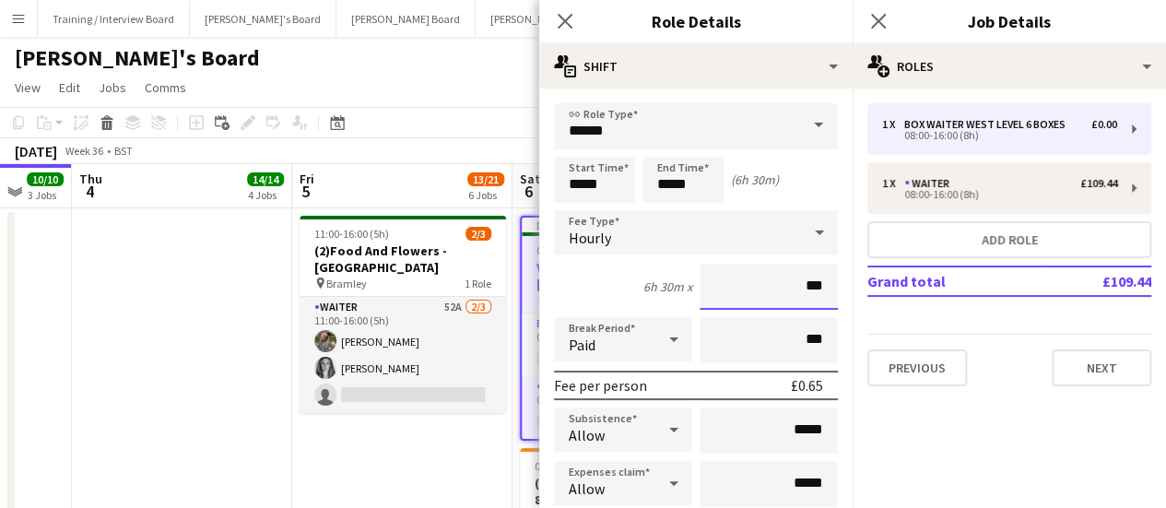
type input "**"
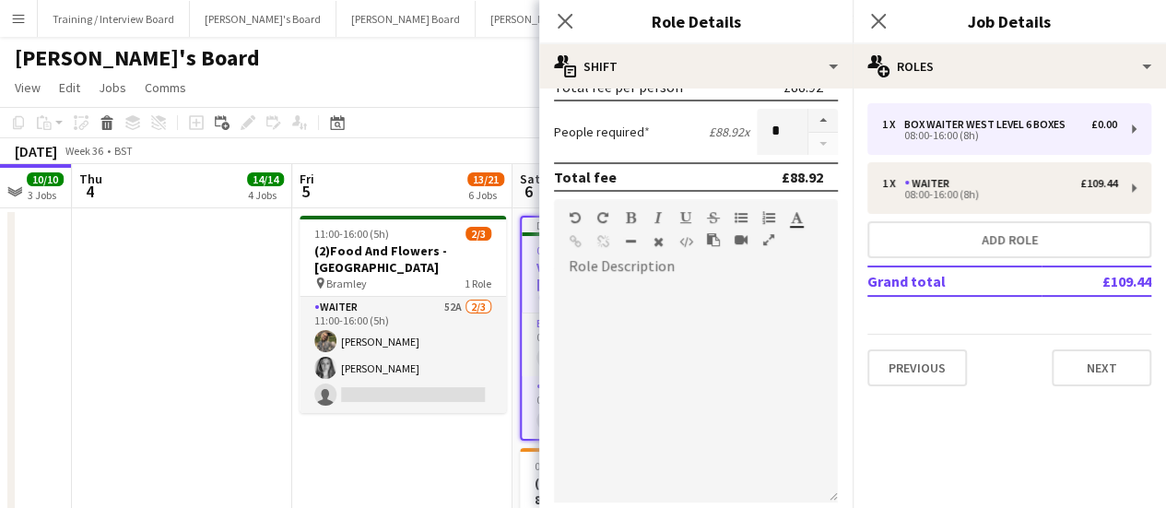
scroll to position [445, 0]
type input "******"
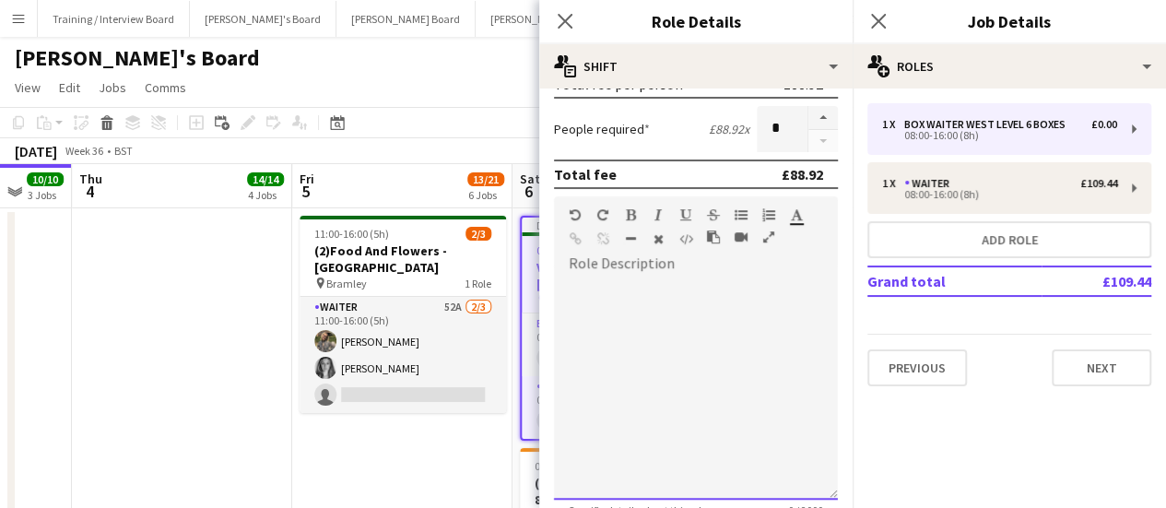
click at [703, 323] on div at bounding box center [696, 388] width 284 height 221
paste div
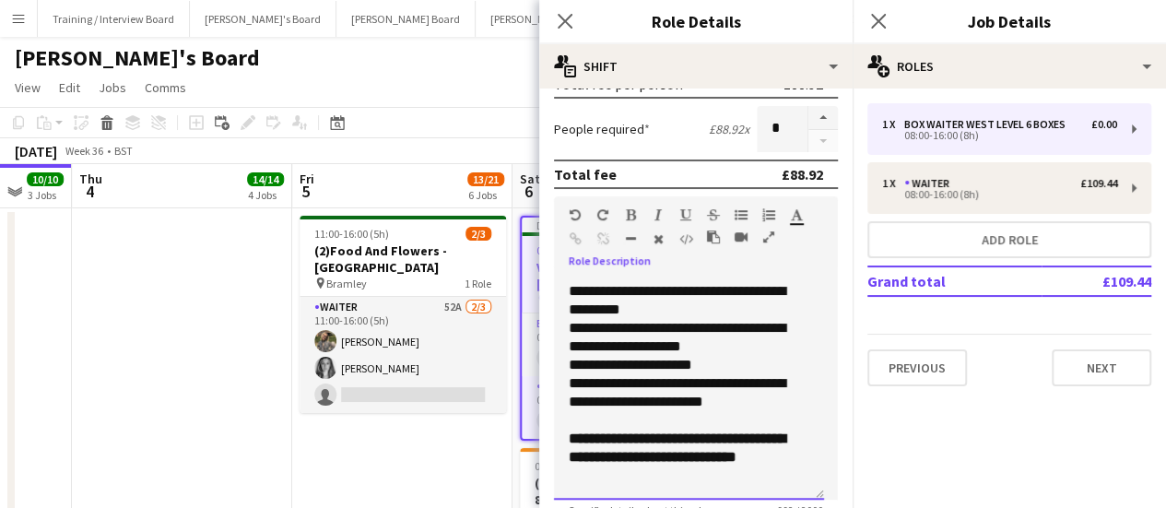
scroll to position [645, 0]
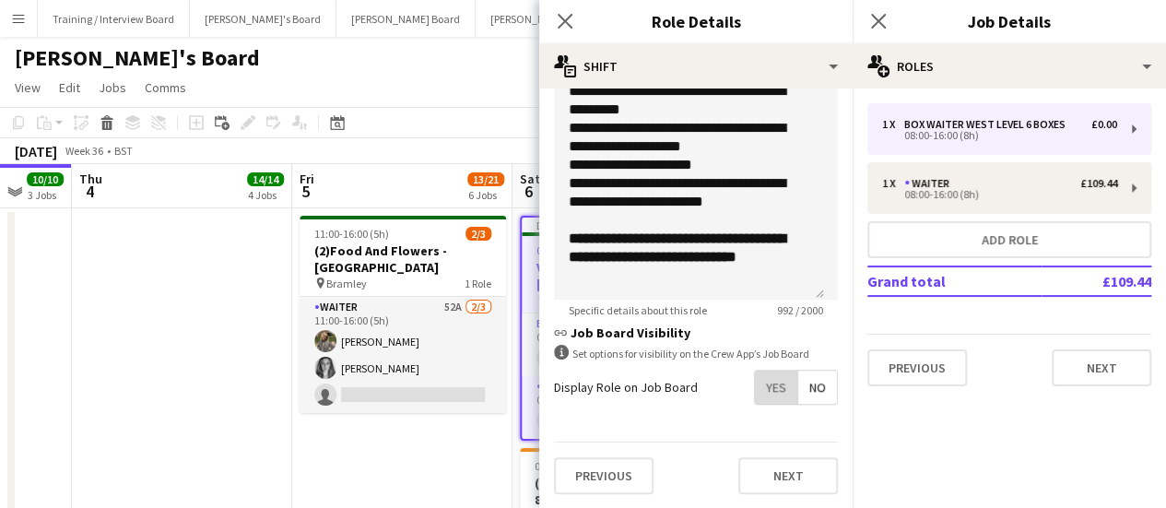
click at [762, 393] on span "Yes" at bounding box center [776, 387] width 42 height 33
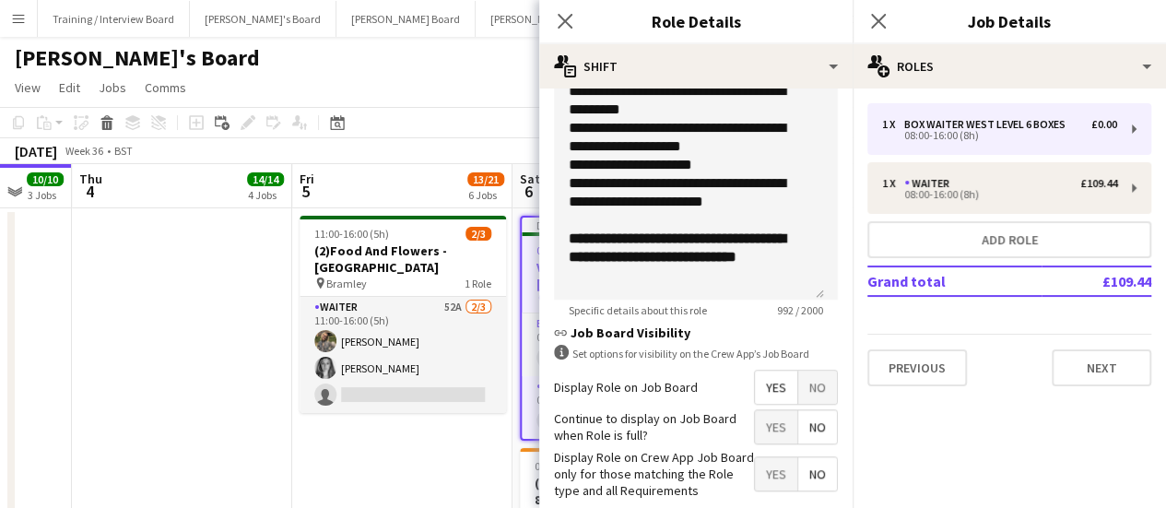
scroll to position [739, 0]
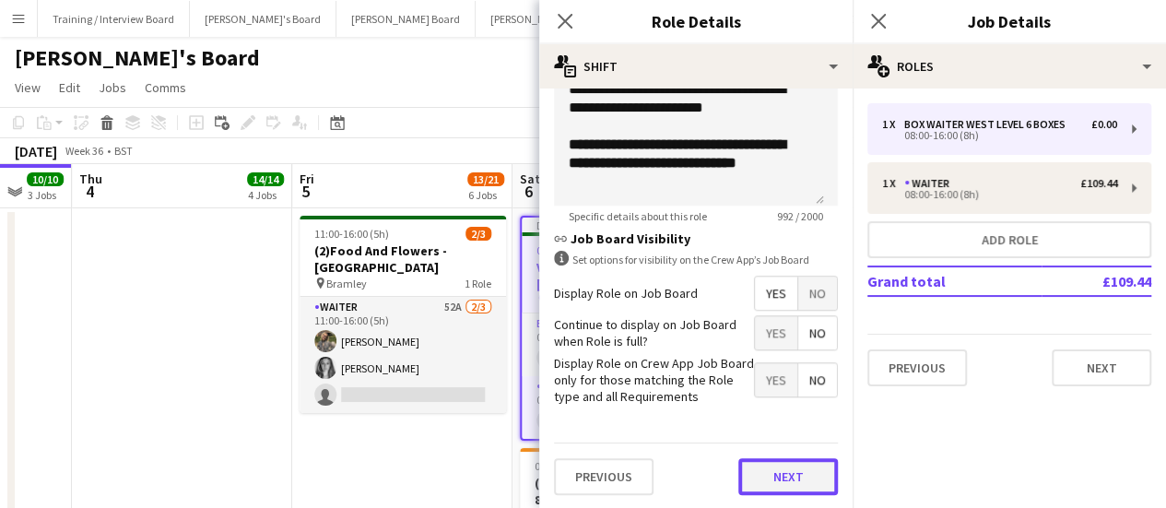
click at [813, 479] on button "Next" at bounding box center [789, 476] width 100 height 37
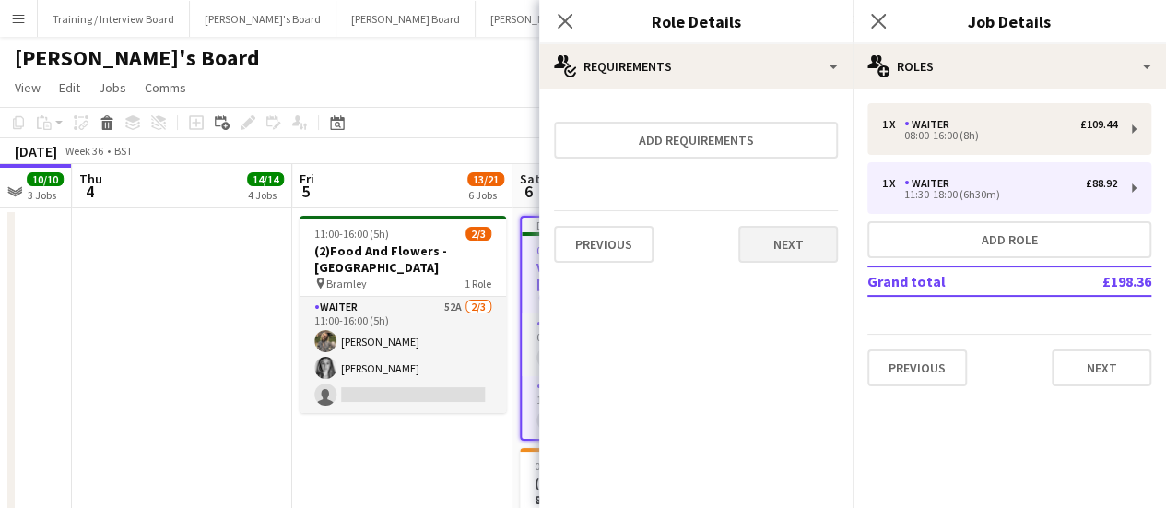
scroll to position [0, 0]
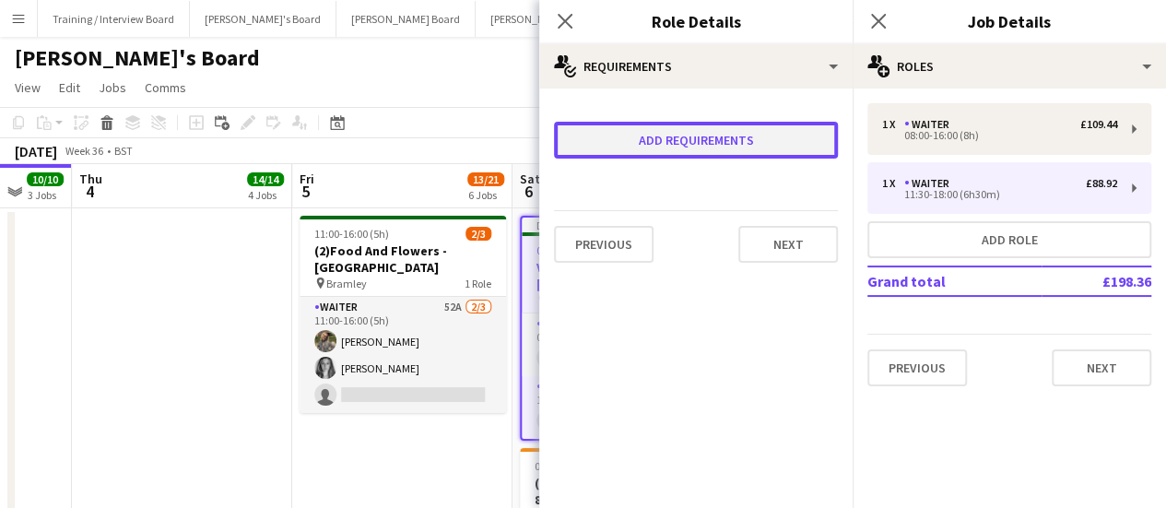
click at [699, 148] on button "Add requirements" at bounding box center [696, 140] width 284 height 37
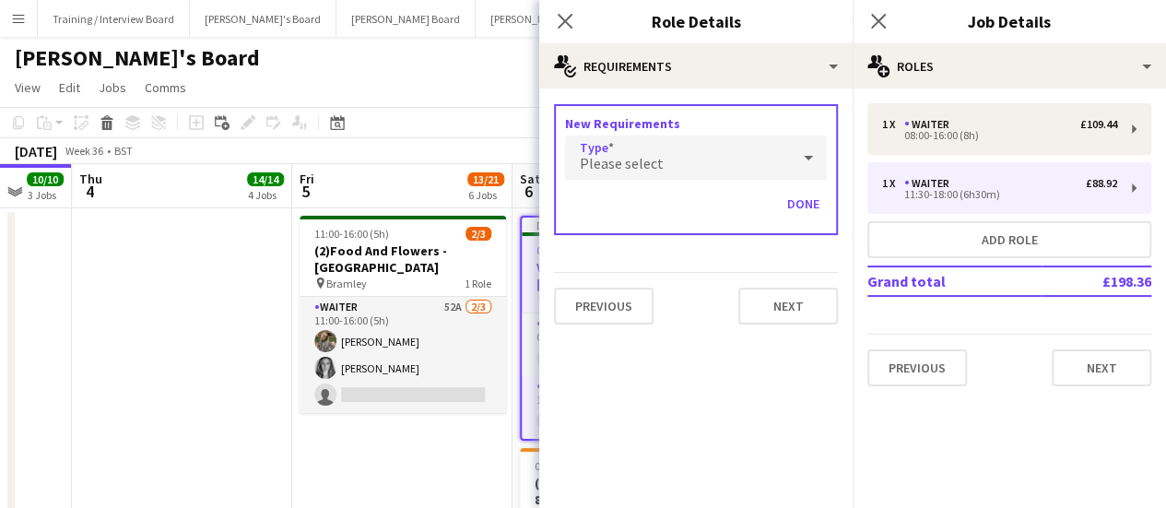
click at [692, 160] on div "Please select" at bounding box center [677, 158] width 225 height 44
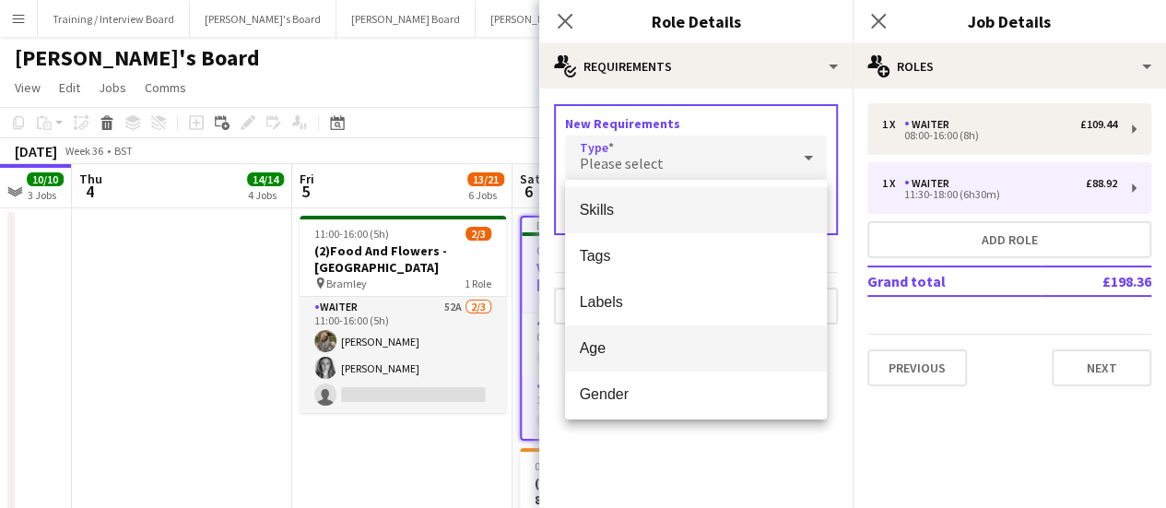
click at [656, 337] on mat-option "Age" at bounding box center [696, 348] width 262 height 46
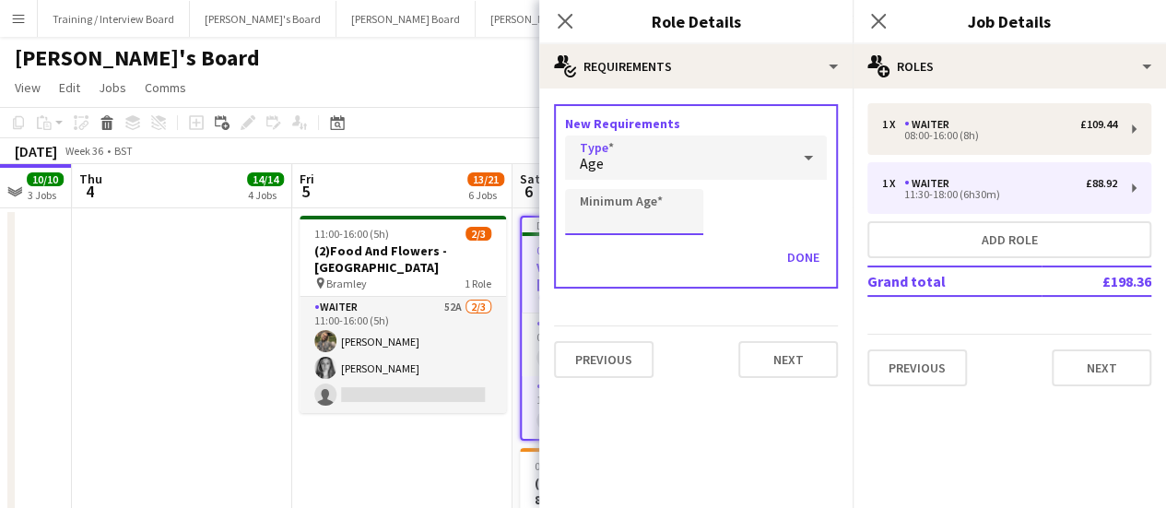
click at [638, 222] on input "Minimum Age" at bounding box center [634, 212] width 138 height 46
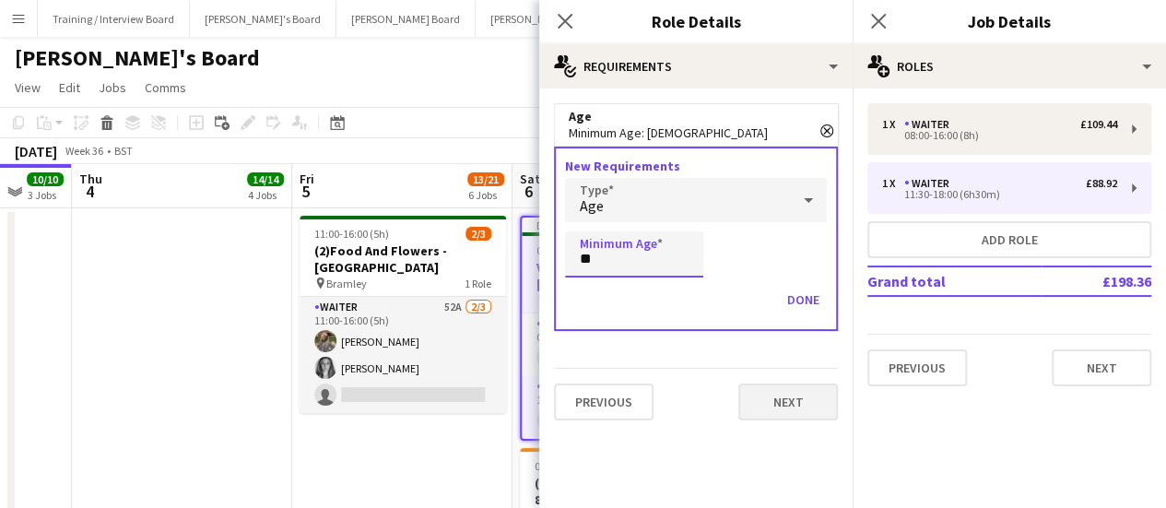
type input "**"
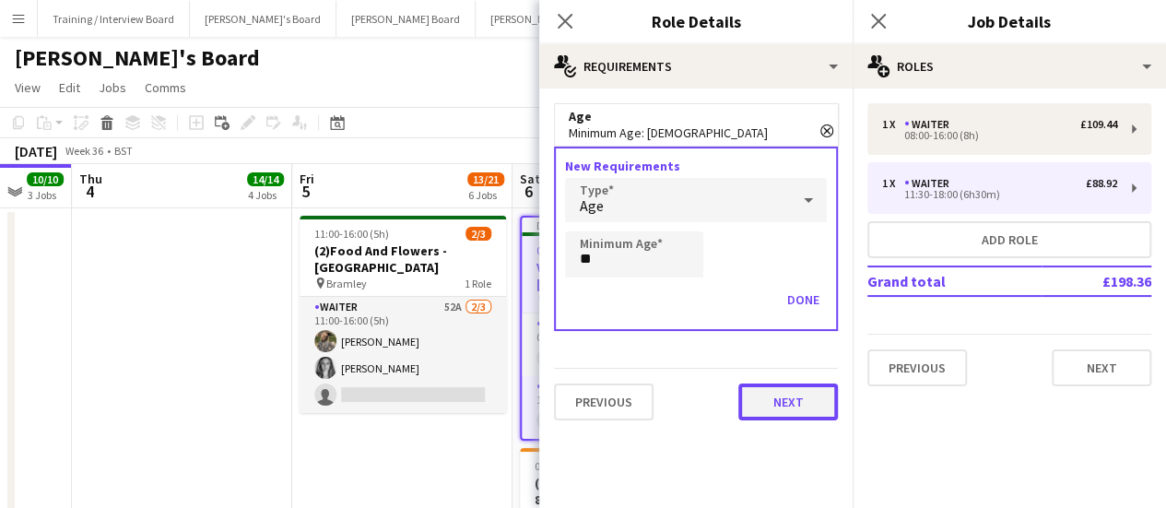
click at [800, 393] on button "Next" at bounding box center [789, 402] width 100 height 37
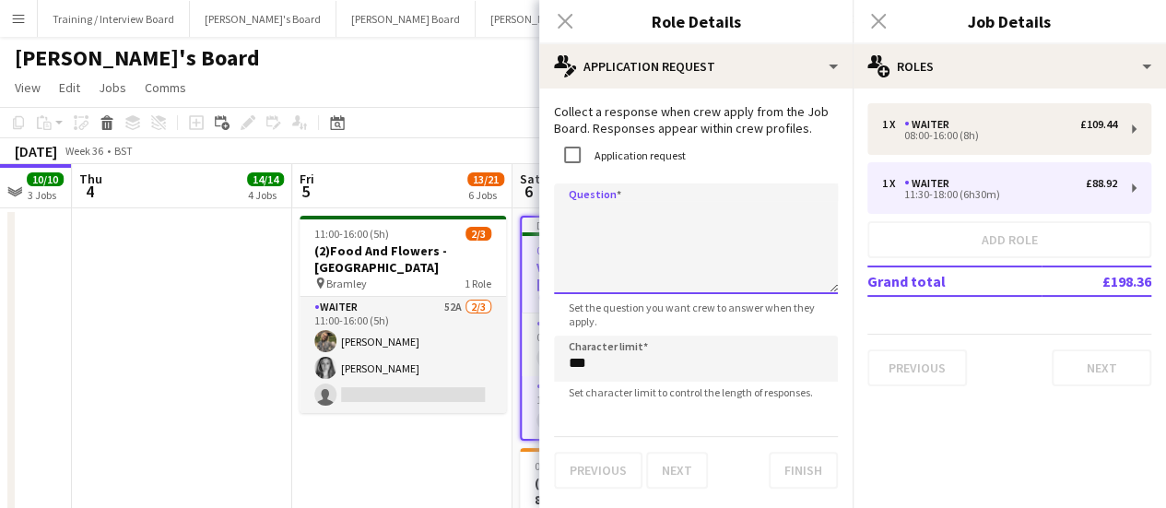
click at [655, 215] on textarea "Question" at bounding box center [696, 238] width 284 height 111
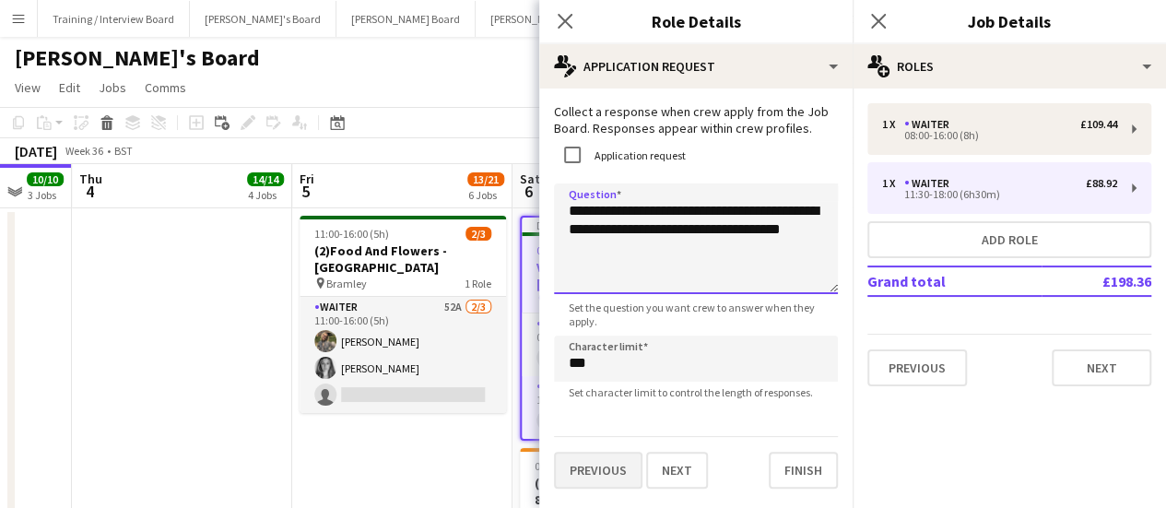
type textarea "**********"
click at [599, 468] on button "Previous" at bounding box center [598, 470] width 89 height 37
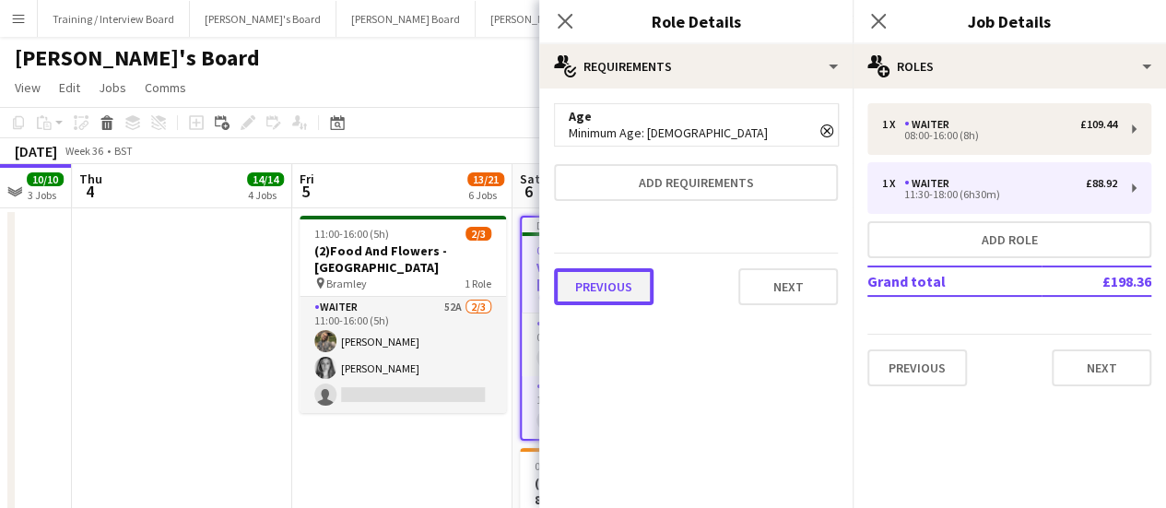
click at [635, 292] on button "Previous" at bounding box center [604, 286] width 100 height 37
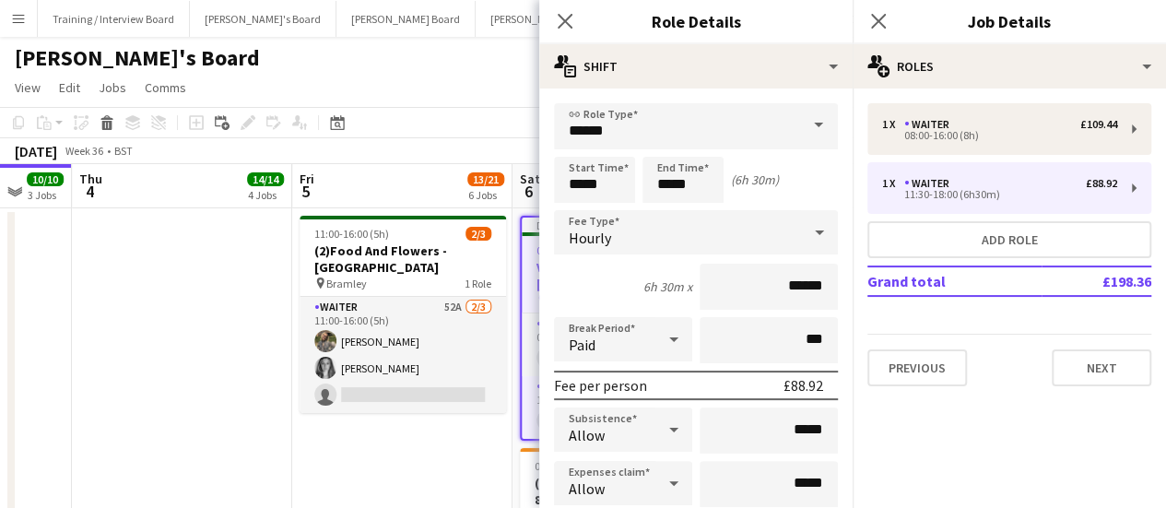
scroll to position [321, 0]
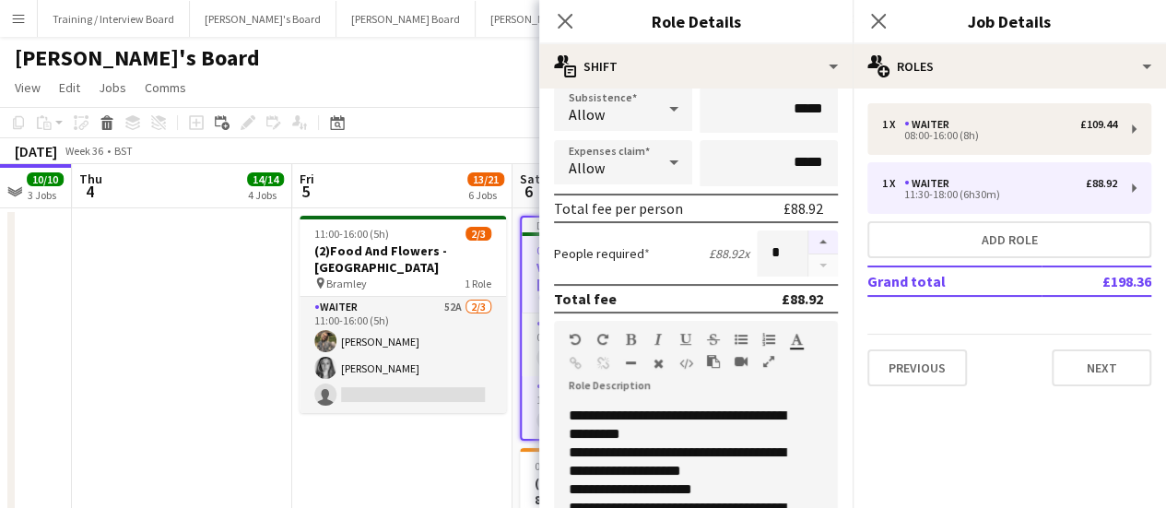
click at [809, 237] on button "button" at bounding box center [824, 243] width 30 height 24
type input "*"
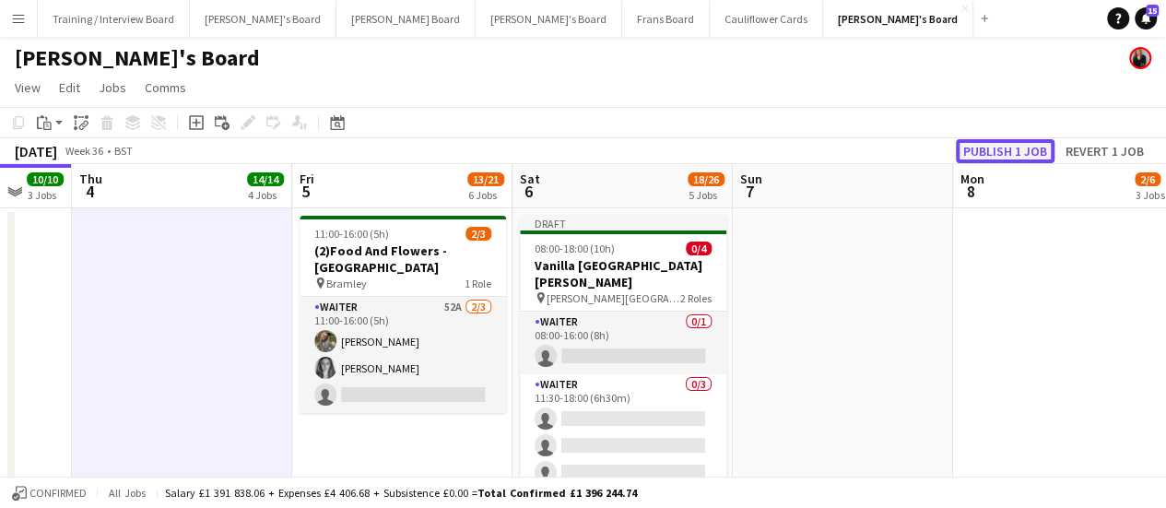
click at [1021, 149] on button "Publish 1 job" at bounding box center [1005, 151] width 99 height 24
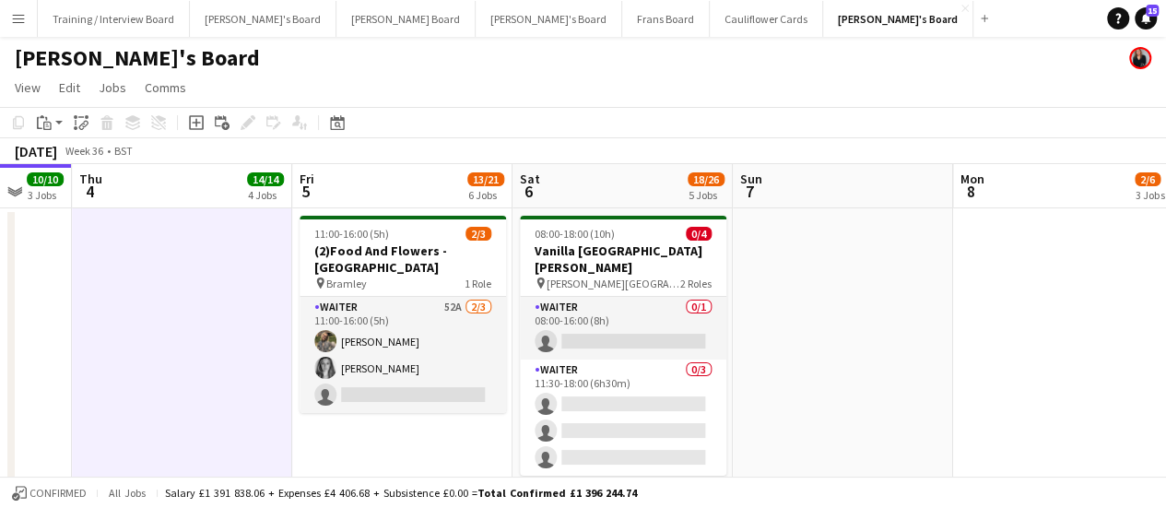
click at [1021, 149] on div "[DATE] Week 36 • BST" at bounding box center [583, 151] width 1166 height 26
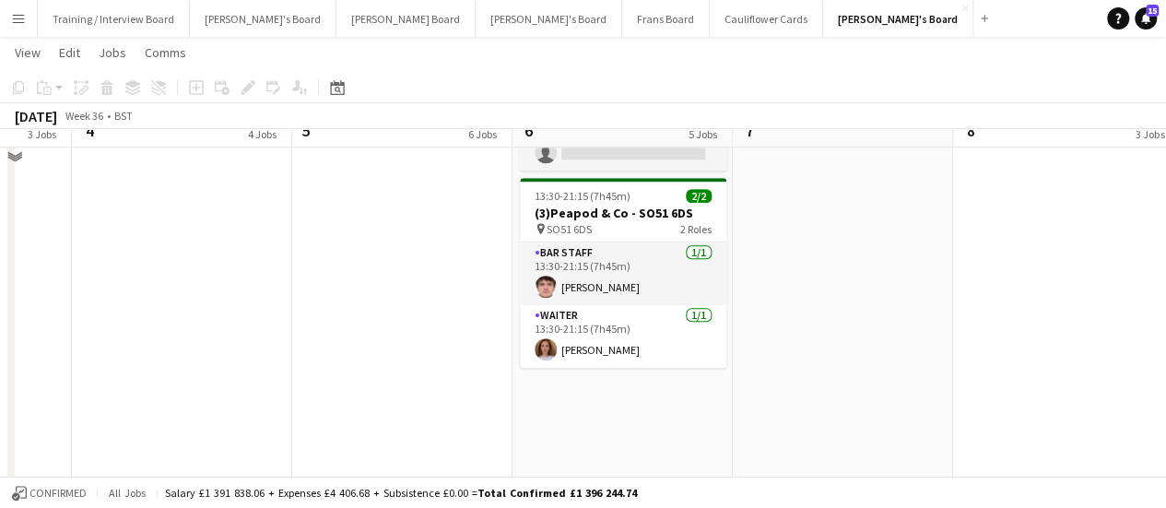
scroll to position [482, 0]
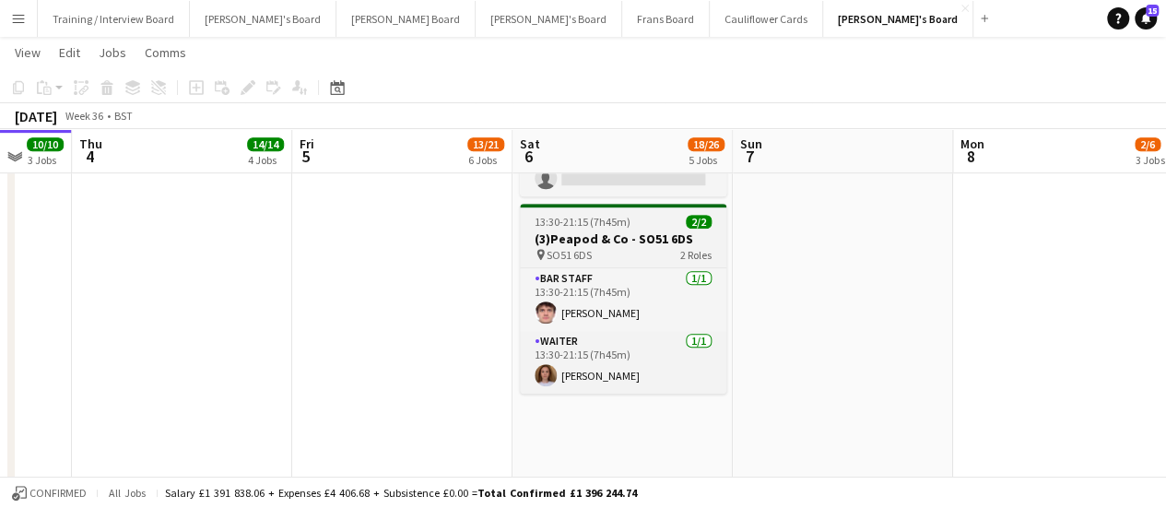
click at [573, 235] on h3 "(3)Peapod & Co - SO51 6DS" at bounding box center [623, 239] width 207 height 17
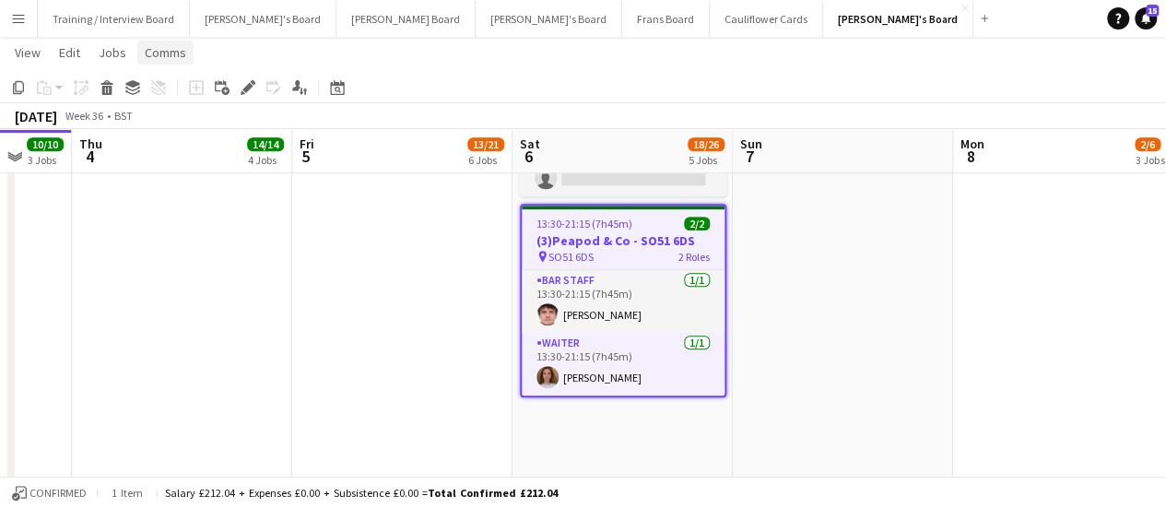
click at [181, 48] on span "Comms" at bounding box center [165, 52] width 41 height 17
click at [207, 100] on span "Notify confirmed crew" at bounding box center [213, 92] width 124 height 17
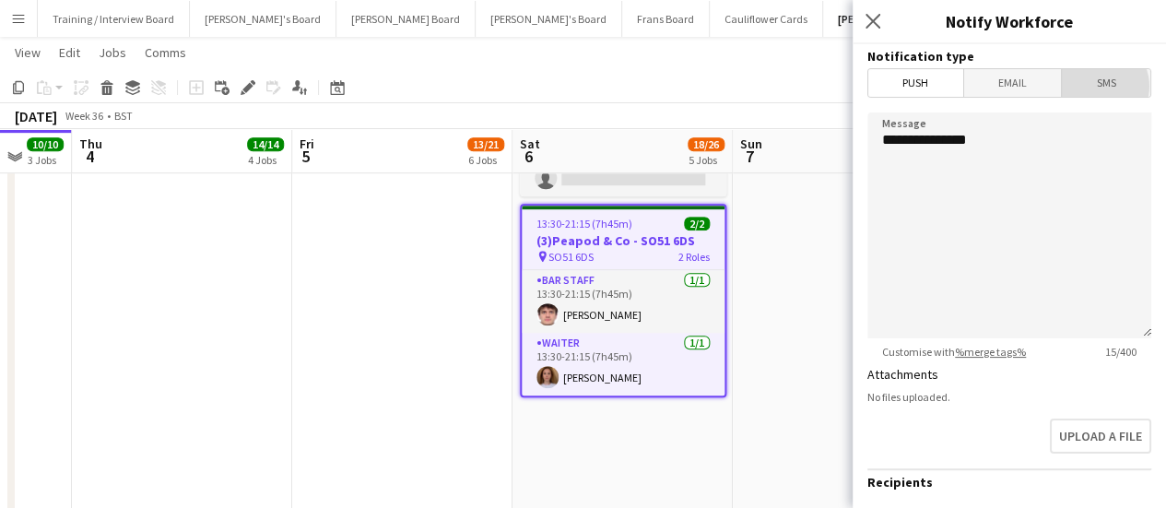
click at [1087, 86] on span "SMS" at bounding box center [1106, 83] width 89 height 28
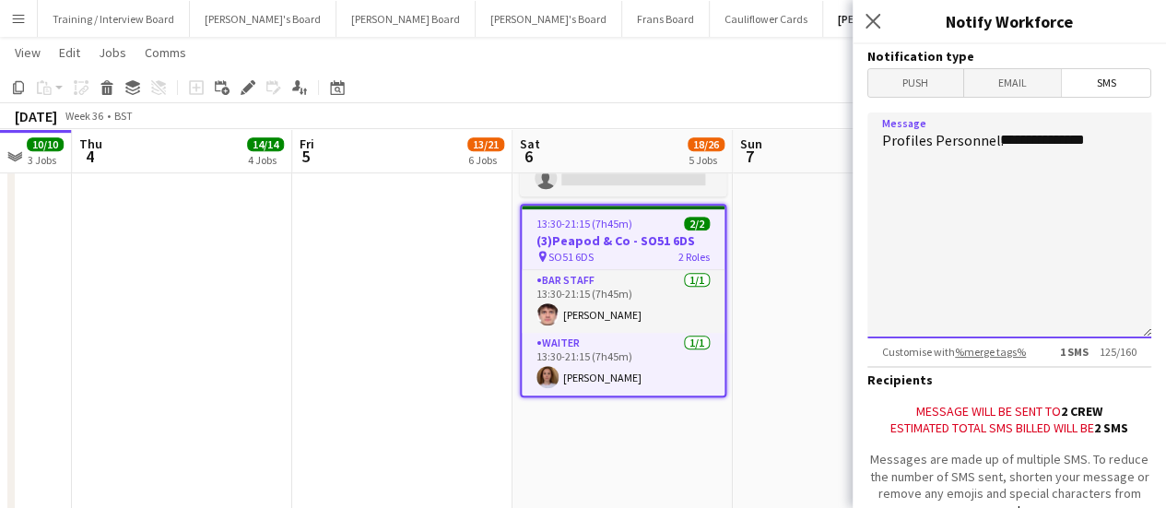
click at [1113, 133] on textarea "**********" at bounding box center [1010, 225] width 284 height 226
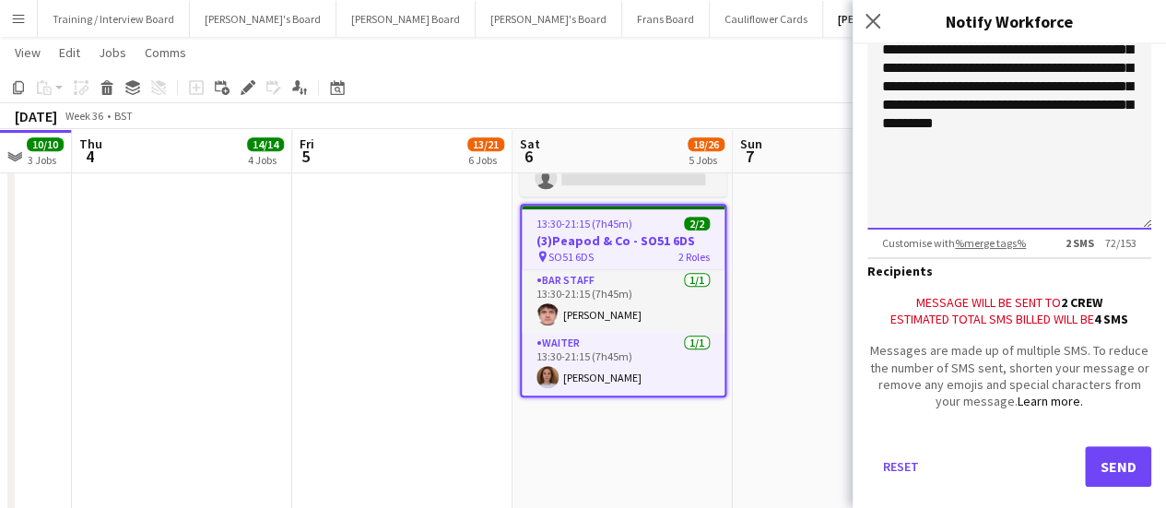
scroll to position [118, 0]
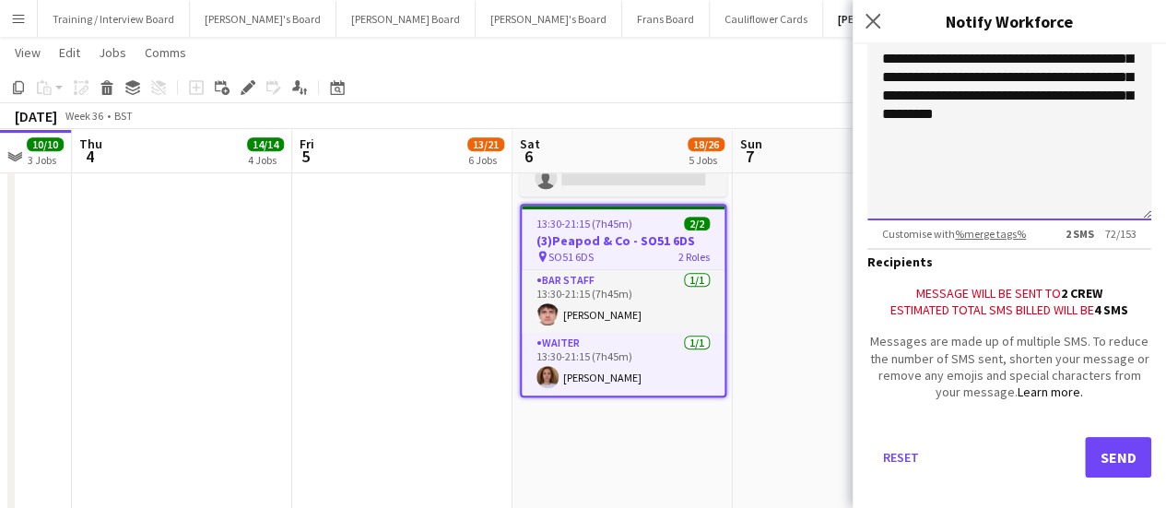
type textarea "**********"
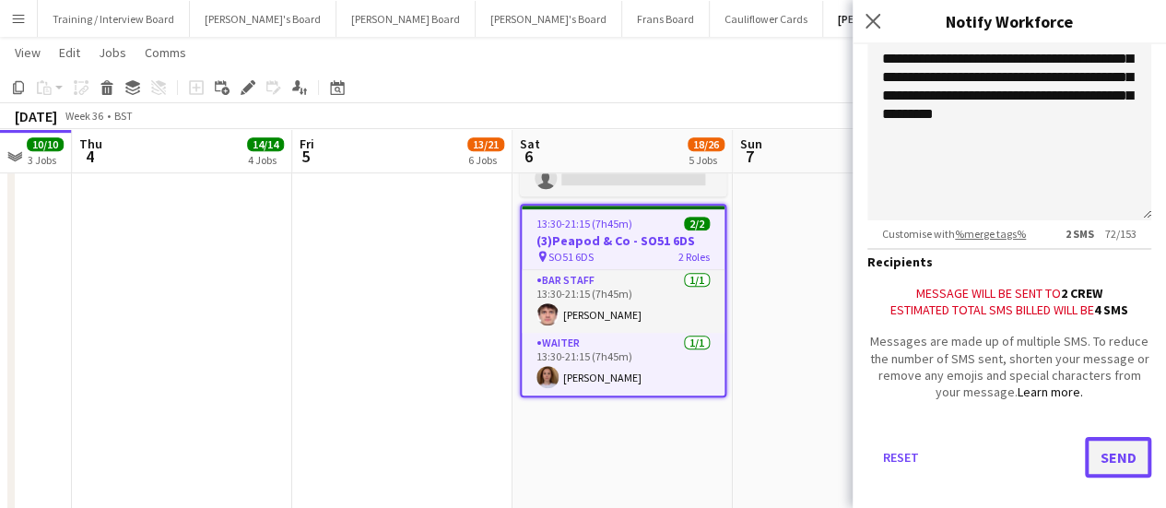
click at [1112, 453] on button "Send" at bounding box center [1118, 457] width 66 height 41
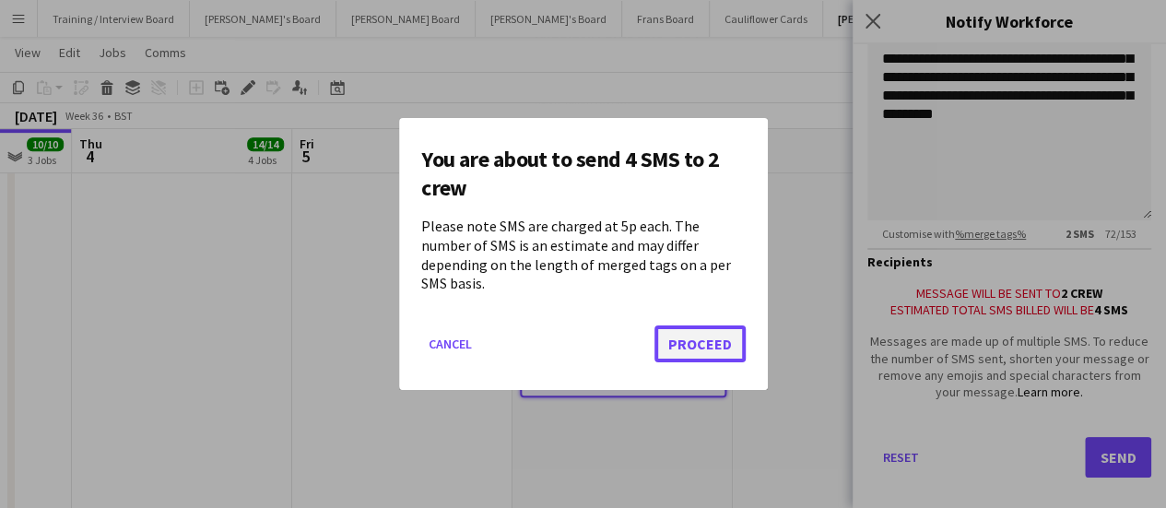
click at [714, 333] on button "Proceed" at bounding box center [700, 343] width 91 height 37
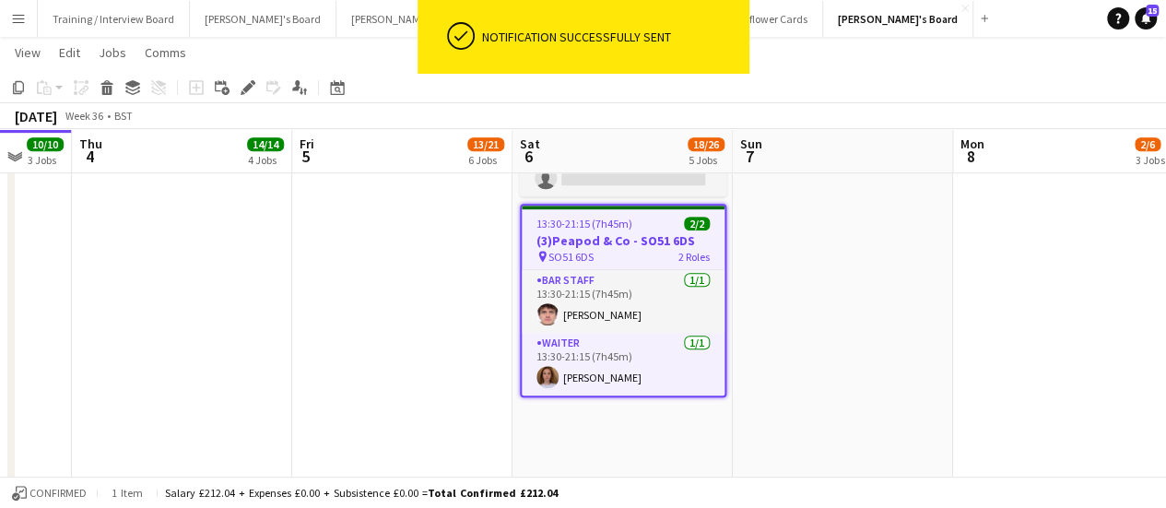
click at [649, 251] on div "pin SO51 6DS 2 Roles" at bounding box center [623, 256] width 203 height 15
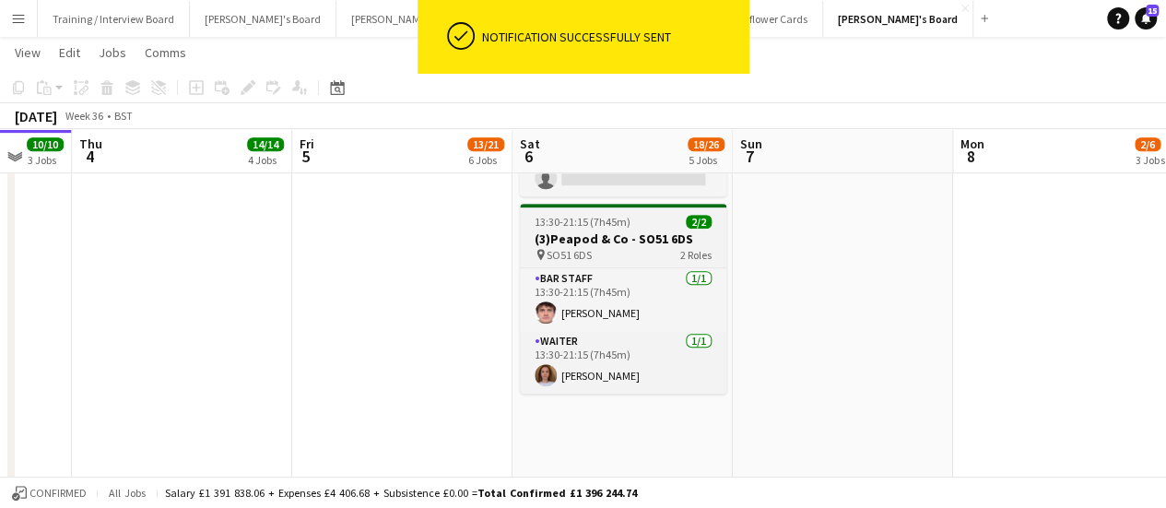
click at [616, 234] on h3 "(3)Peapod & Co - SO51 6DS" at bounding box center [623, 239] width 207 height 17
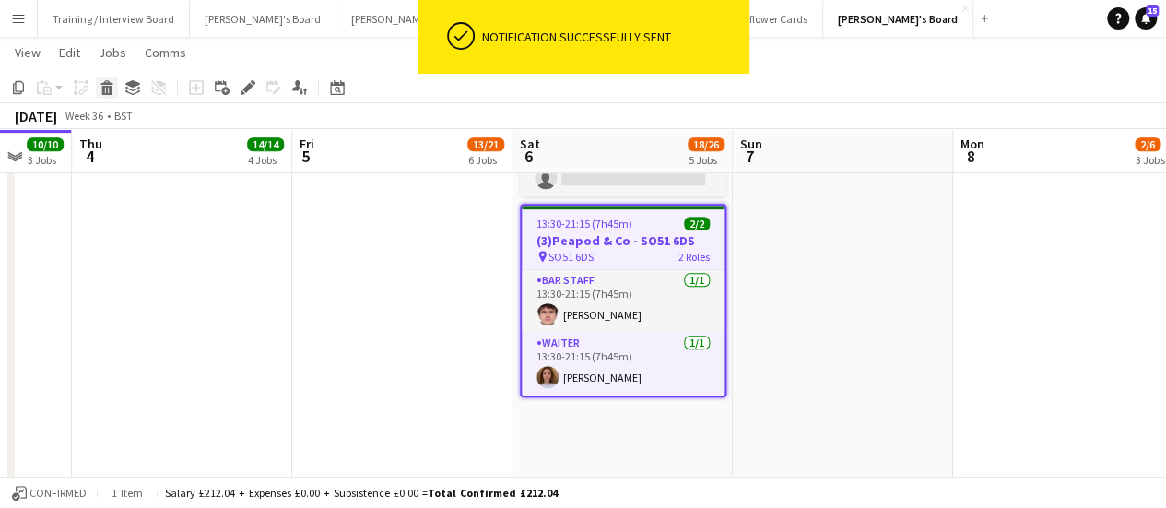
click at [111, 88] on icon at bounding box center [107, 90] width 10 height 9
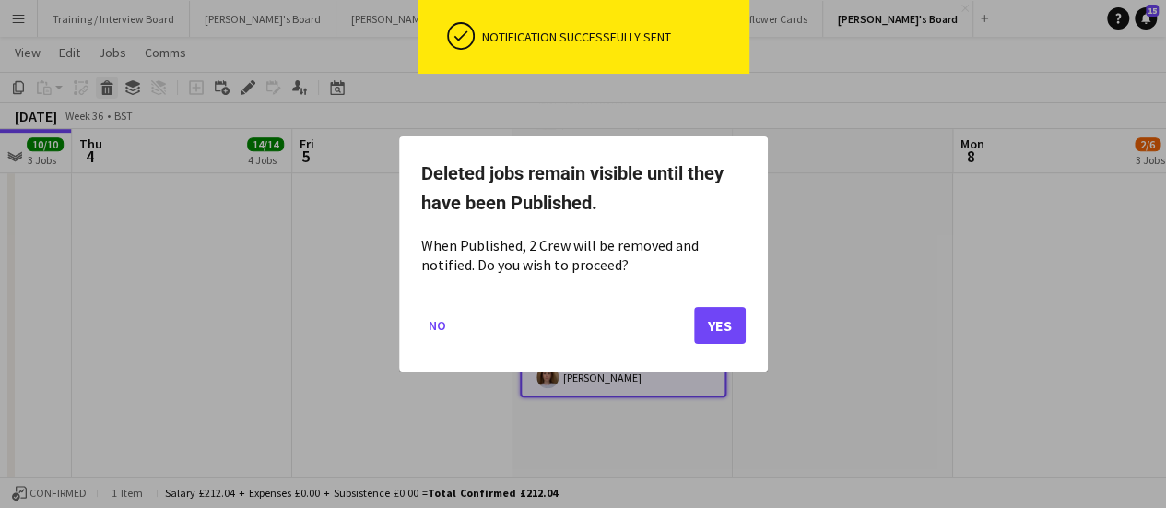
click at [111, 88] on div at bounding box center [583, 254] width 1166 height 508
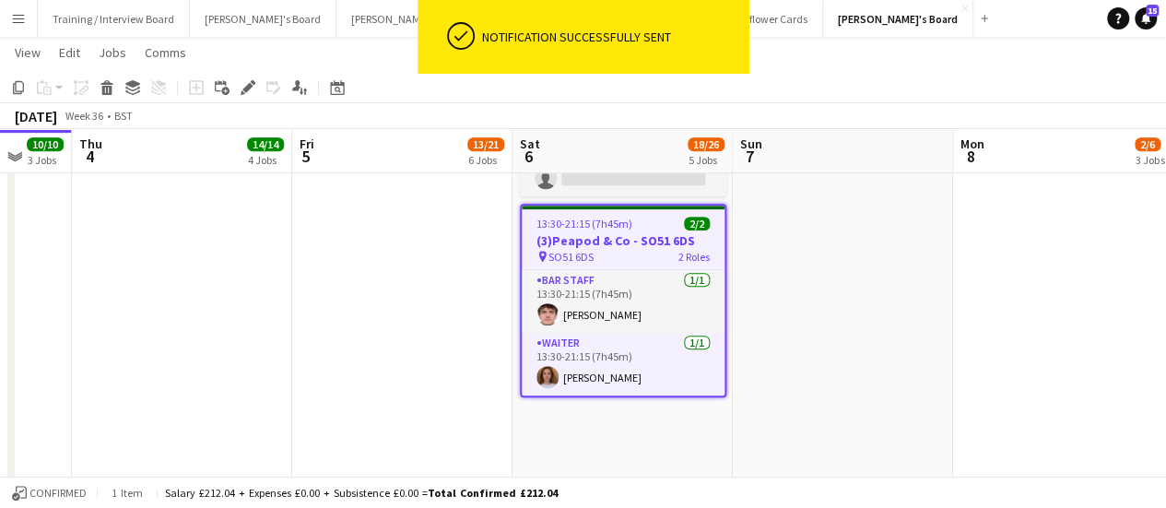
click at [570, 196] on app-date-cell "08:00-18:00 (10h) 0/4 Vanilla Bean@[PERSON_NAME] Park KT8 9BS pin [PERSON_NAME]…" at bounding box center [623, 352] width 220 height 1256
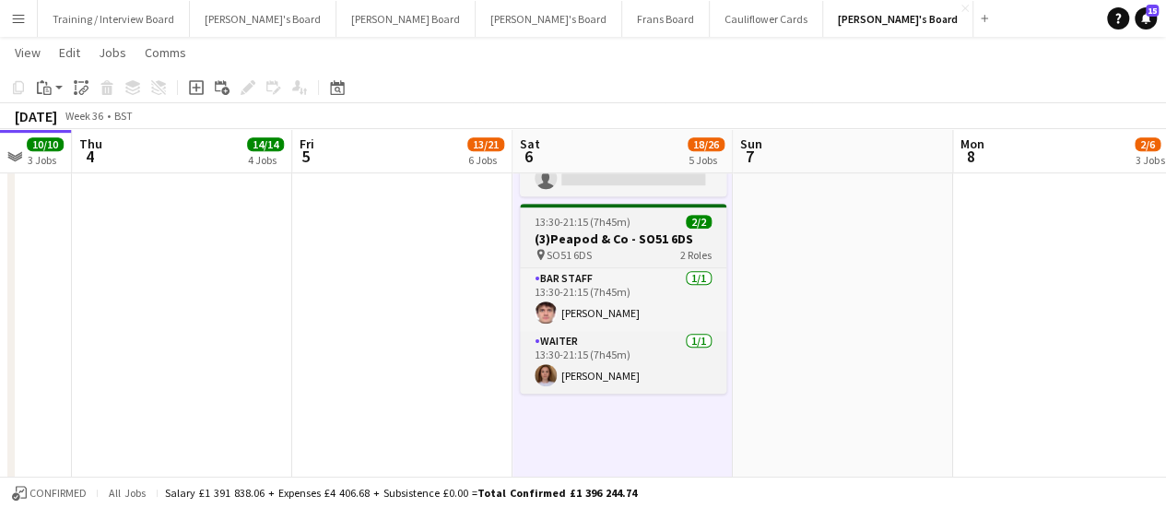
click at [564, 240] on h3 "(3)Peapod & Co - SO51 6DS" at bounding box center [623, 239] width 207 height 17
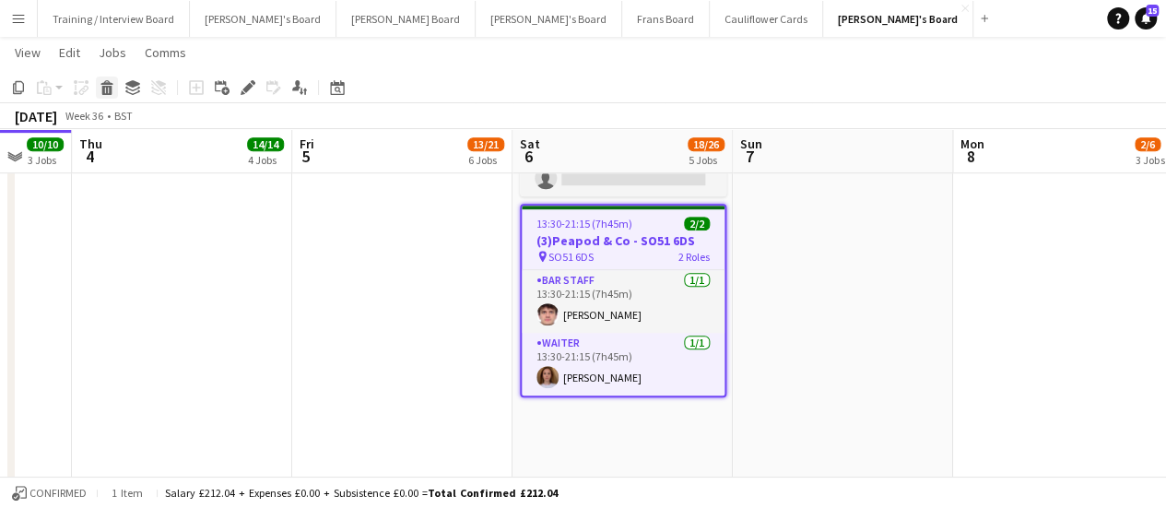
click at [110, 89] on icon at bounding box center [107, 90] width 10 height 9
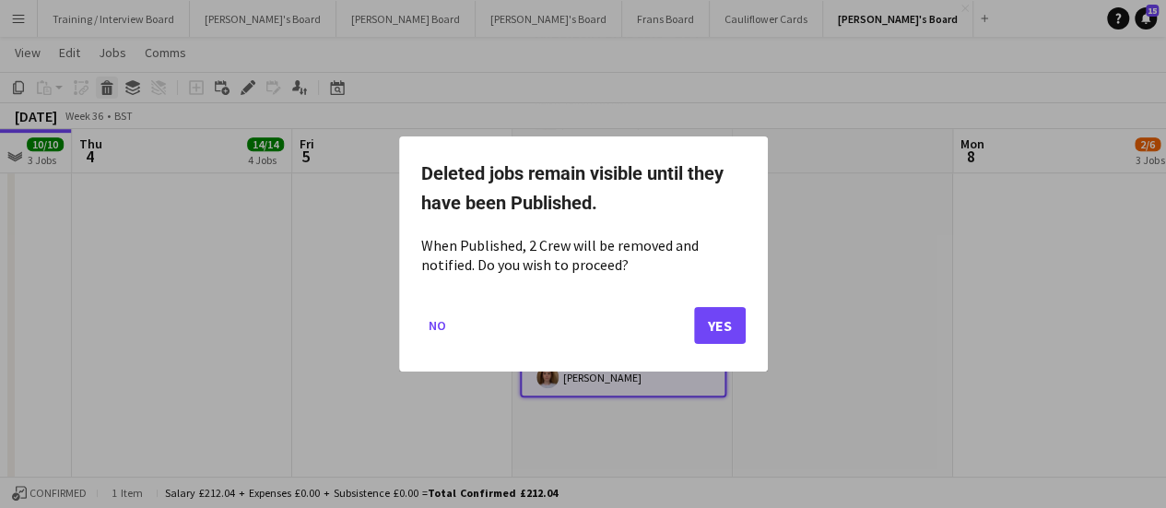
scroll to position [0, 0]
click at [731, 324] on button "Yes" at bounding box center [720, 325] width 52 height 37
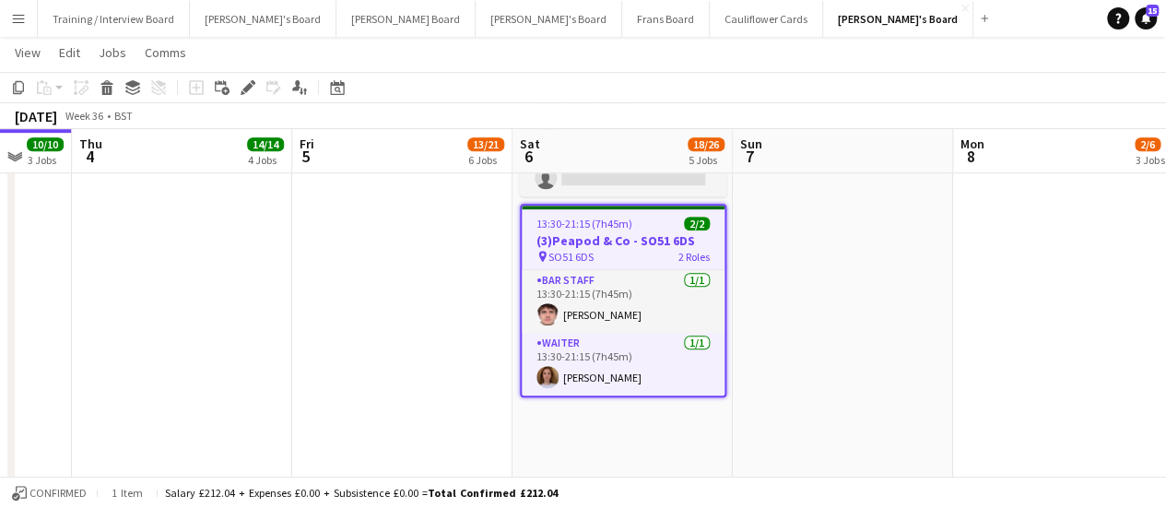
scroll to position [482, 0]
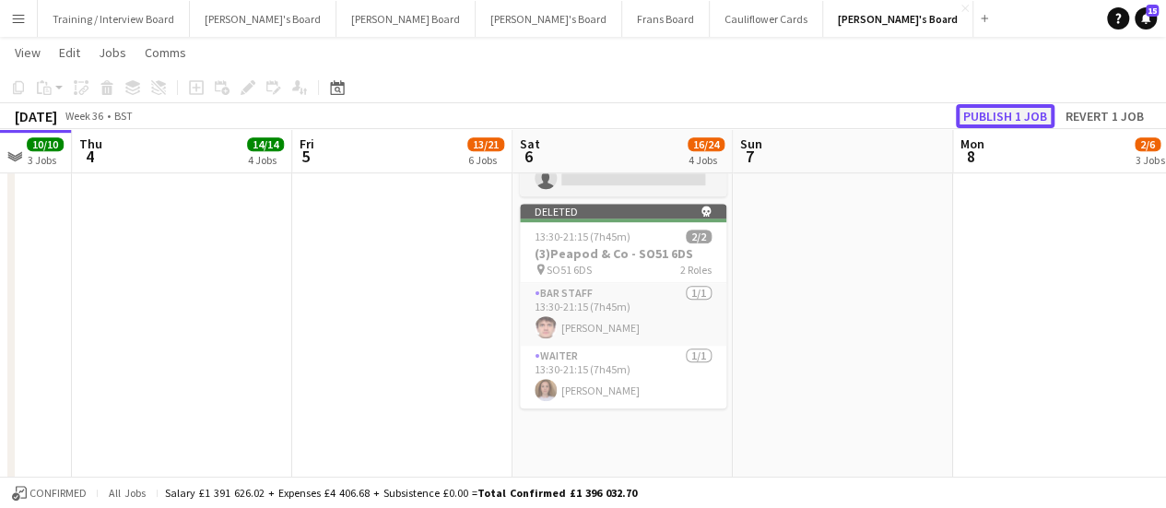
click at [1034, 109] on button "Publish 1 job" at bounding box center [1005, 116] width 99 height 24
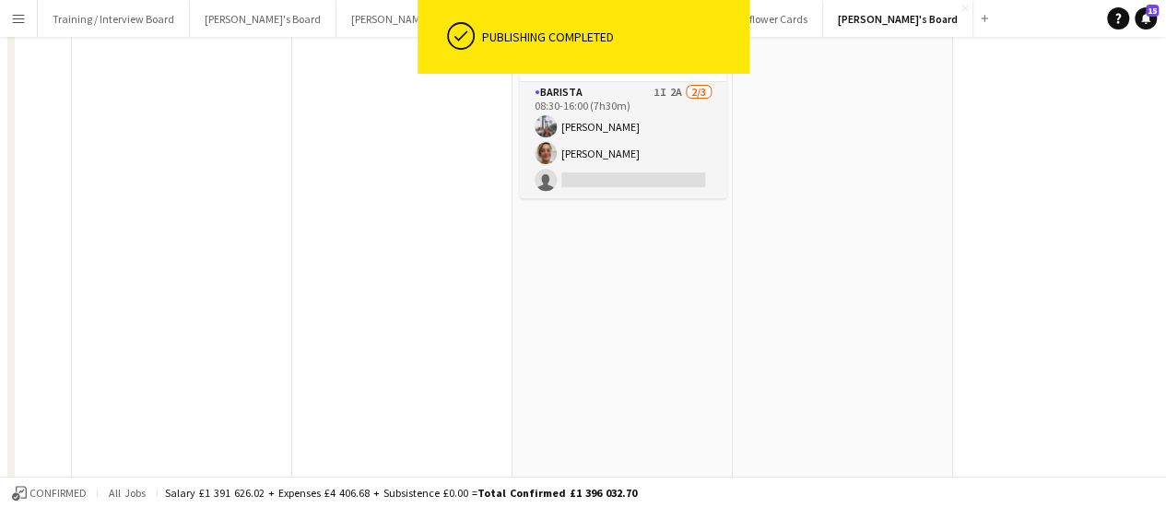
scroll to position [0, 0]
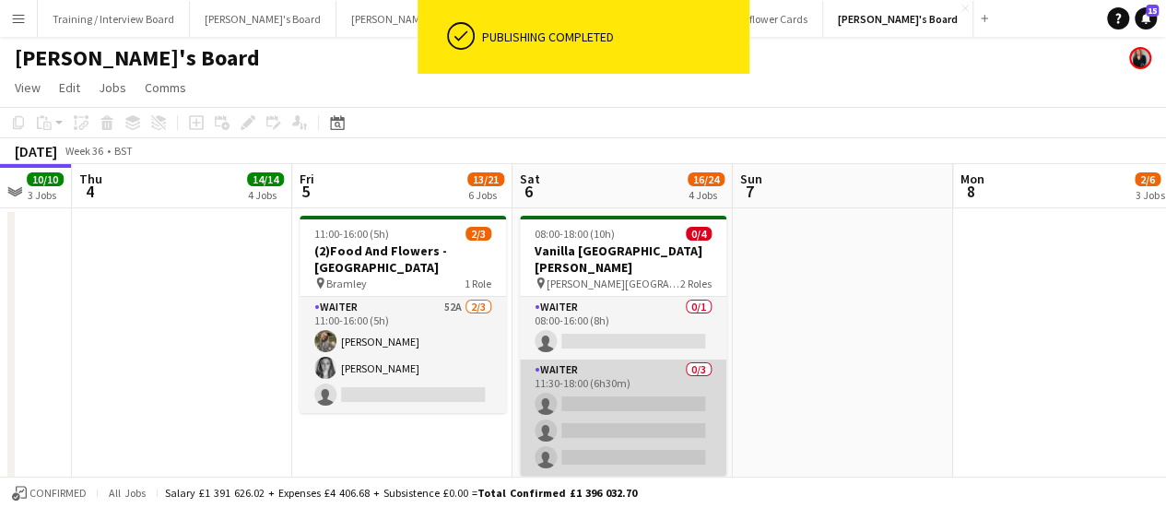
click at [630, 392] on app-card-role "Waiter 0/3 11:30-18:00 (6h30m) single-neutral-actions single-neutral-actions si…" at bounding box center [623, 418] width 207 height 116
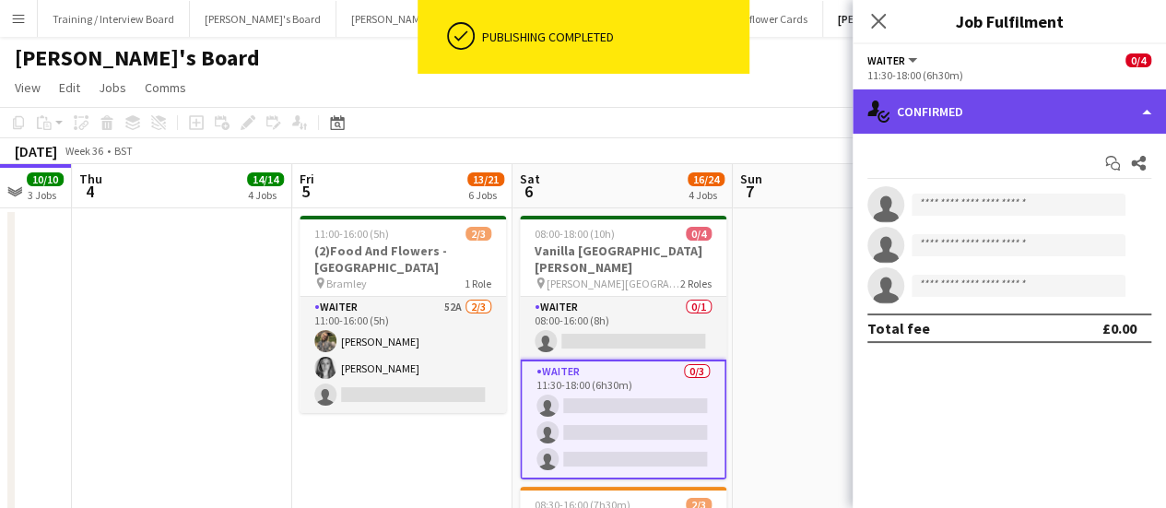
click at [944, 119] on div "single-neutral-actions-check-2 Confirmed" at bounding box center [1009, 111] width 313 height 44
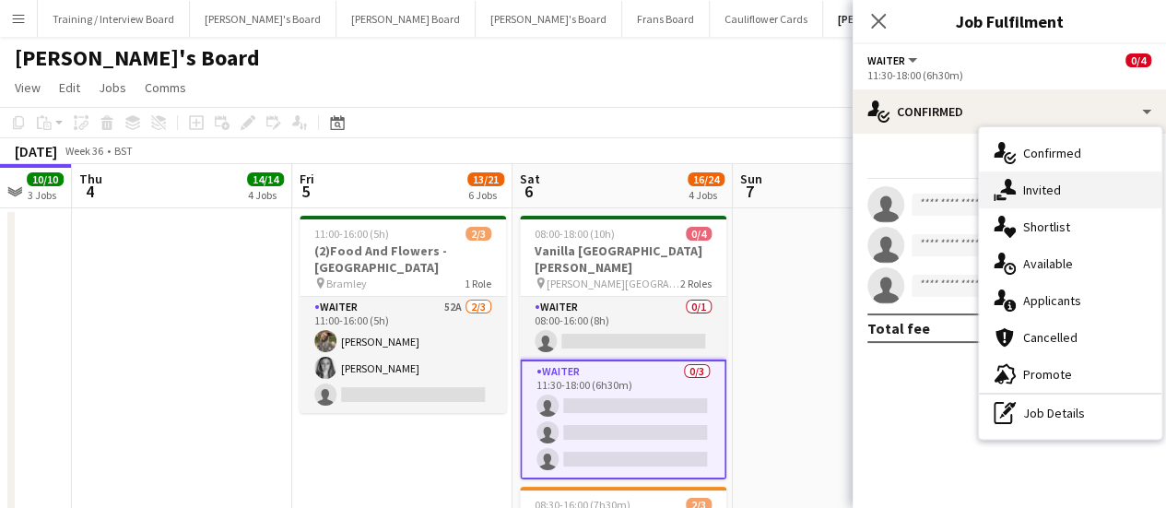
click at [1019, 191] on div "single-neutral-actions-share-1 Invited" at bounding box center [1070, 189] width 183 height 37
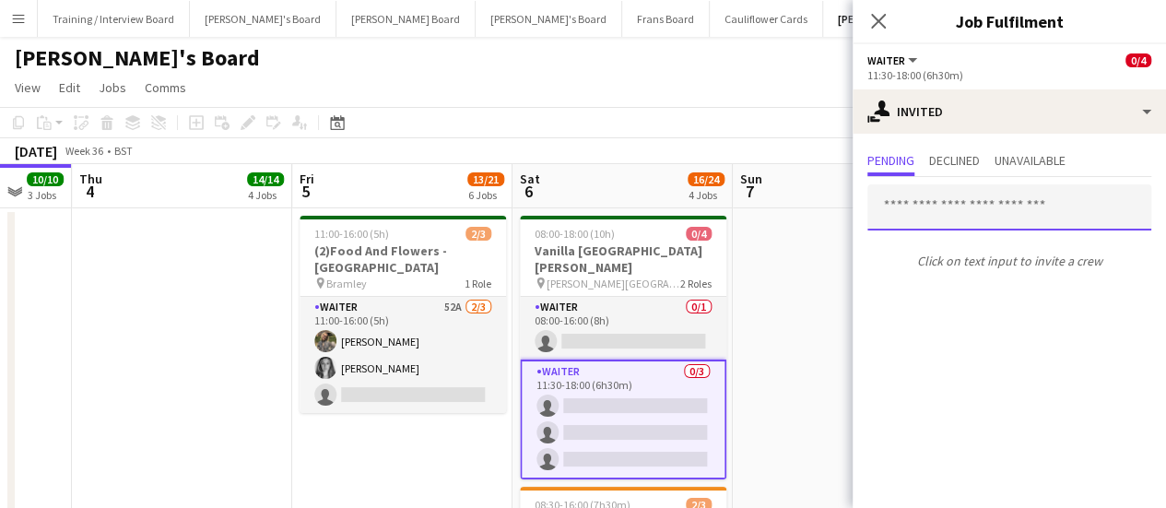
click at [970, 213] on input "text" at bounding box center [1010, 207] width 284 height 46
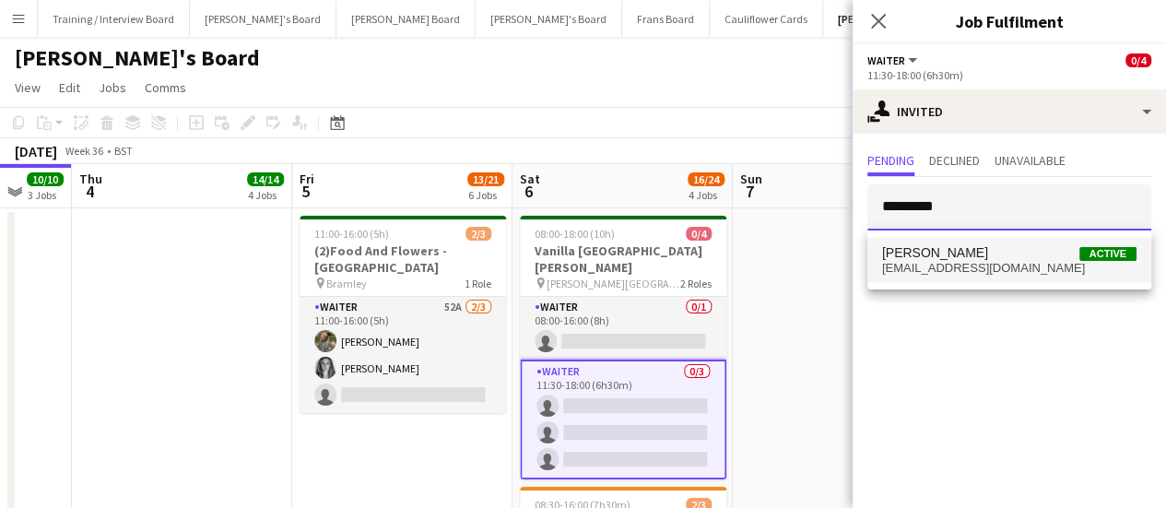
type input "*********"
click at [953, 263] on span "[EMAIL_ADDRESS][DOMAIN_NAME]" at bounding box center [1009, 268] width 254 height 15
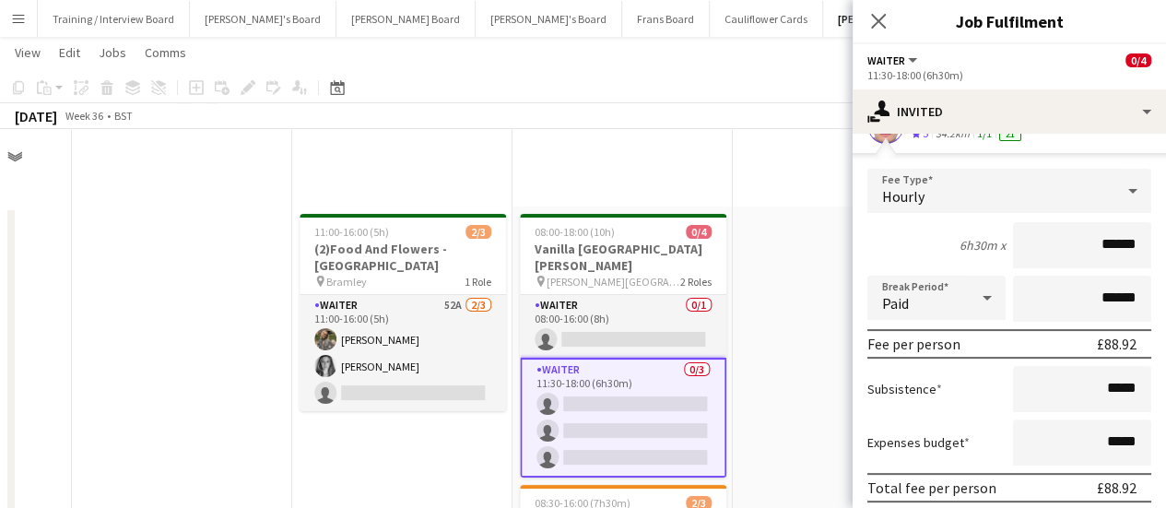
scroll to position [444, 0]
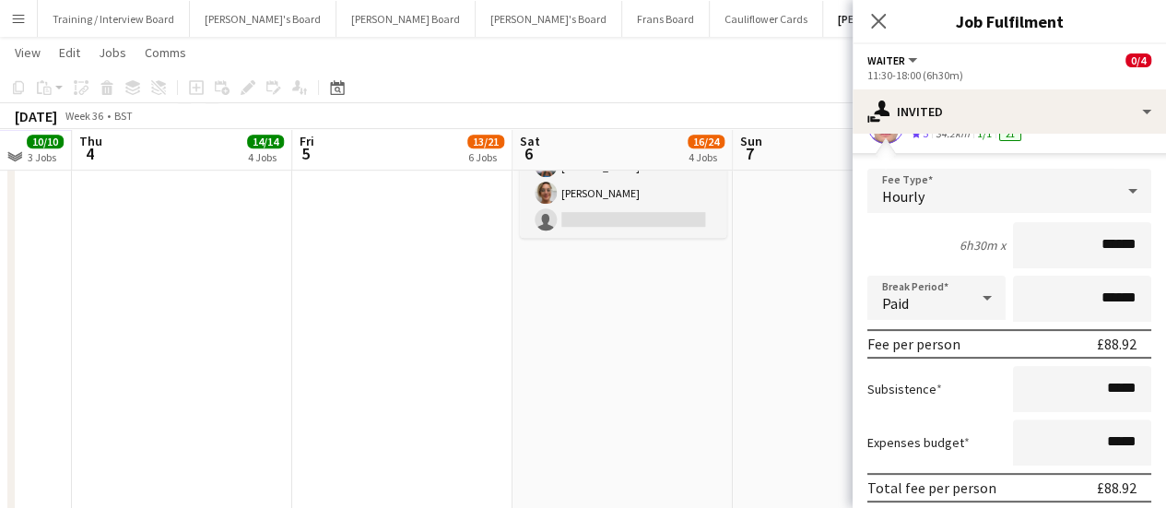
type input "******"
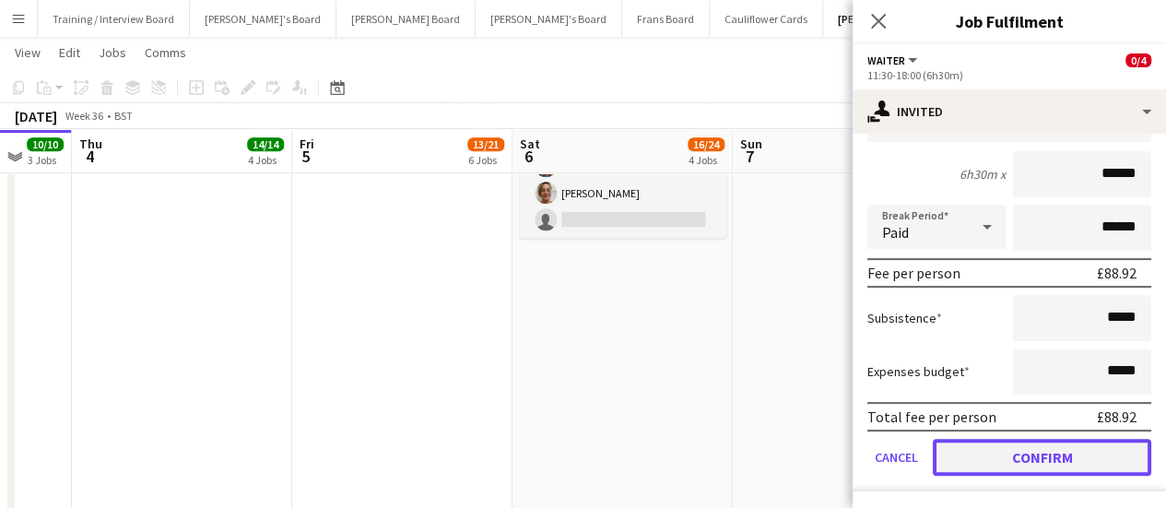
click at [1073, 449] on button "Confirm" at bounding box center [1042, 457] width 219 height 37
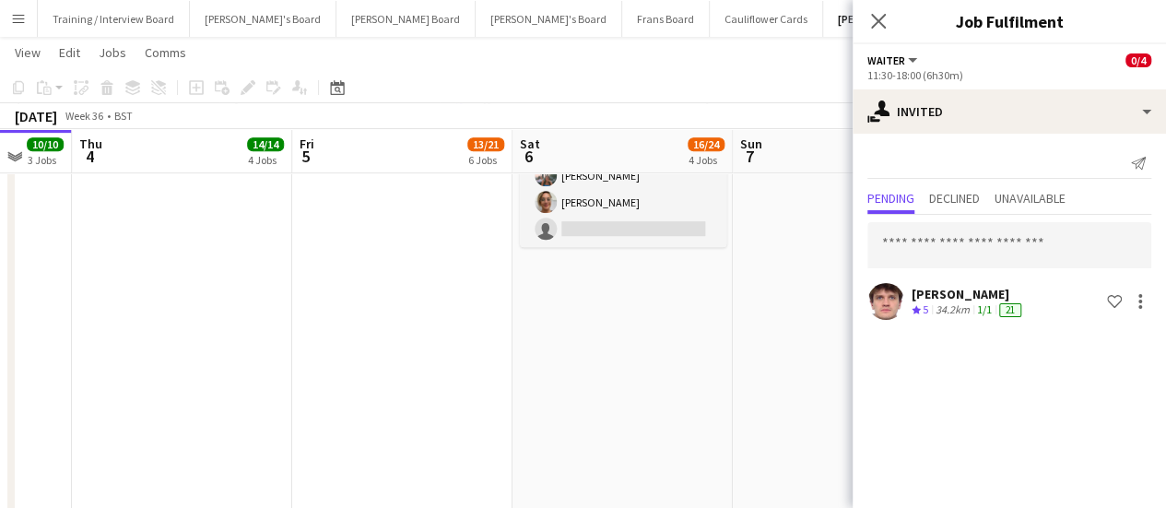
scroll to position [0, 0]
click at [717, 309] on app-date-cell "Updated 08:00-18:00 (10h) 0/4 Vanilla Bean@[PERSON_NAME] Park KT8 9BS pin [PERS…" at bounding box center [623, 390] width 220 height 1256
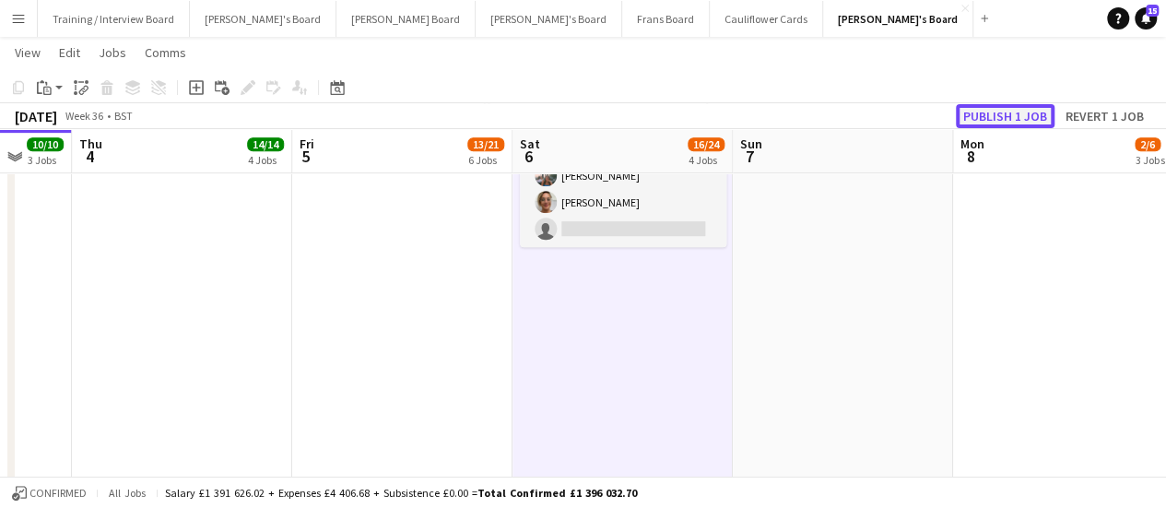
click at [1001, 113] on button "Publish 1 job" at bounding box center [1005, 116] width 99 height 24
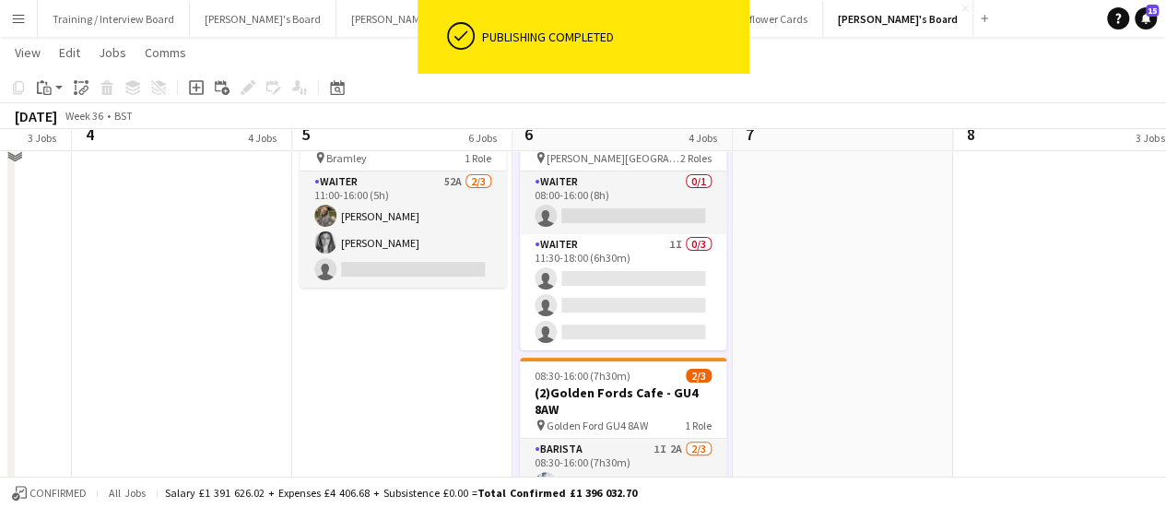
scroll to position [101, 0]
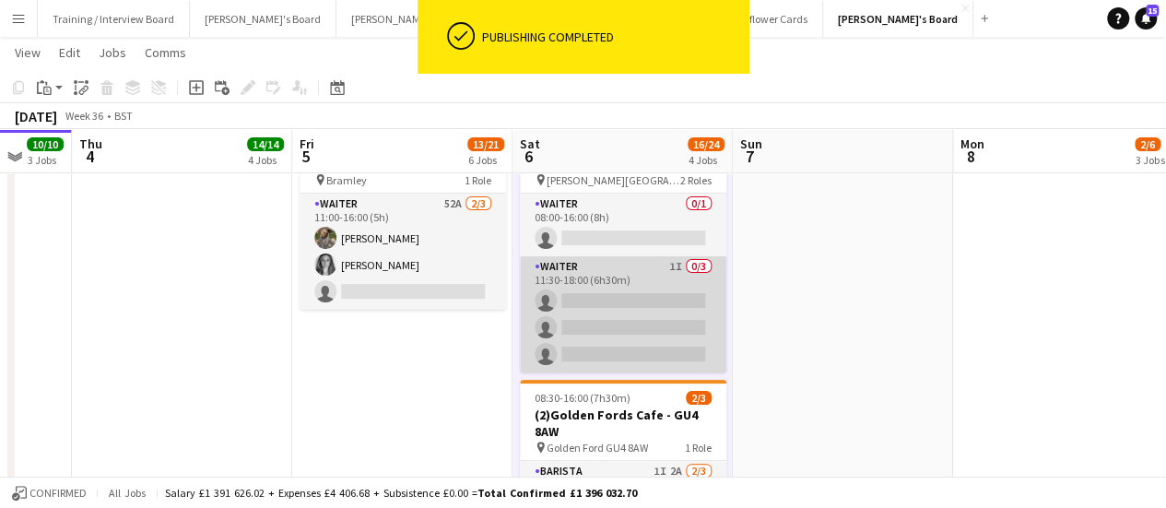
click at [559, 303] on app-card-role "Waiter 1I 0/3 11:30-18:00 (6h30m) single-neutral-actions single-neutral-actions…" at bounding box center [623, 314] width 207 height 116
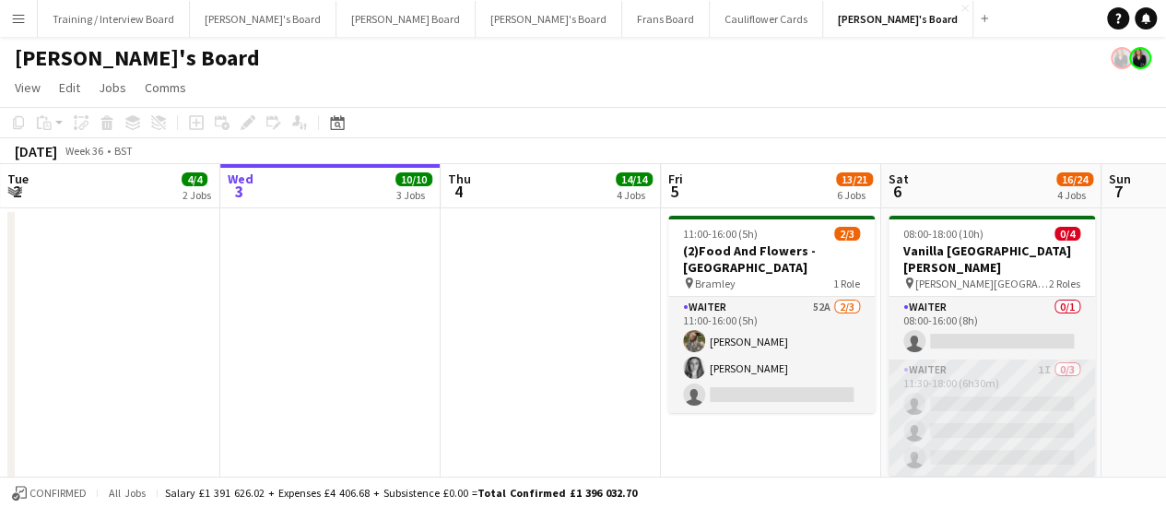
click at [998, 397] on app-card-role "Waiter 1I 0/3 11:30-18:00 (6h30m) single-neutral-actions single-neutral-actions…" at bounding box center [992, 418] width 207 height 116
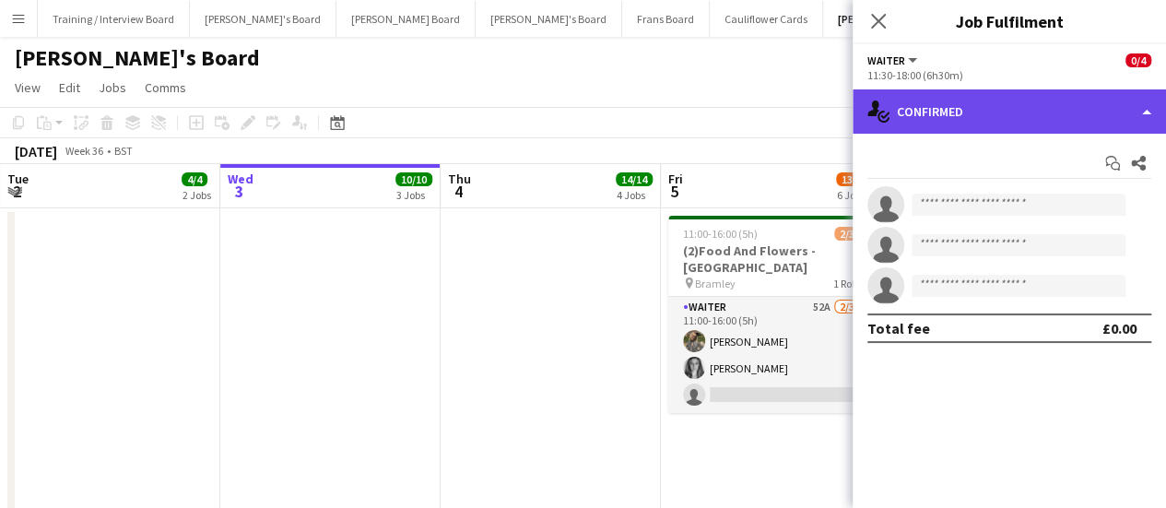
click at [1019, 106] on div "single-neutral-actions-check-2 Confirmed" at bounding box center [1009, 111] width 313 height 44
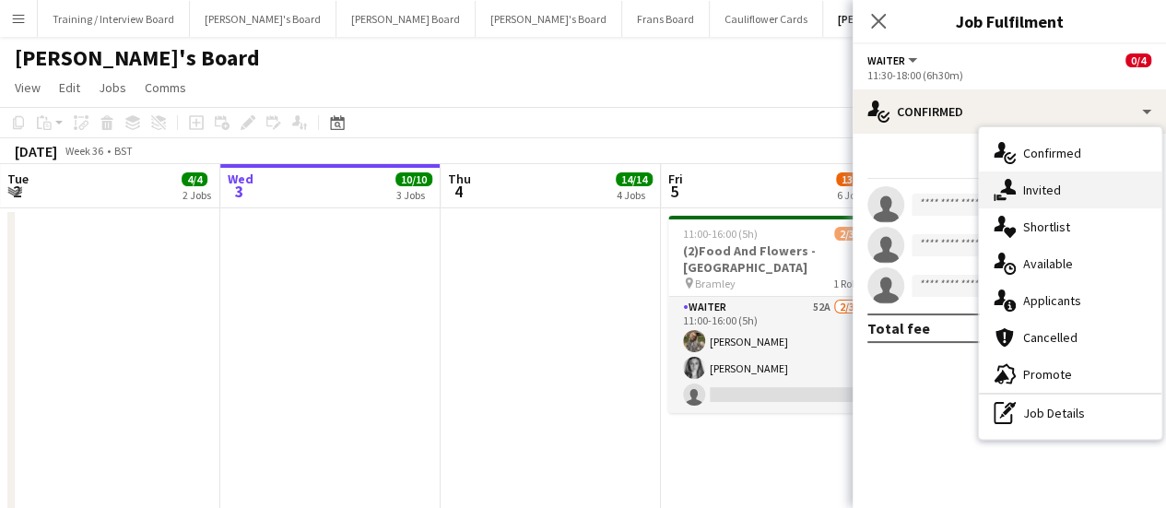
click at [1036, 180] on div "single-neutral-actions-share-1 Invited" at bounding box center [1070, 189] width 183 height 37
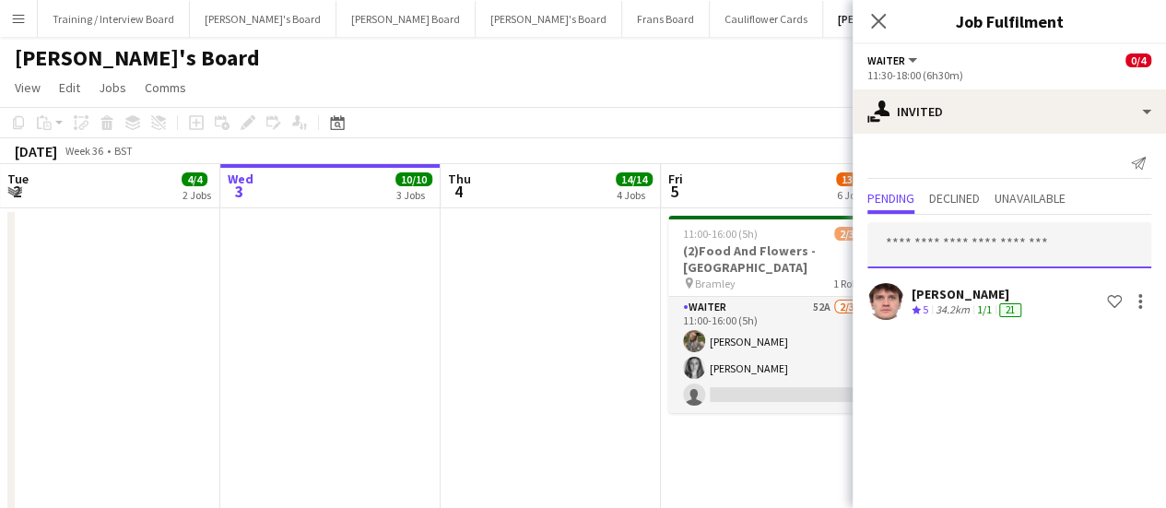
click at [901, 235] on input "text" at bounding box center [1010, 245] width 284 height 46
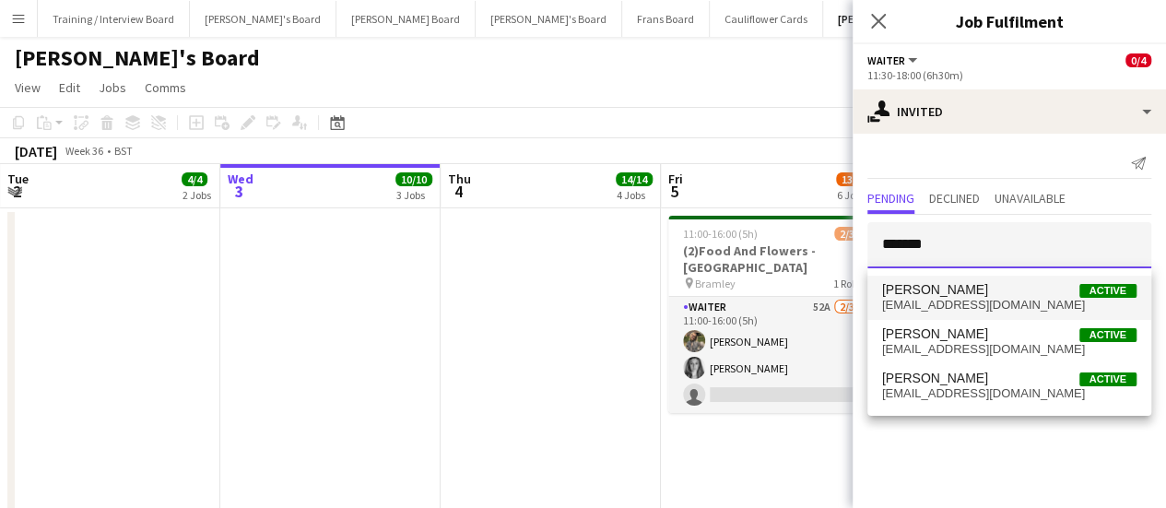
type input "*******"
click at [918, 294] on span "[PERSON_NAME]" at bounding box center [935, 290] width 106 height 16
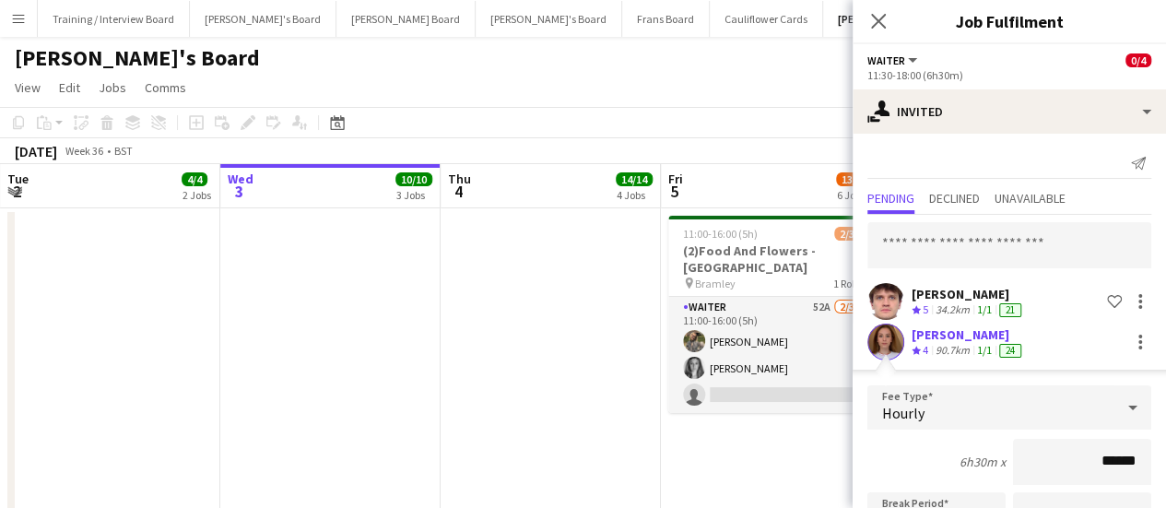
scroll to position [276, 0]
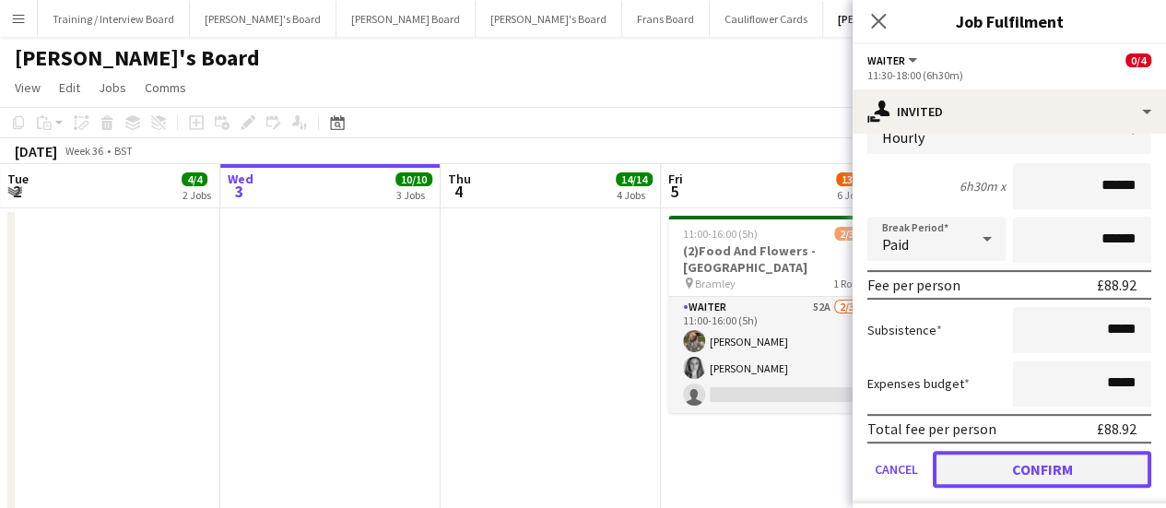
click at [1057, 467] on button "Confirm" at bounding box center [1042, 469] width 219 height 37
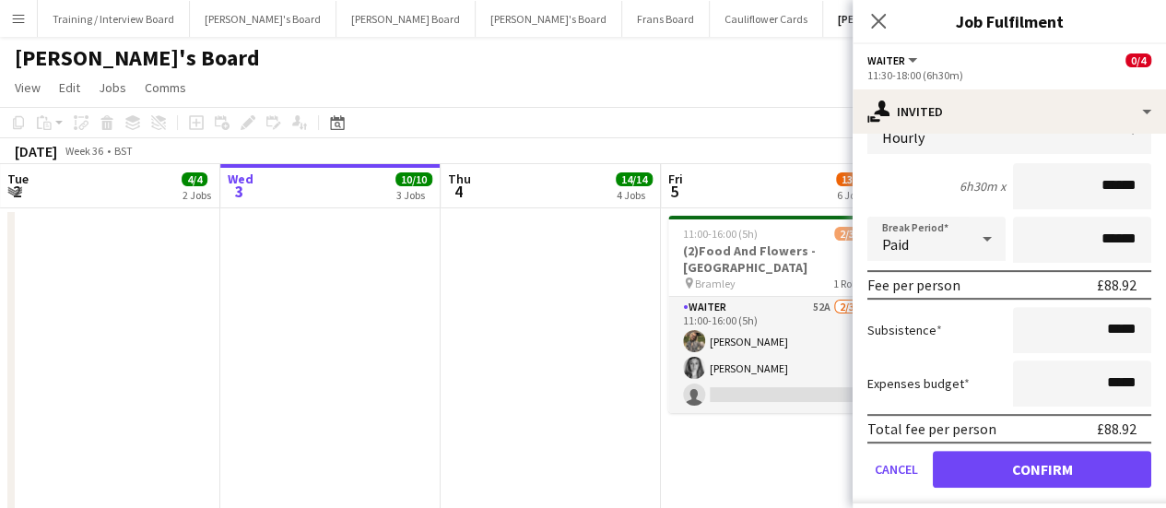
scroll to position [0, 0]
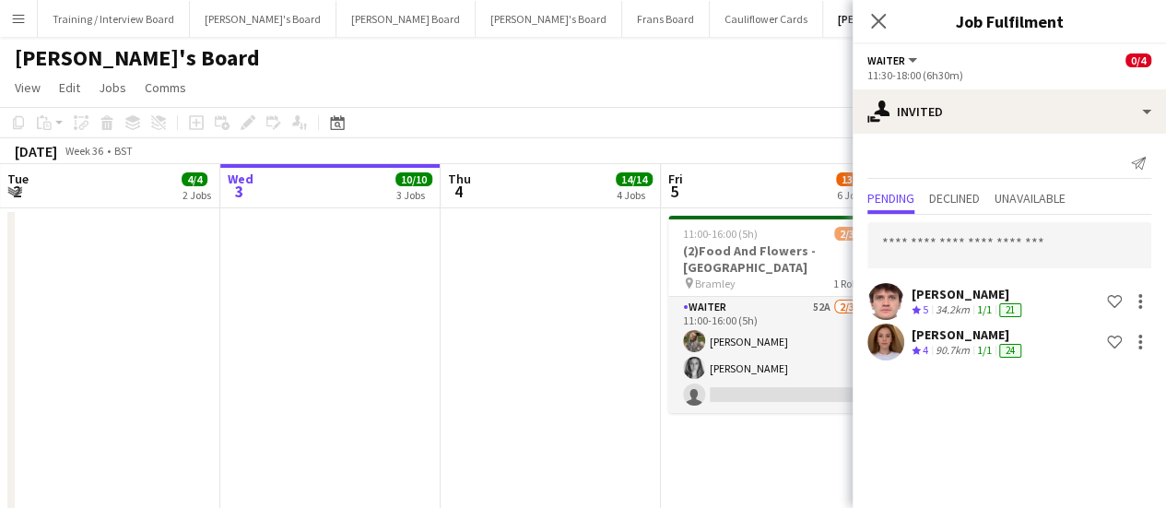
click at [566, 298] on app-date-cell at bounding box center [551, 470] width 220 height 524
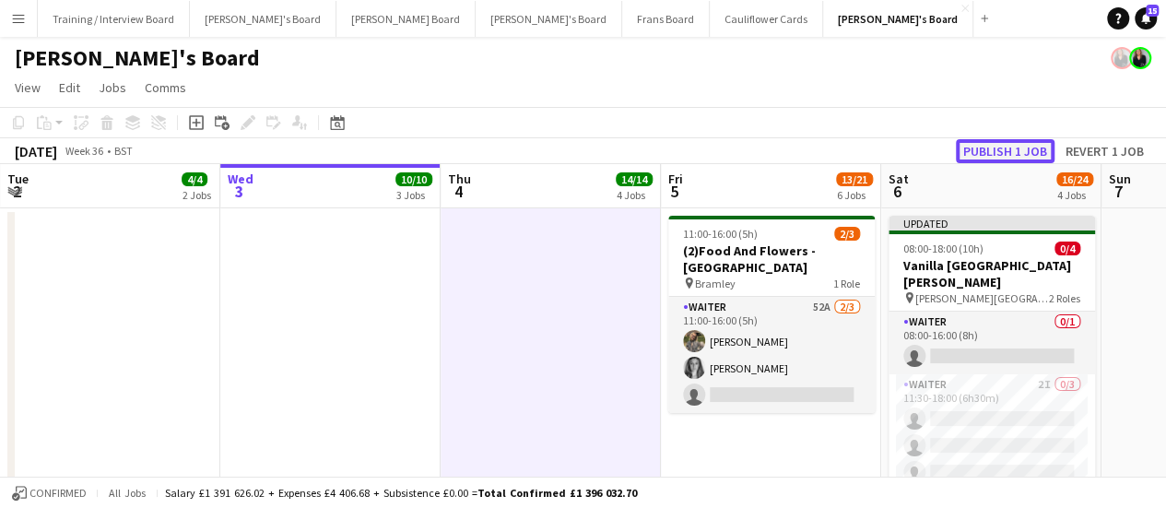
click at [998, 156] on button "Publish 1 job" at bounding box center [1005, 151] width 99 height 24
